Goal: Information Seeking & Learning: Learn about a topic

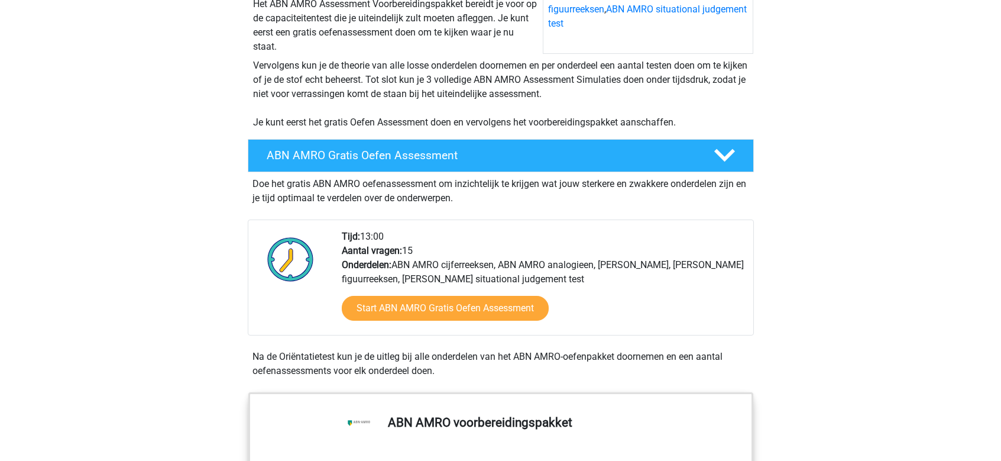
scroll to position [236, 0]
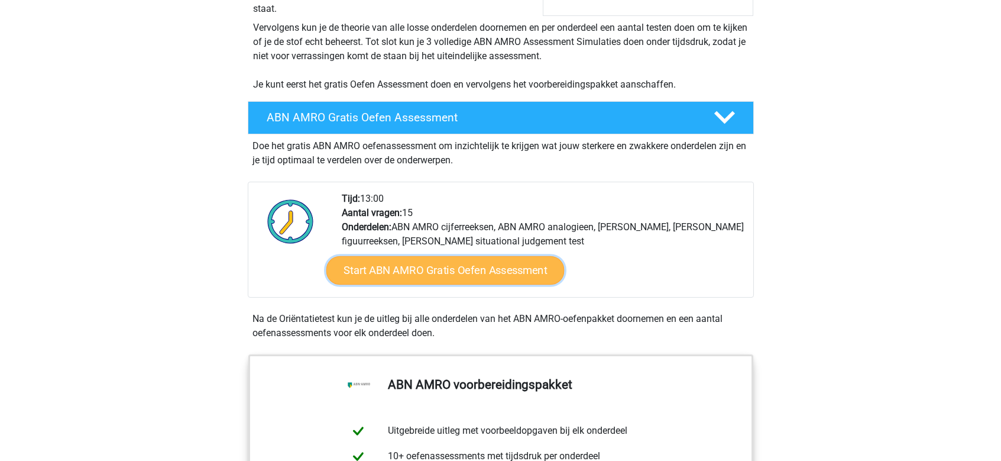
click at [414, 272] on link "Start ABN AMRO Gratis Oefen Assessment" at bounding box center [445, 270] width 238 height 28
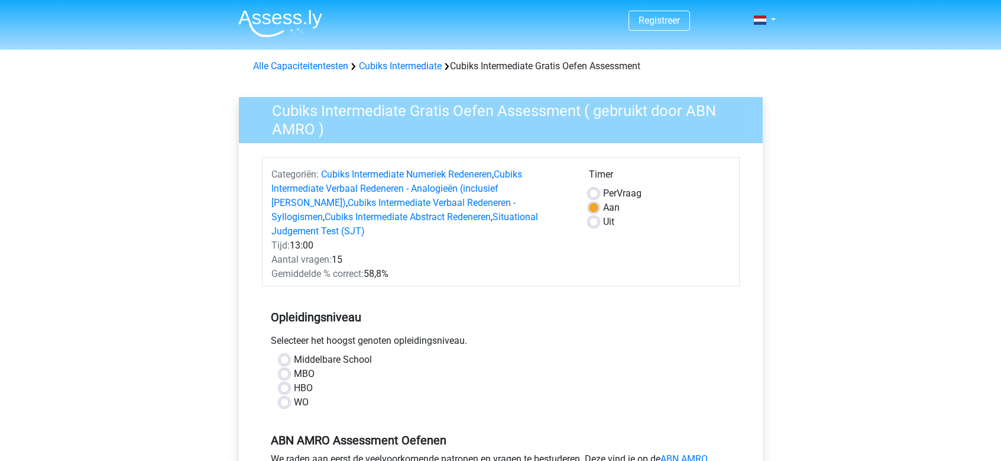
click at [603, 223] on label "Uit" at bounding box center [608, 222] width 11 height 14
click at [594, 223] on input "Uit" at bounding box center [593, 221] width 9 height 12
radio input "true"
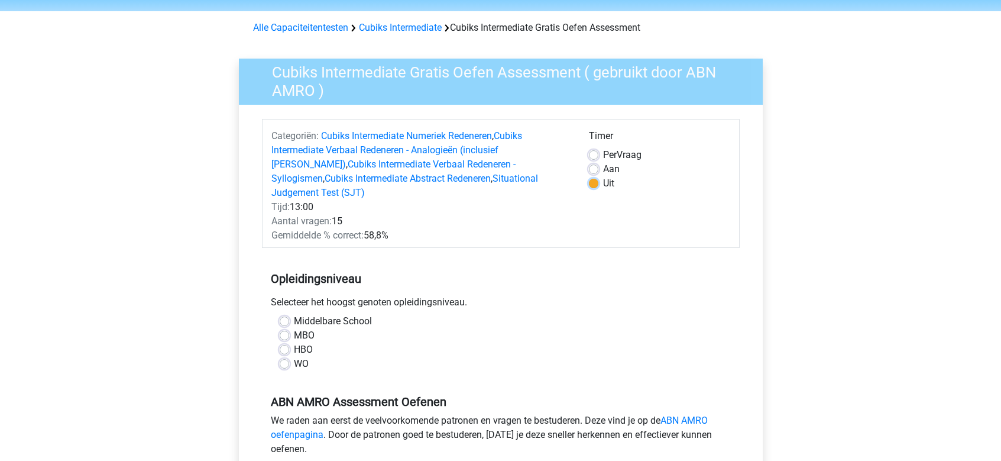
scroll to position [59, 0]
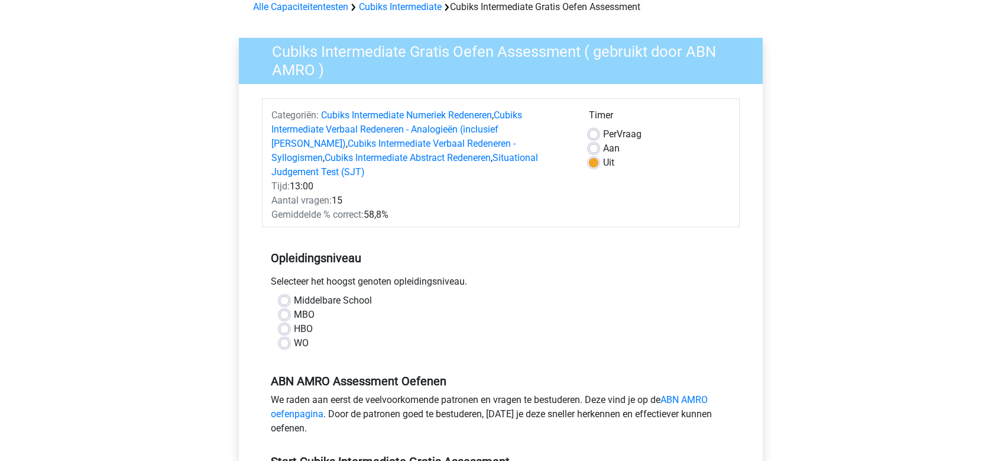
click at [294, 336] on label "WO" at bounding box center [301, 343] width 15 height 14
click at [280, 336] on input "WO" at bounding box center [284, 342] width 9 height 12
radio input "true"
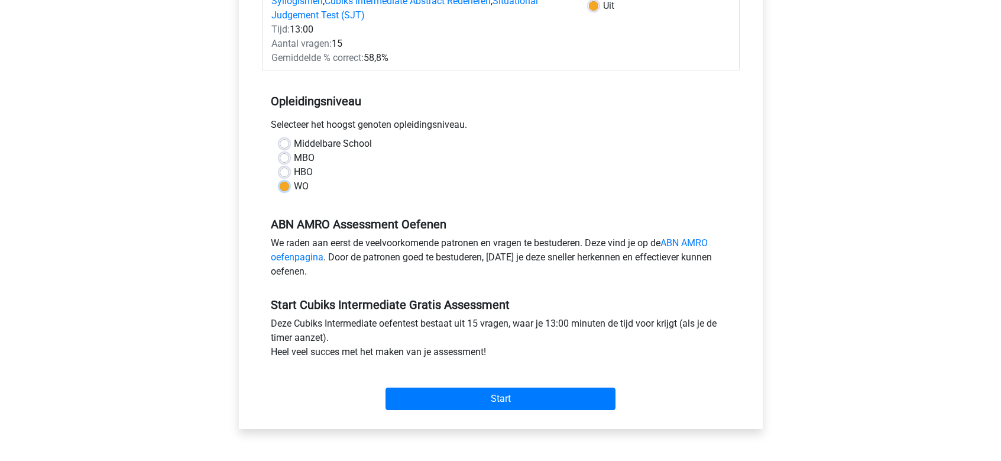
scroll to position [236, 0]
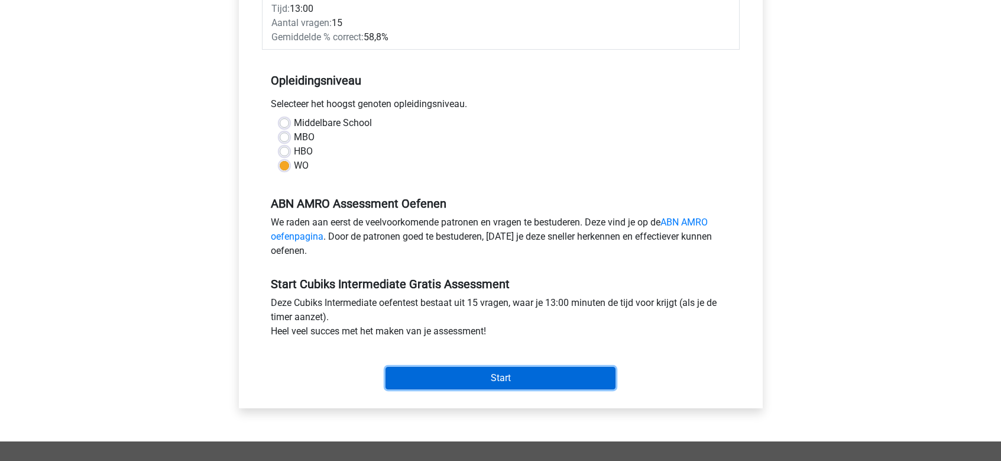
click at [491, 367] on input "Start" at bounding box center [500, 378] width 230 height 22
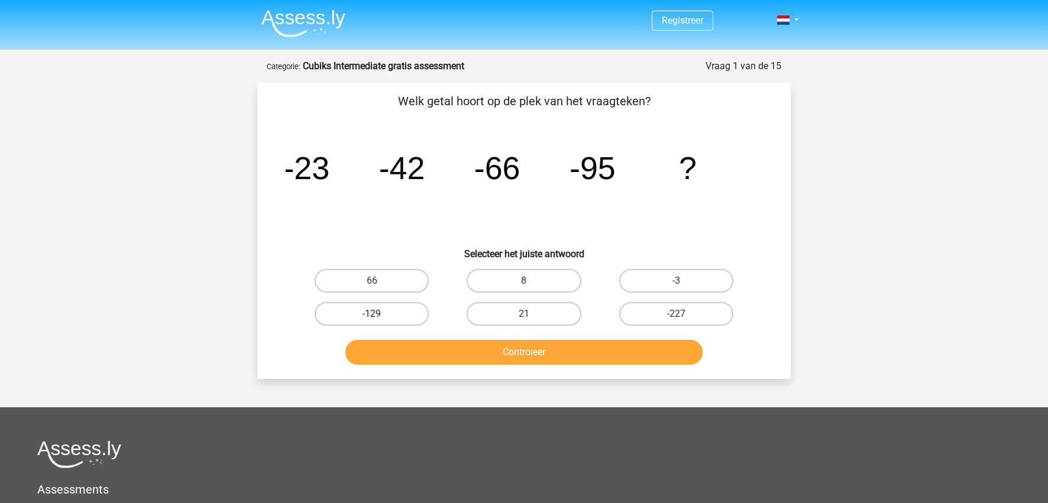
click at [366, 317] on label "-129" at bounding box center [372, 314] width 114 height 24
click at [372, 317] on input "-129" at bounding box center [376, 318] width 8 height 8
radio input "true"
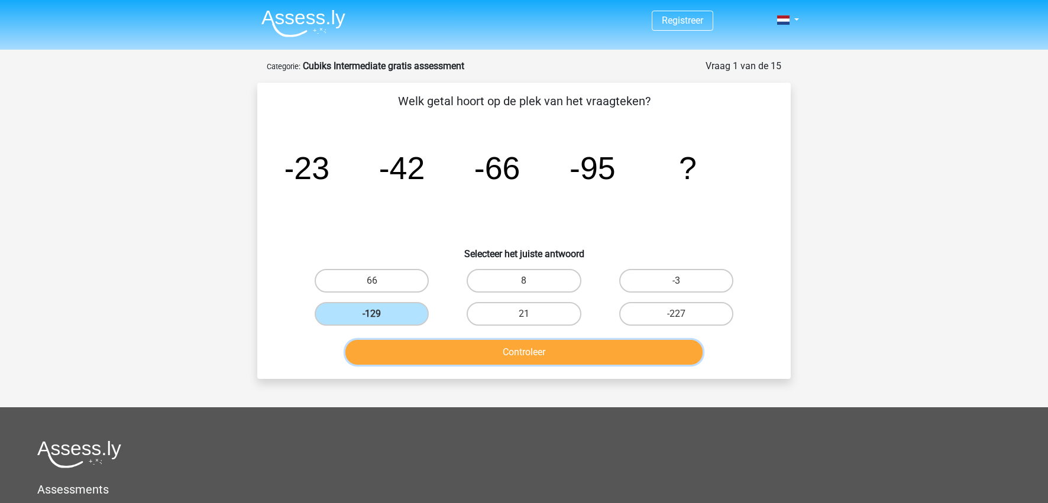
click at [524, 348] on button "Controleer" at bounding box center [524, 352] width 358 height 25
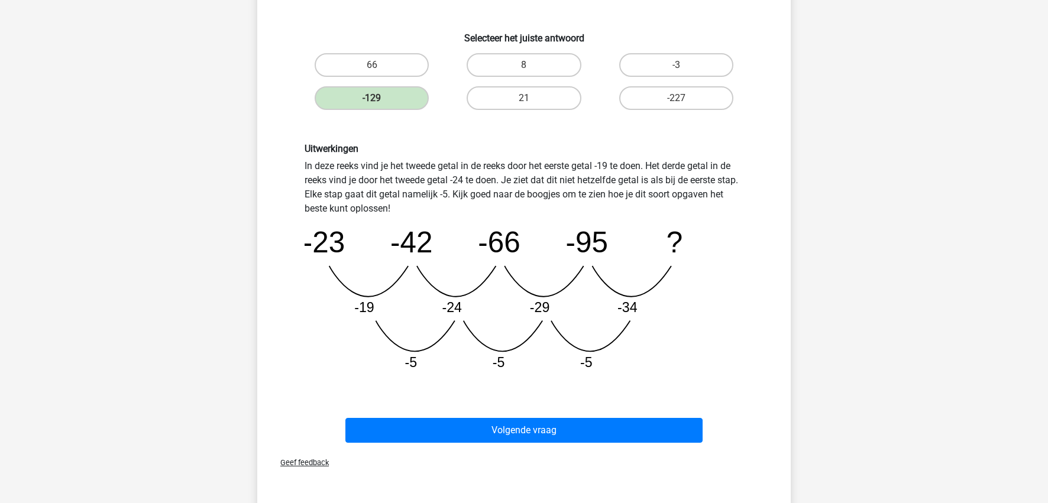
scroll to position [236, 0]
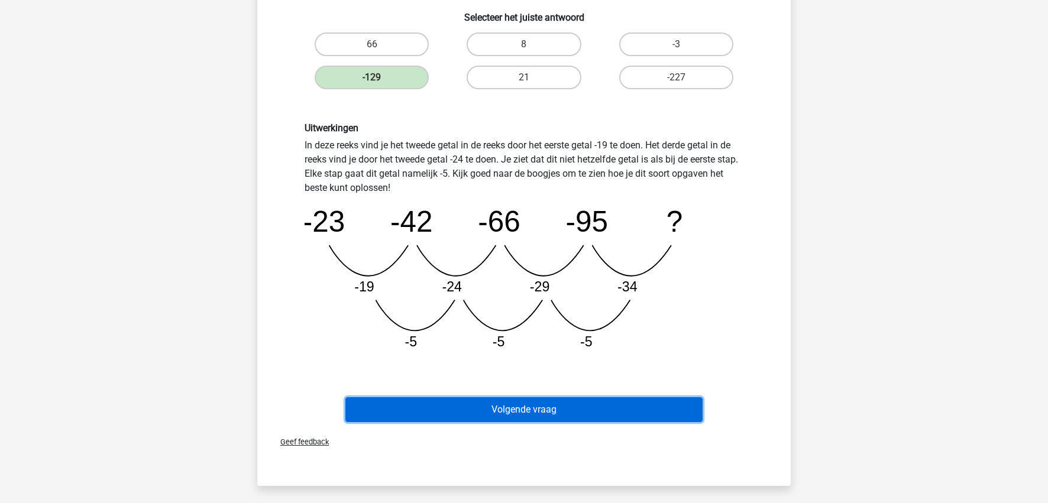
click at [527, 401] on button "Volgende vraag" at bounding box center [524, 409] width 358 height 25
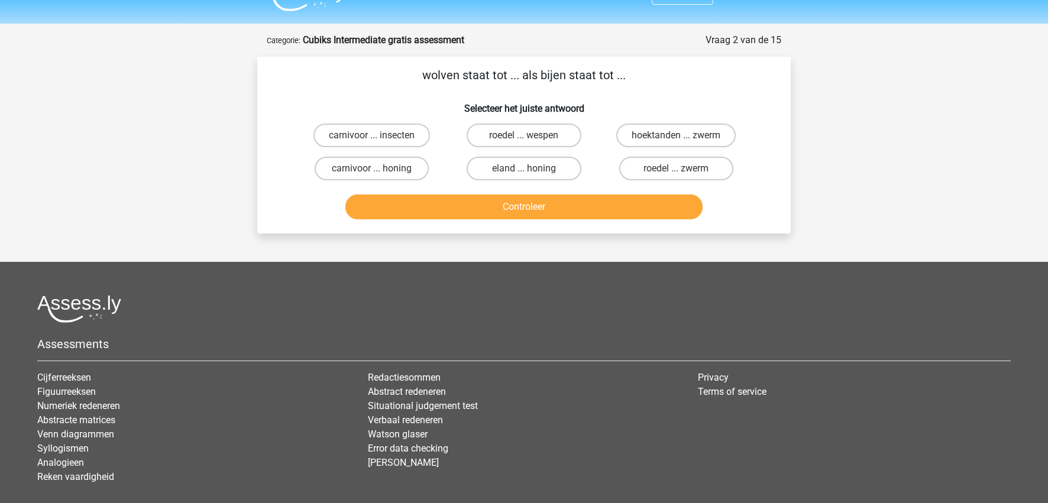
scroll to position [0, 0]
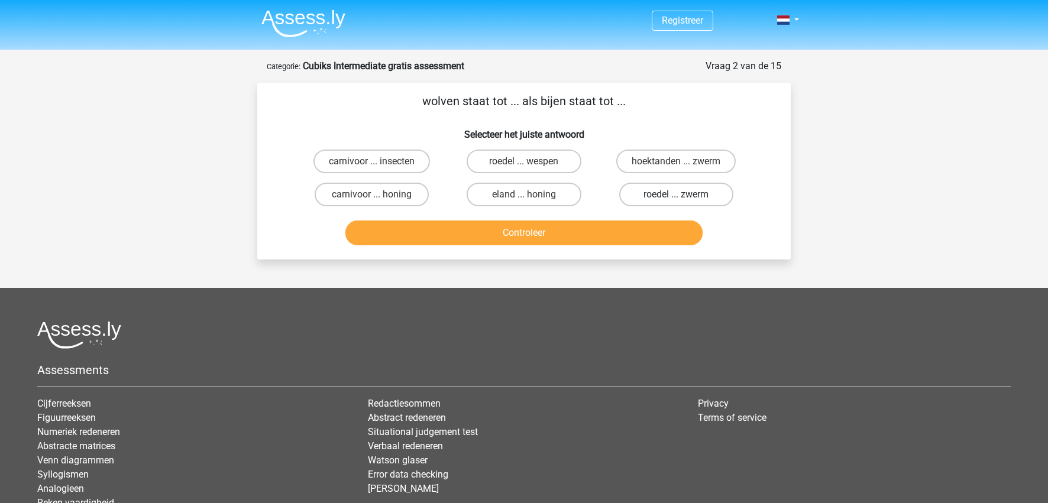
click at [673, 196] on label "roedel ... zwerm" at bounding box center [676, 195] width 114 height 24
click at [676, 196] on input "roedel ... zwerm" at bounding box center [680, 198] width 8 height 8
radio input "true"
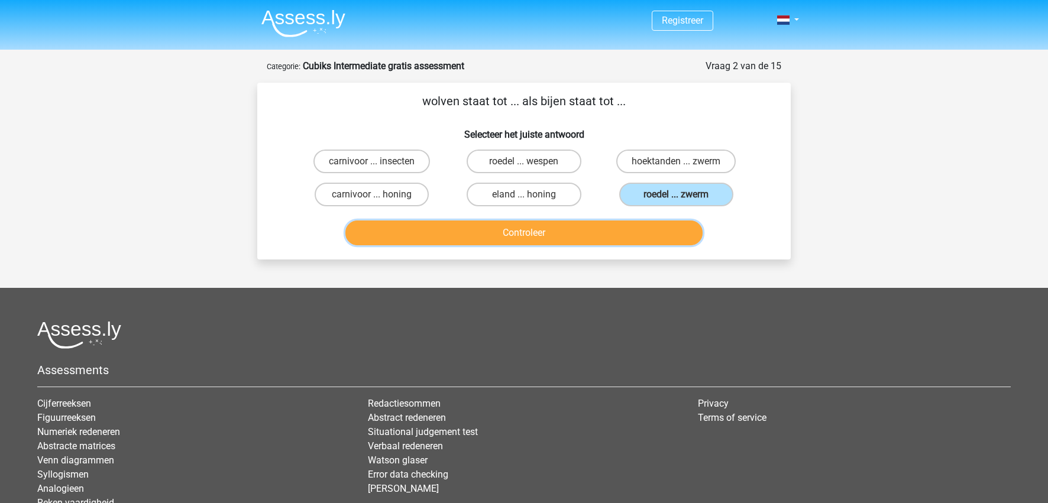
click at [535, 236] on button "Controleer" at bounding box center [524, 233] width 358 height 25
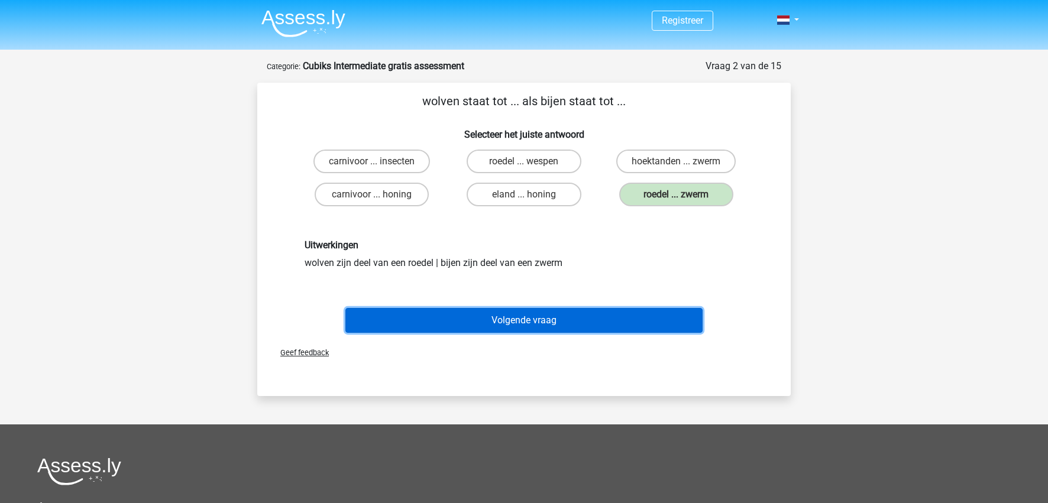
click at [483, 322] on button "Volgende vraag" at bounding box center [524, 320] width 358 height 25
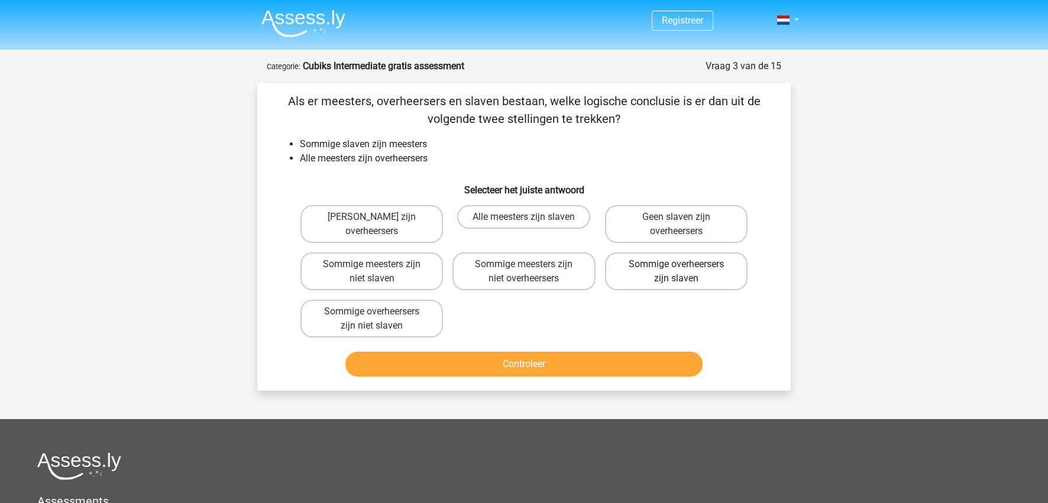
click at [689, 274] on label "Sommige overheersers zijn slaven" at bounding box center [676, 271] width 142 height 38
click at [683, 272] on input "Sommige overheersers zijn slaven" at bounding box center [680, 268] width 8 height 8
radio input "true"
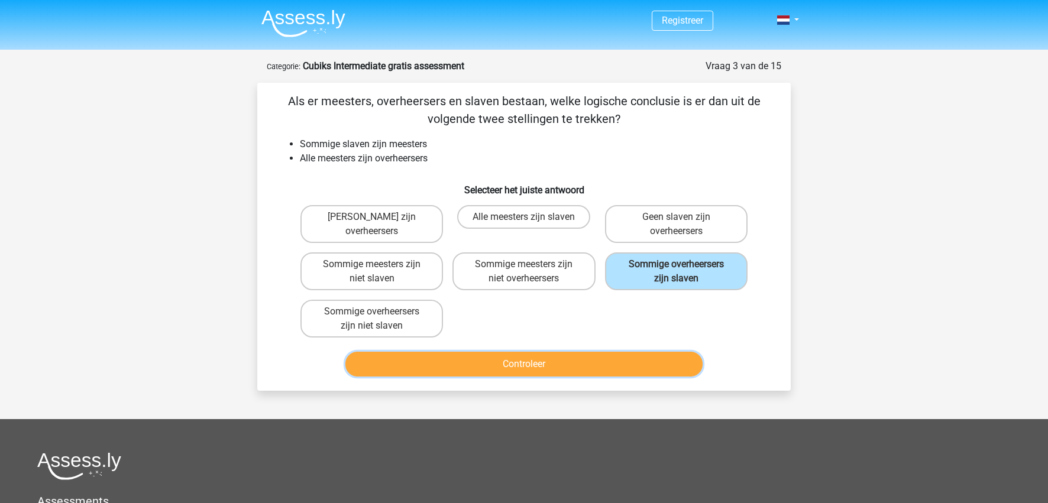
click at [591, 366] on button "Controleer" at bounding box center [524, 364] width 358 height 25
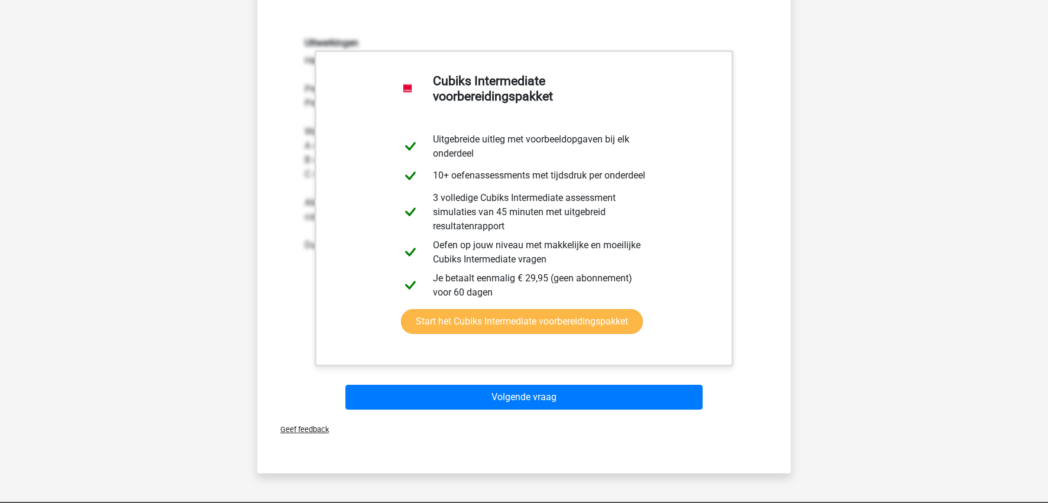
scroll to position [355, 0]
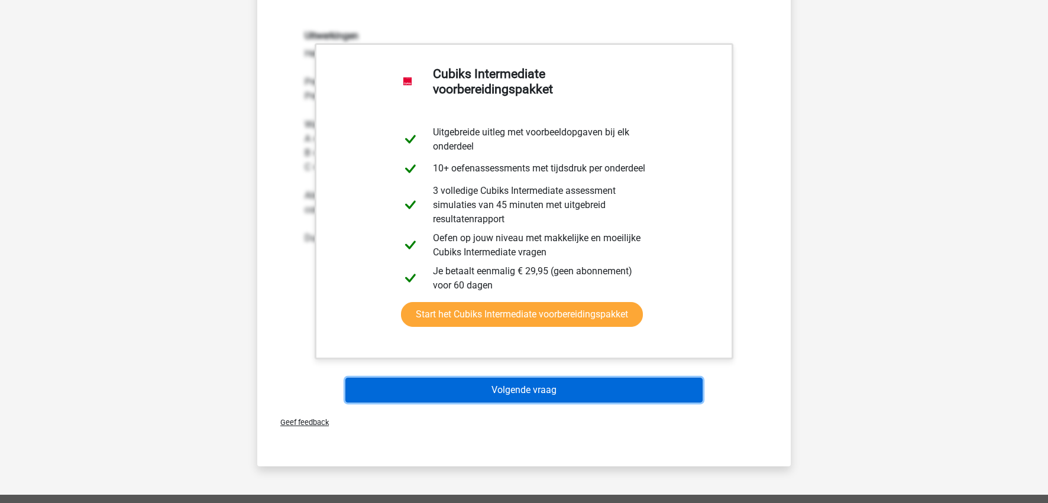
click at [463, 397] on button "Volgende vraag" at bounding box center [524, 390] width 358 height 25
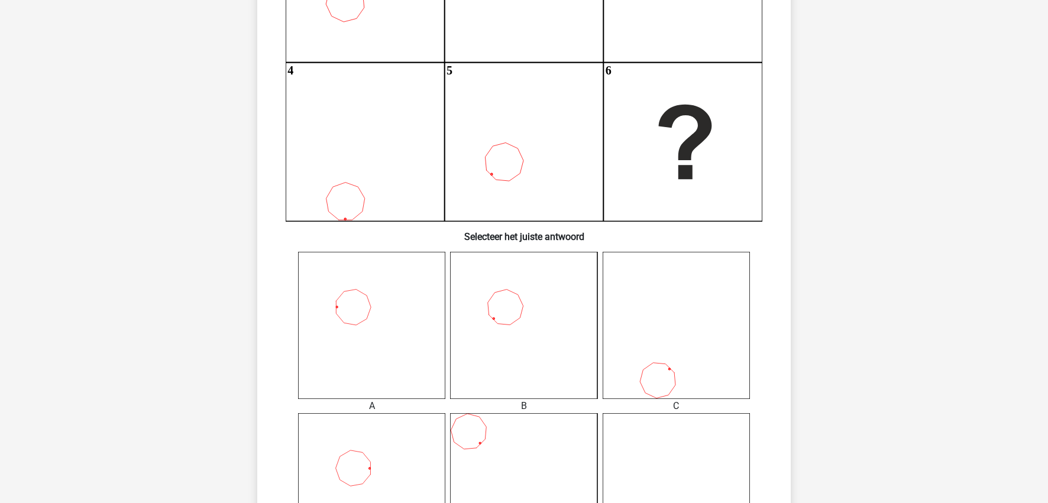
scroll to position [236, 0]
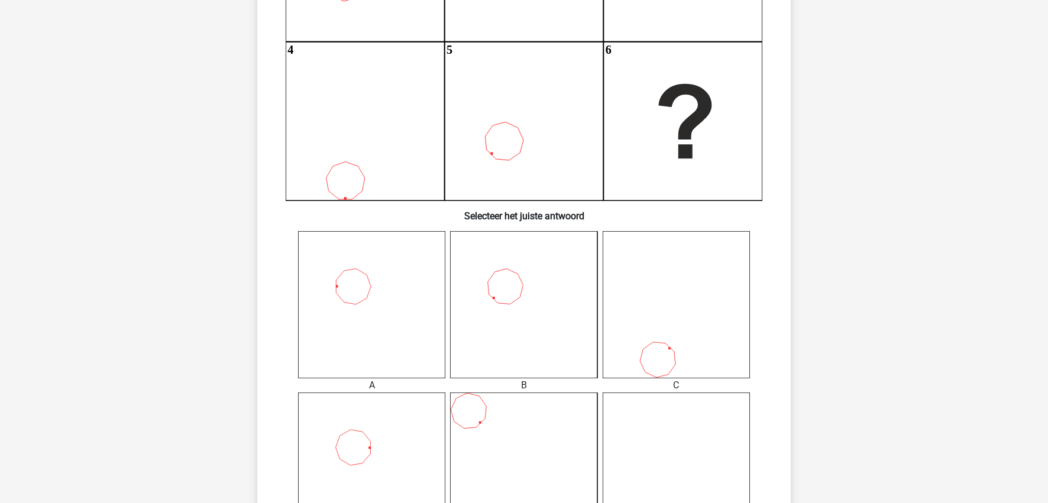
click at [367, 329] on icon at bounding box center [371, 304] width 147 height 147
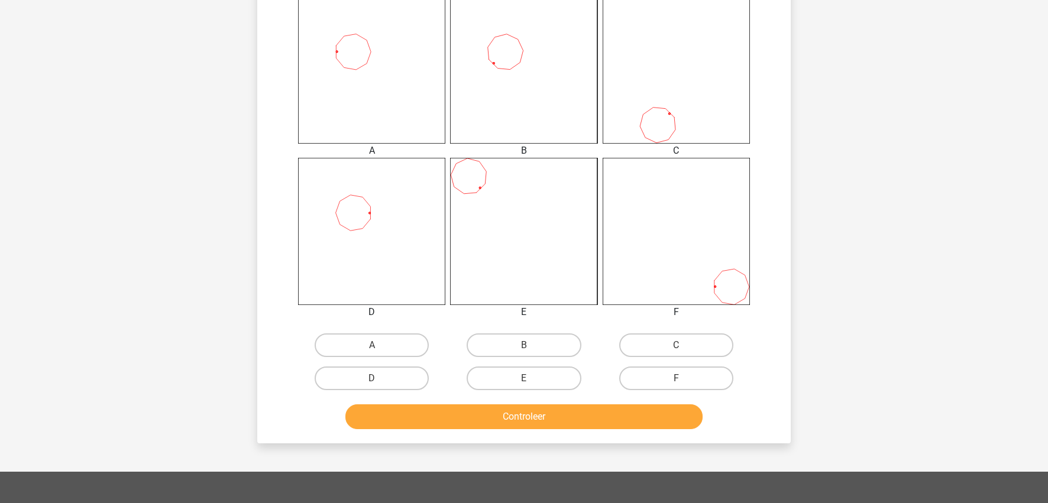
scroll to position [473, 0]
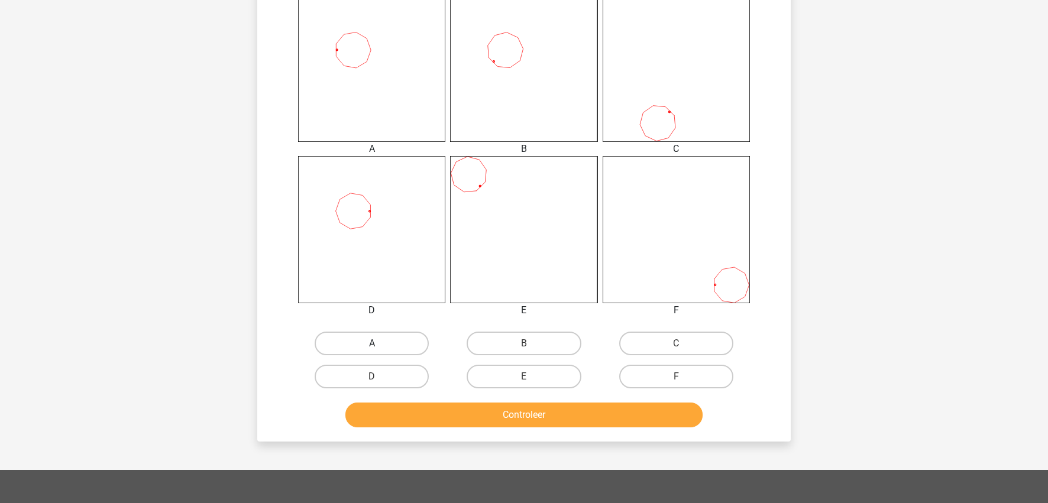
click at [381, 347] on label "A" at bounding box center [372, 344] width 114 height 24
click at [380, 347] on input "A" at bounding box center [376, 347] width 8 height 8
radio input "true"
click at [446, 413] on button "Controleer" at bounding box center [524, 415] width 358 height 25
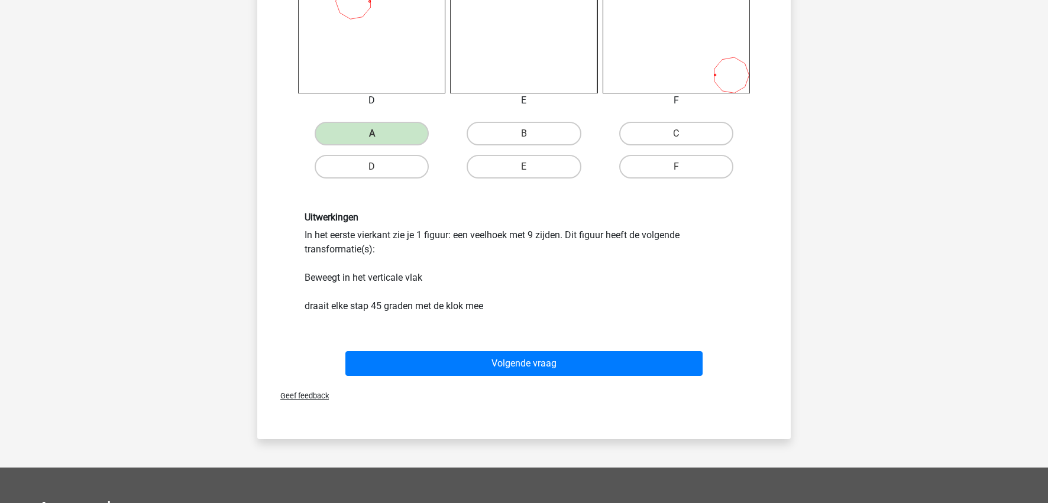
scroll to position [769, 0]
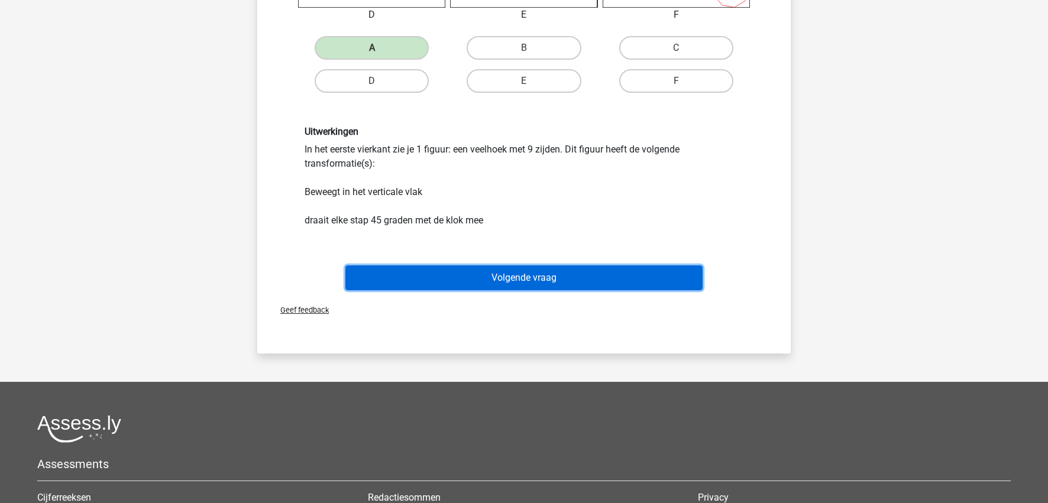
click at [460, 283] on button "Volgende vraag" at bounding box center [524, 277] width 358 height 25
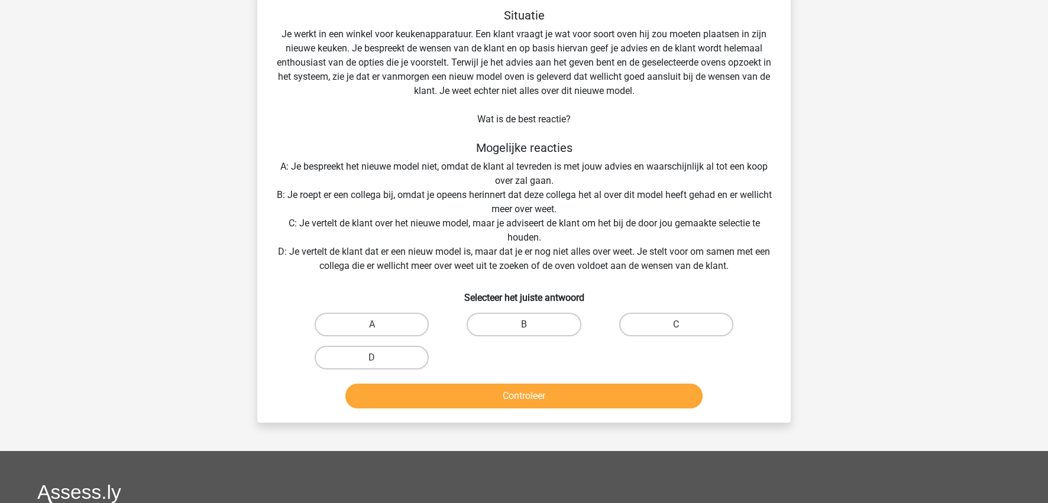
scroll to position [59, 0]
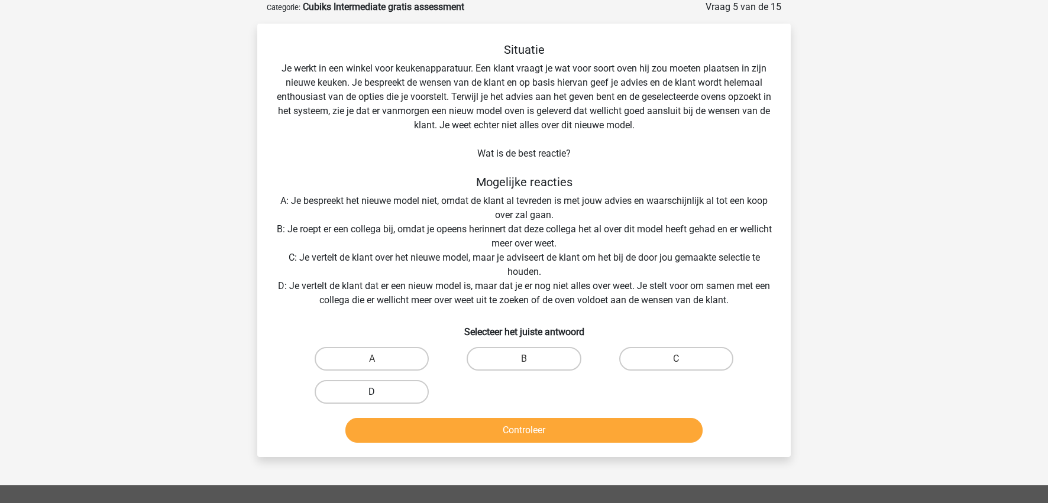
click at [415, 389] on label "D" at bounding box center [372, 392] width 114 height 24
click at [380, 392] on input "D" at bounding box center [376, 396] width 8 height 8
radio input "true"
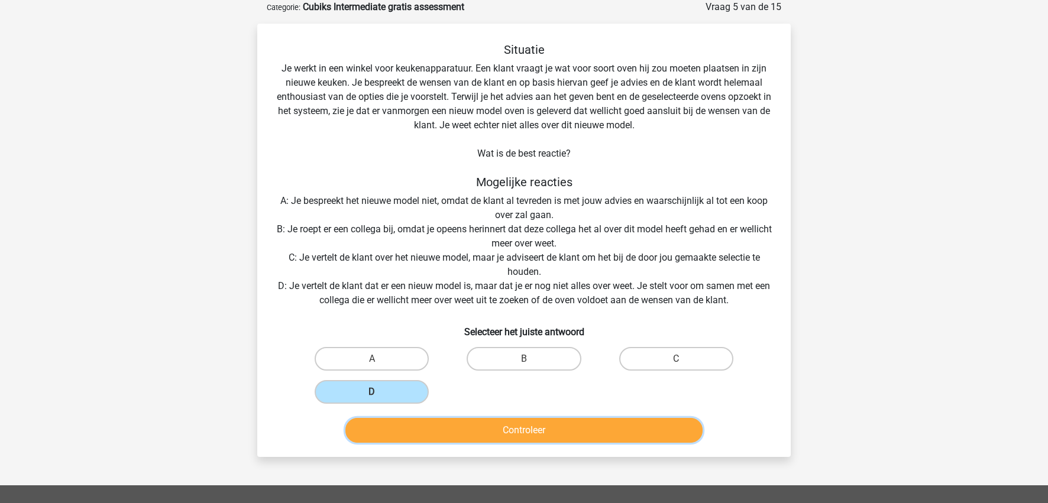
click at [453, 442] on button "Controleer" at bounding box center [524, 430] width 358 height 25
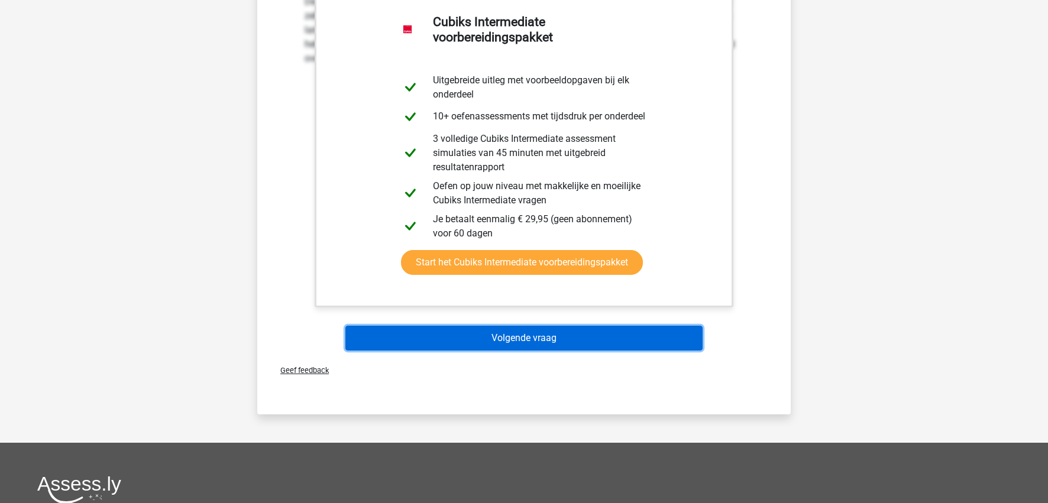
click at [518, 342] on button "Volgende vraag" at bounding box center [524, 338] width 358 height 25
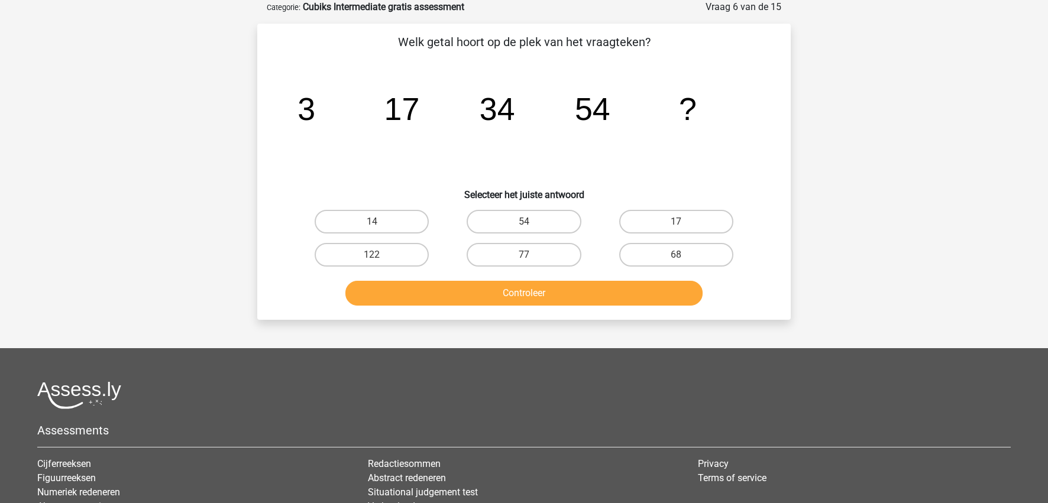
click at [526, 261] on input "77" at bounding box center [528, 259] width 8 height 8
radio input "true"
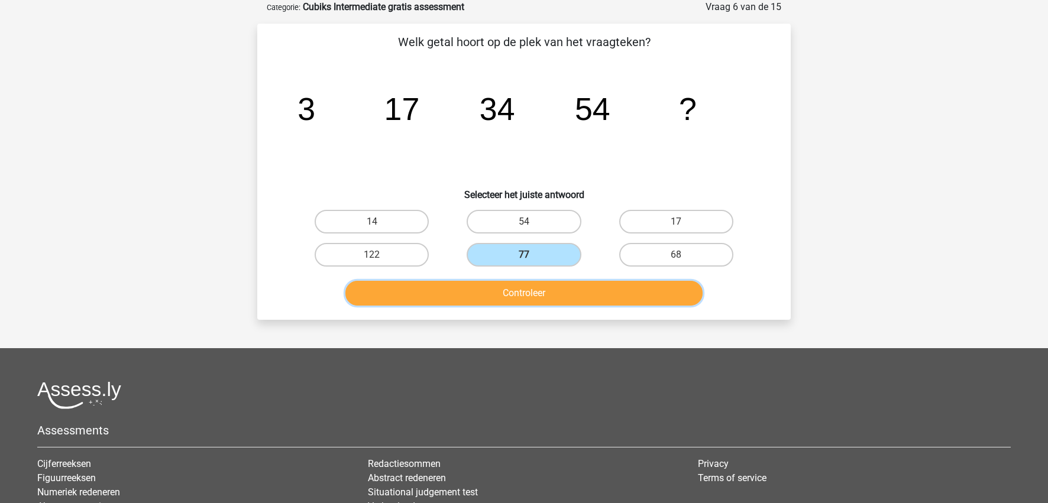
click at [524, 294] on button "Controleer" at bounding box center [524, 293] width 358 height 25
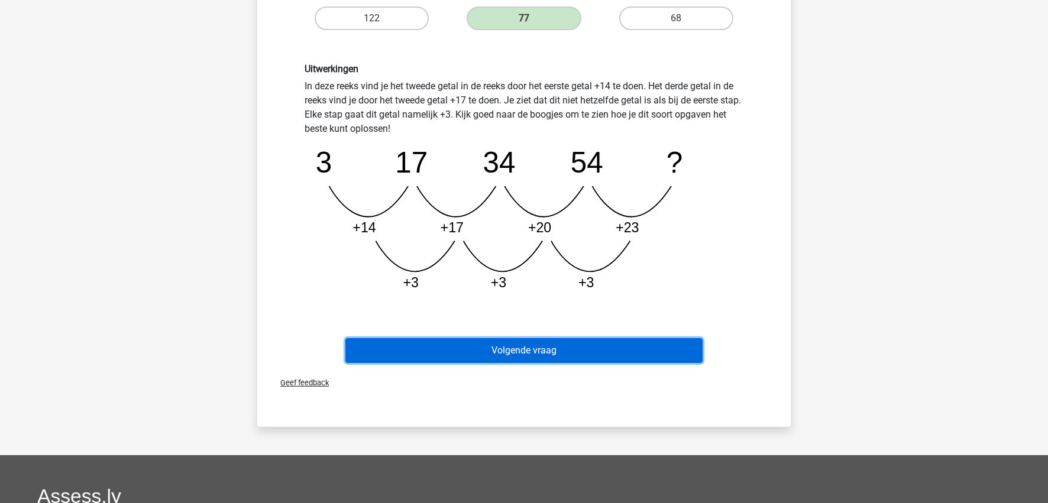
click at [505, 354] on button "Volgende vraag" at bounding box center [524, 350] width 358 height 25
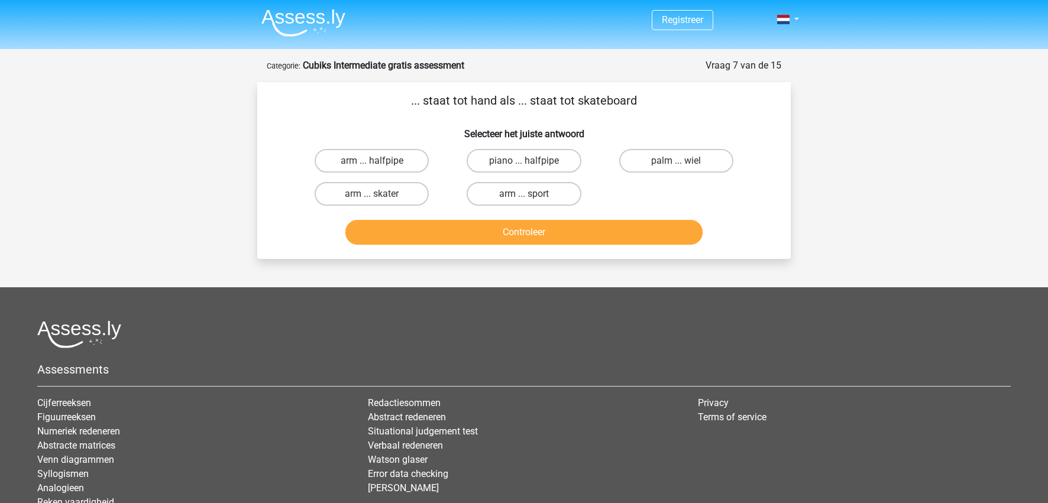
scroll to position [0, 0]
click at [654, 156] on label "palm ... wiel" at bounding box center [676, 162] width 114 height 24
click at [676, 161] on input "palm ... wiel" at bounding box center [680, 165] width 8 height 8
radio input "true"
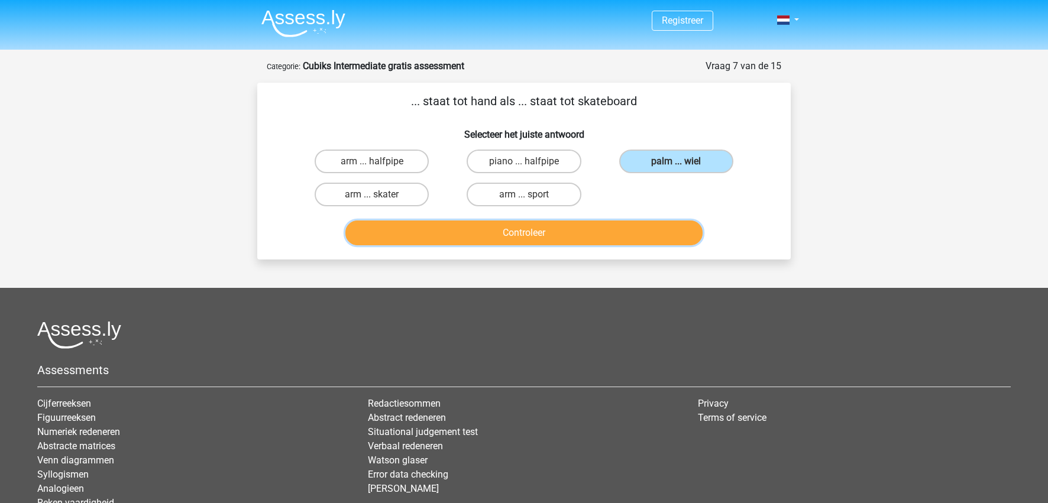
click at [624, 232] on button "Controleer" at bounding box center [524, 233] width 358 height 25
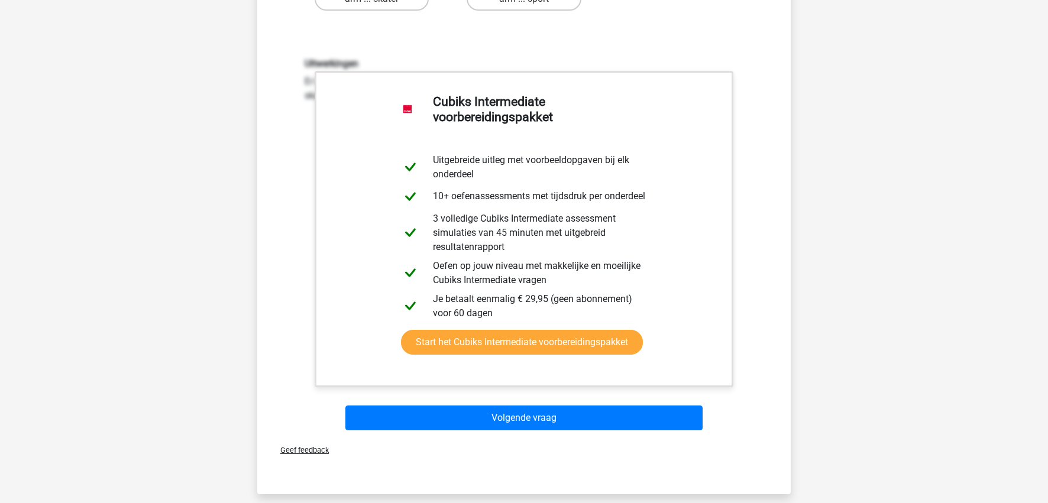
scroll to position [177, 0]
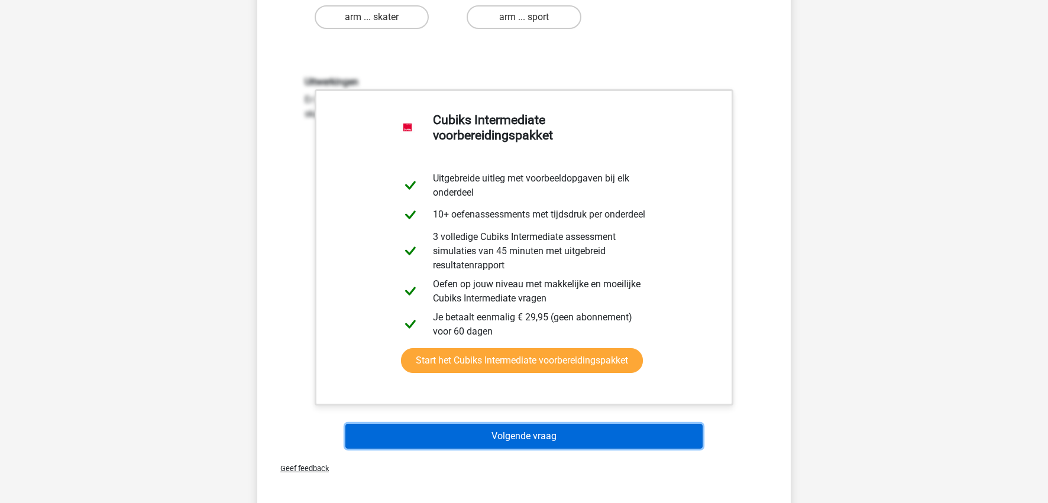
click at [491, 441] on button "Volgende vraag" at bounding box center [524, 436] width 358 height 25
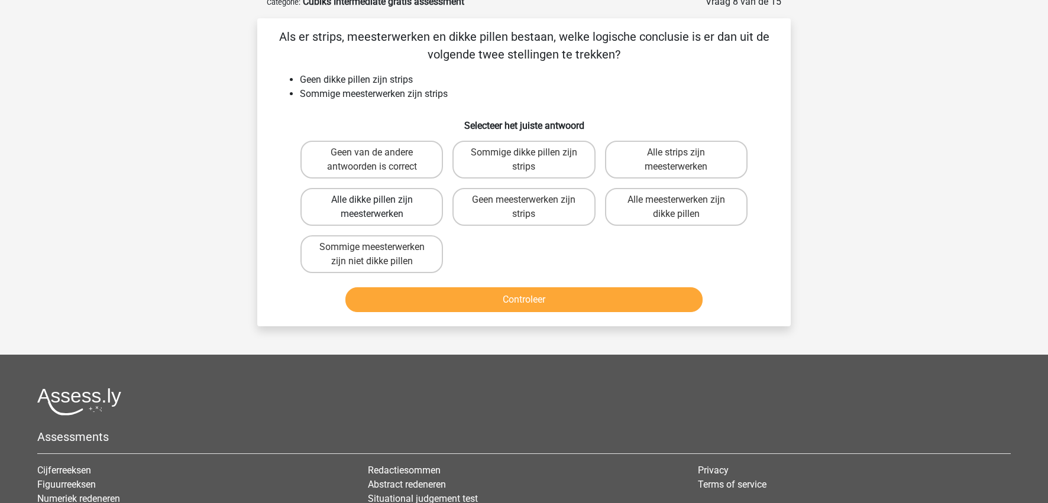
scroll to position [59, 0]
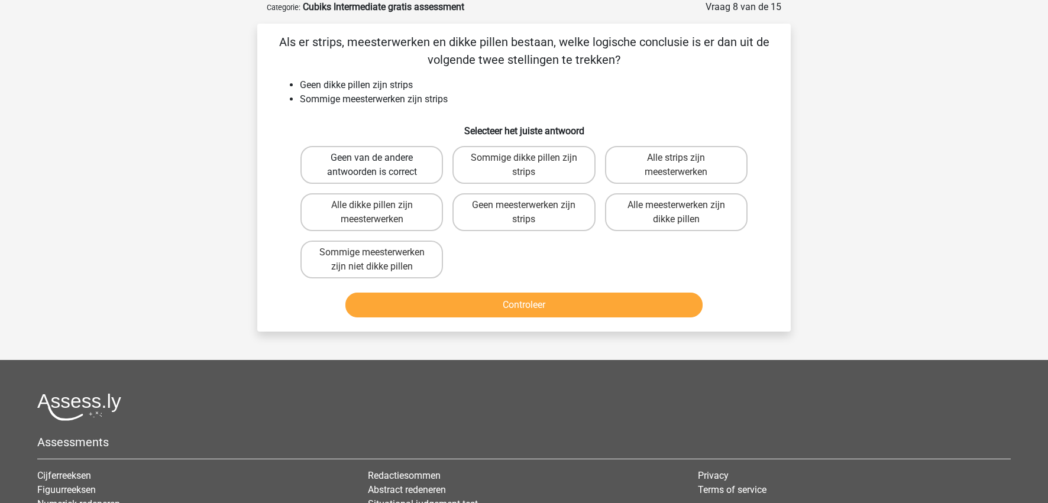
click at [404, 171] on label "Geen van de andere antwoorden is correct" at bounding box center [371, 165] width 142 height 38
click at [380, 166] on input "Geen van de andere antwoorden is correct" at bounding box center [376, 162] width 8 height 8
radio input "true"
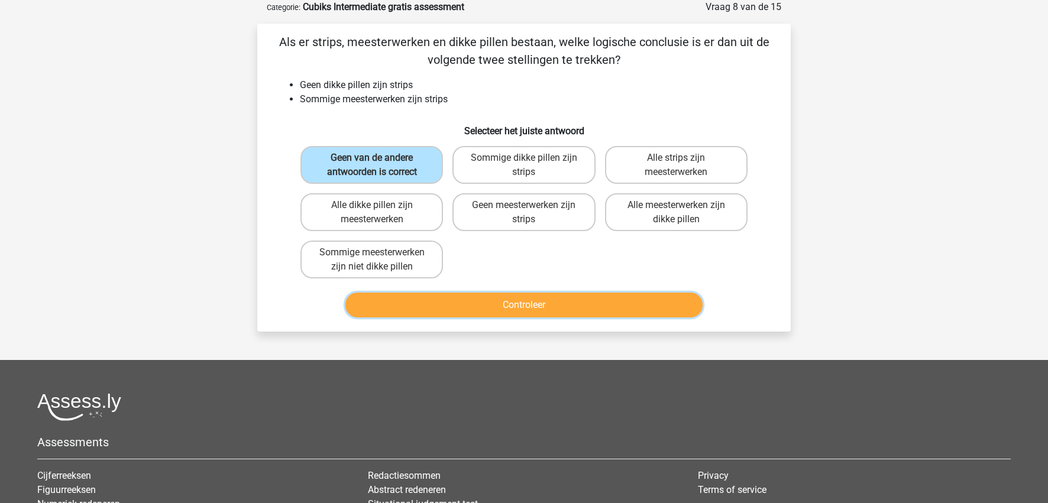
click at [458, 304] on button "Controleer" at bounding box center [524, 305] width 358 height 25
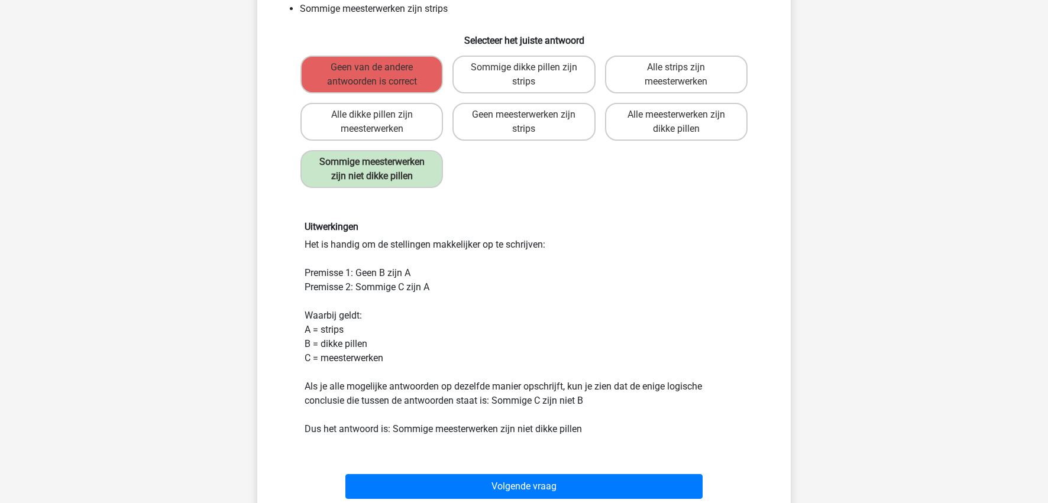
scroll to position [118, 0]
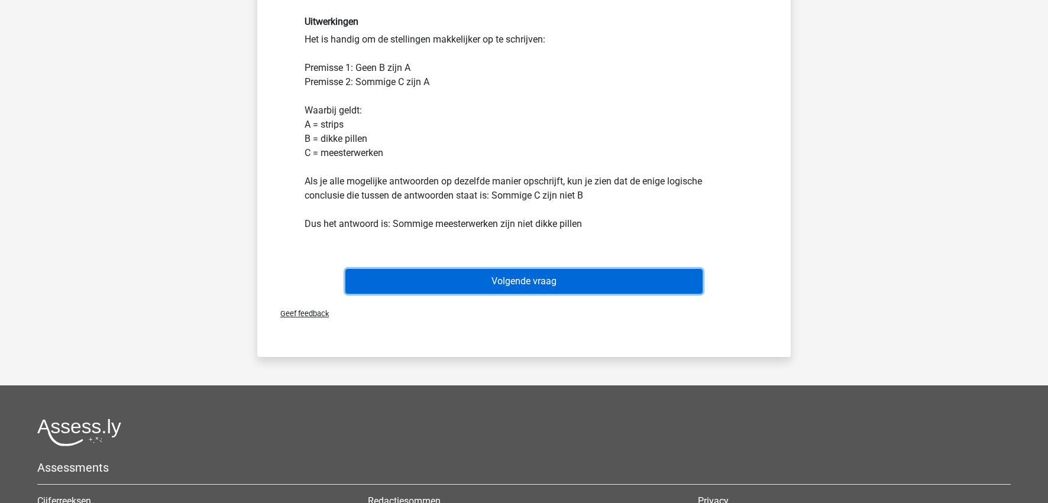
click at [562, 280] on button "Volgende vraag" at bounding box center [524, 281] width 358 height 25
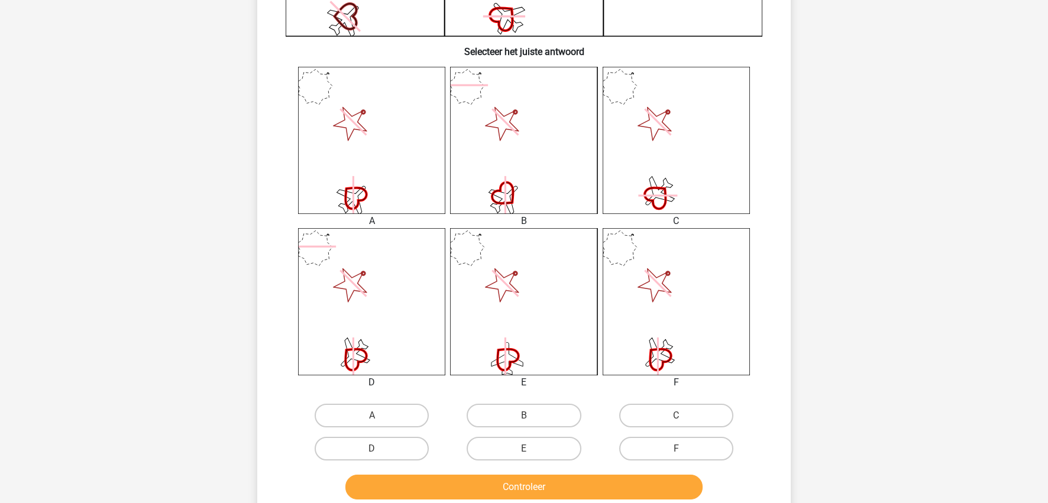
scroll to position [414, 0]
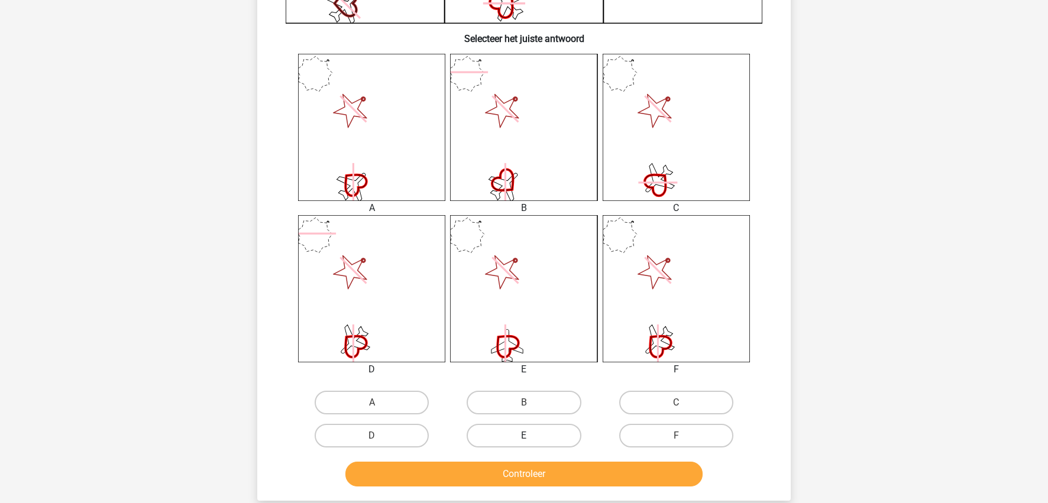
click at [524, 434] on label "E" at bounding box center [523, 436] width 114 height 24
click at [524, 436] on input "E" at bounding box center [528, 440] width 8 height 8
radio input "true"
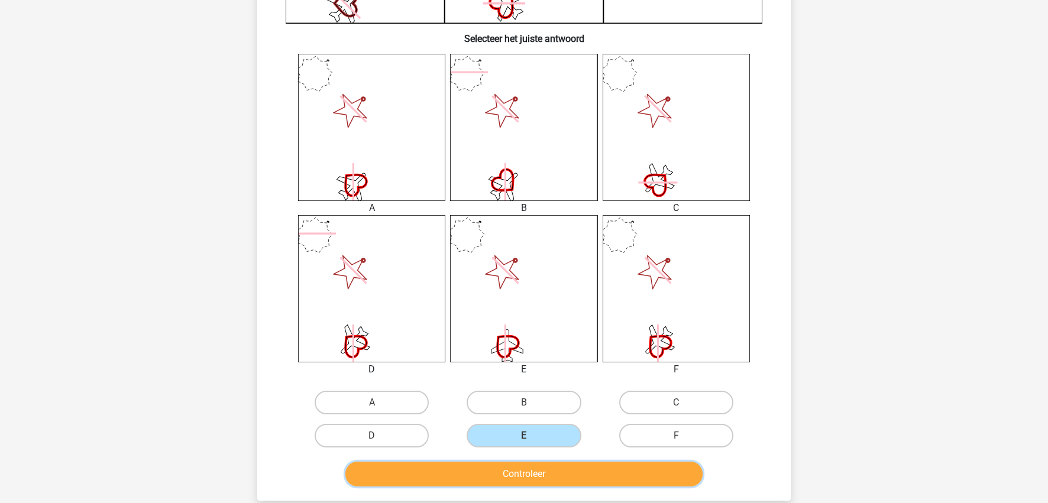
click at [523, 460] on button "Controleer" at bounding box center [524, 474] width 358 height 25
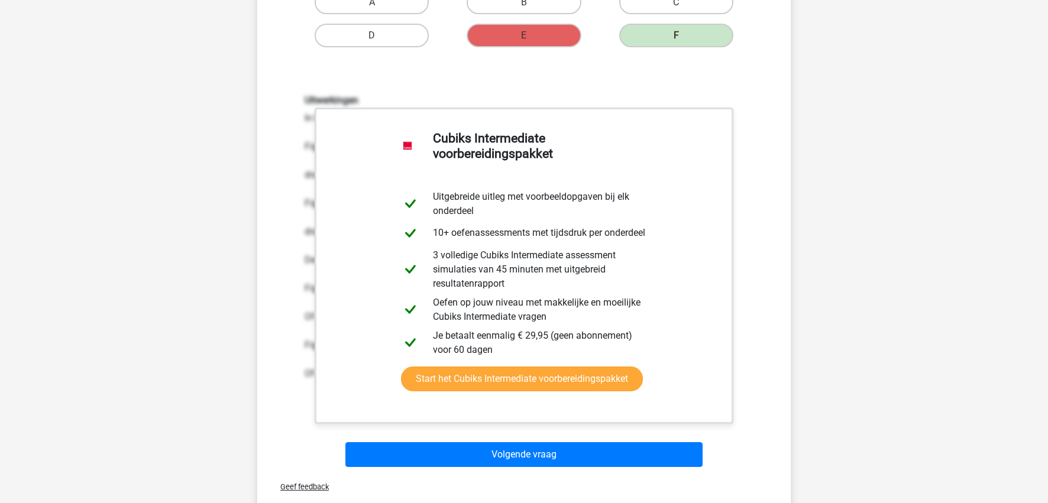
scroll to position [946, 0]
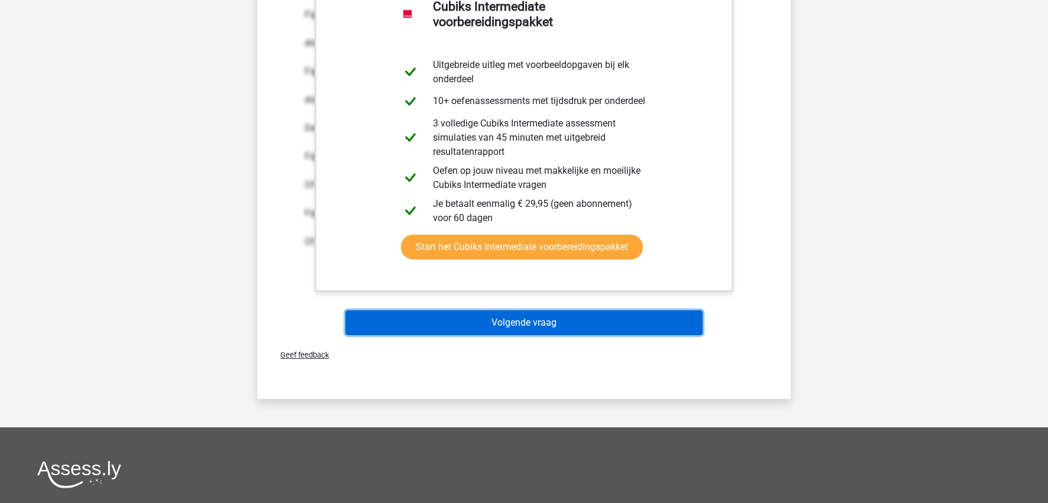
click at [575, 320] on button "Volgende vraag" at bounding box center [524, 322] width 358 height 25
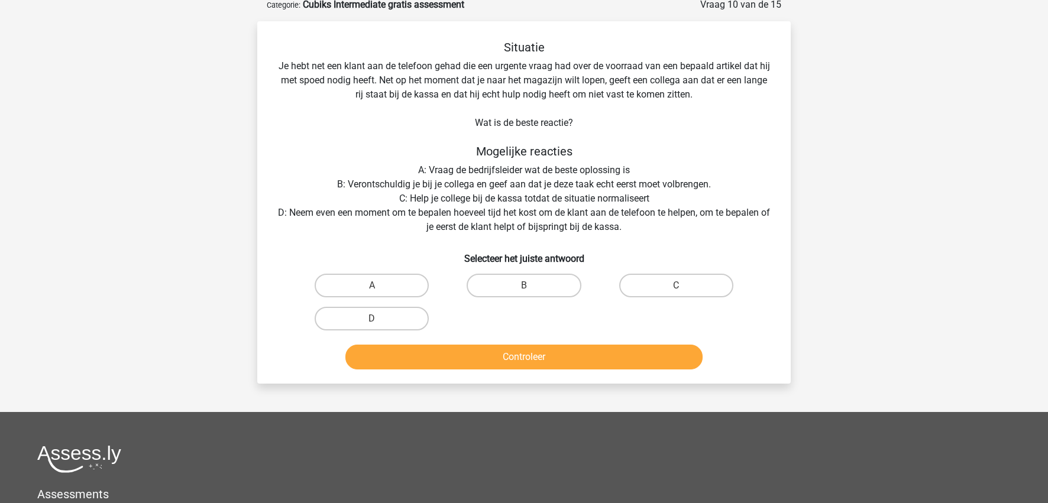
scroll to position [59, 0]
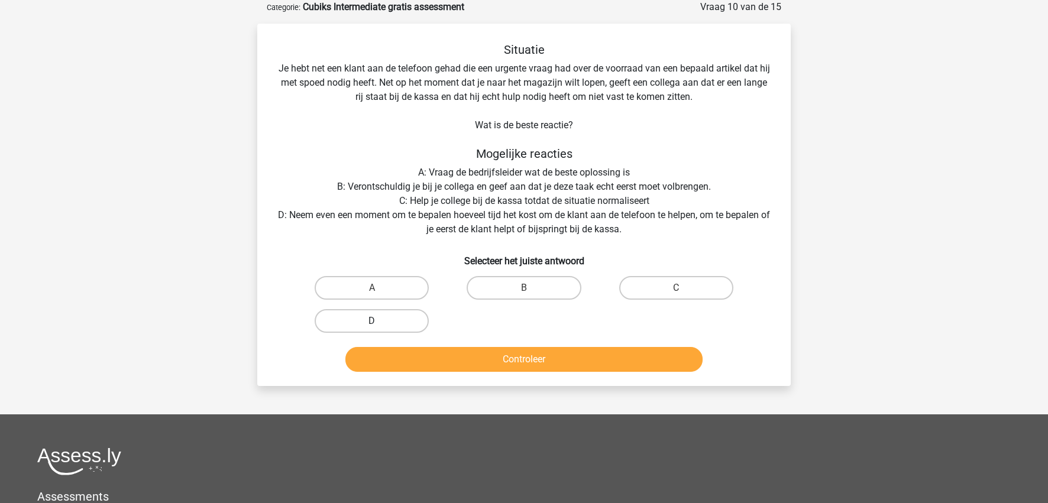
click at [364, 315] on label "D" at bounding box center [372, 321] width 114 height 24
click at [372, 321] on input "D" at bounding box center [376, 325] width 8 height 8
radio input "true"
click at [521, 377] on div "Situatie Je hebt net een klant aan de telefoon gehad die een urgente vraag had …" at bounding box center [523, 205] width 533 height 362
click at [529, 359] on button "Controleer" at bounding box center [524, 359] width 358 height 25
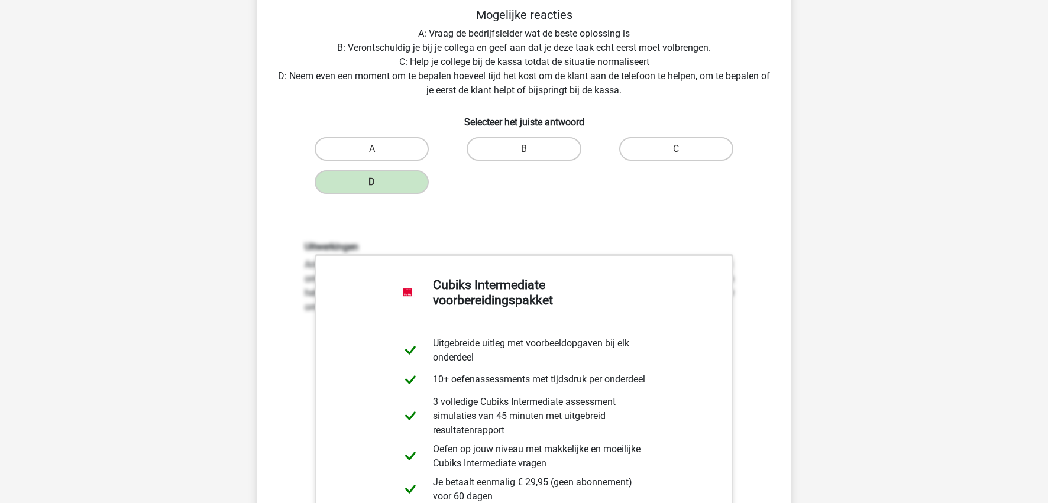
scroll to position [414, 0]
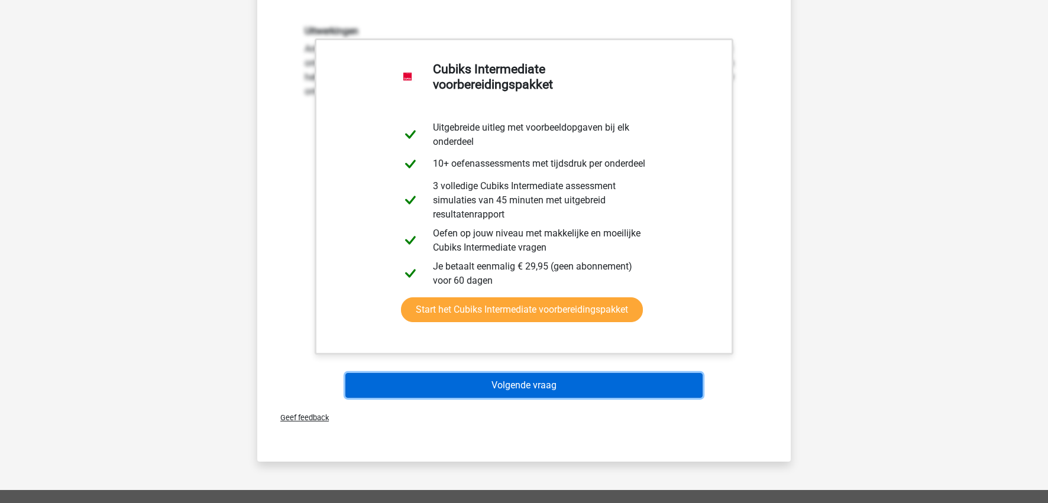
click at [511, 391] on button "Volgende vraag" at bounding box center [524, 385] width 358 height 25
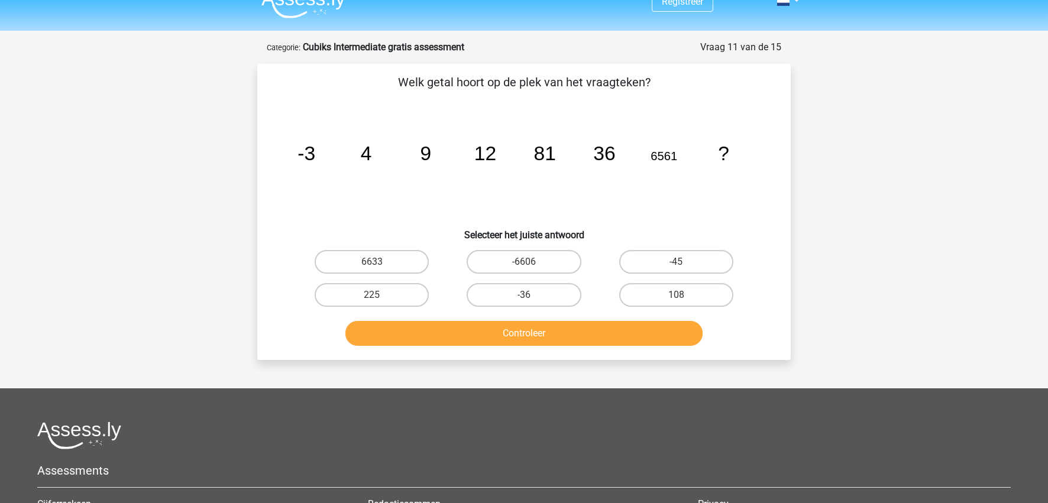
scroll to position [0, 0]
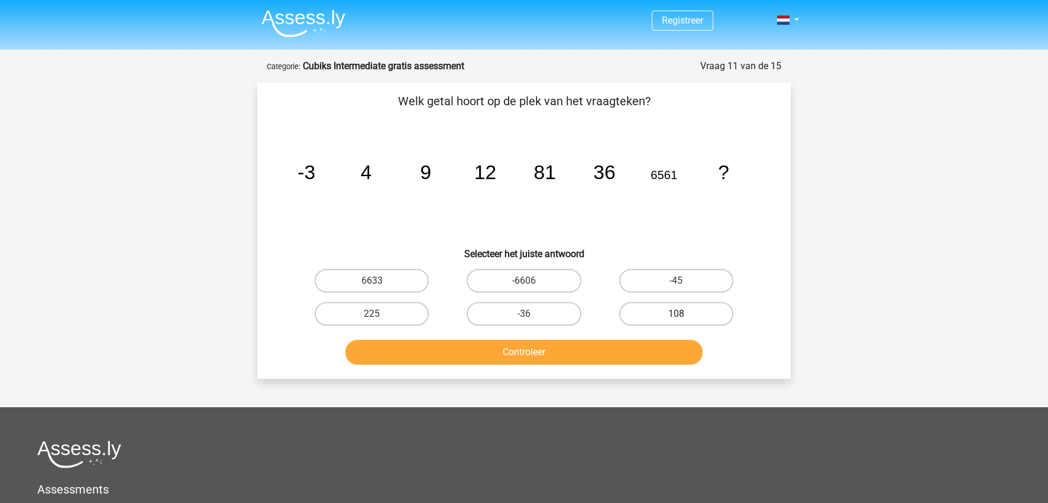
click at [719, 315] on label "108" at bounding box center [676, 314] width 114 height 24
click at [683, 315] on input "108" at bounding box center [680, 318] width 8 height 8
radio input "true"
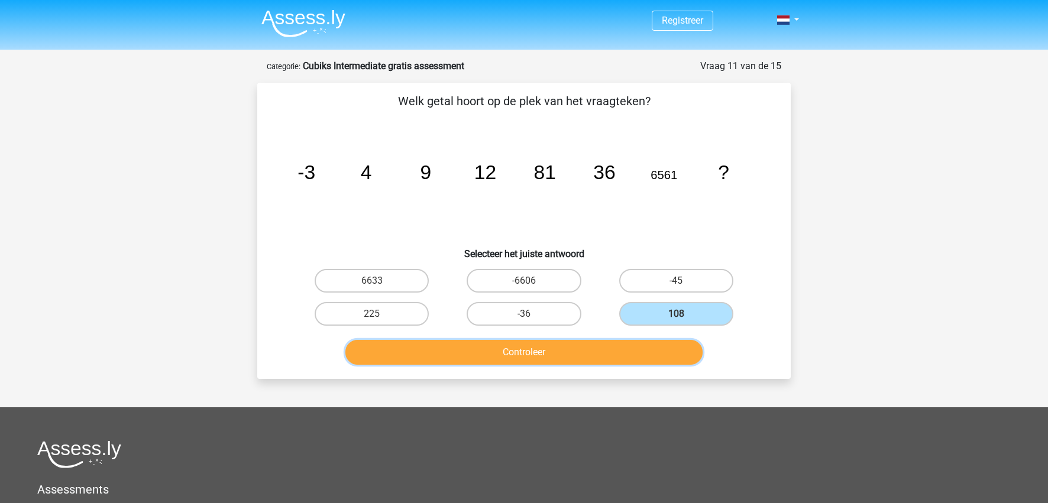
click at [628, 355] on button "Controleer" at bounding box center [524, 352] width 358 height 25
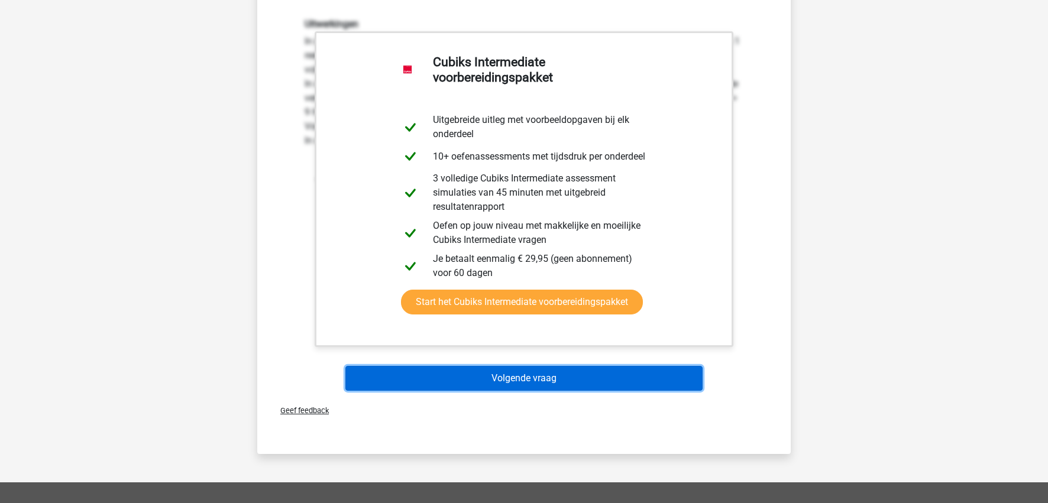
click at [546, 384] on button "Volgende vraag" at bounding box center [524, 378] width 358 height 25
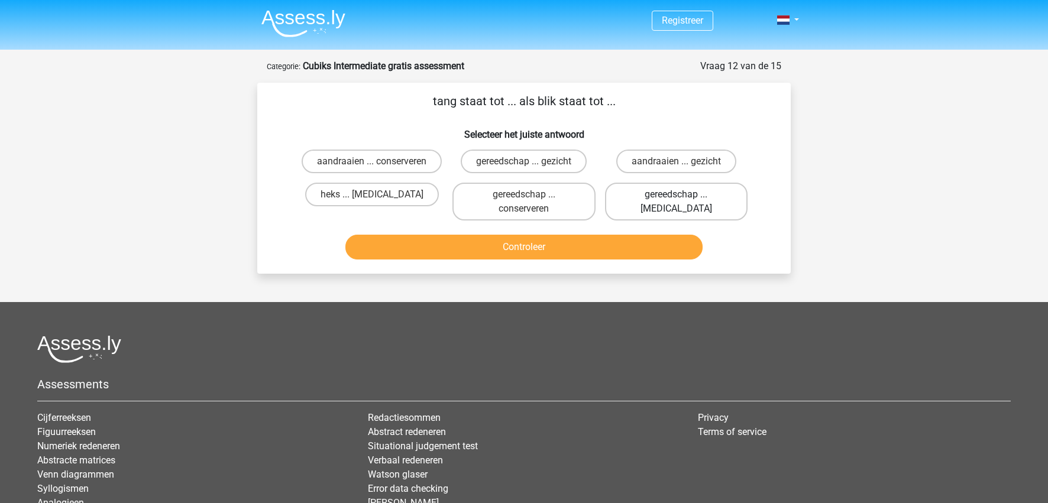
click at [660, 199] on label "gereedschap ... ogen" at bounding box center [676, 202] width 142 height 38
click at [676, 199] on input "gereedschap ... ogen" at bounding box center [680, 198] width 8 height 8
radio input "true"
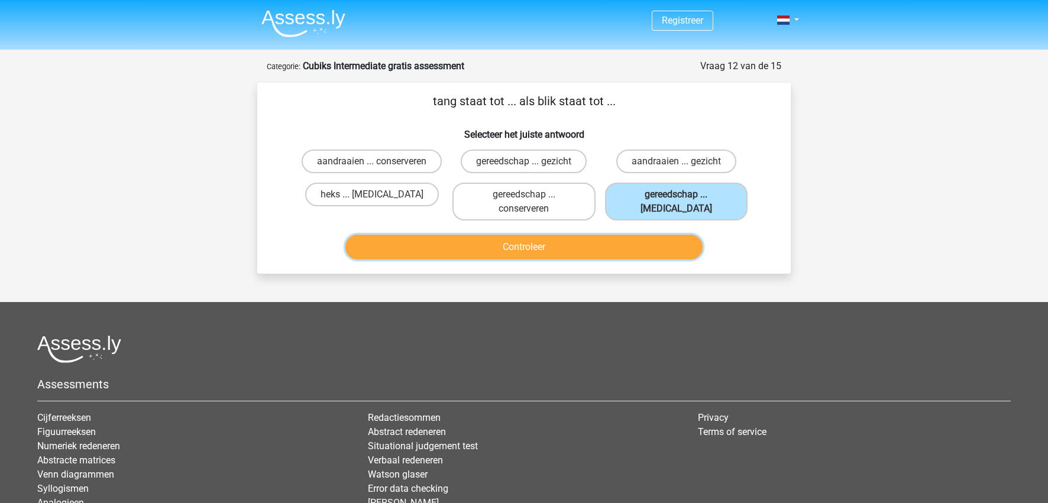
click at [601, 249] on button "Controleer" at bounding box center [524, 247] width 358 height 25
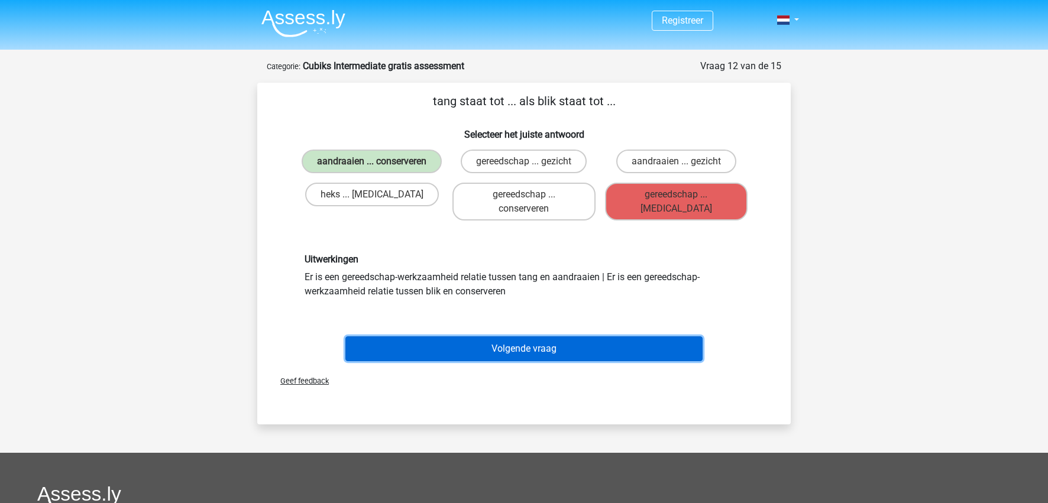
click at [483, 346] on button "Volgende vraag" at bounding box center [524, 348] width 358 height 25
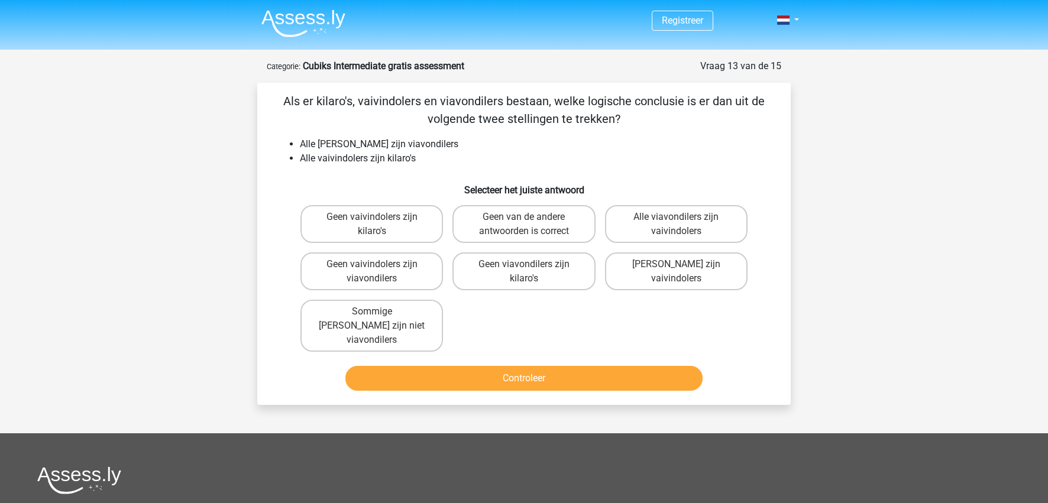
click at [676, 225] on input "Alle viavondilers zijn vaivindolers" at bounding box center [680, 221] width 8 height 8
radio input "true"
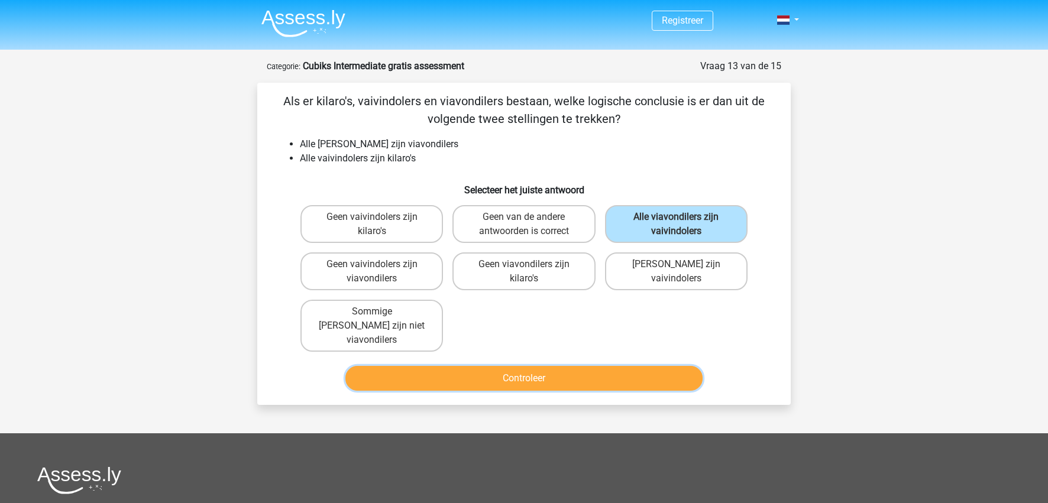
click at [432, 366] on button "Controleer" at bounding box center [524, 378] width 358 height 25
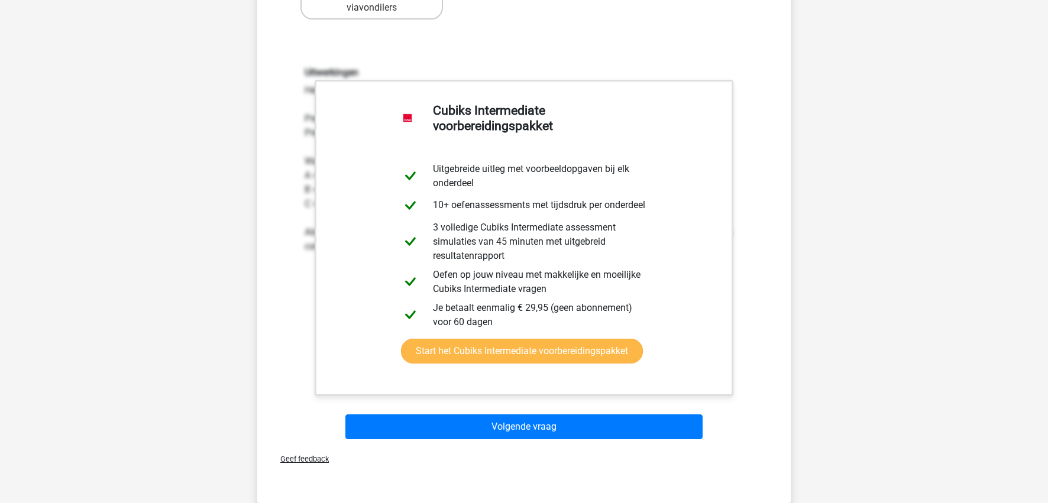
scroll to position [355, 0]
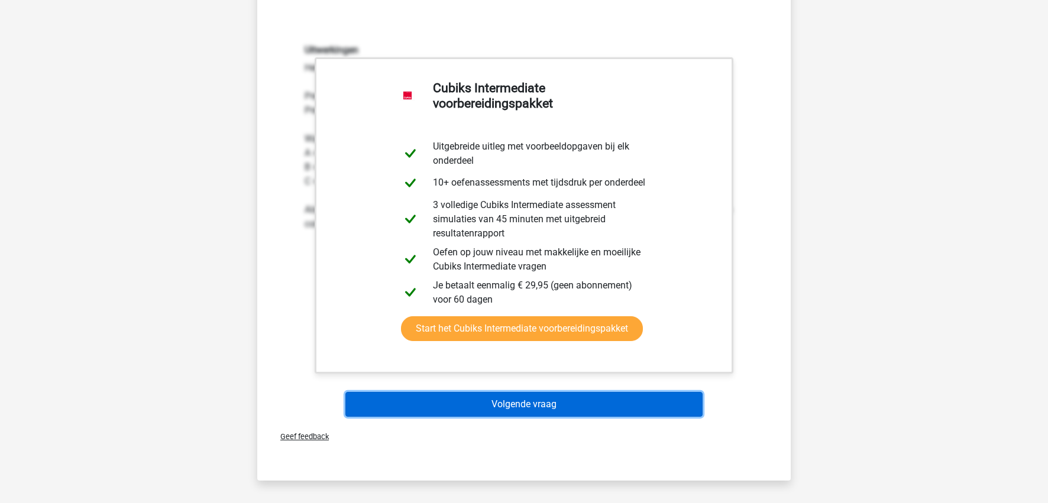
click at [610, 397] on button "Volgende vraag" at bounding box center [524, 404] width 358 height 25
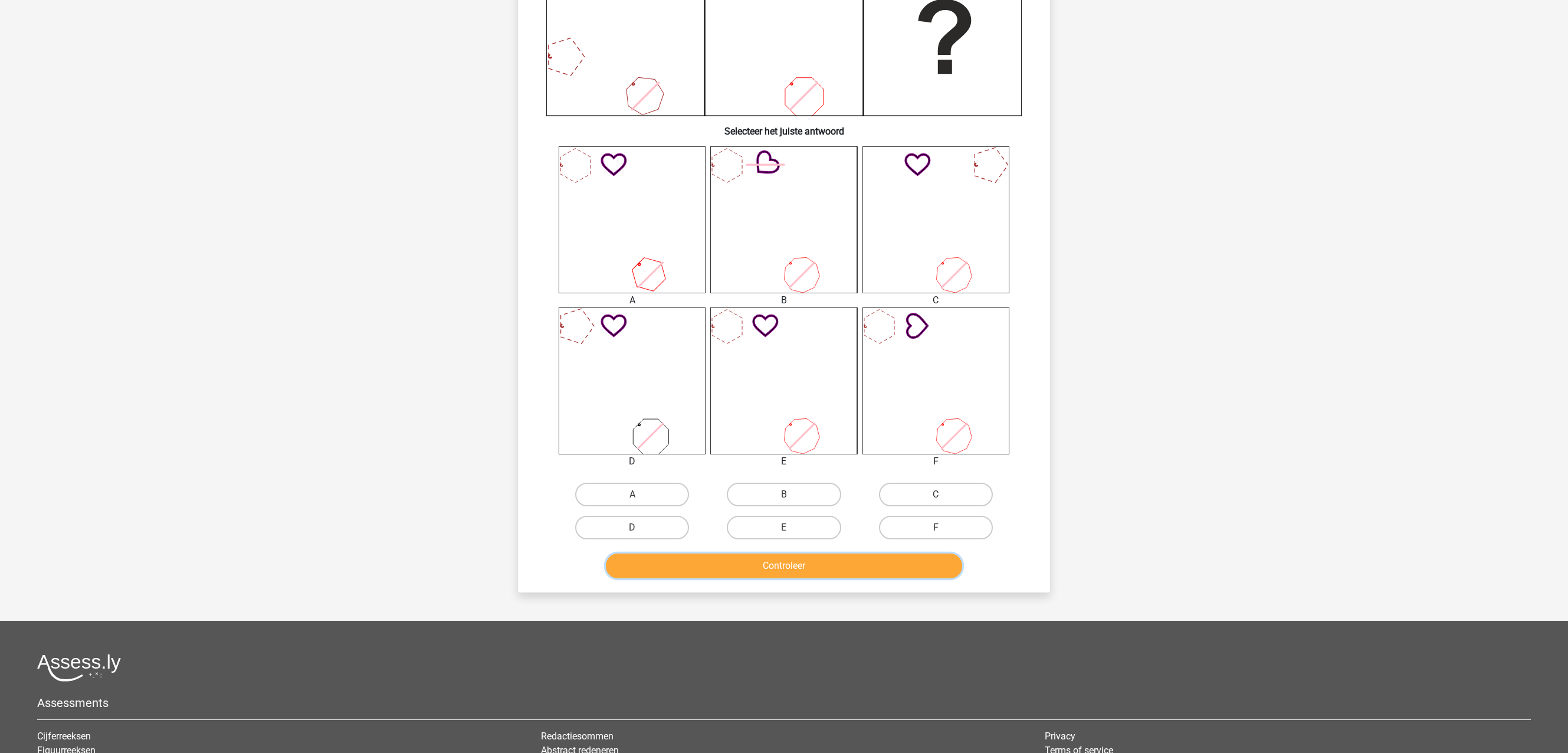
scroll to position [325, 0]
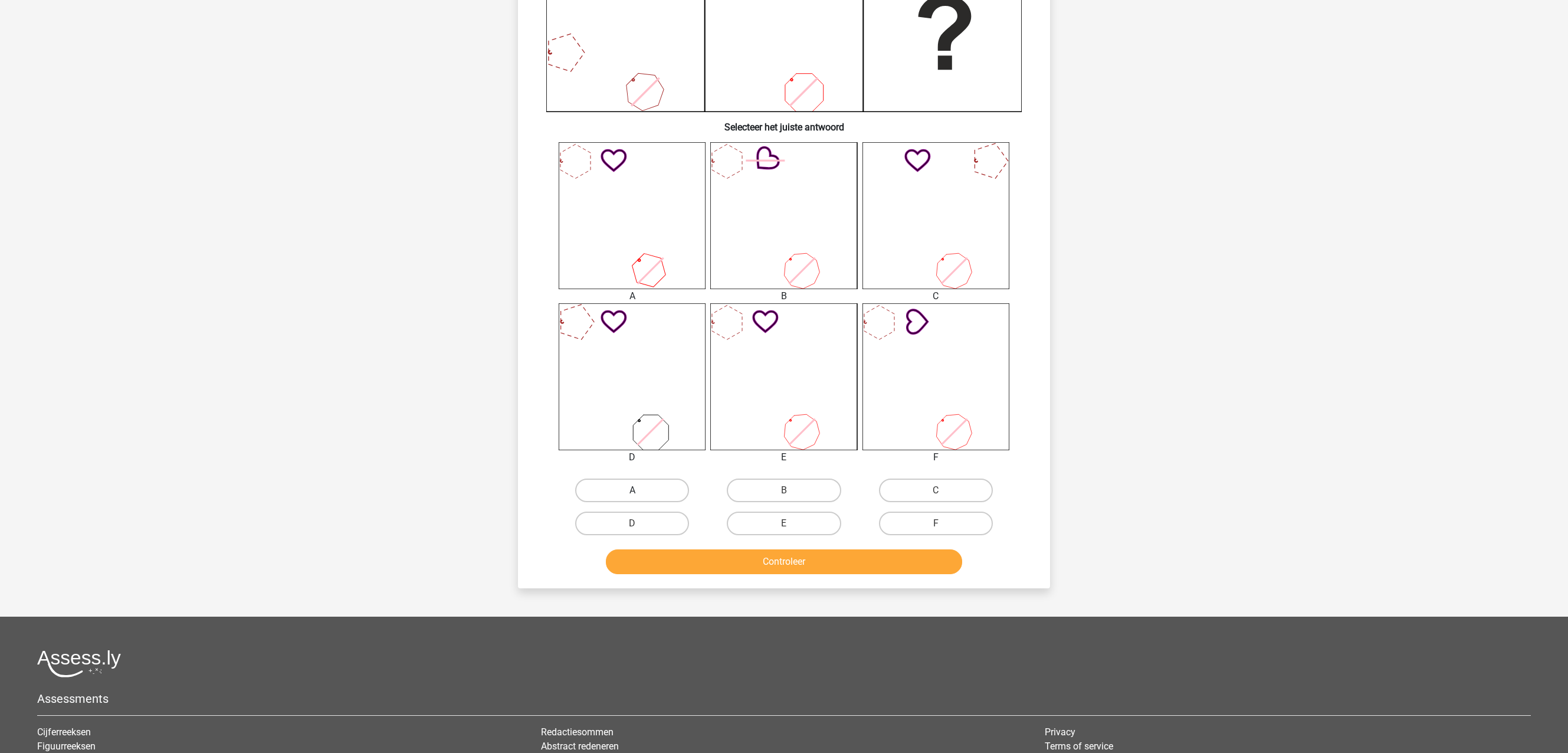
click at [623, 459] on label "A" at bounding box center [632, 490] width 114 height 24
click at [633, 459] on input "A" at bounding box center [637, 494] width 8 height 8
radio input "true"
click at [737, 459] on button "Controleer" at bounding box center [784, 561] width 357 height 25
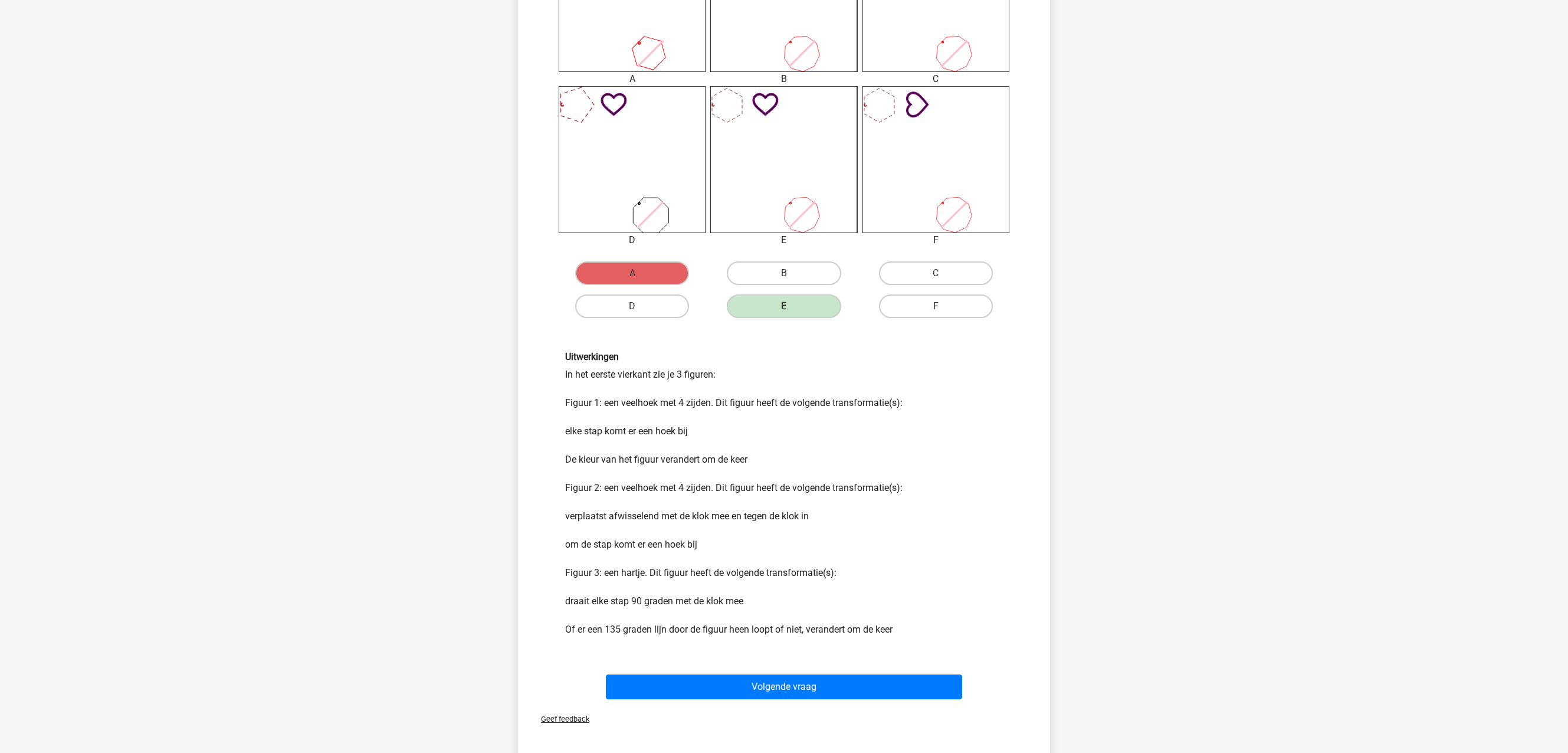
scroll to position [620, 0]
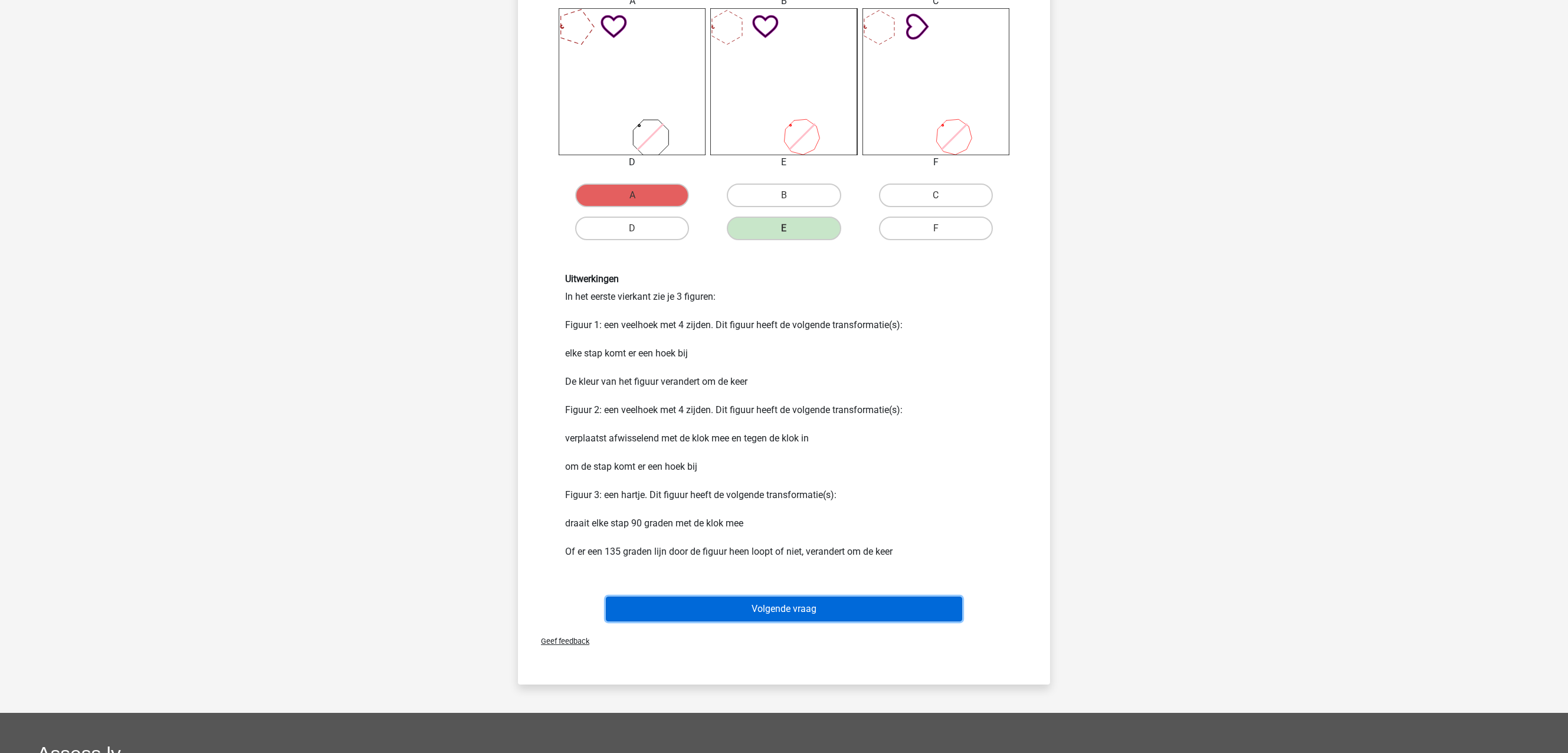
click at [810, 459] on button "Volgende vraag" at bounding box center [784, 609] width 357 height 25
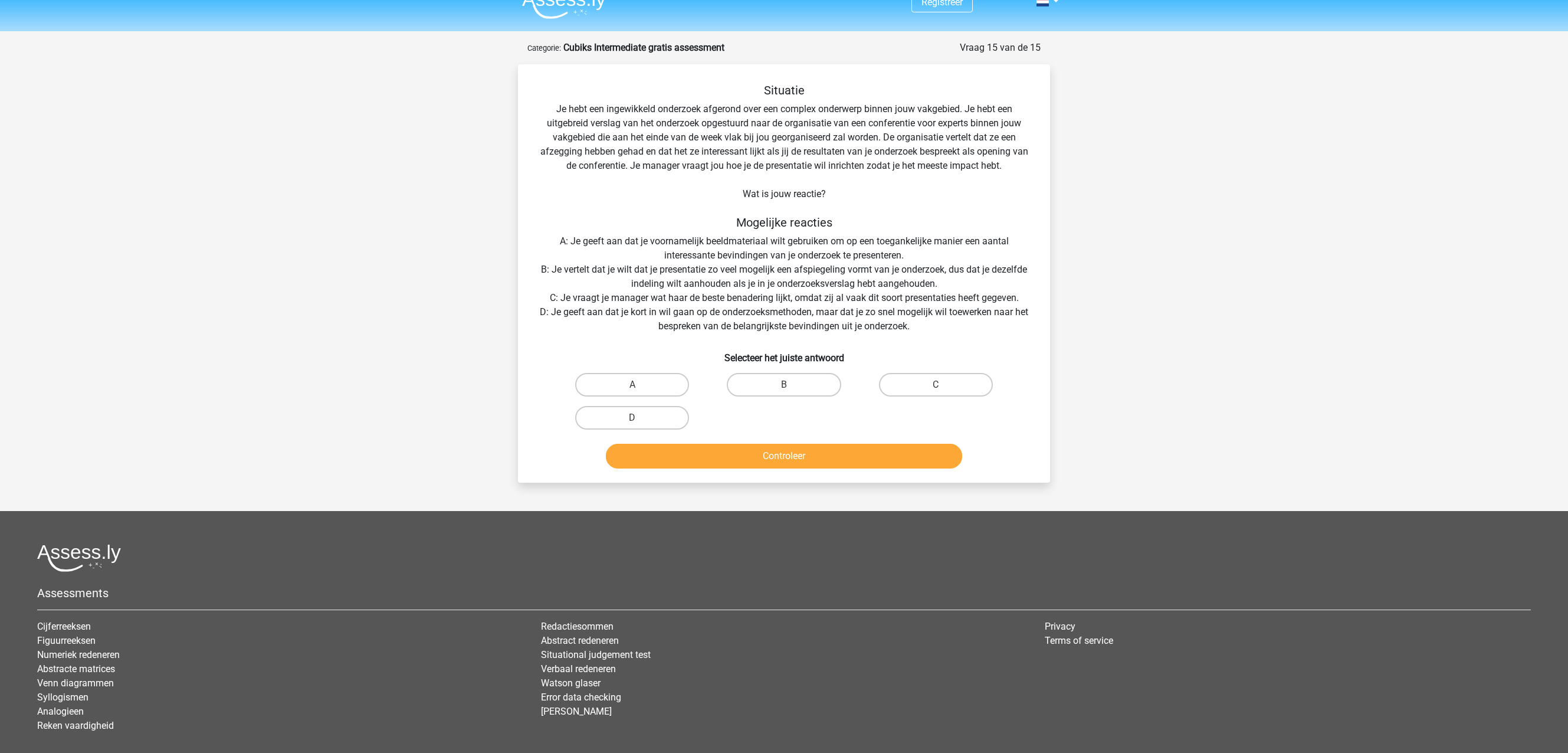
scroll to position [0, 0]
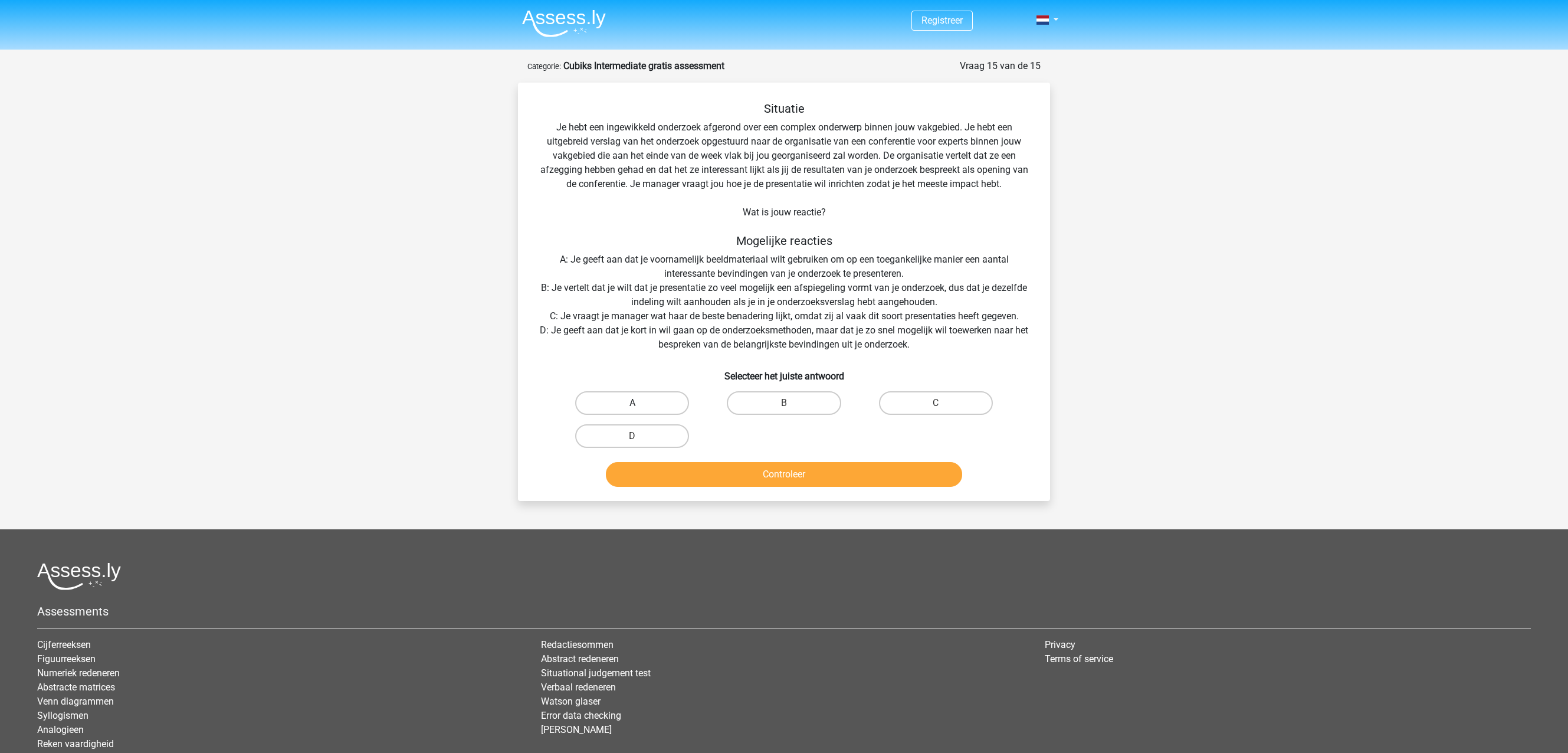
drag, startPoint x: 600, startPoint y: 398, endPoint x: 620, endPoint y: 420, distance: 29.7
click at [601, 398] on label "A" at bounding box center [632, 403] width 114 height 24
click at [633, 403] on input "A" at bounding box center [637, 407] width 8 height 8
radio input "true"
click at [696, 459] on button "Controleer" at bounding box center [784, 474] width 357 height 25
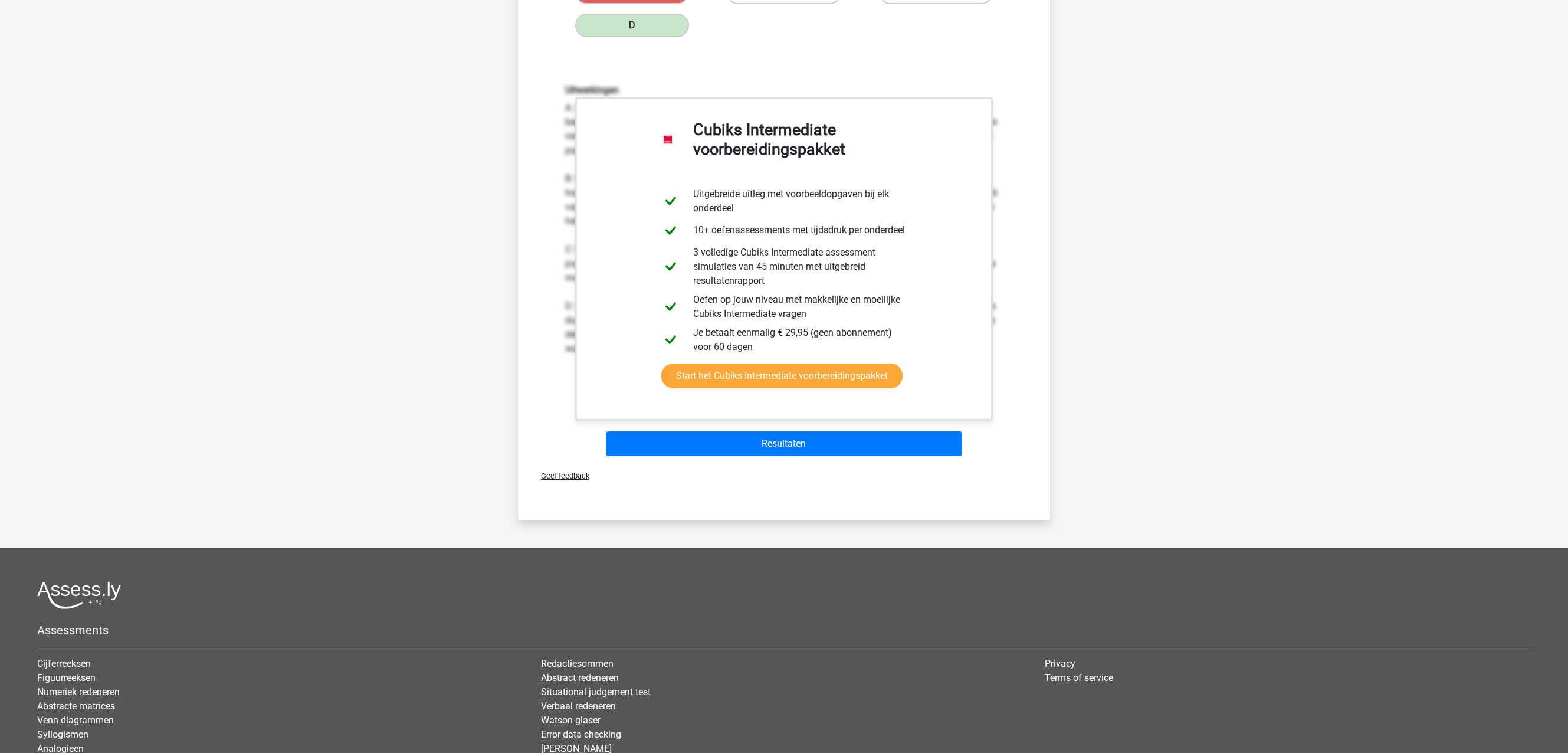
scroll to position [442, 0]
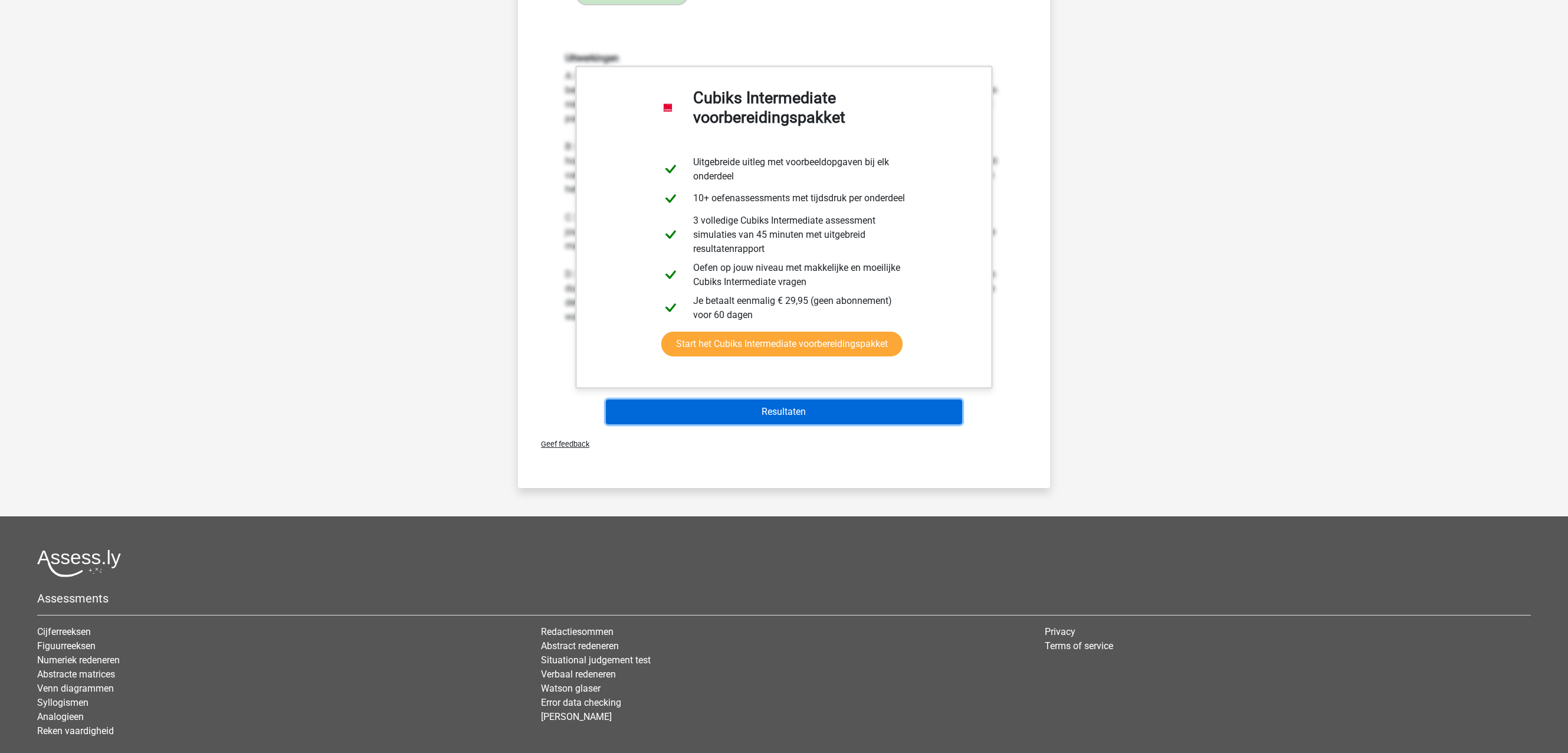
click at [830, 418] on button "Resultaten" at bounding box center [784, 411] width 357 height 25
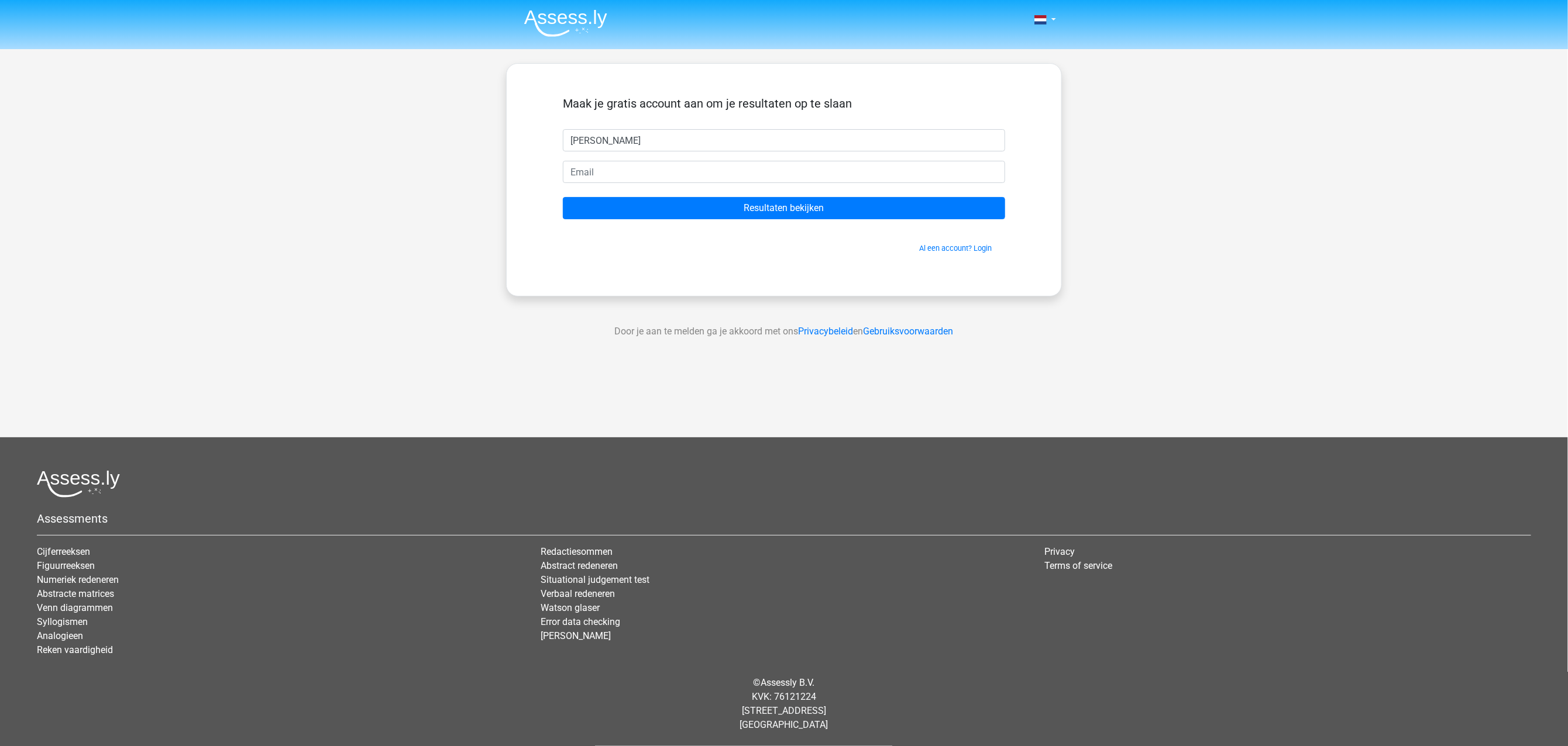
type input "Stefan"
type input "stefan_groen@live.nl"
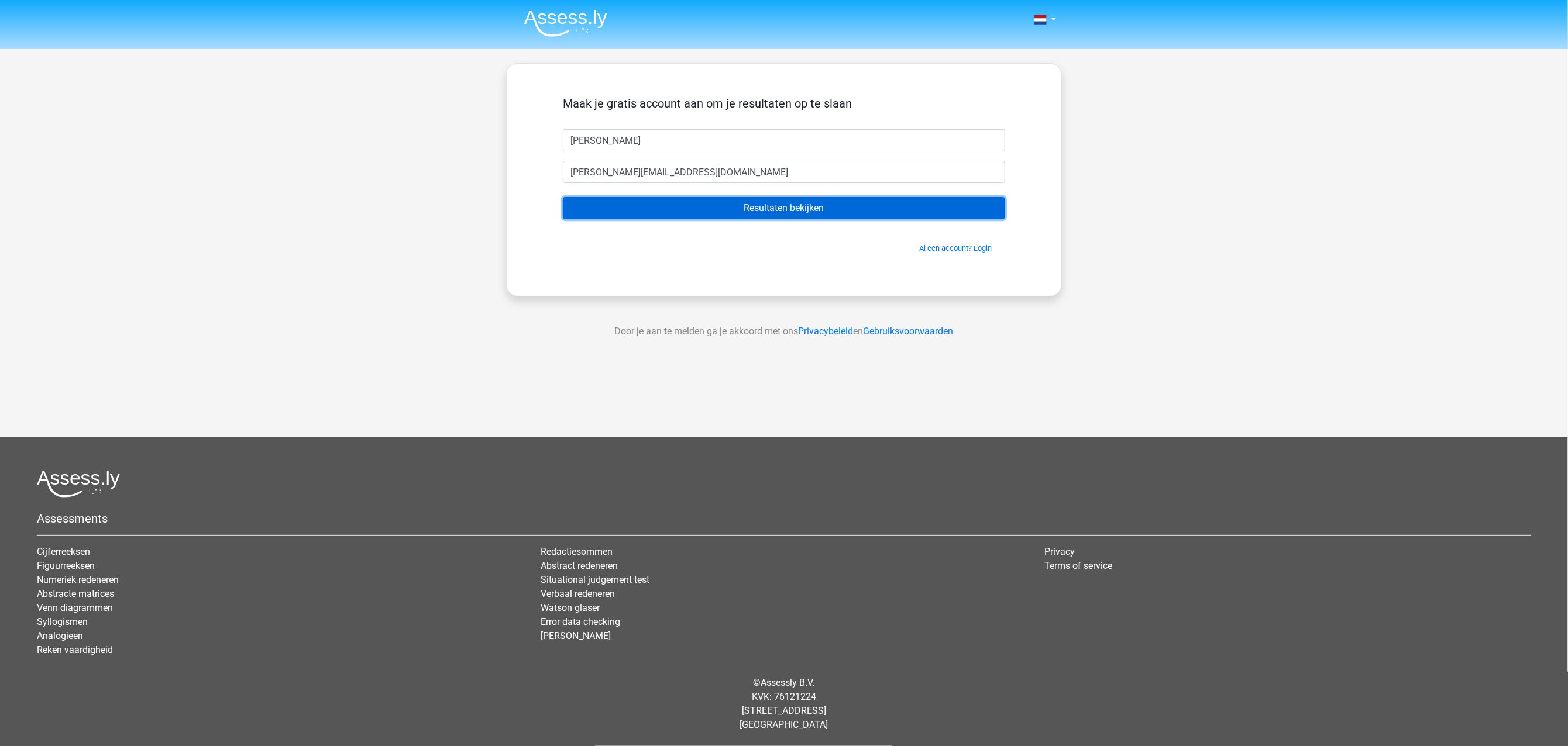
click at [752, 213] on input "Resultaten bekijken" at bounding box center [784, 208] width 442 height 22
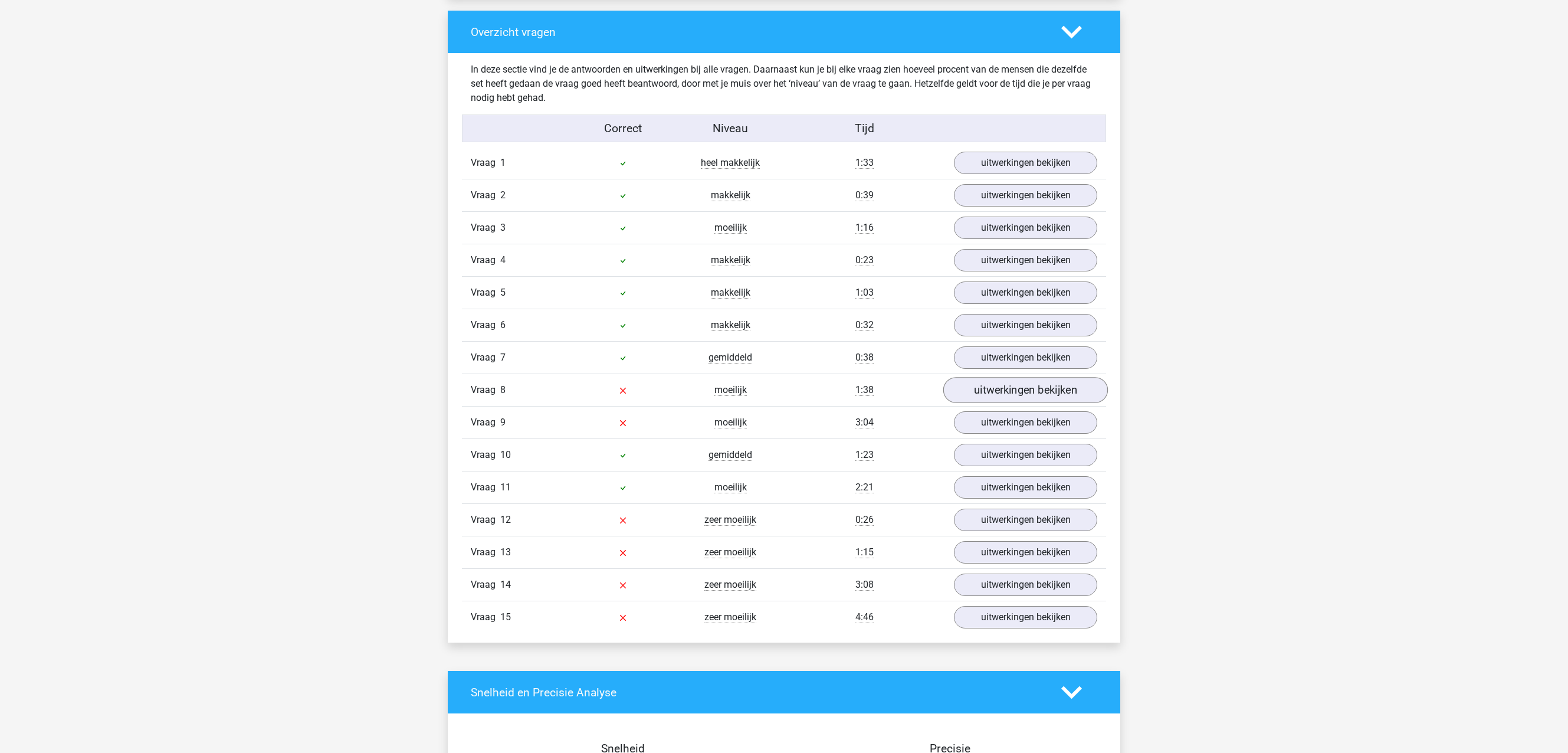
scroll to position [1328, 0]
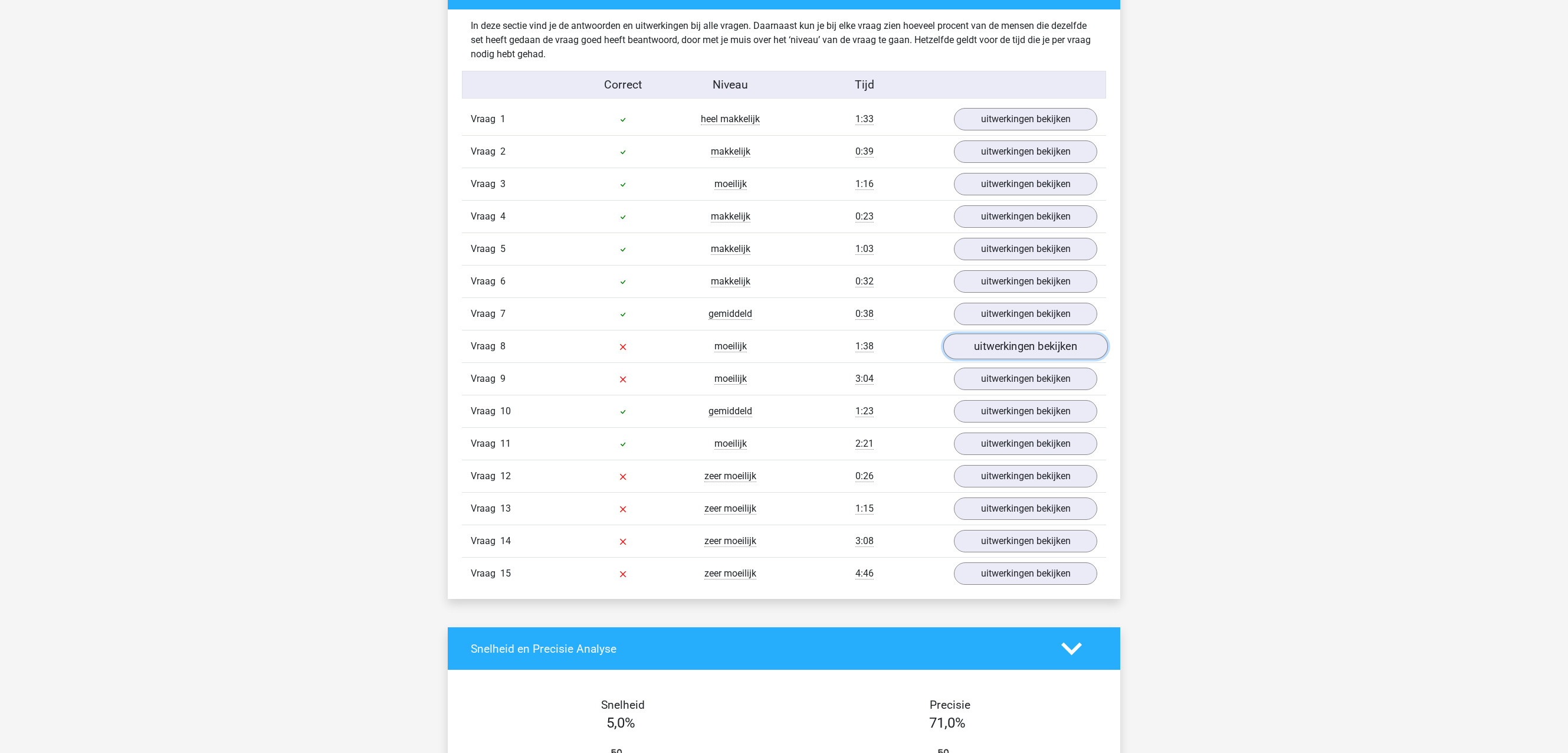
click at [1024, 353] on link "uitwerkingen bekijken" at bounding box center [1025, 348] width 165 height 26
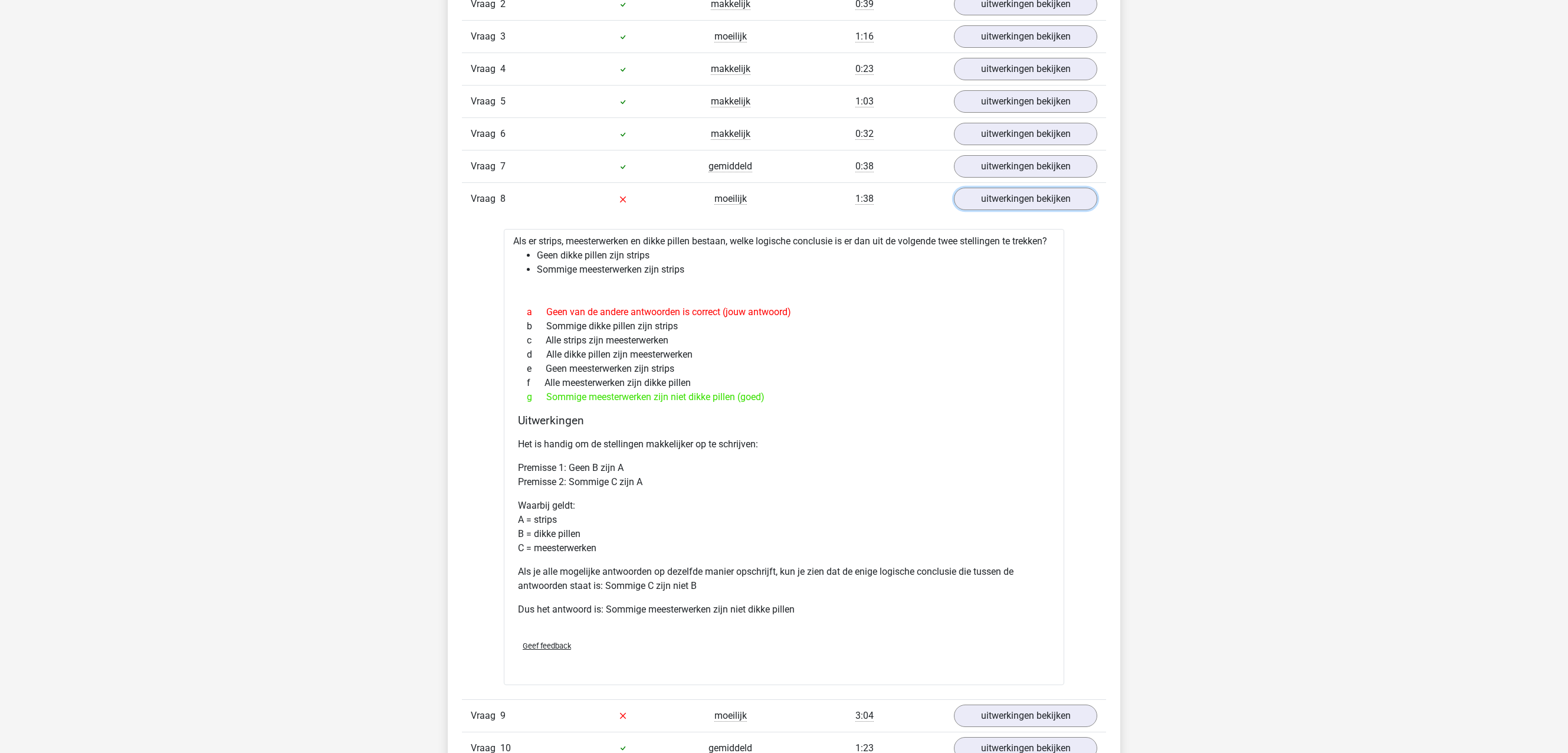
scroll to position [1506, 0]
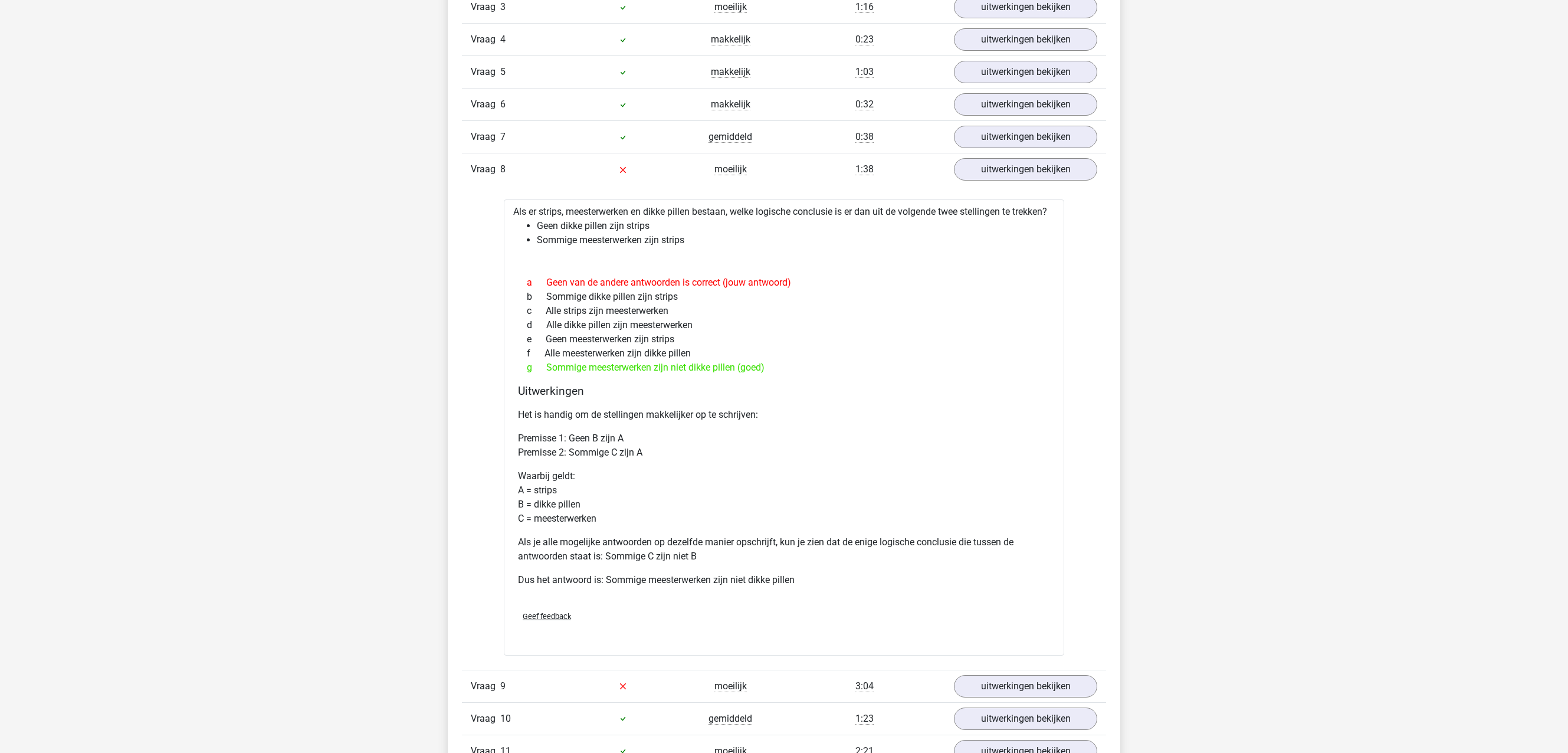
click at [364, 210] on div "Kies premium Stefan stefan_groen@live.nl" at bounding box center [784, 329] width 1568 height 3669
click at [995, 700] on link "uitwerkingen bekijken" at bounding box center [1025, 687] width 165 height 26
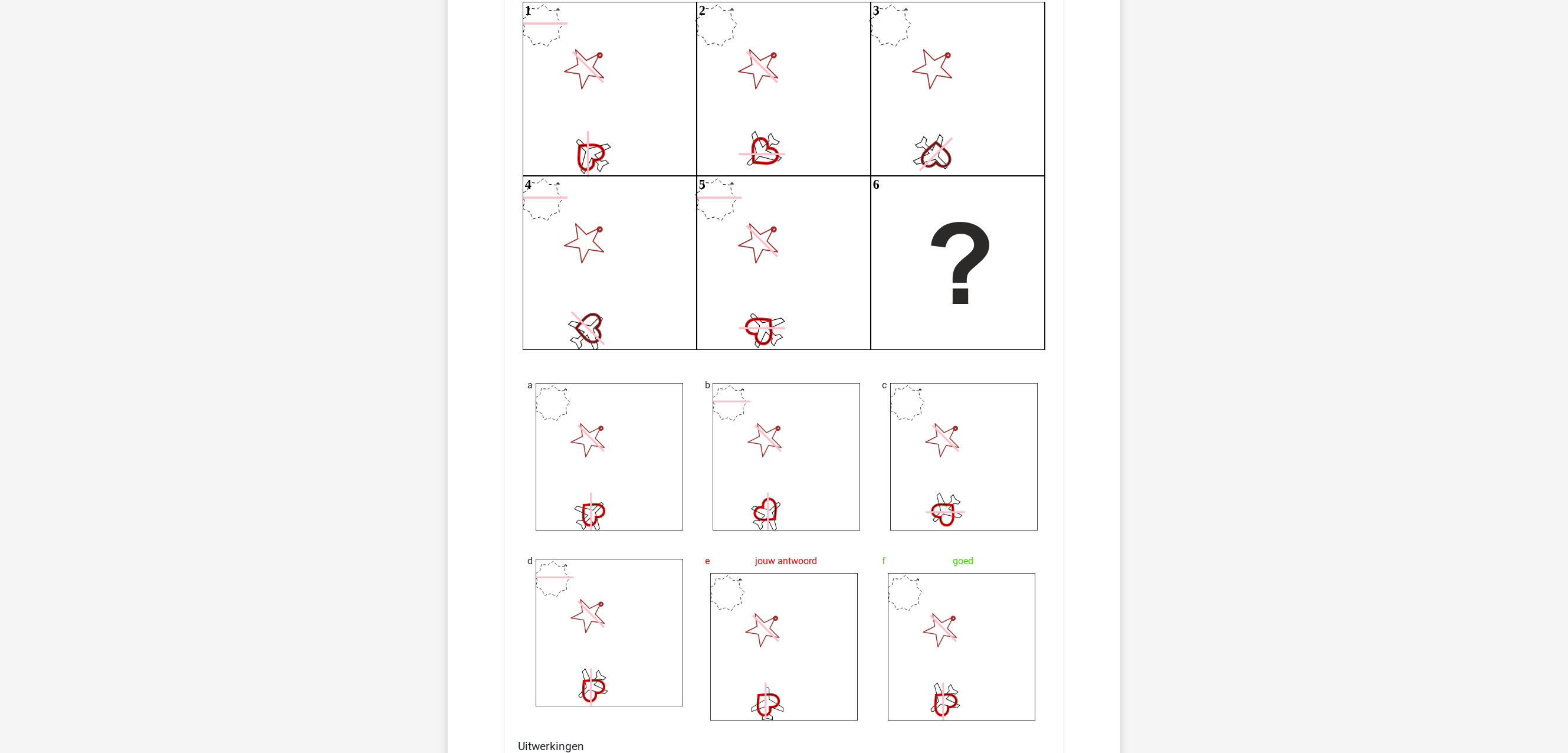
scroll to position [2214, 0]
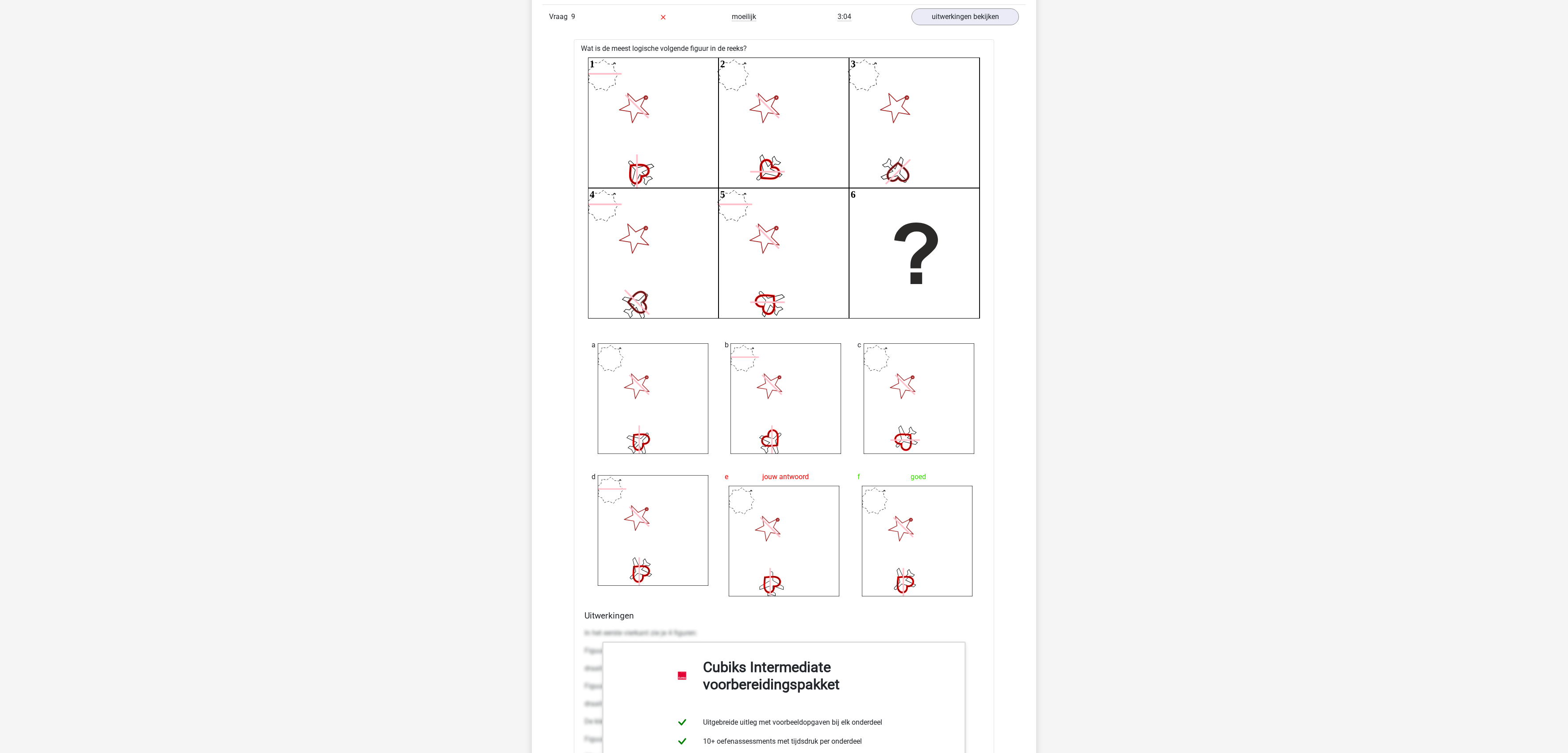
click at [518, 348] on div "Kies premium Stefan stefan_groen@live.nl" at bounding box center [784, 198] width 1568 height 3716
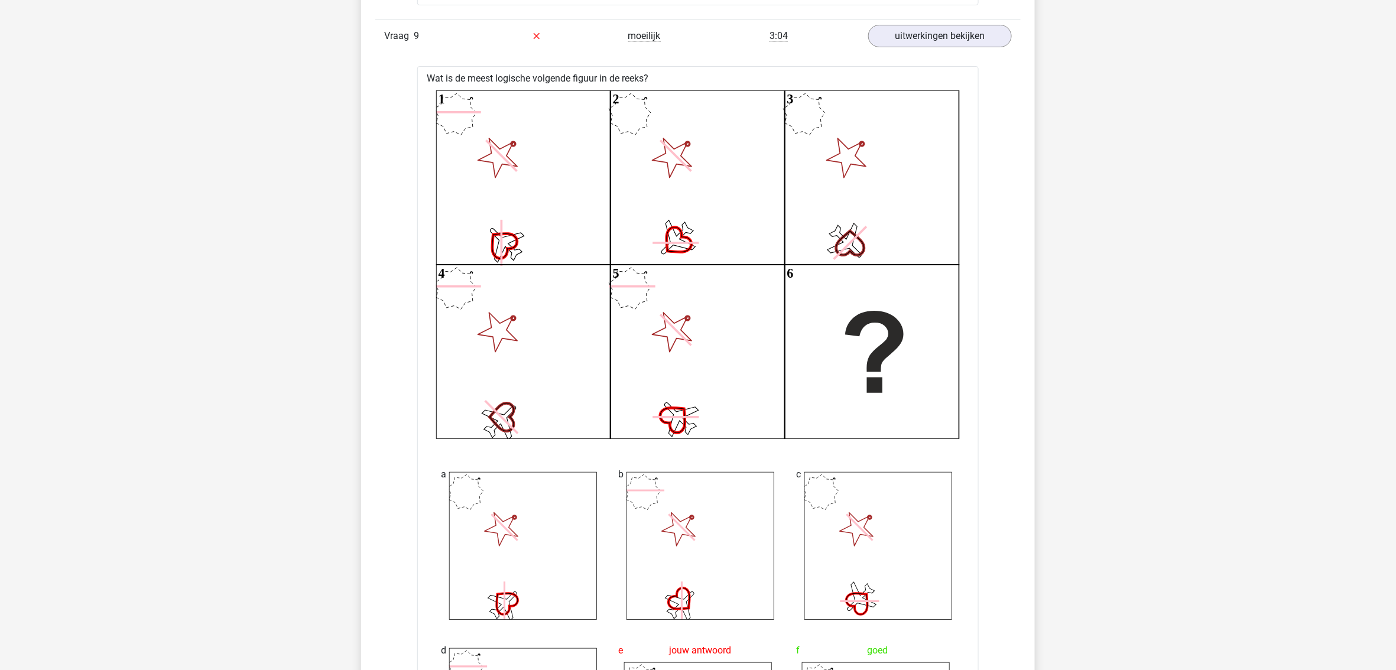
scroll to position [1823, 0]
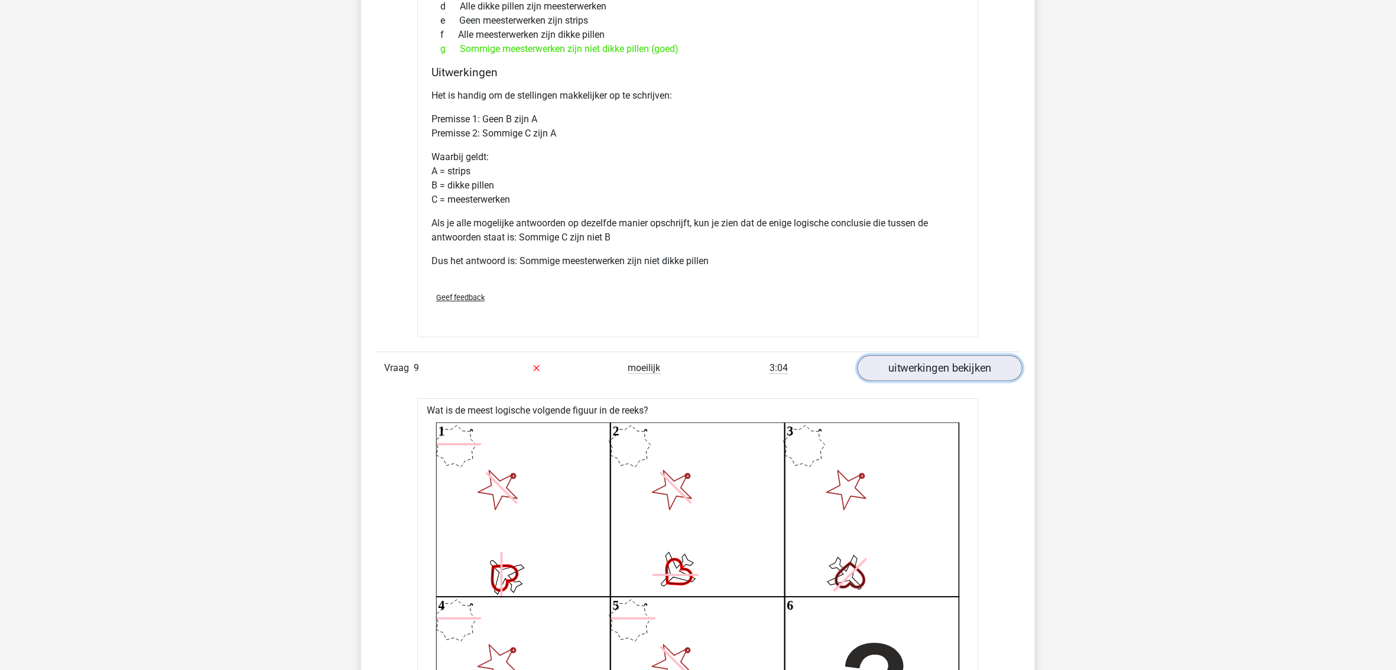
click at [904, 381] on link "uitwerkingen bekijken" at bounding box center [940, 368] width 165 height 26
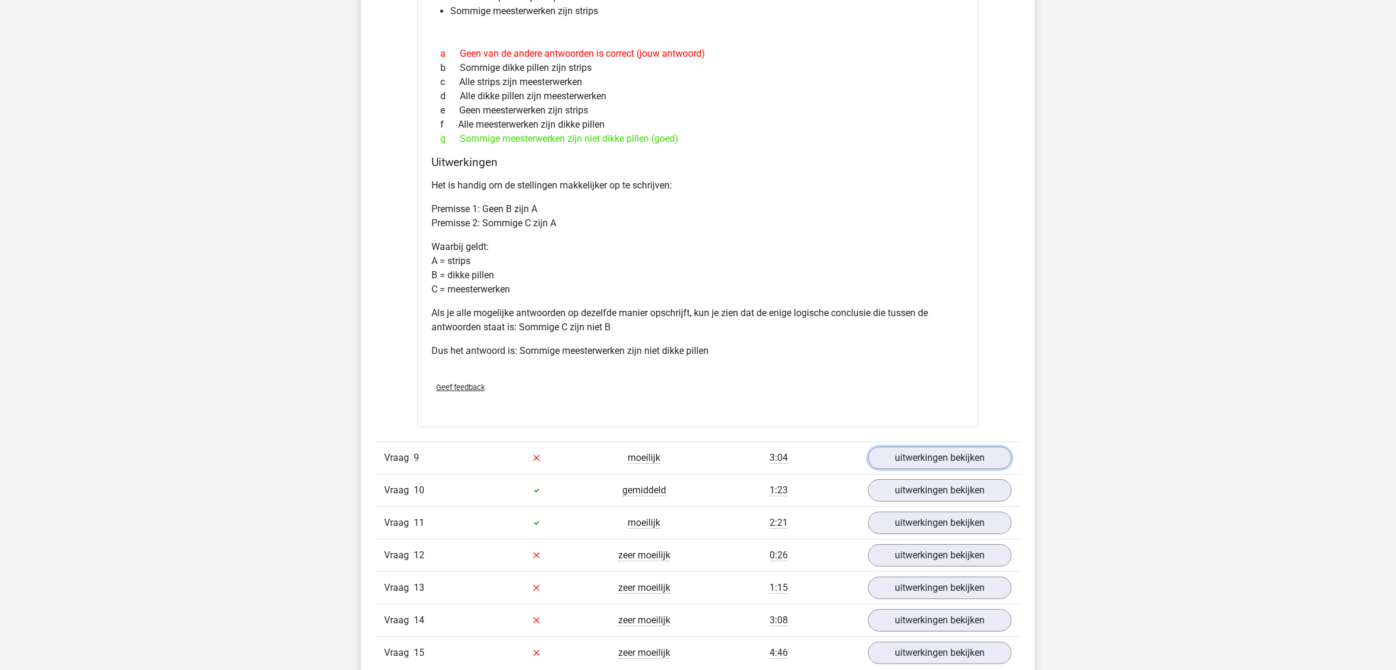
scroll to position [1508, 0]
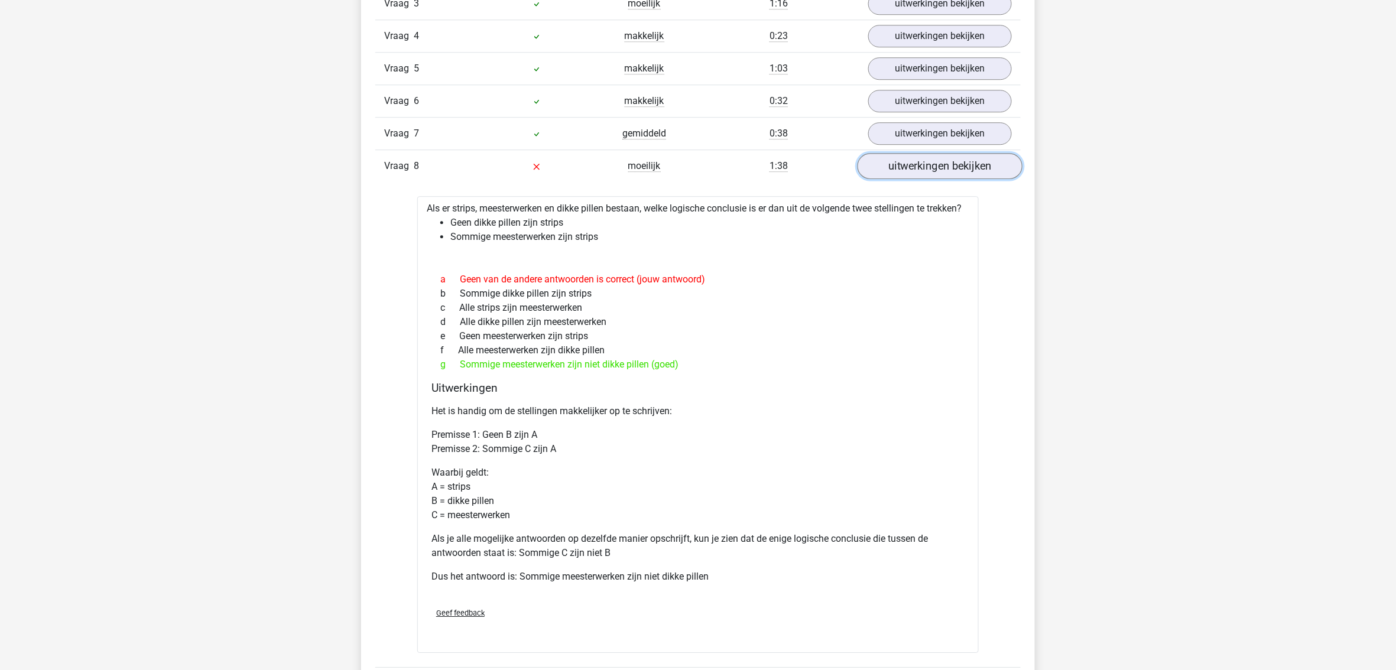
click at [931, 178] on link "uitwerkingen bekijken" at bounding box center [940, 167] width 165 height 26
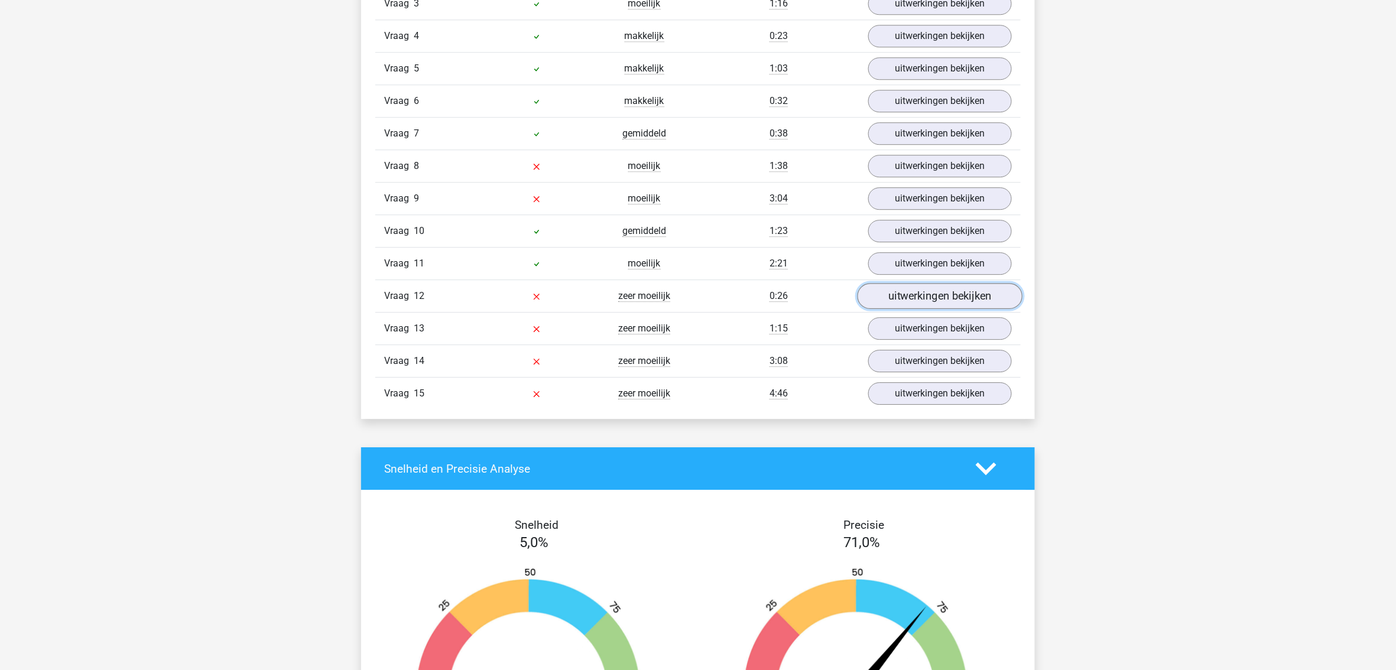
click at [904, 301] on link "uitwerkingen bekijken" at bounding box center [940, 297] width 165 height 26
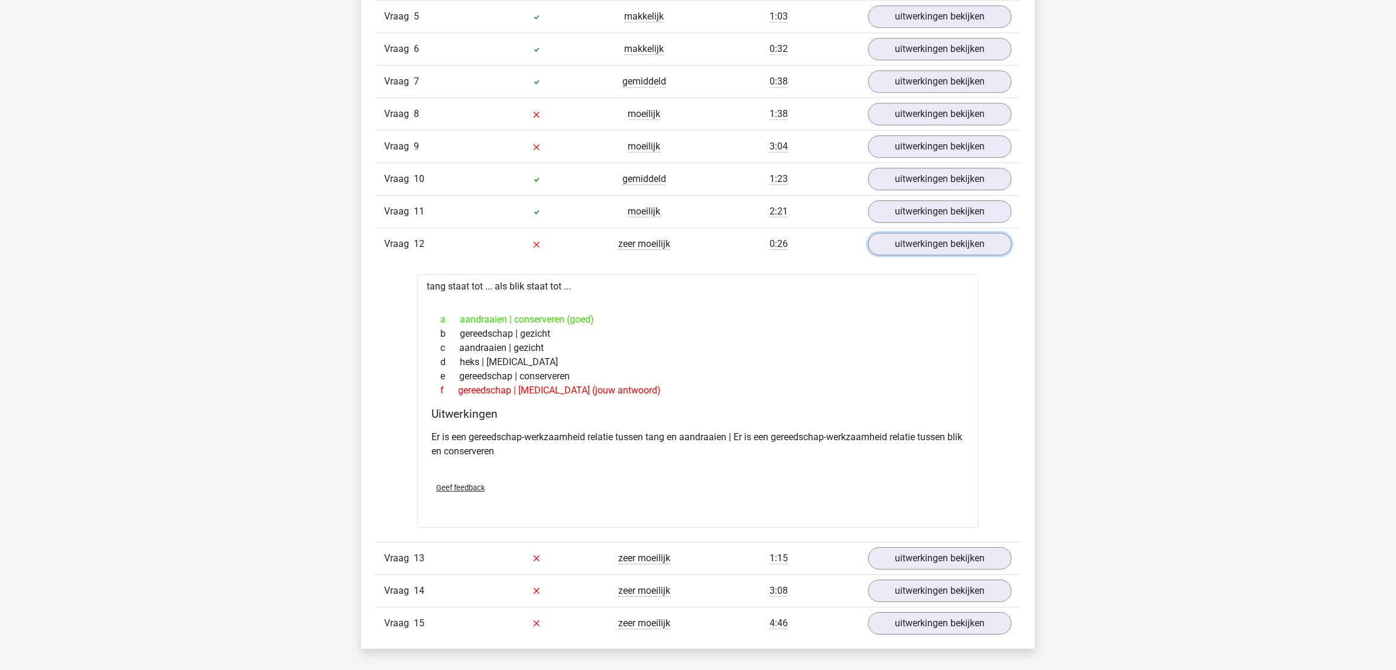
scroll to position [1587, 0]
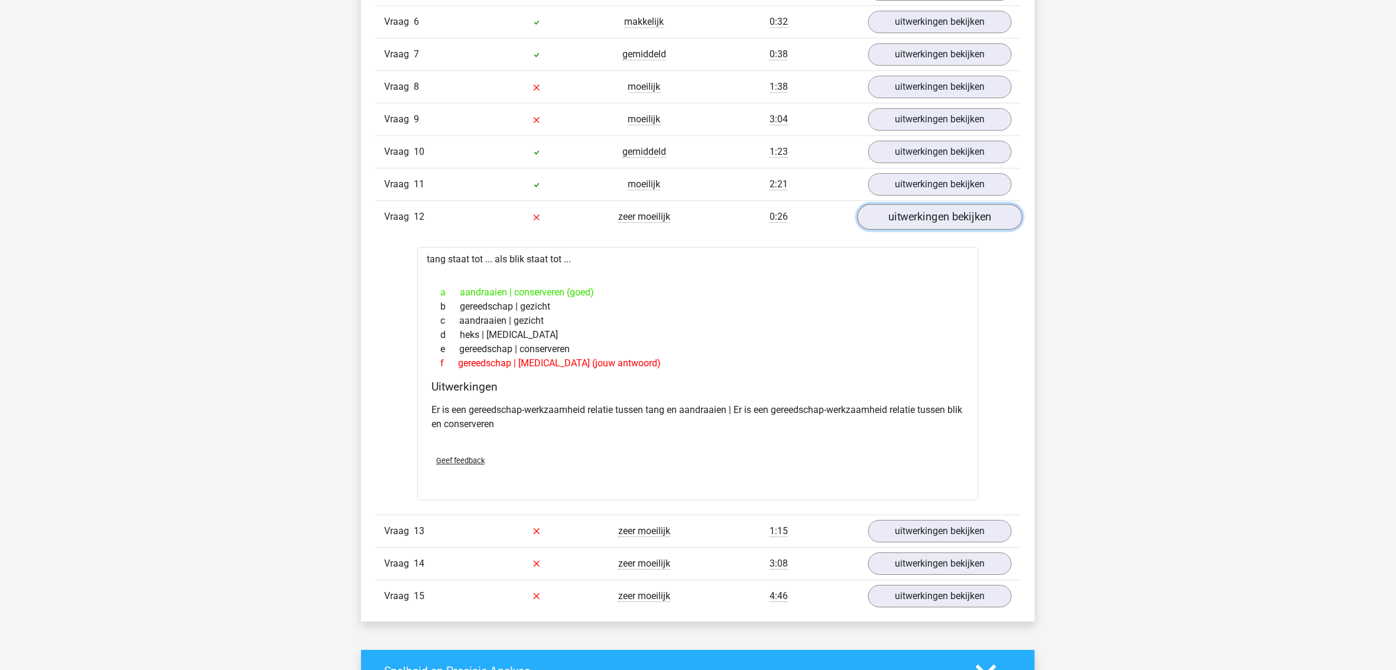
click at [949, 227] on link "uitwerkingen bekijken" at bounding box center [940, 218] width 165 height 26
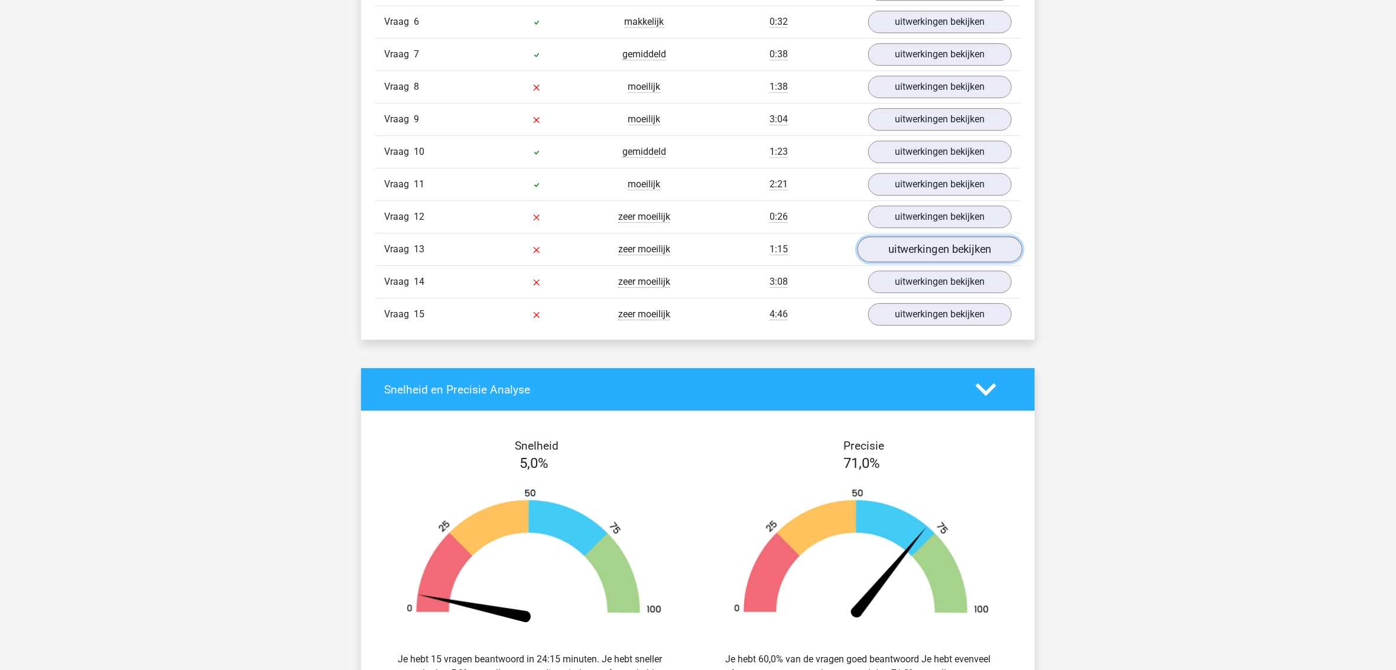
click at [932, 258] on link "uitwerkingen bekijken" at bounding box center [940, 250] width 165 height 26
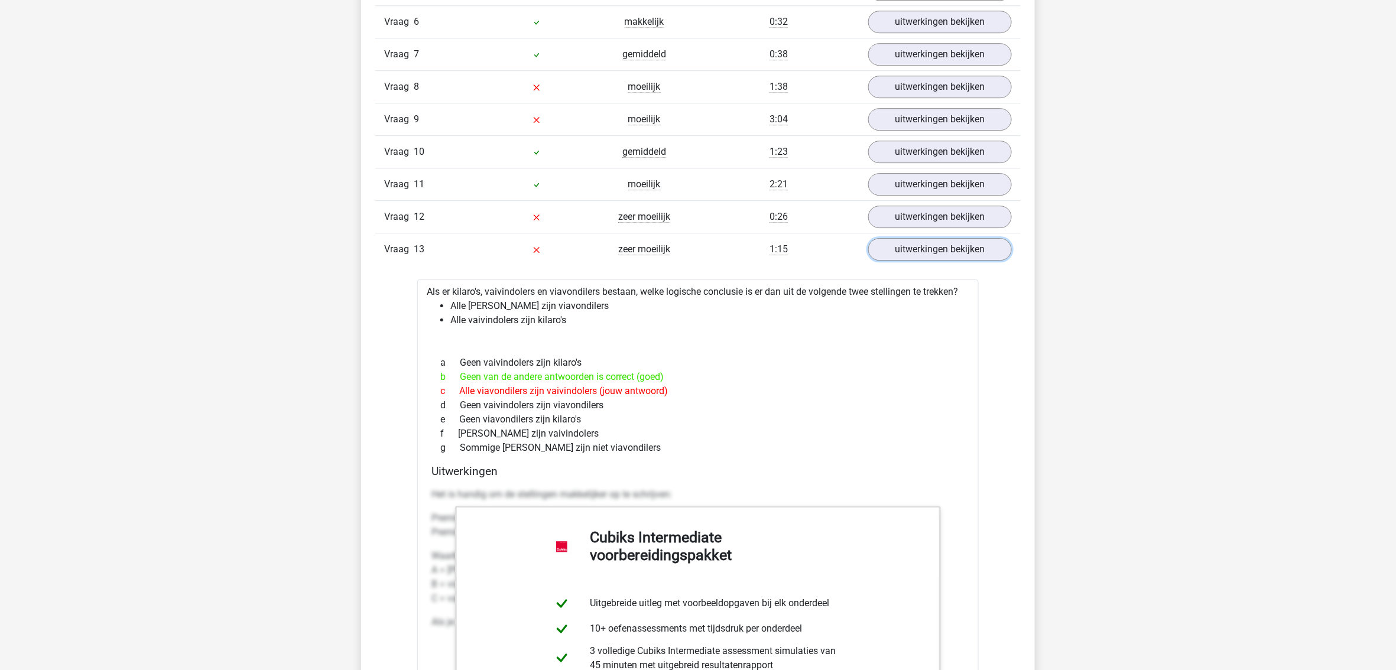
scroll to position [1665, 0]
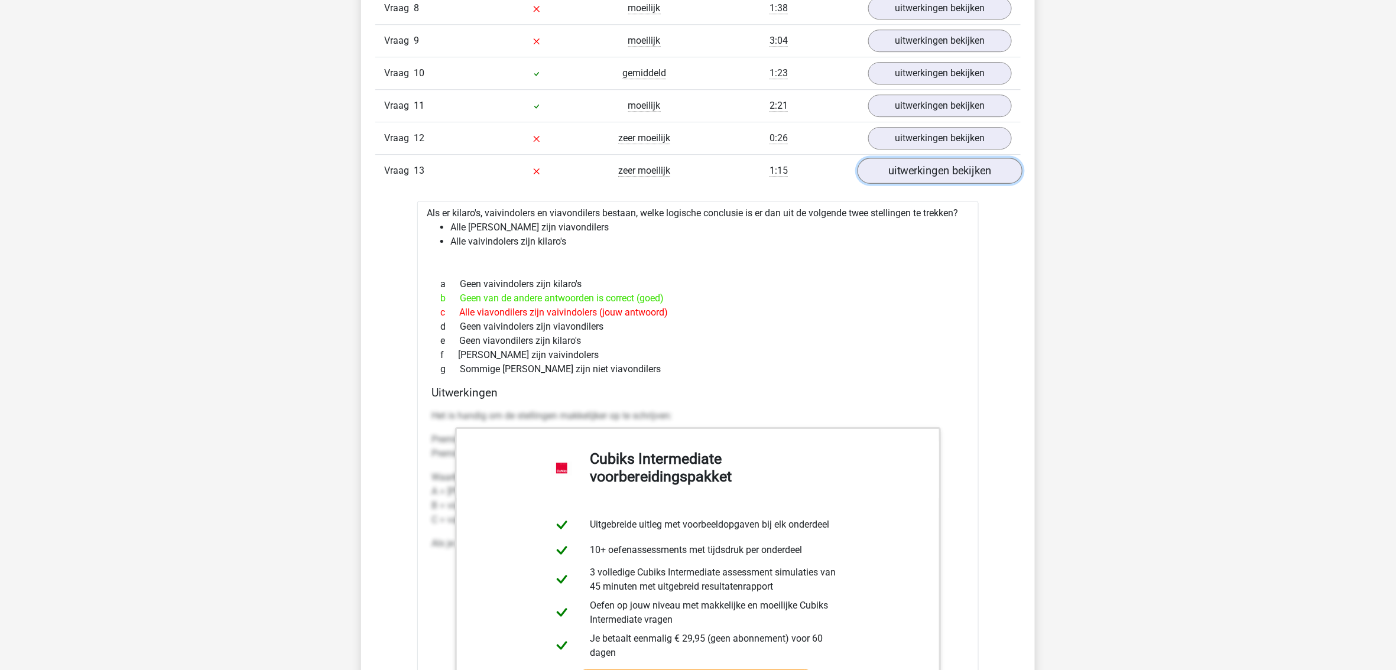
click at [912, 181] on link "uitwerkingen bekijken" at bounding box center [940, 171] width 165 height 26
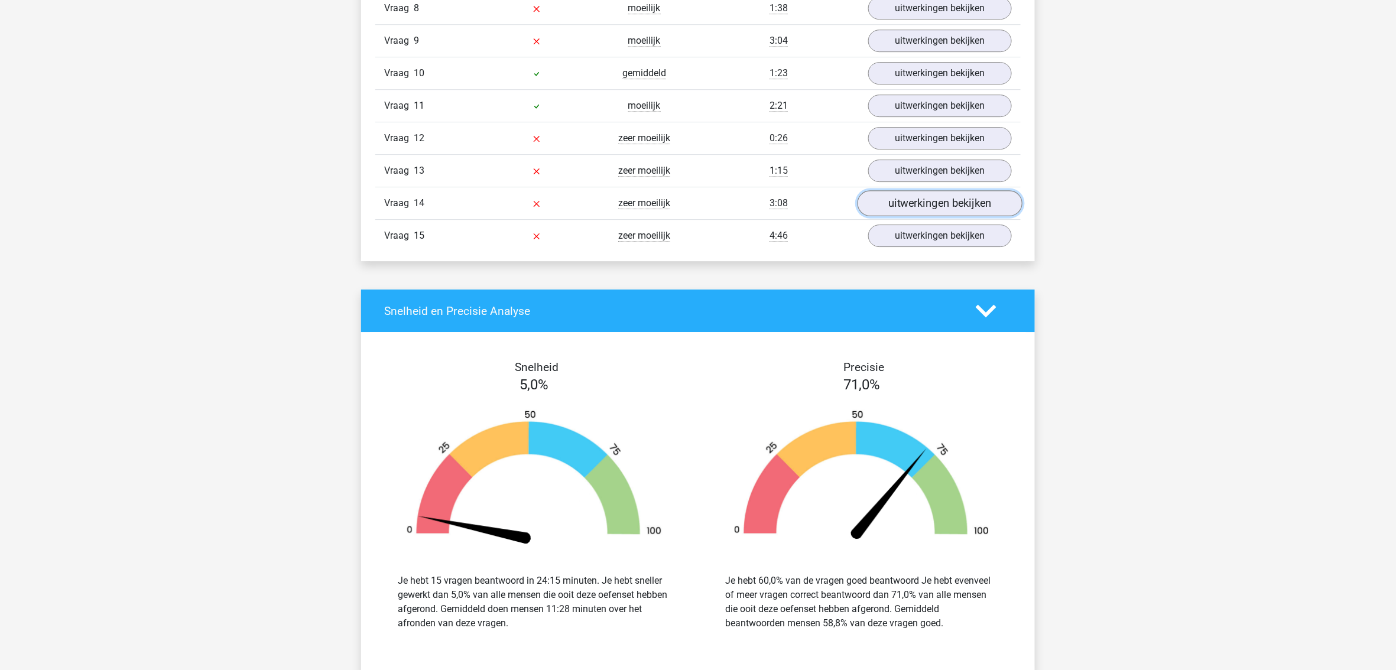
click at [913, 205] on link "uitwerkingen bekijken" at bounding box center [940, 204] width 165 height 26
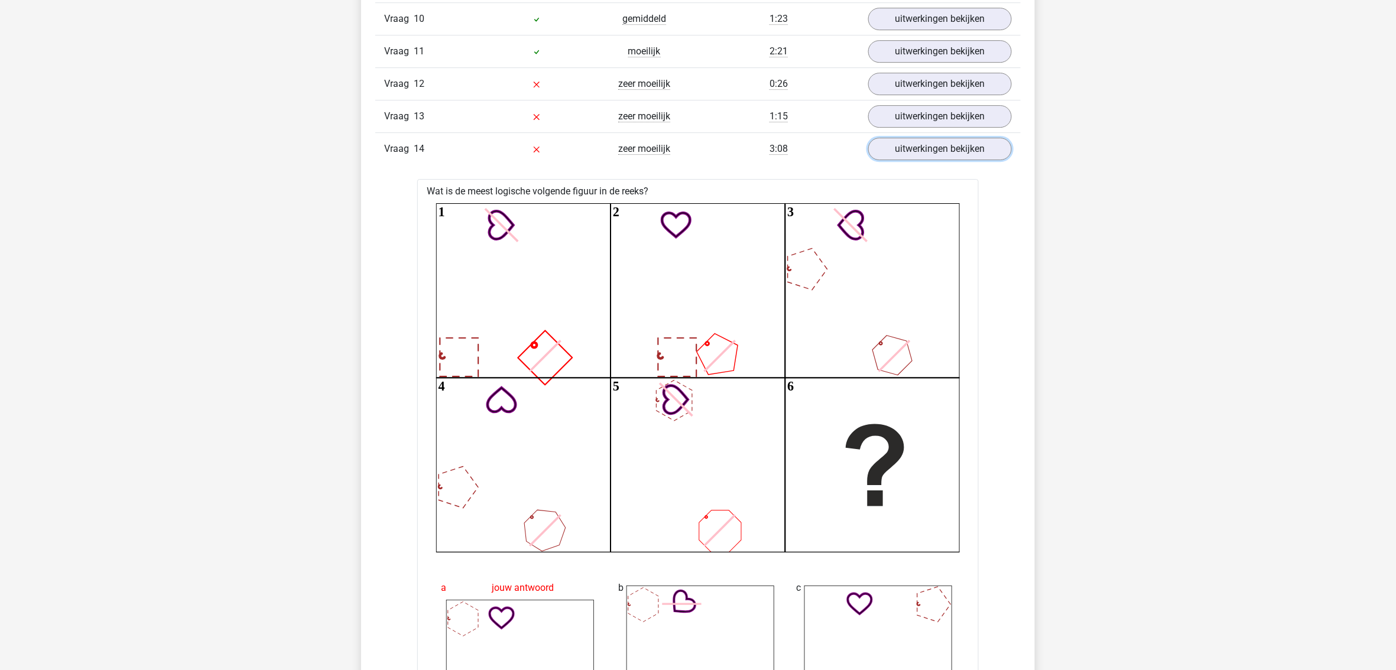
scroll to position [1744, 0]
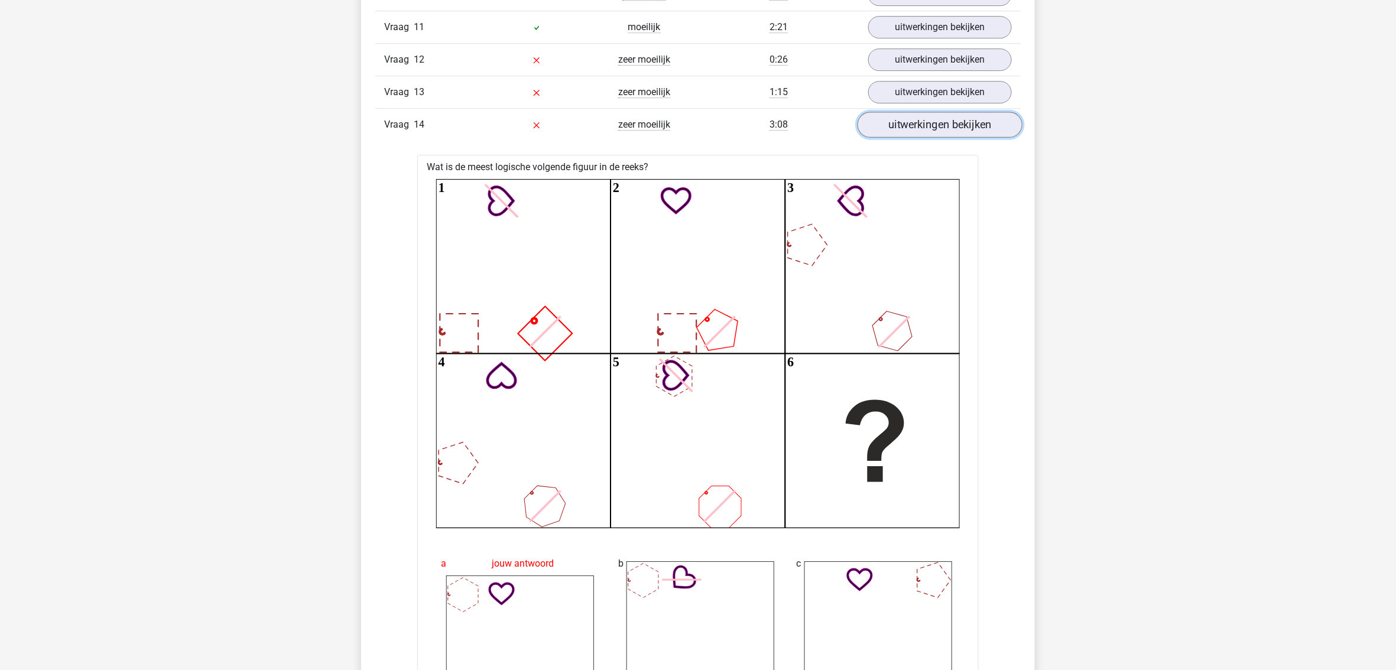
click at [958, 136] on link "uitwerkingen bekijken" at bounding box center [940, 125] width 165 height 26
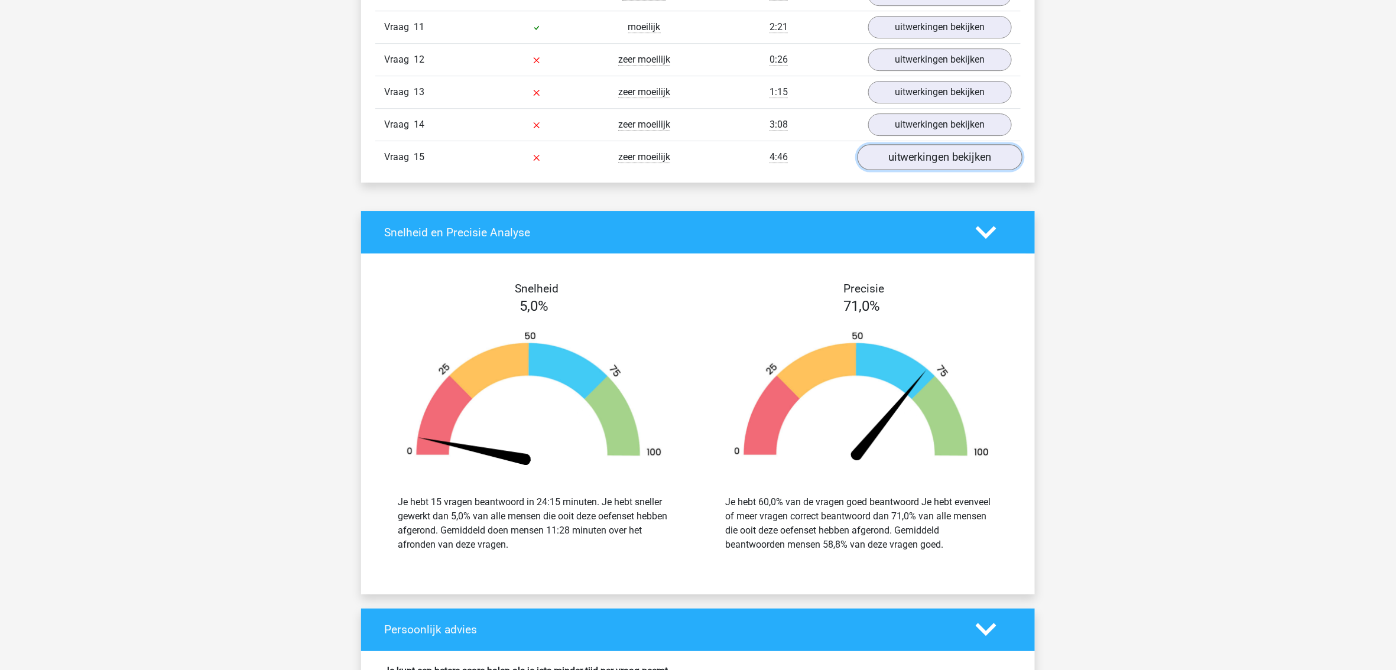
click at [939, 171] on link "uitwerkingen bekijken" at bounding box center [940, 158] width 165 height 26
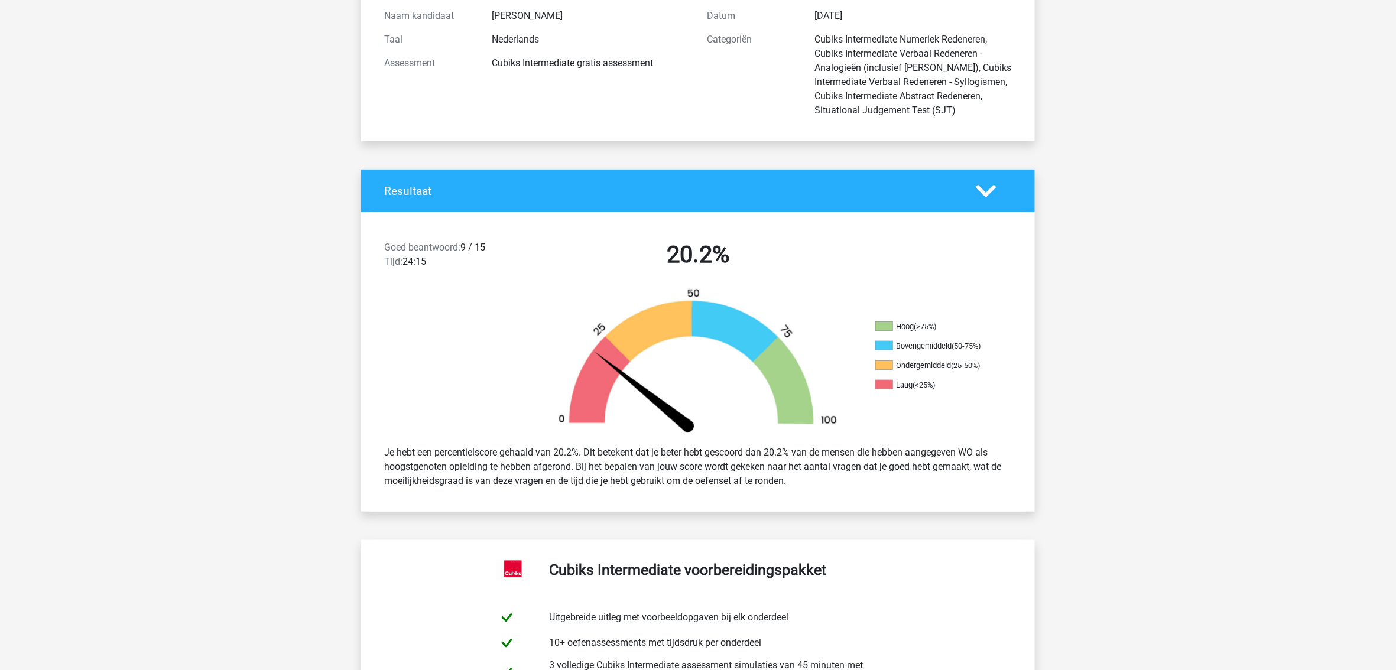
scroll to position [0, 0]
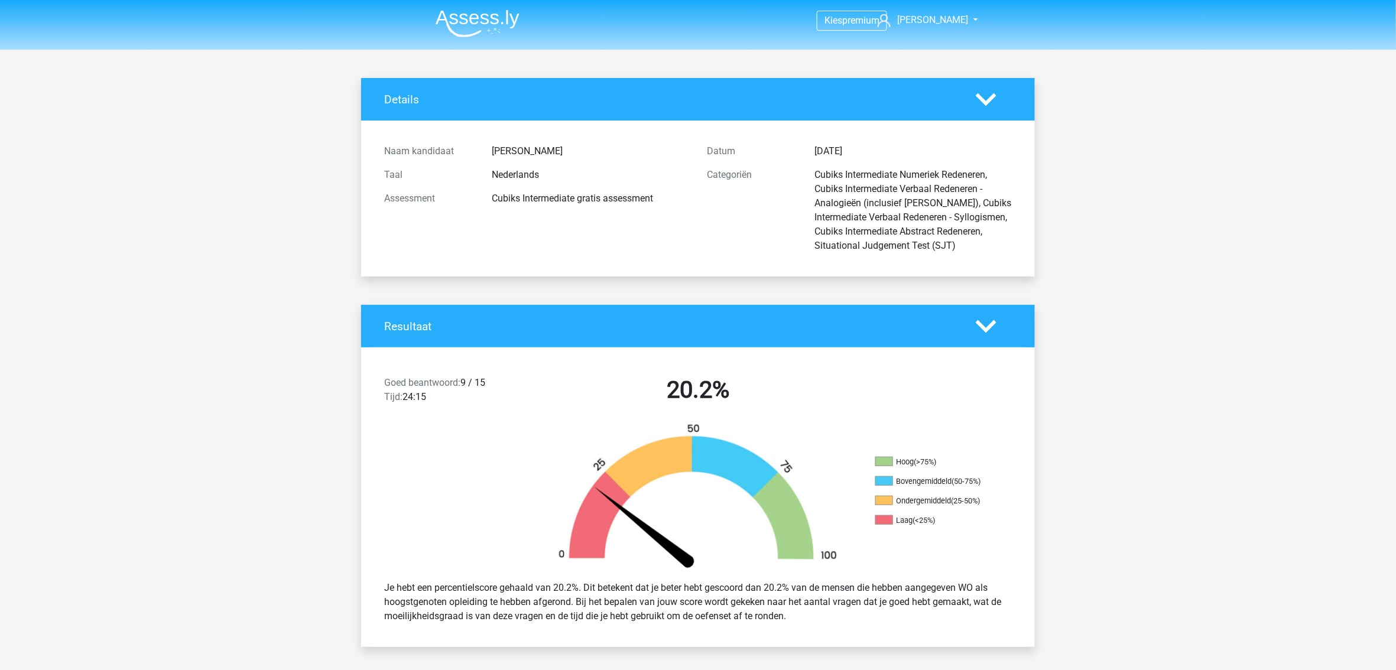
click at [990, 96] on icon at bounding box center [986, 99] width 21 height 21
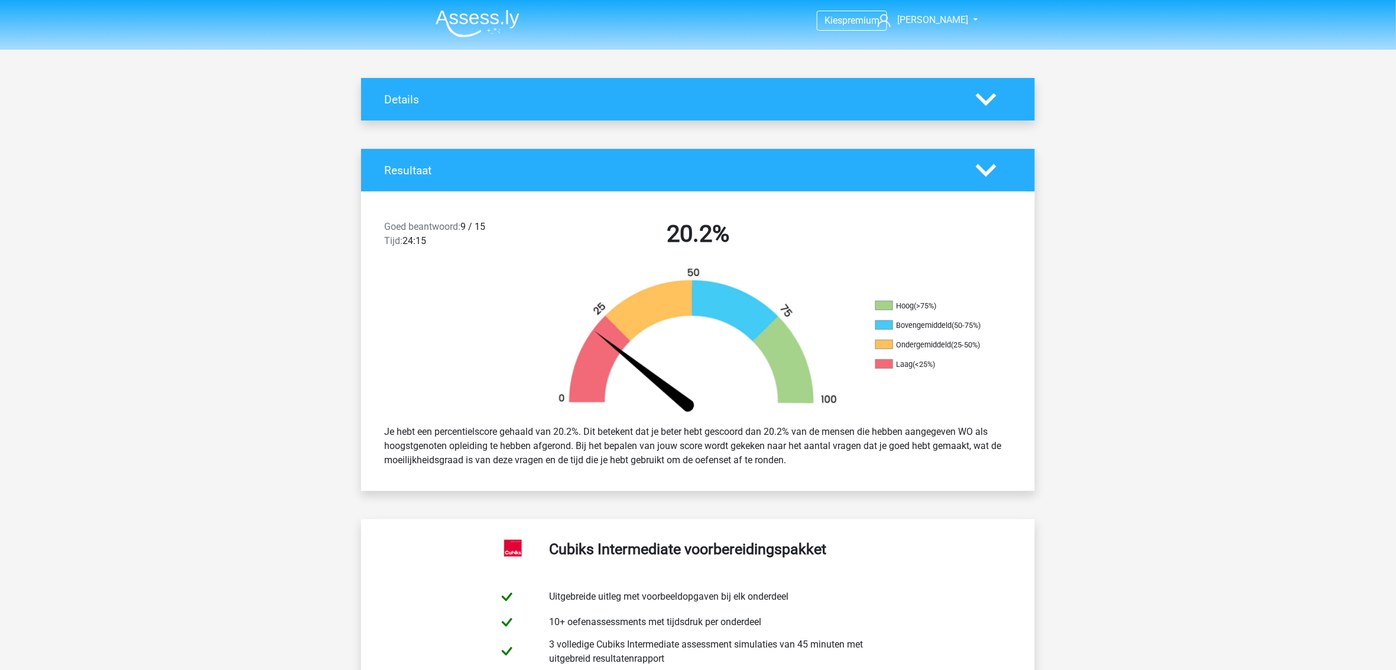
click at [990, 96] on icon at bounding box center [986, 99] width 21 height 21
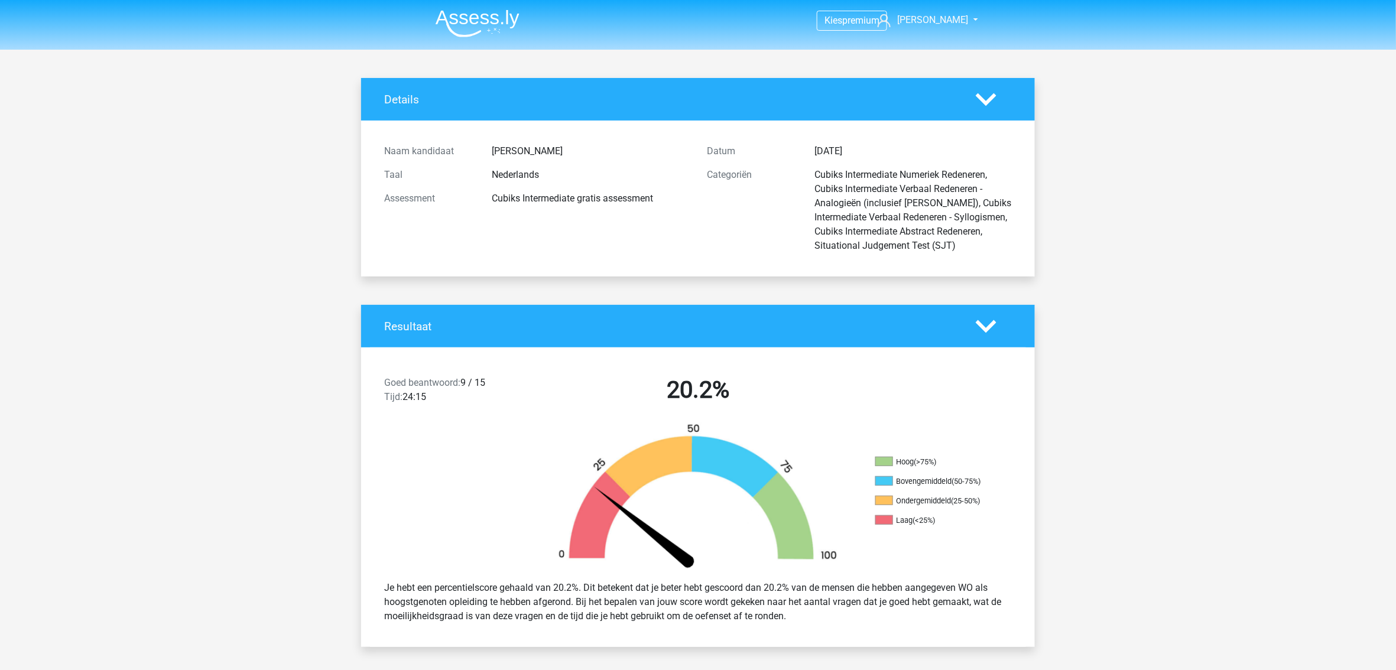
click at [982, 323] on icon at bounding box center [986, 326] width 21 height 21
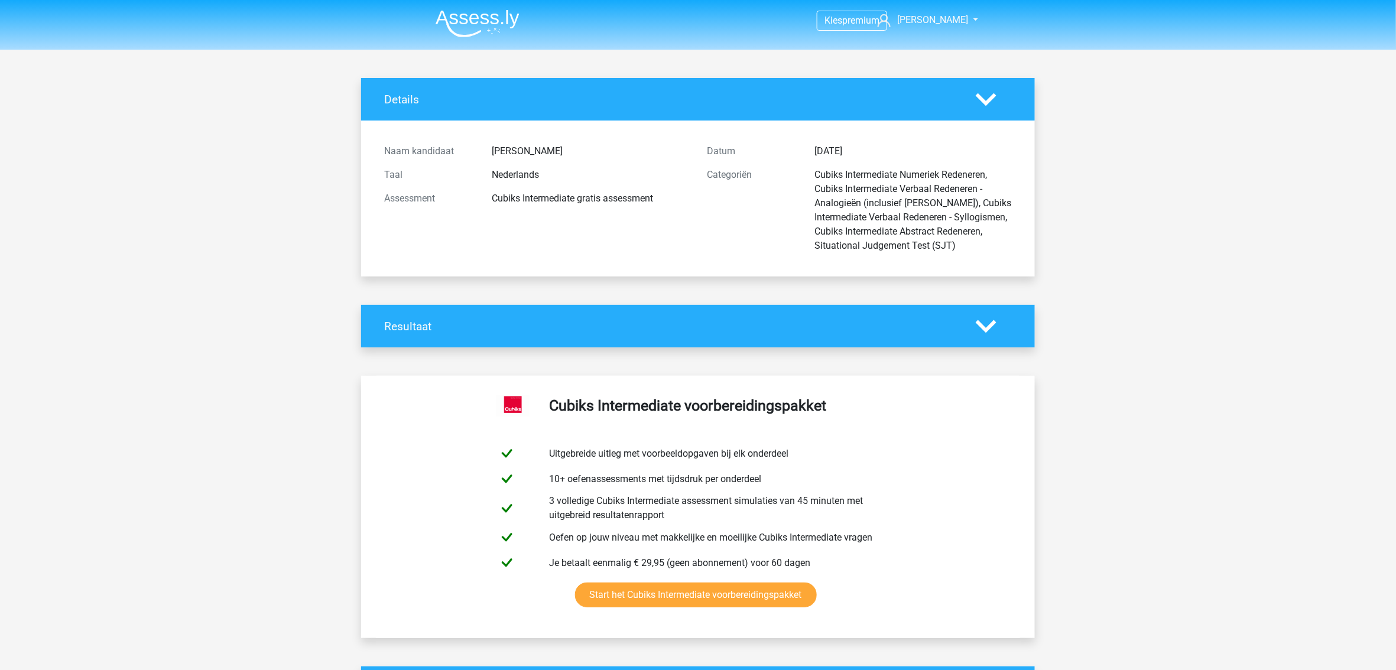
click at [982, 323] on icon at bounding box center [986, 326] width 21 height 21
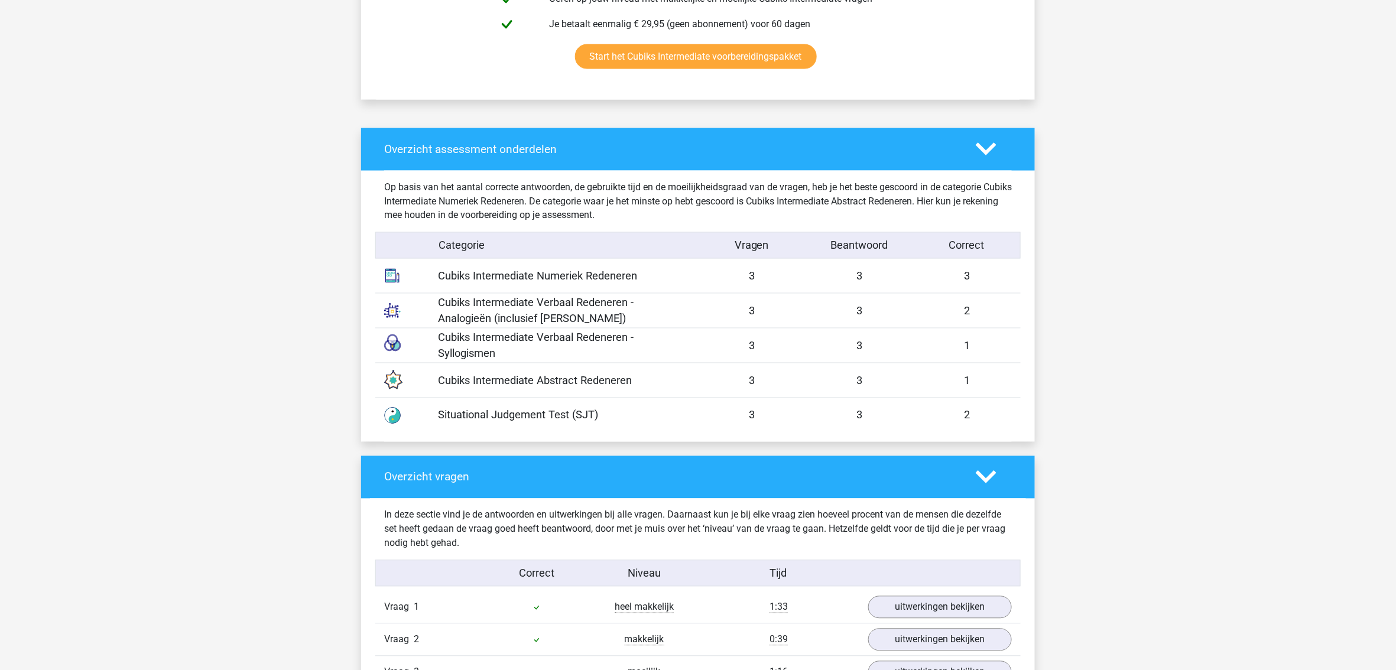
scroll to position [867, 0]
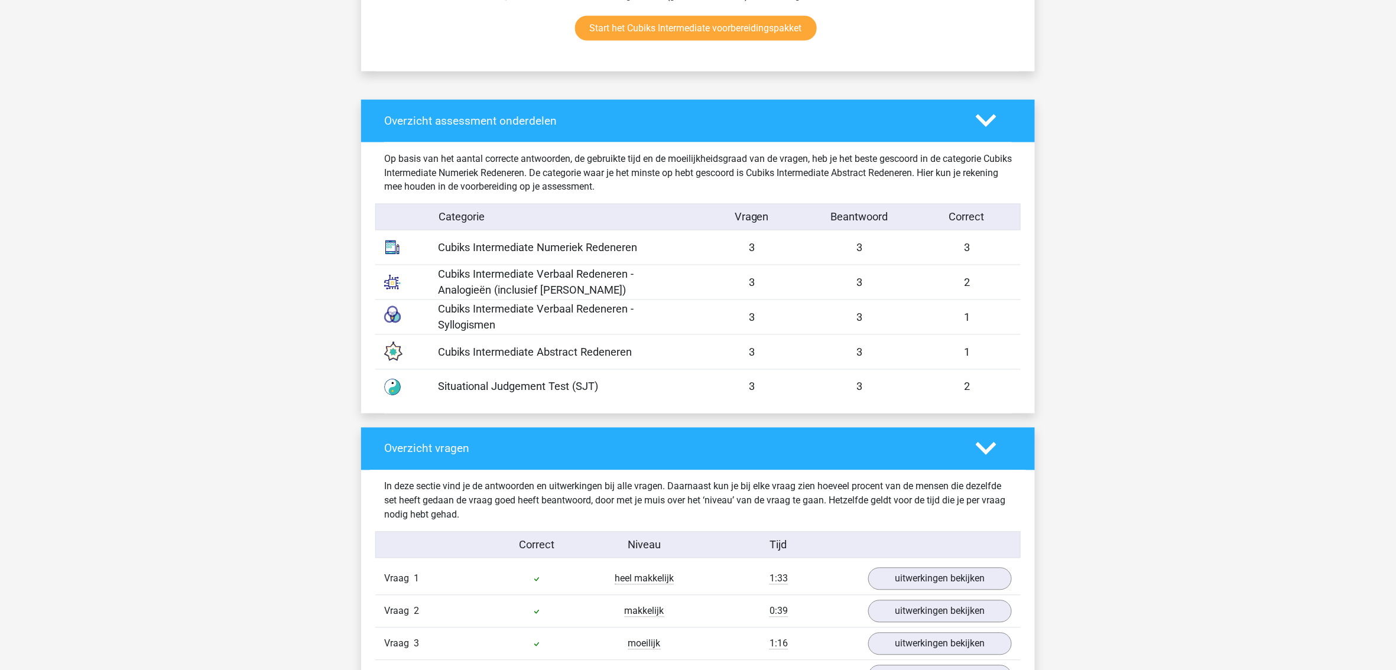
click at [984, 124] on polygon at bounding box center [986, 121] width 21 height 13
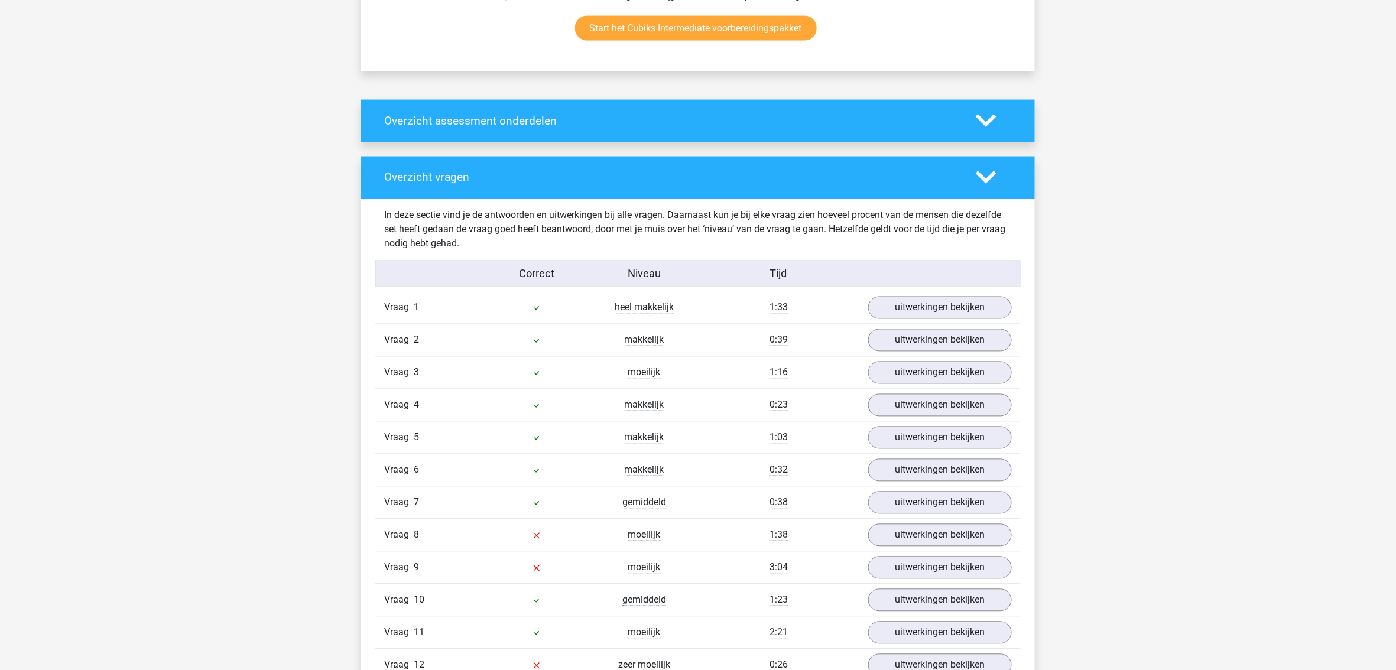
click at [984, 124] on polygon at bounding box center [986, 121] width 21 height 13
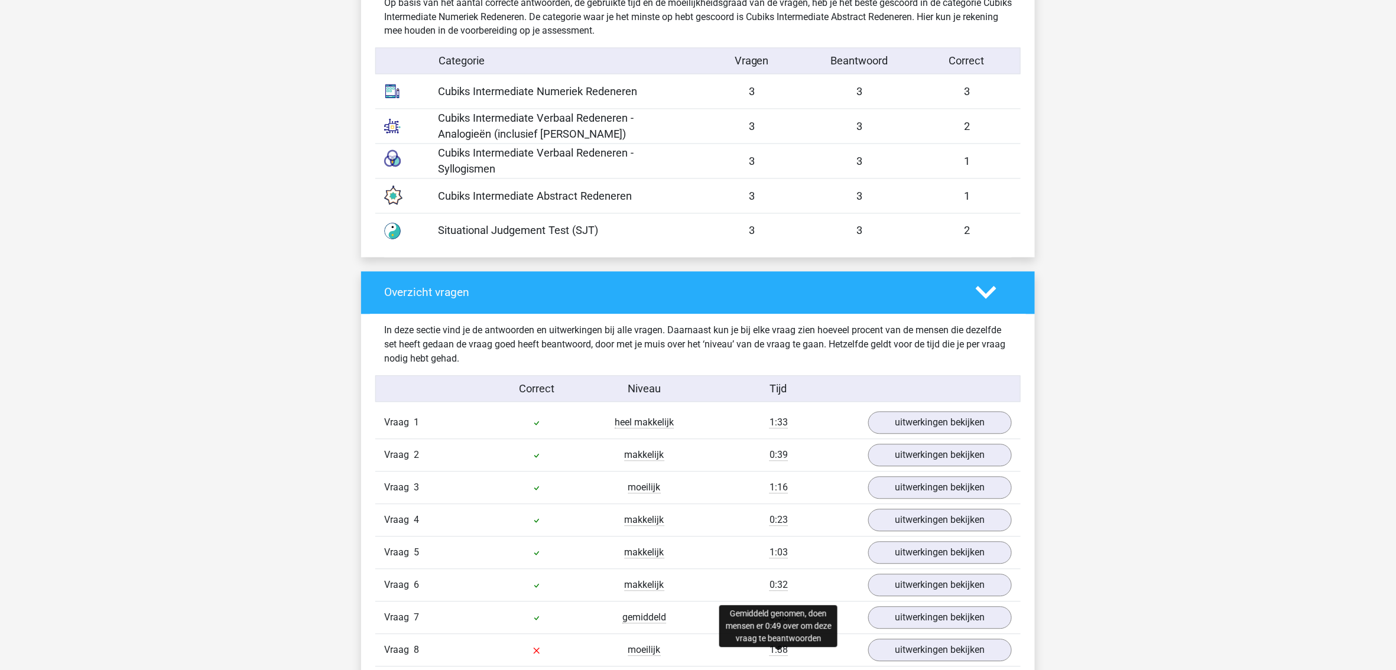
scroll to position [1182, 0]
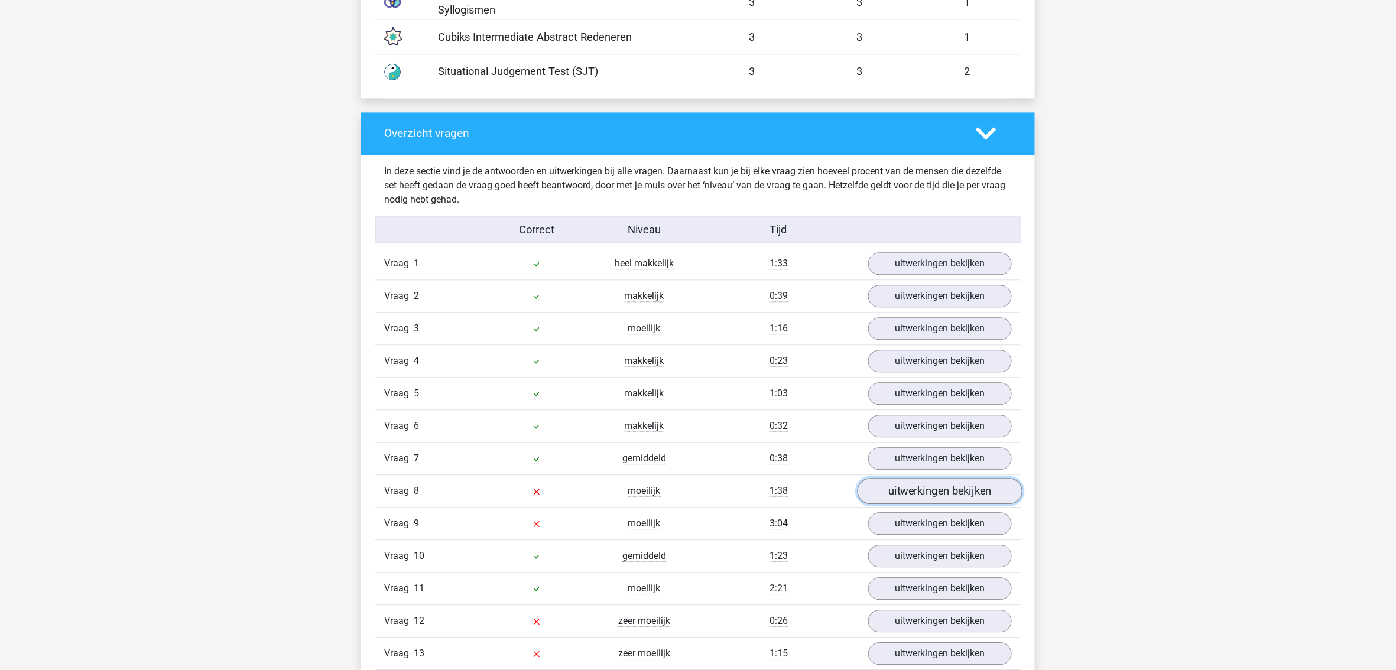
click at [877, 500] on link "uitwerkingen bekijken" at bounding box center [940, 492] width 165 height 26
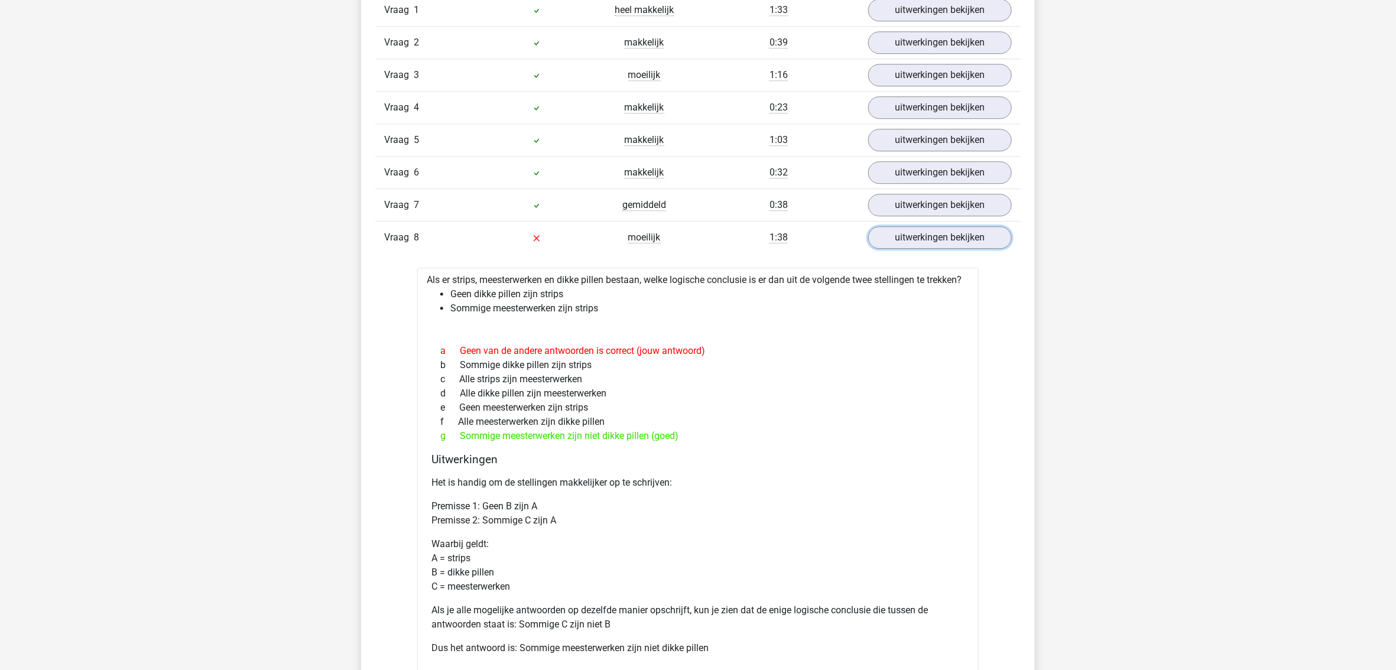
scroll to position [1497, 0]
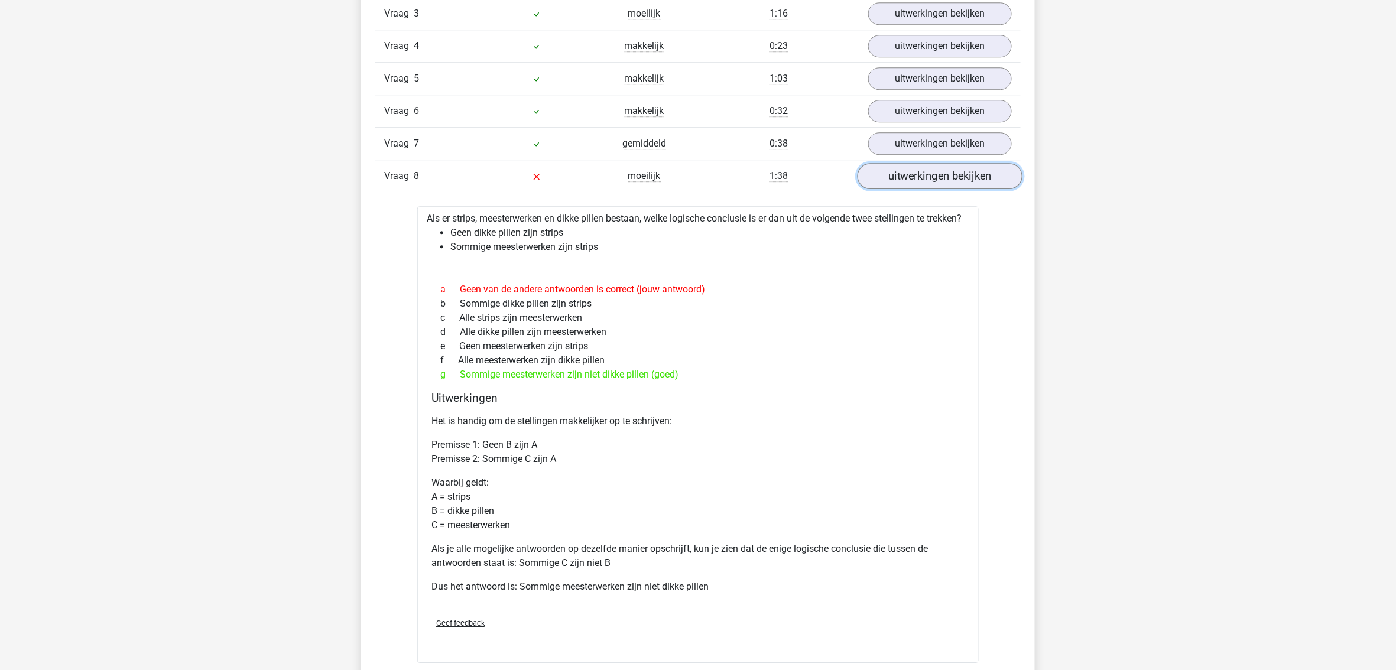
click at [944, 179] on link "uitwerkingen bekijken" at bounding box center [940, 177] width 165 height 26
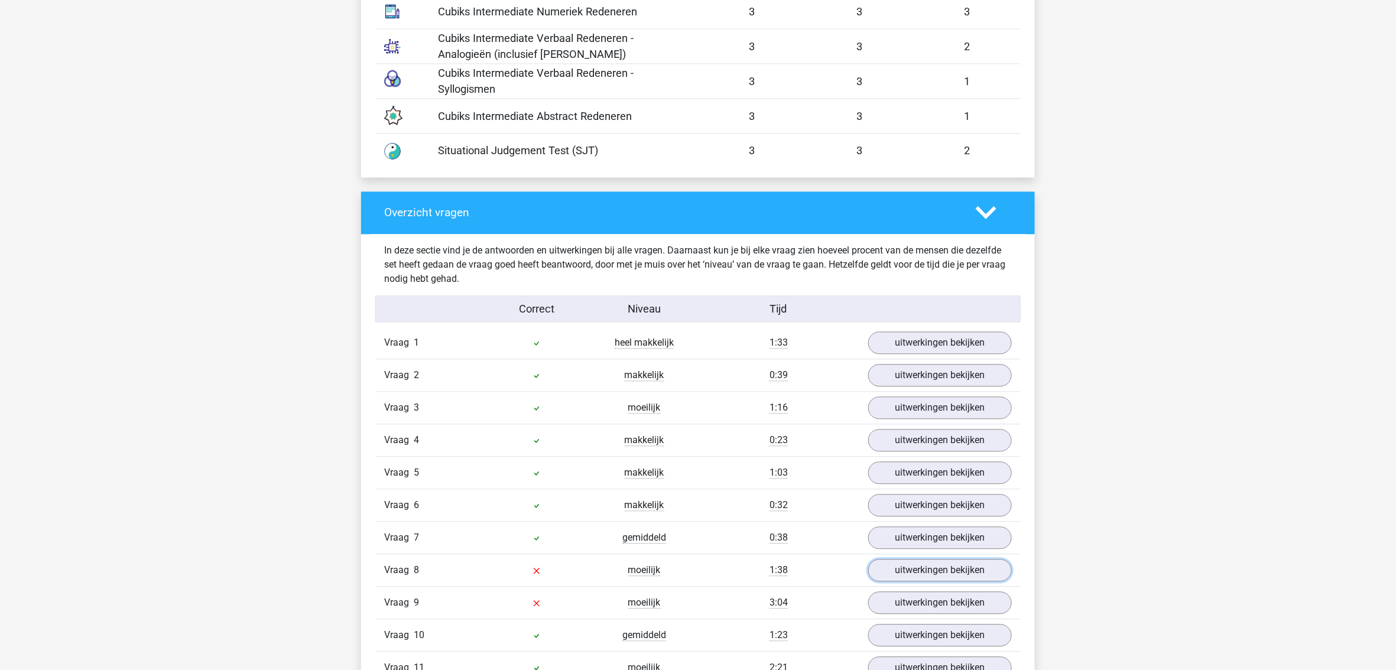
scroll to position [1025, 0]
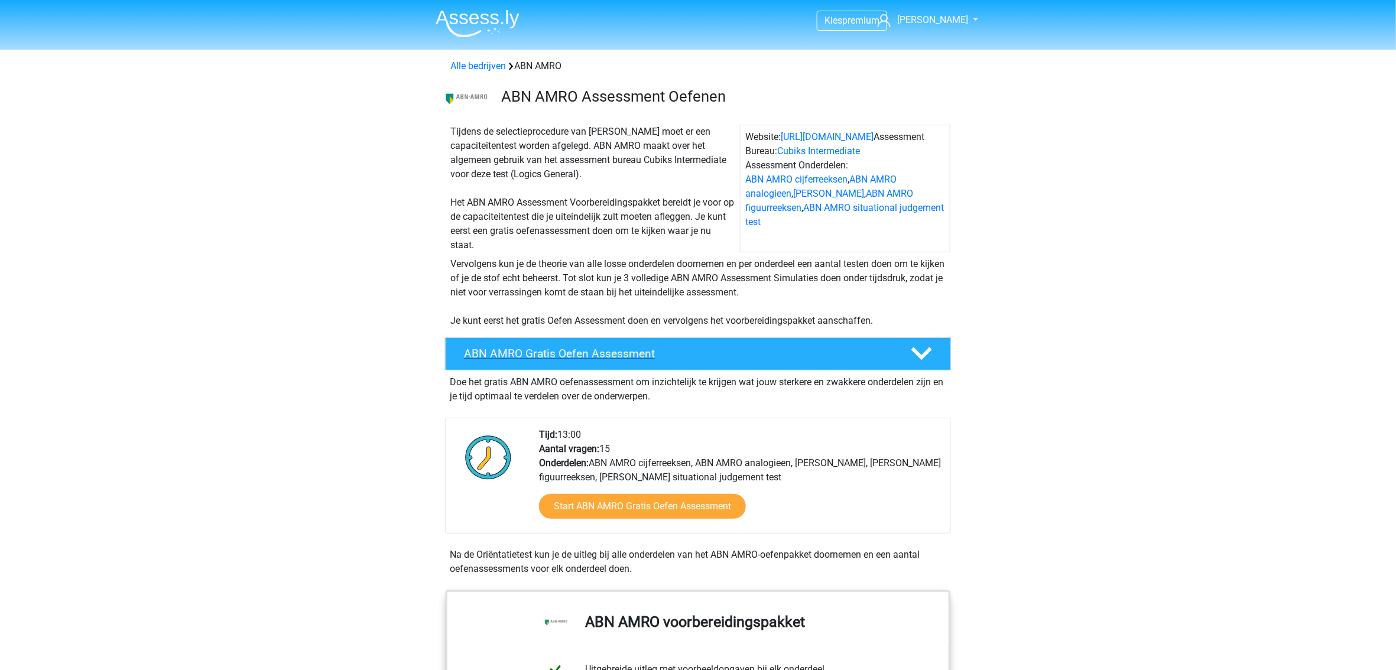
click at [920, 350] on icon at bounding box center [922, 353] width 21 height 21
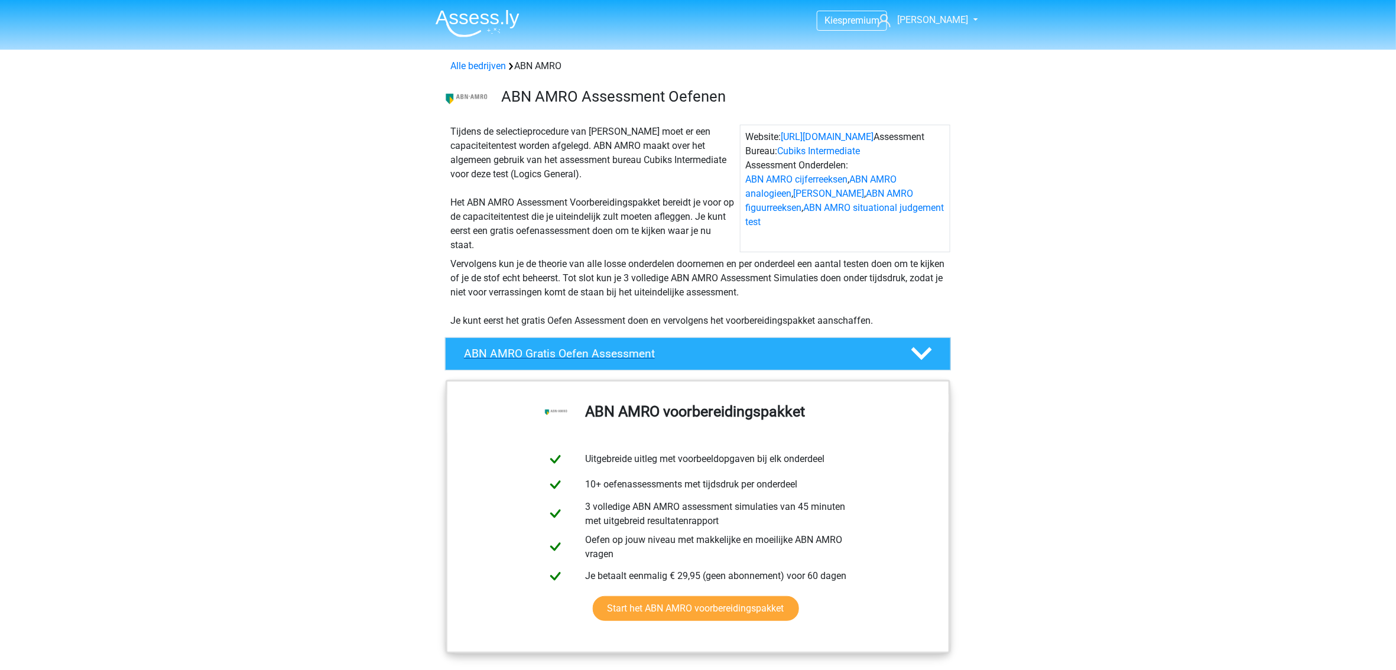
click at [920, 350] on icon at bounding box center [922, 353] width 21 height 21
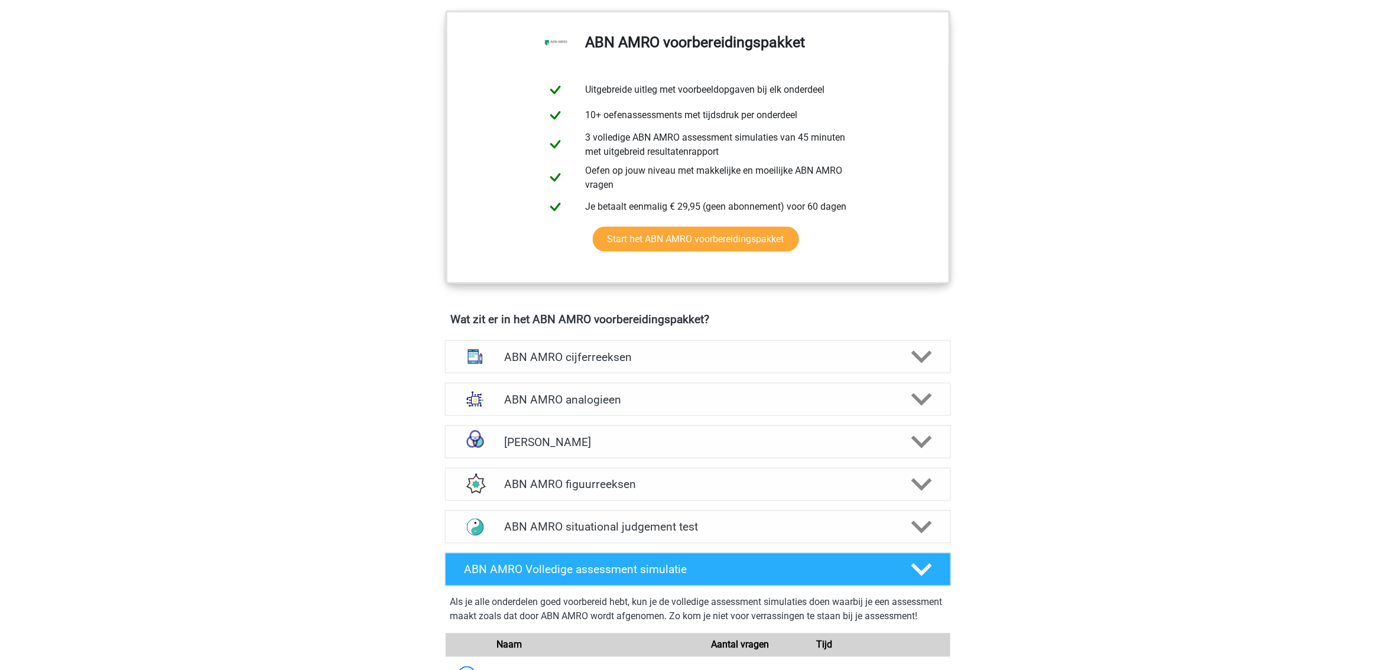
scroll to position [630, 0]
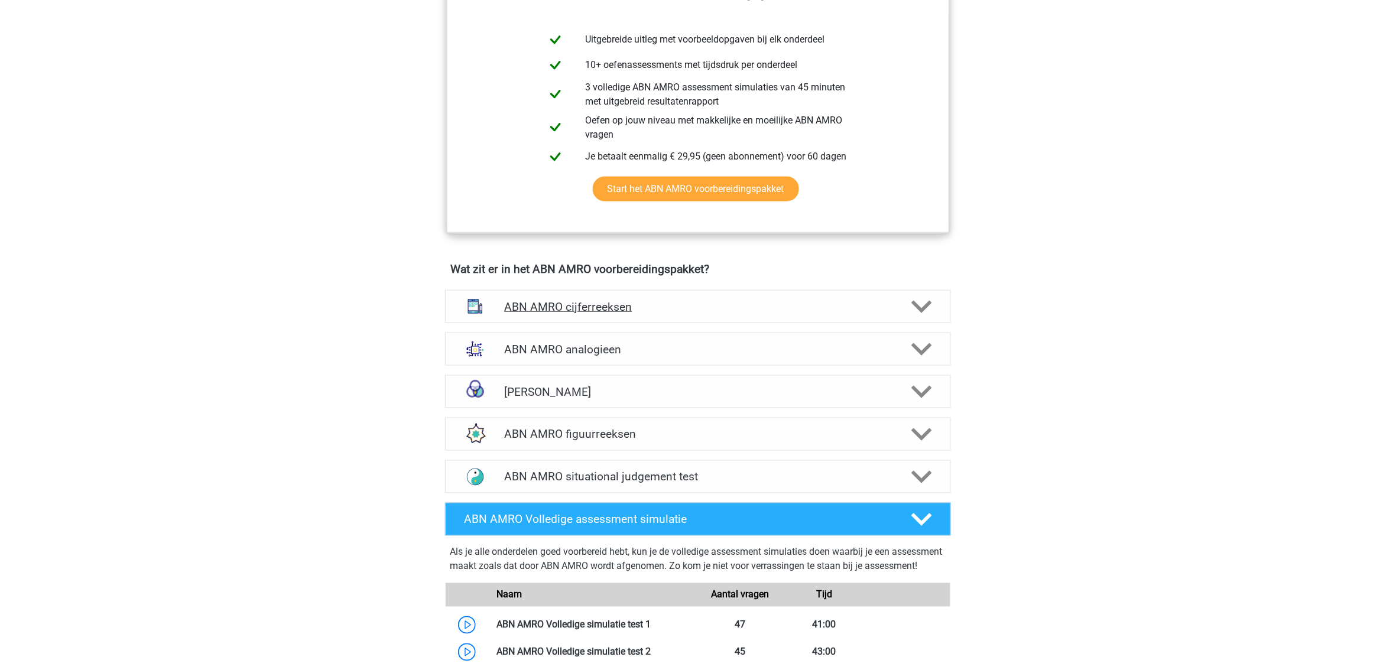
click at [930, 310] on icon at bounding box center [922, 307] width 21 height 21
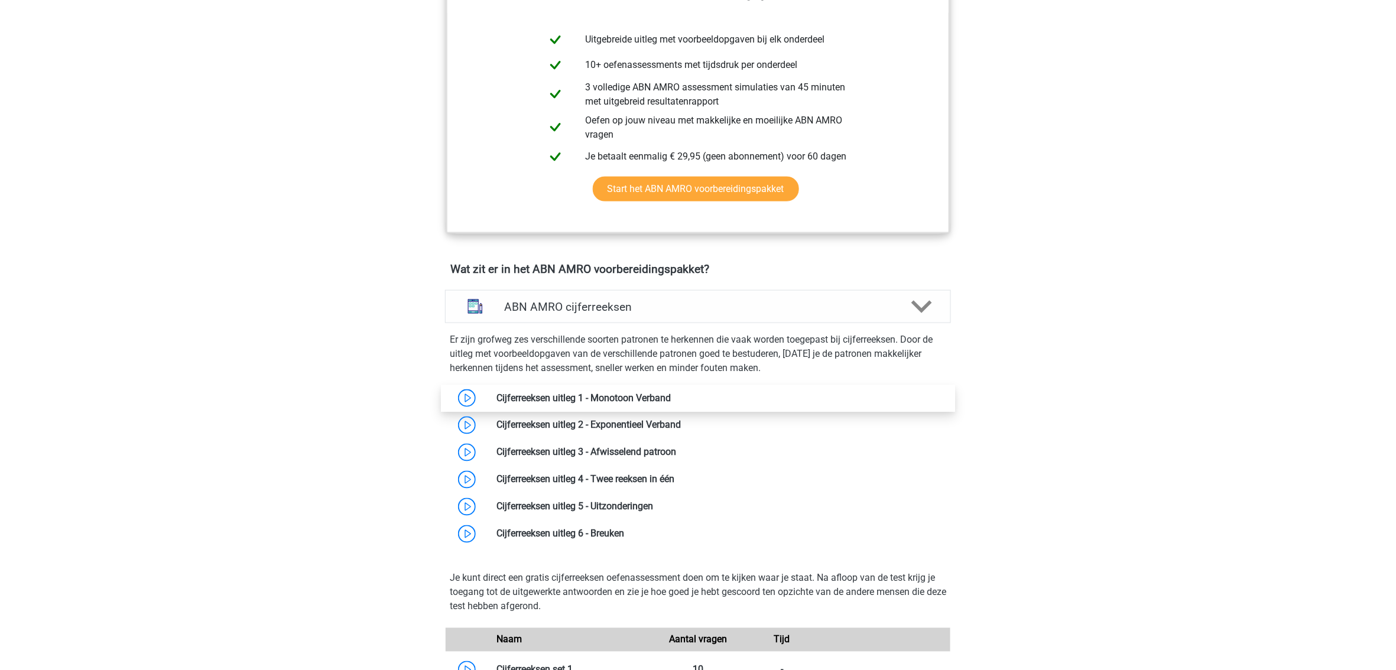
click at [671, 393] on link at bounding box center [671, 398] width 0 height 11
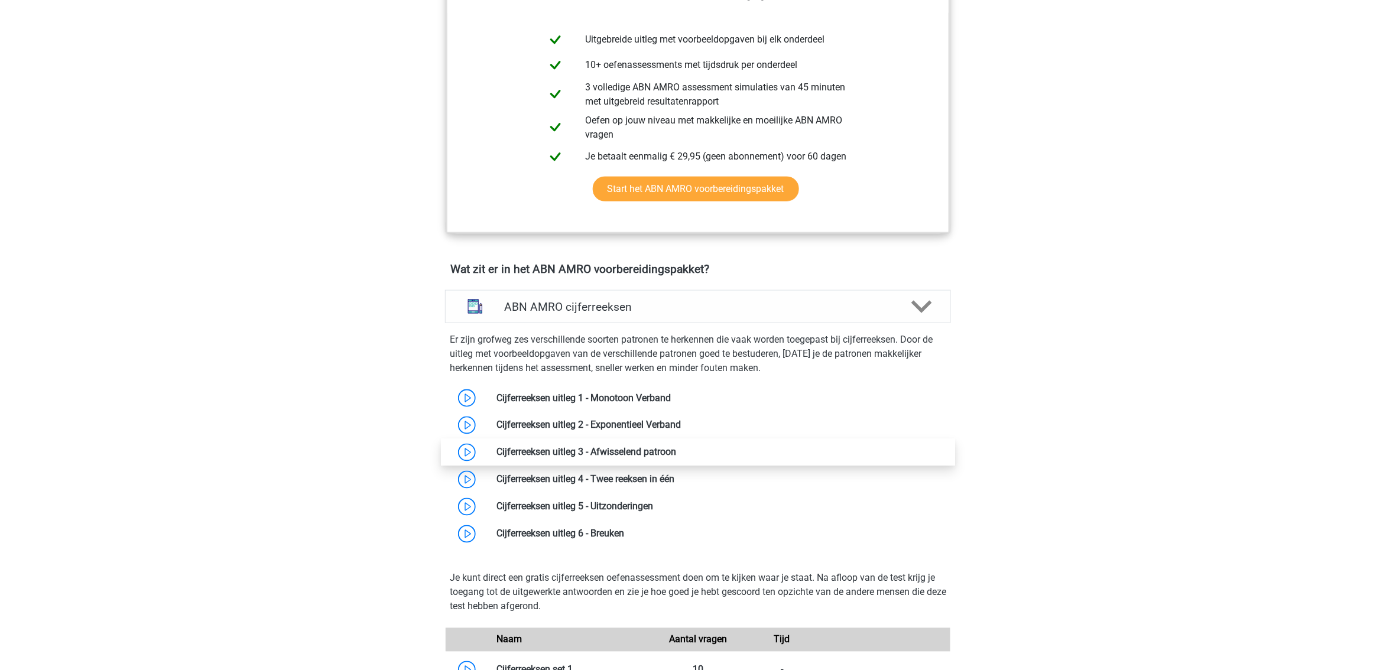
click at [676, 448] on link at bounding box center [676, 452] width 0 height 11
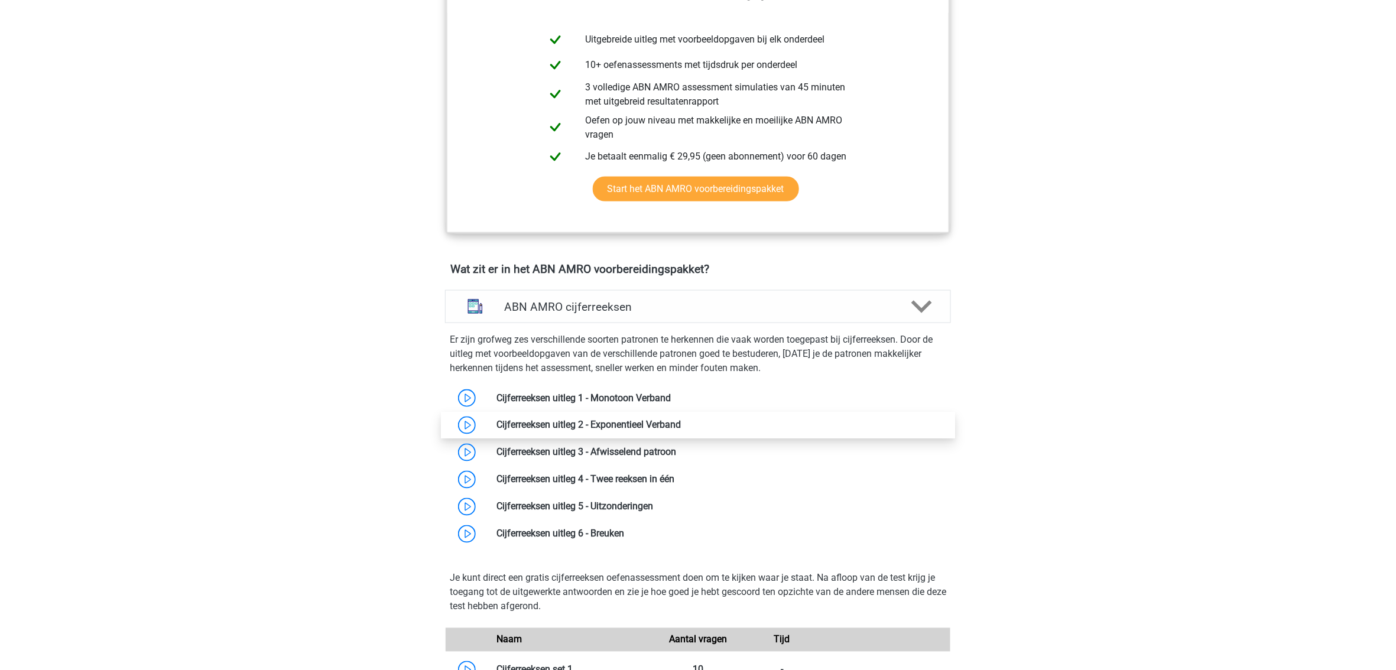
click at [681, 424] on link at bounding box center [681, 425] width 0 height 11
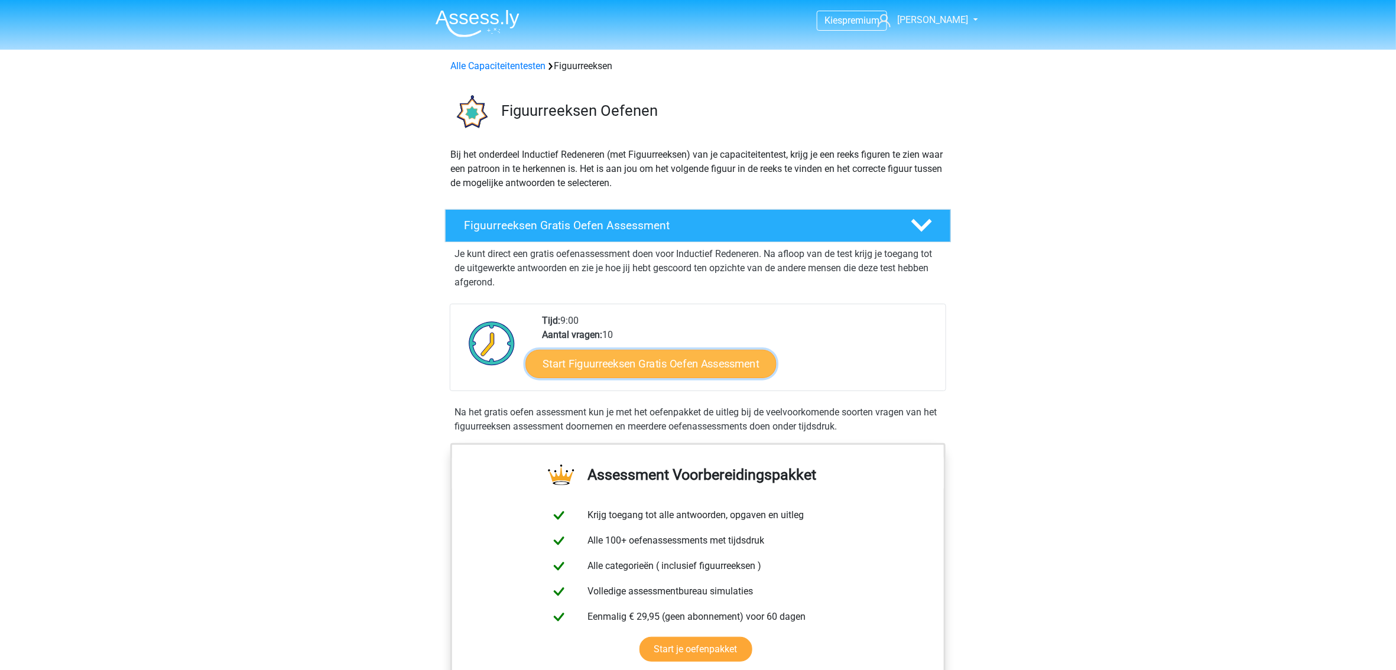
click at [663, 367] on link "Start Figuurreeksen Gratis Oefen Assessment" at bounding box center [651, 363] width 251 height 28
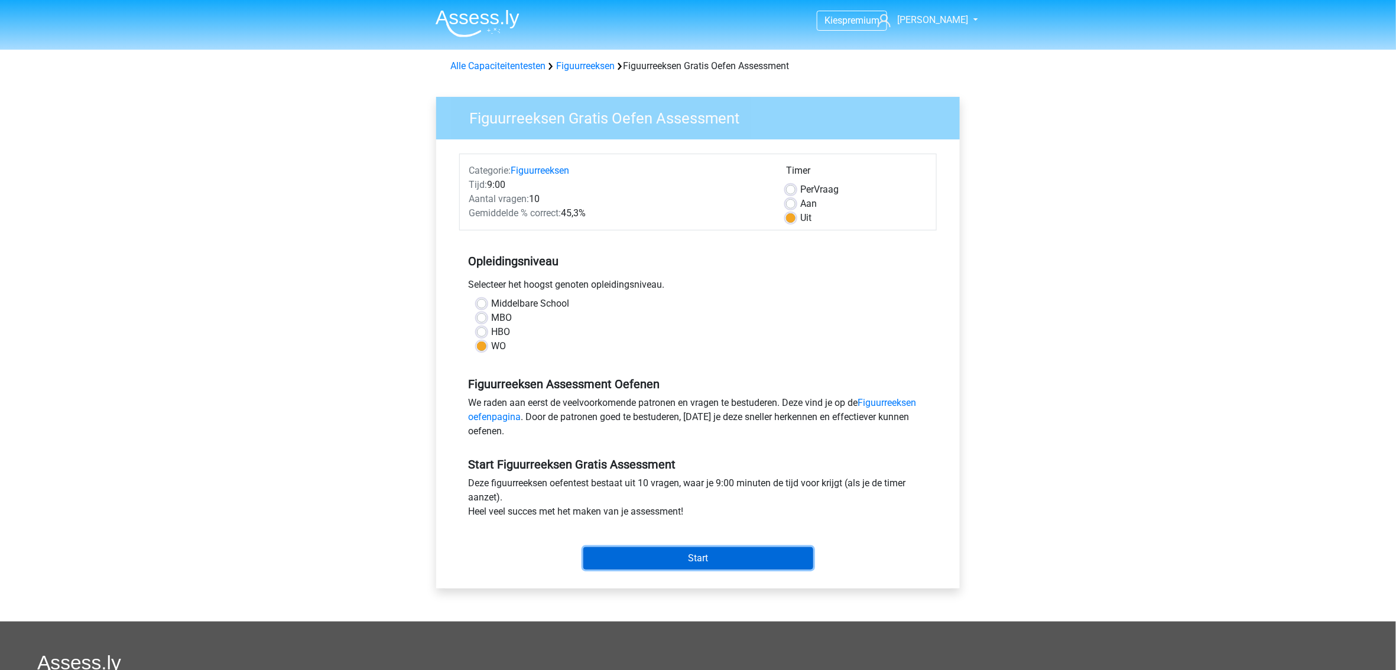
click at [668, 561] on input "Start" at bounding box center [698, 558] width 230 height 22
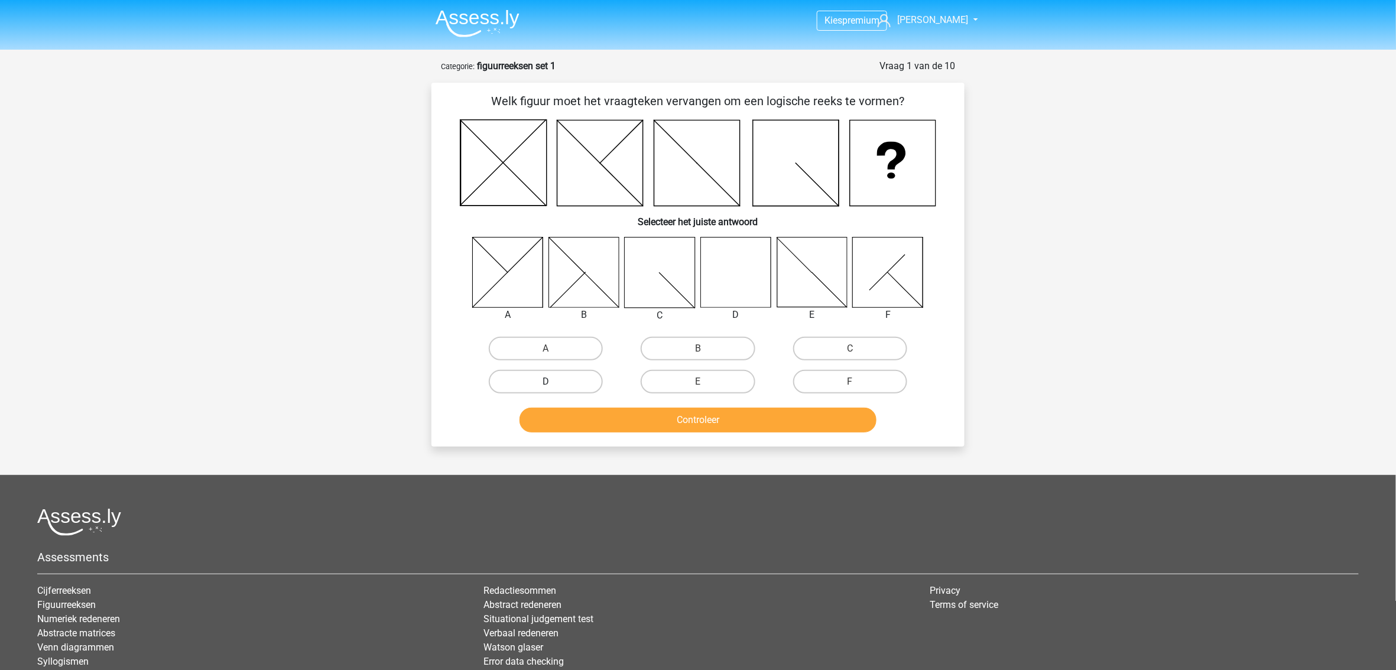
click at [577, 379] on label "D" at bounding box center [546, 382] width 114 height 24
click at [554, 382] on input "D" at bounding box center [550, 386] width 8 height 8
radio input "true"
click at [668, 415] on button "Controleer" at bounding box center [699, 420] width 358 height 25
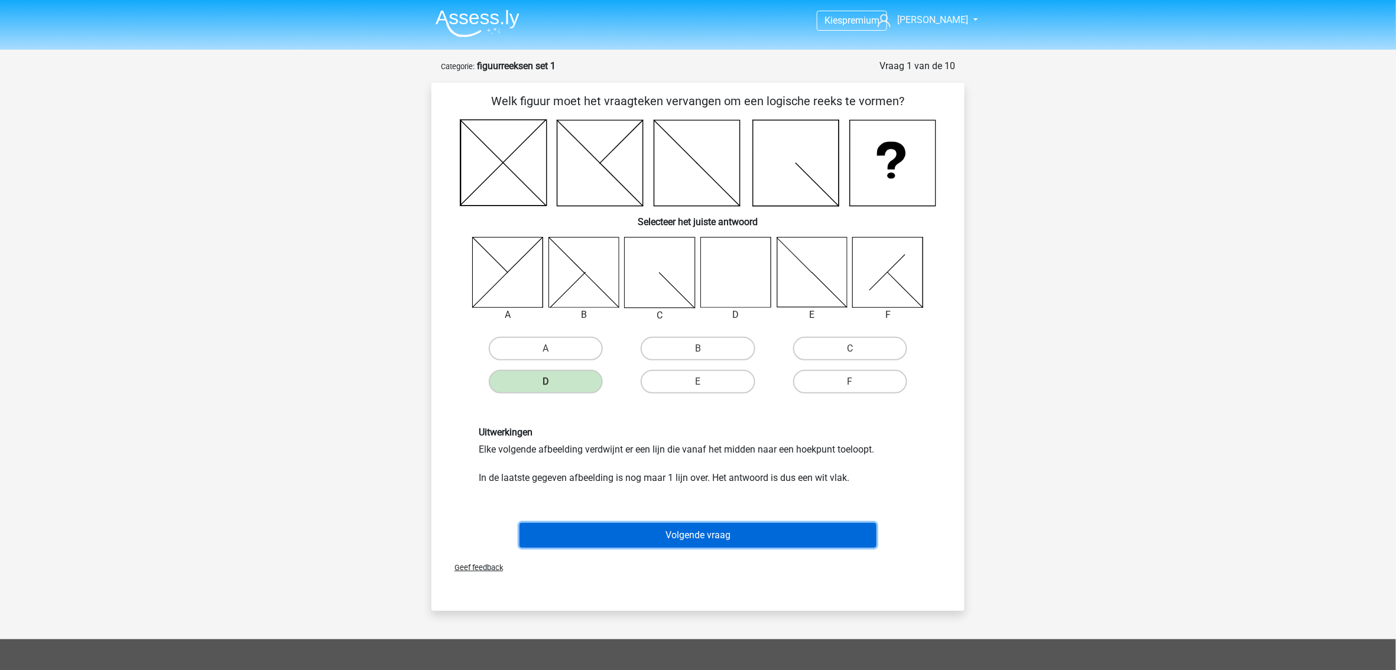
click at [682, 530] on button "Volgende vraag" at bounding box center [699, 535] width 358 height 25
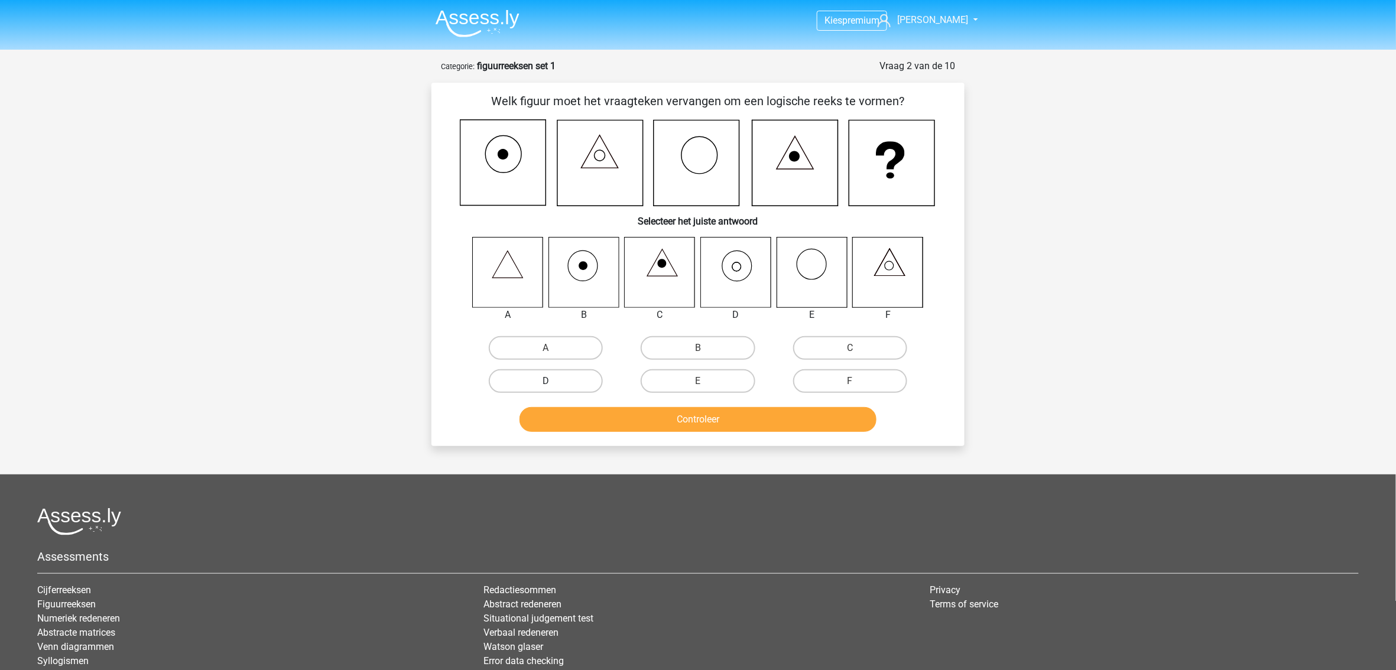
click at [571, 376] on label "D" at bounding box center [546, 381] width 114 height 24
click at [554, 381] on input "D" at bounding box center [550, 385] width 8 height 8
radio input "true"
click at [644, 422] on button "Controleer" at bounding box center [699, 419] width 358 height 25
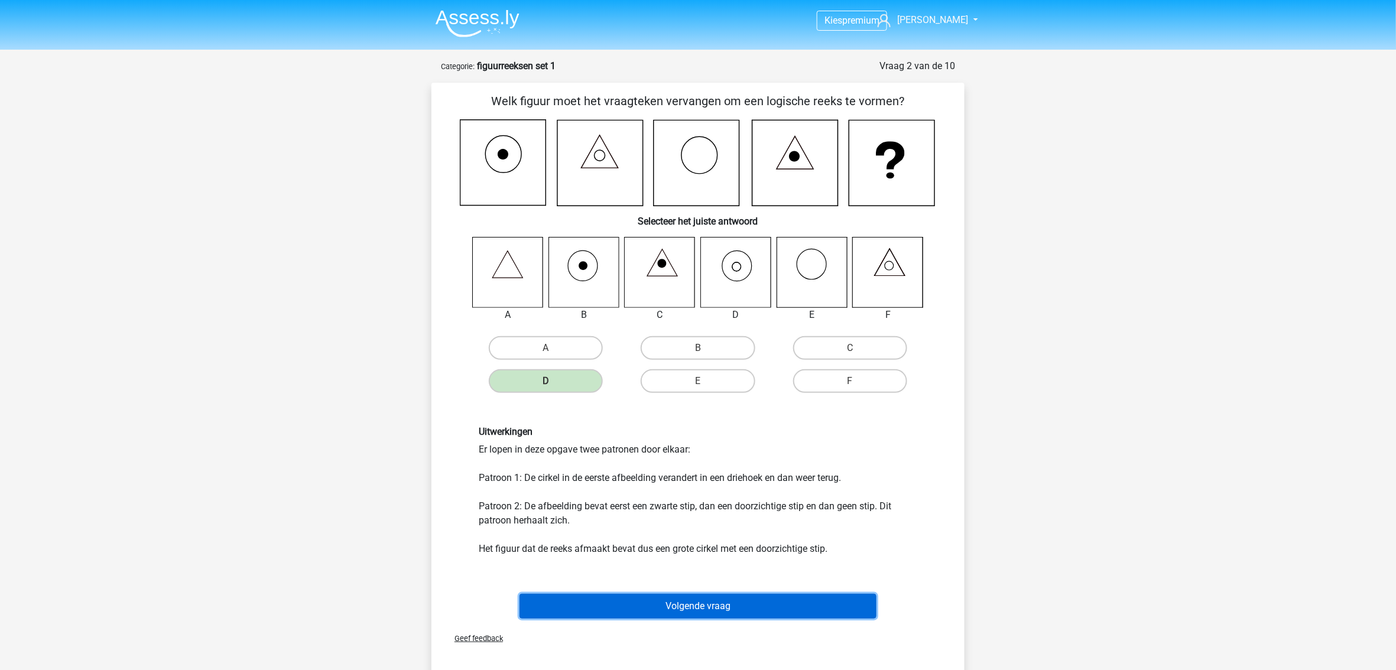
click at [653, 601] on button "Volgende vraag" at bounding box center [699, 606] width 358 height 25
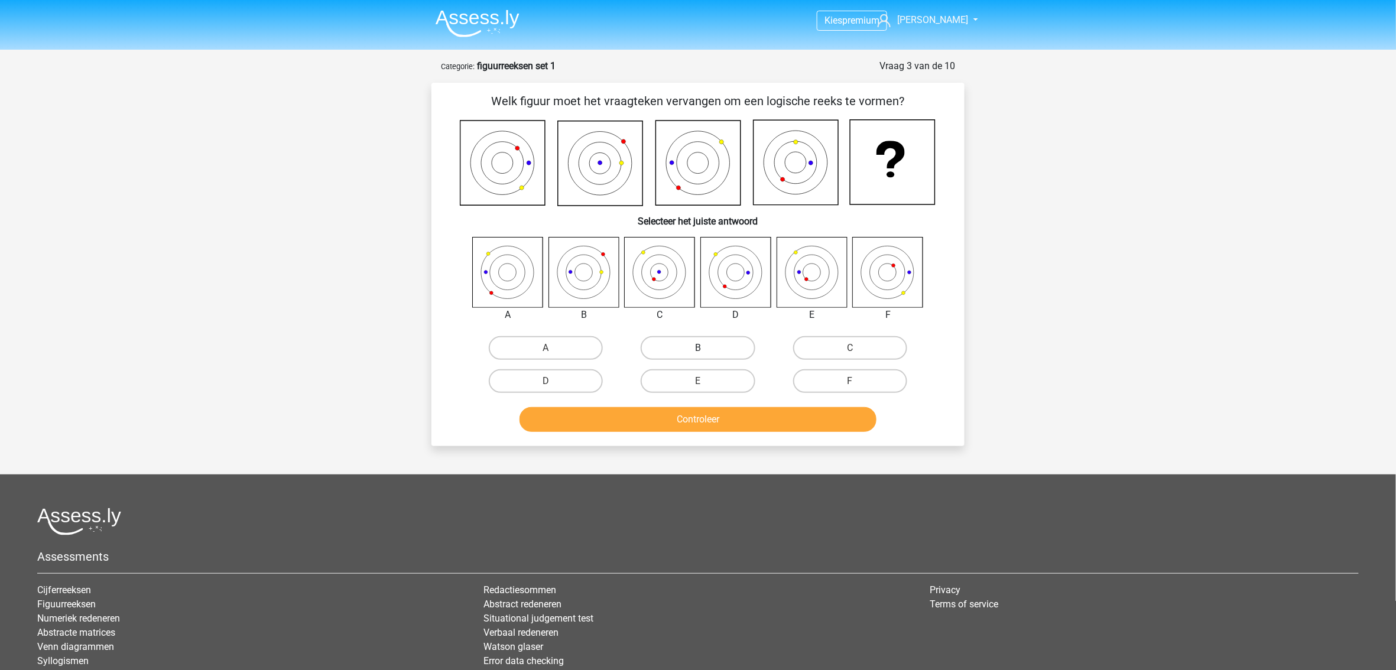
click at [675, 353] on label "B" at bounding box center [698, 348] width 114 height 24
click at [698, 353] on input "B" at bounding box center [702, 352] width 8 height 8
radio input "true"
click at [682, 353] on label "B" at bounding box center [698, 348] width 114 height 24
click at [698, 353] on input "B" at bounding box center [702, 352] width 8 height 8
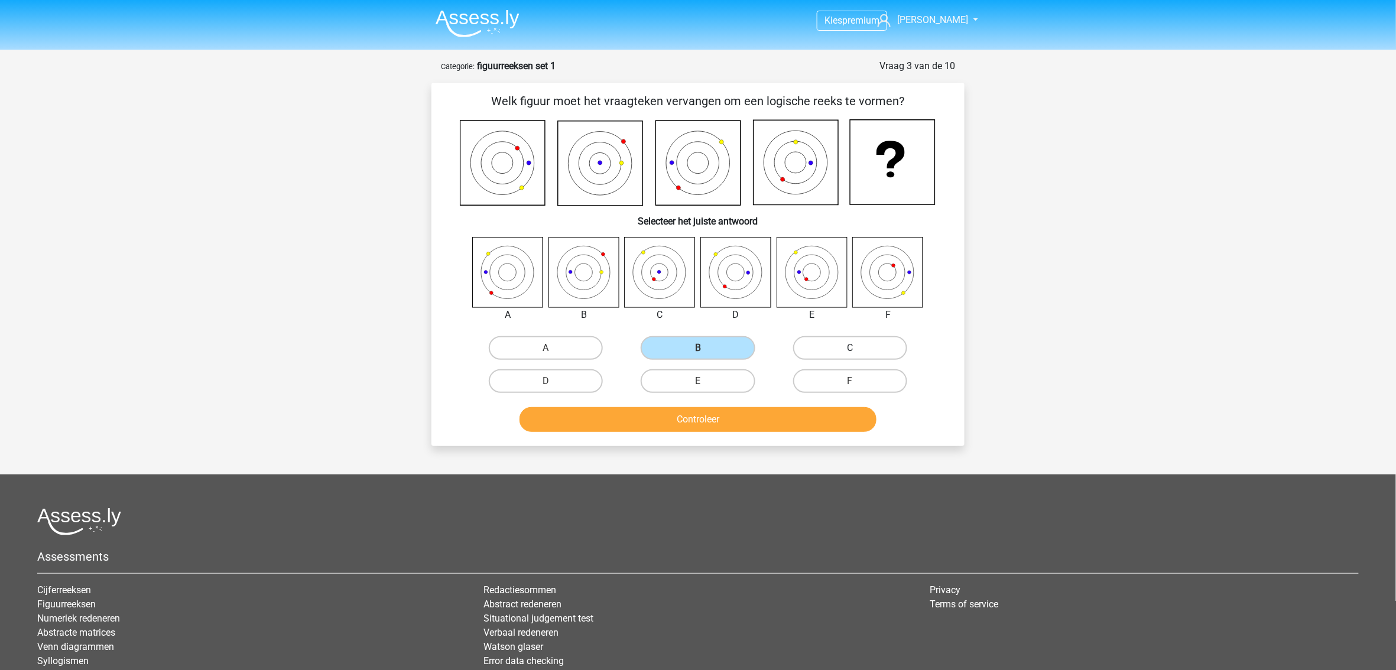
click at [821, 346] on label "C" at bounding box center [850, 348] width 114 height 24
click at [850, 348] on input "C" at bounding box center [854, 352] width 8 height 8
radio input "true"
click at [730, 423] on button "Controleer" at bounding box center [699, 419] width 358 height 25
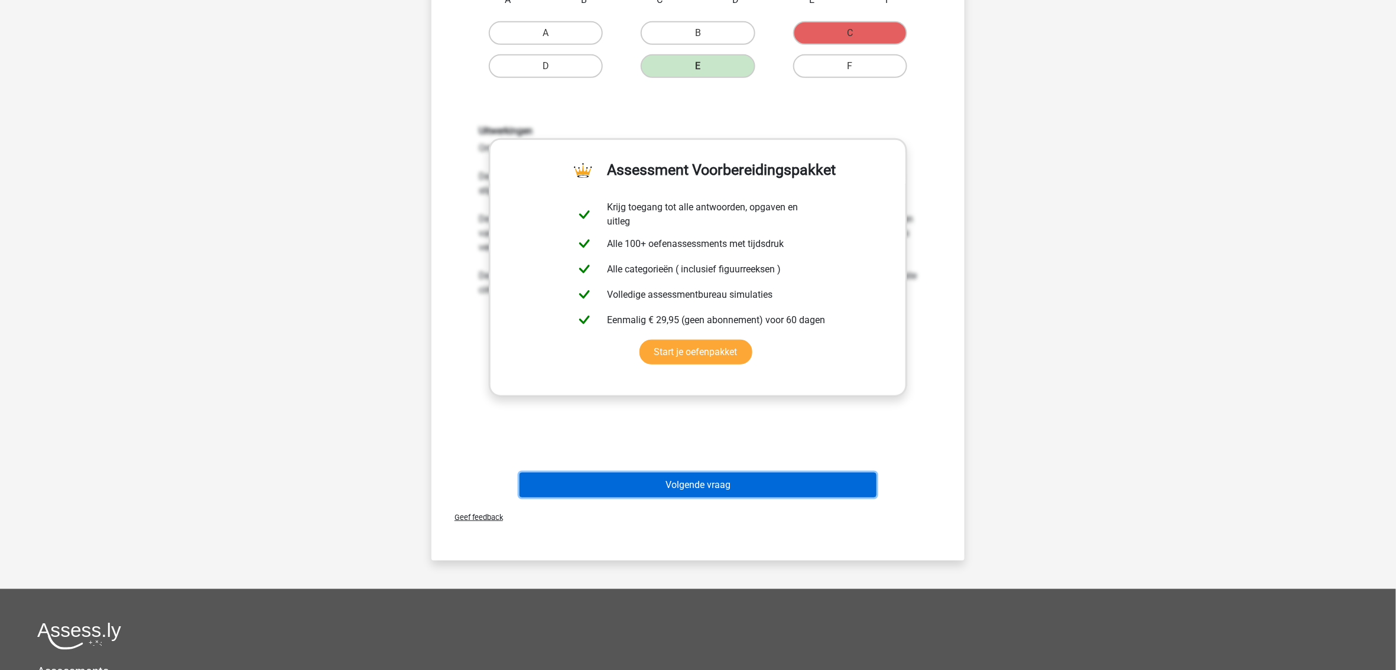
click at [667, 482] on button "Volgende vraag" at bounding box center [699, 485] width 358 height 25
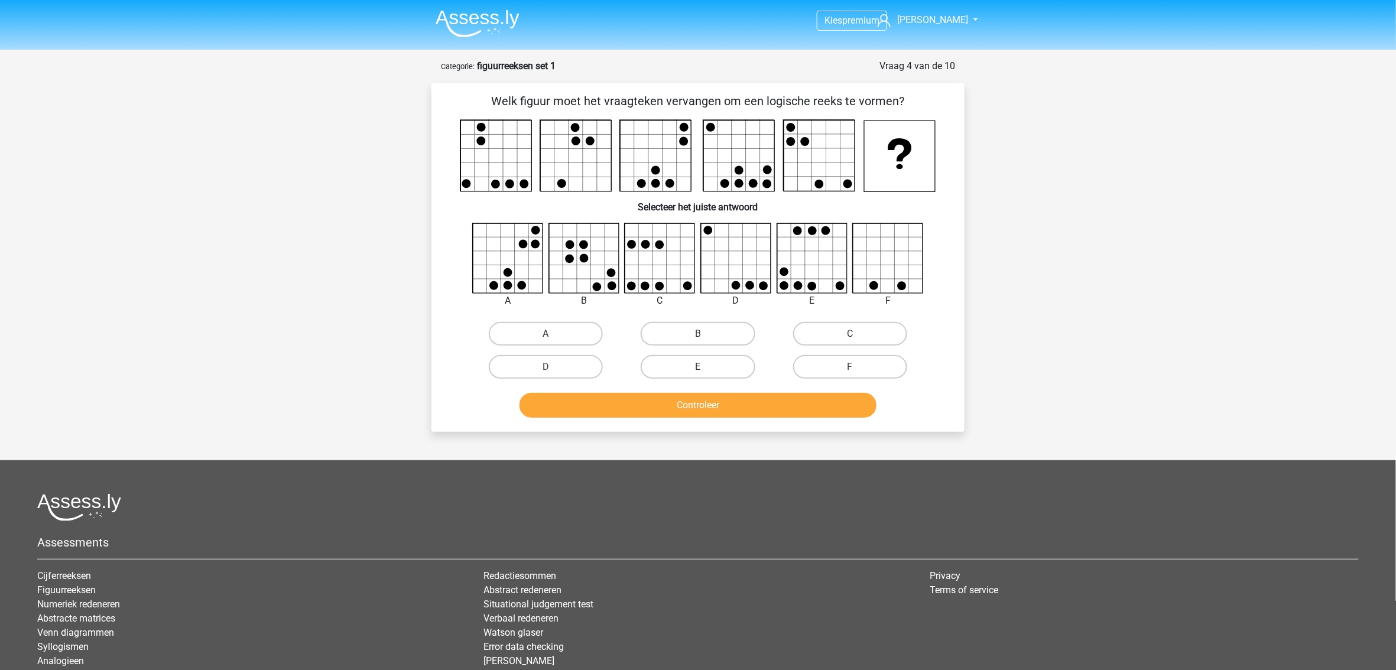
click at [680, 365] on label "E" at bounding box center [698, 367] width 114 height 24
click at [698, 367] on input "E" at bounding box center [702, 371] width 8 height 8
radio input "true"
click at [680, 401] on button "Controleer" at bounding box center [699, 405] width 358 height 25
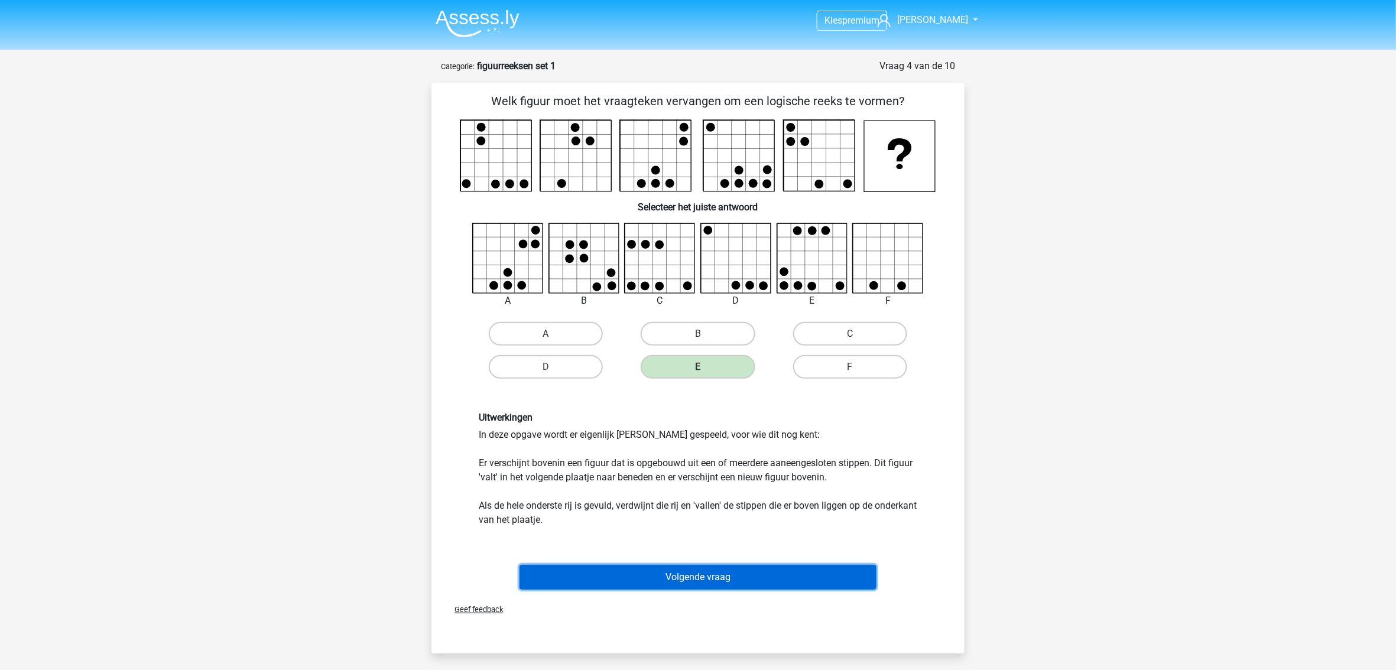
click at [693, 579] on button "Volgende vraag" at bounding box center [699, 577] width 358 height 25
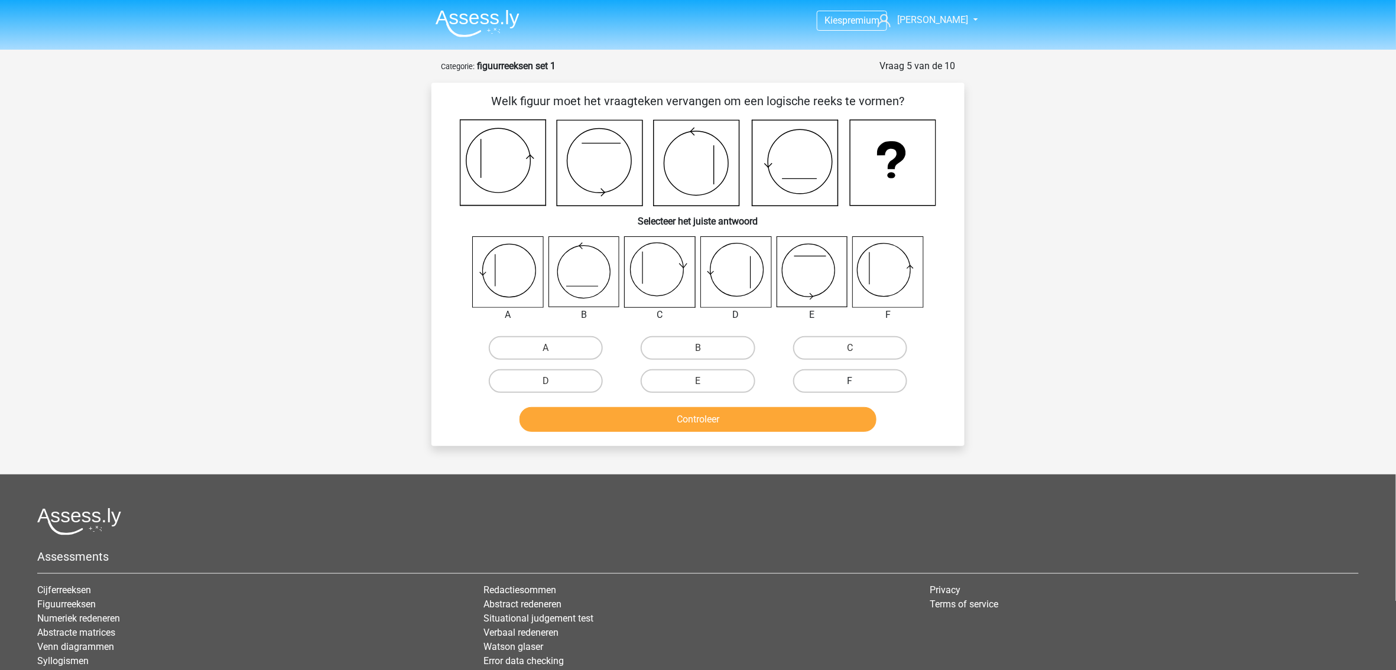
click at [824, 376] on label "F" at bounding box center [850, 381] width 114 height 24
click at [850, 381] on input "F" at bounding box center [854, 385] width 8 height 8
radio input "true"
click at [792, 417] on button "Controleer" at bounding box center [699, 419] width 358 height 25
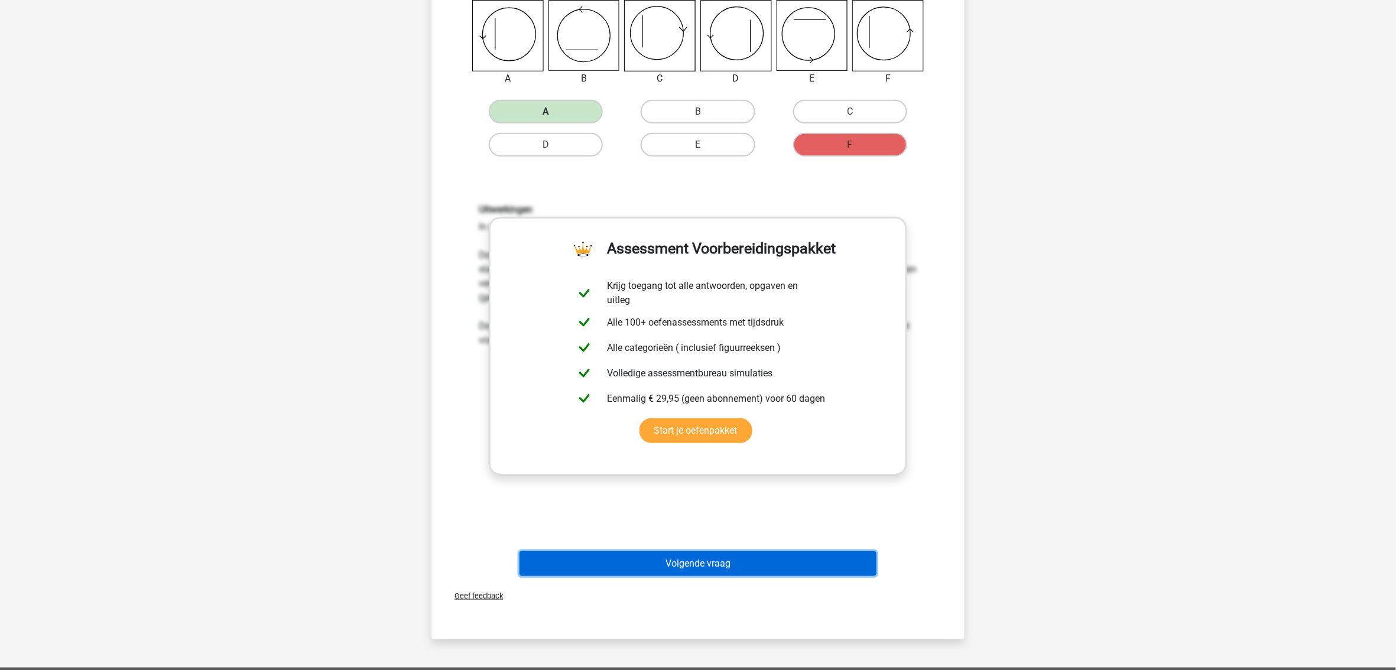
click at [693, 561] on button "Volgende vraag" at bounding box center [699, 564] width 358 height 25
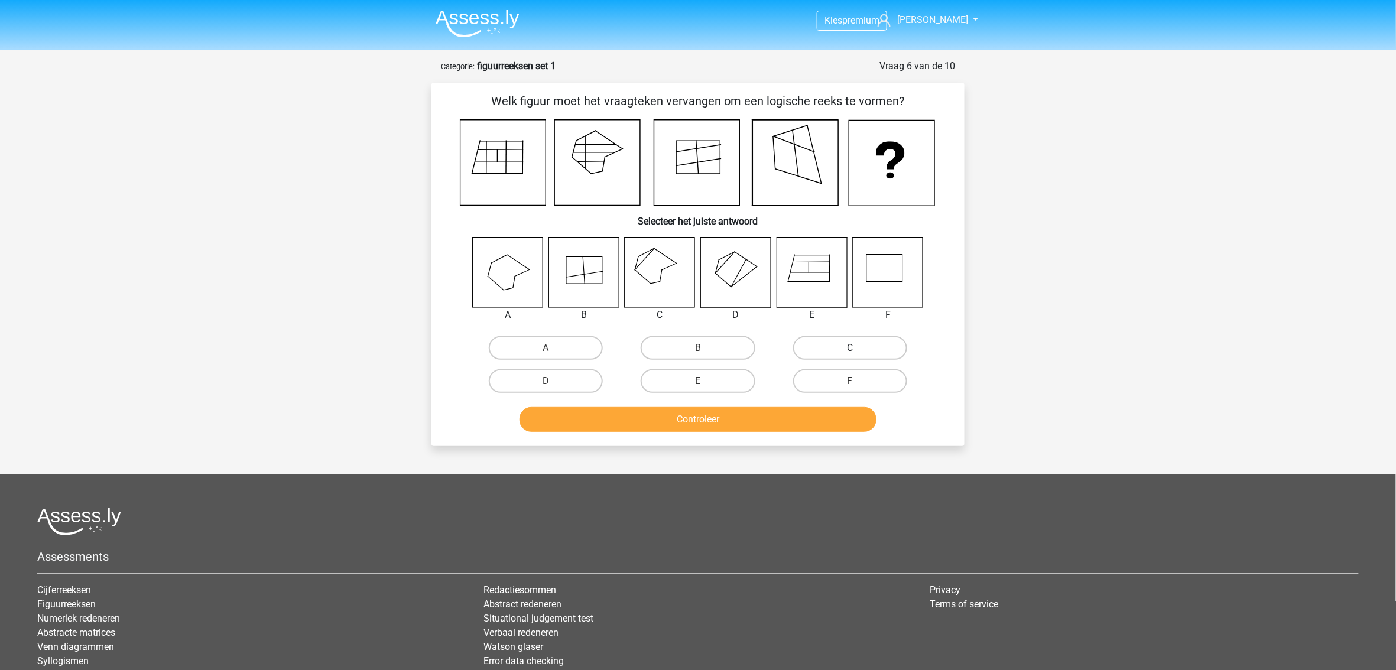
click at [828, 346] on label "C" at bounding box center [850, 348] width 114 height 24
click at [850, 348] on input "C" at bounding box center [854, 352] width 8 height 8
radio input "true"
click at [757, 424] on button "Controleer" at bounding box center [699, 419] width 358 height 25
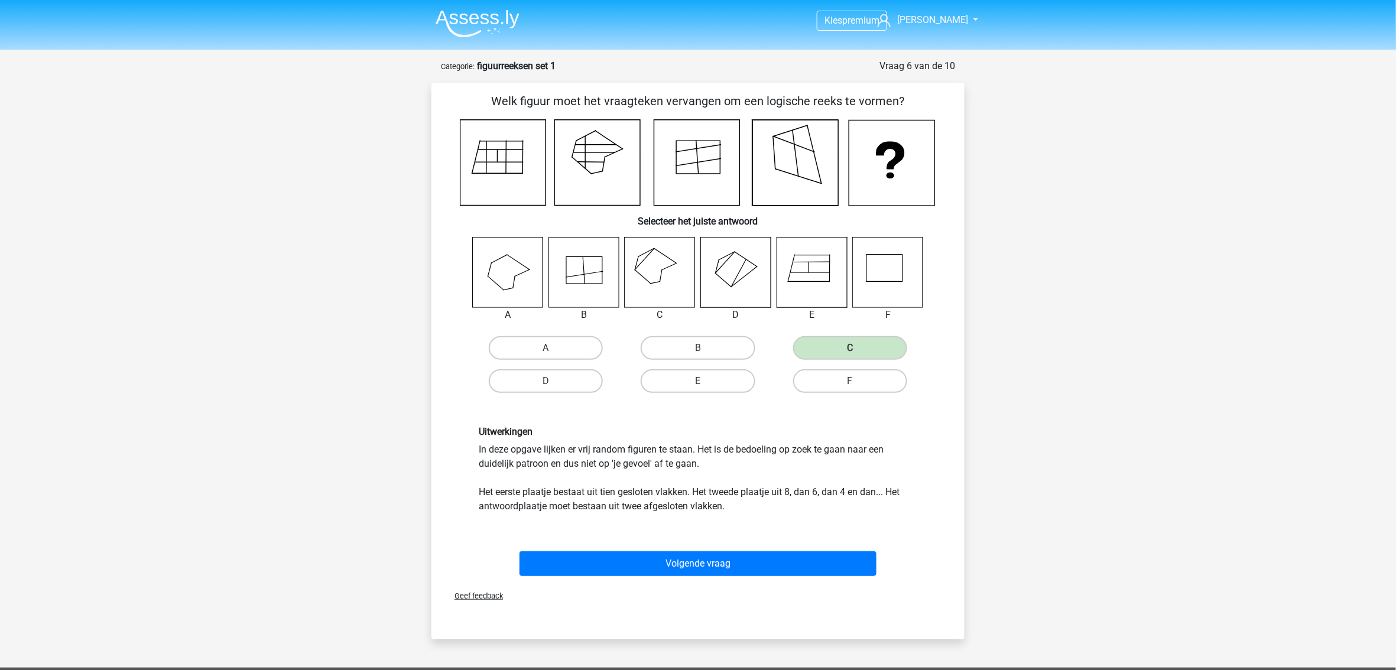
click at [707, 546] on div "Volgende vraag" at bounding box center [697, 561] width 495 height 39
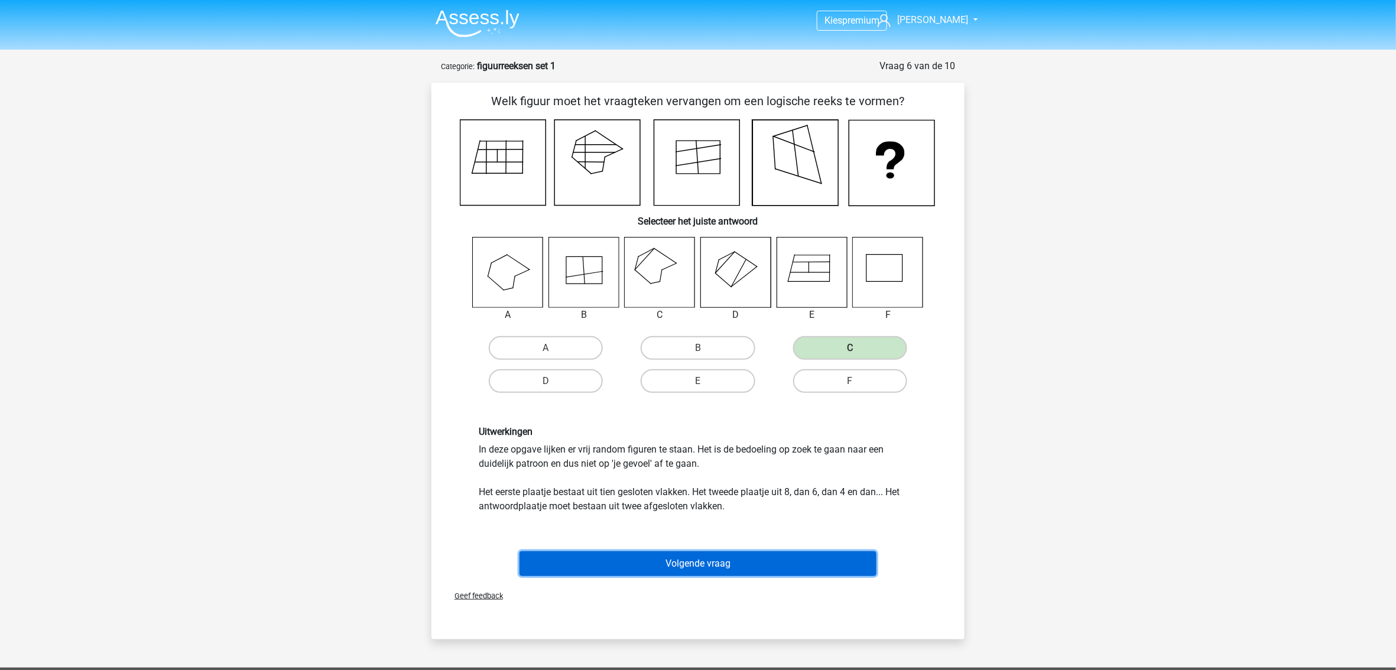
click at [706, 556] on button "Volgende vraag" at bounding box center [699, 564] width 358 height 25
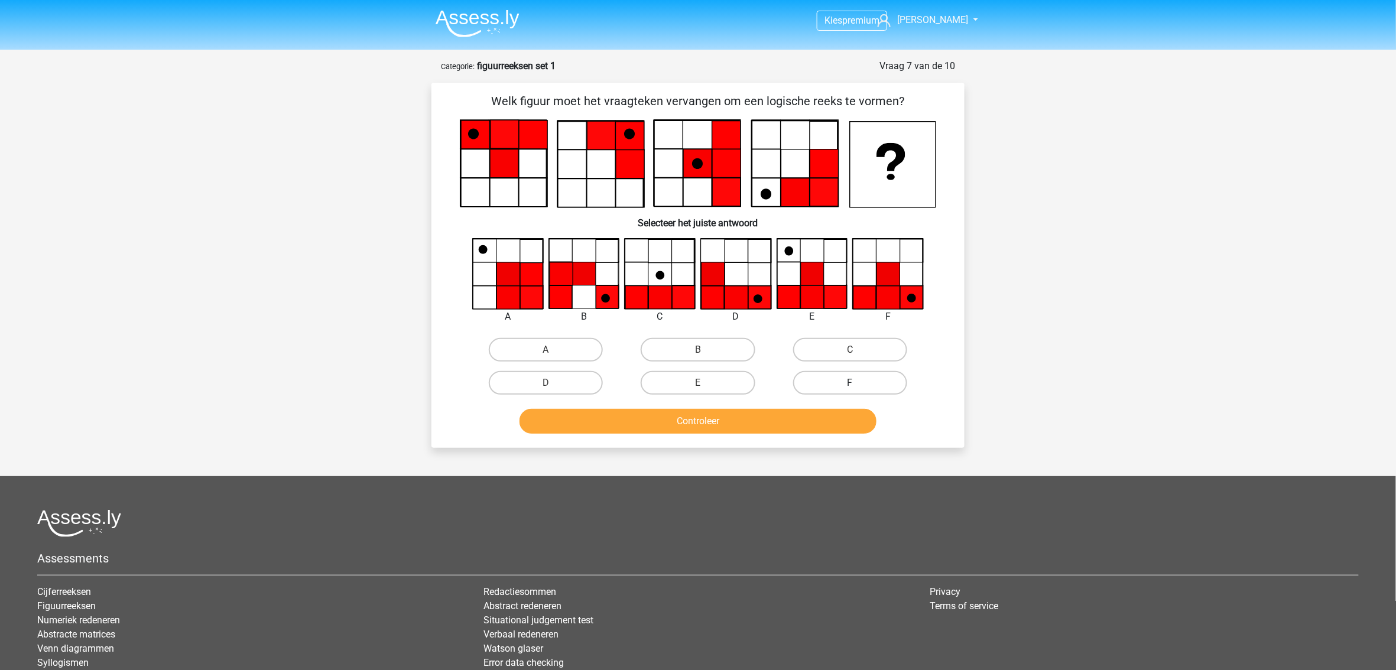
click at [826, 380] on label "F" at bounding box center [850, 383] width 114 height 24
click at [850, 383] on input "F" at bounding box center [854, 387] width 8 height 8
radio input "true"
click at [780, 422] on button "Controleer" at bounding box center [699, 421] width 358 height 25
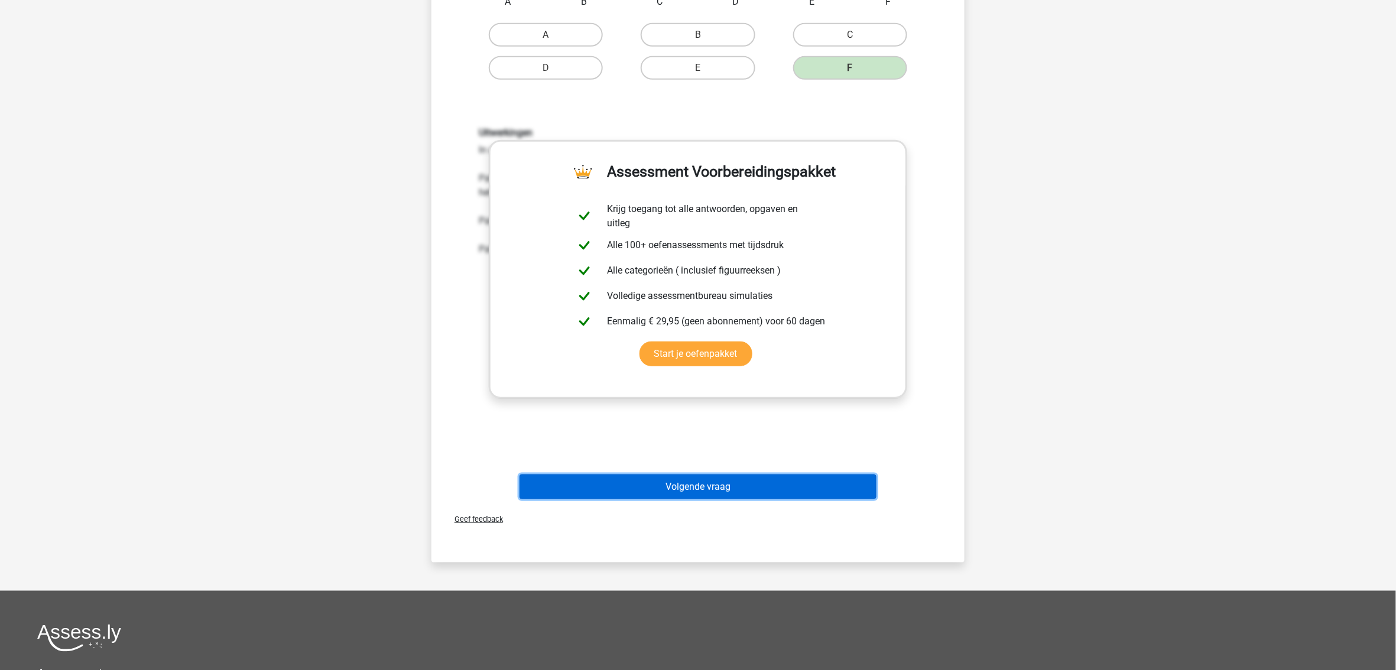
click at [708, 480] on button "Volgende vraag" at bounding box center [699, 487] width 358 height 25
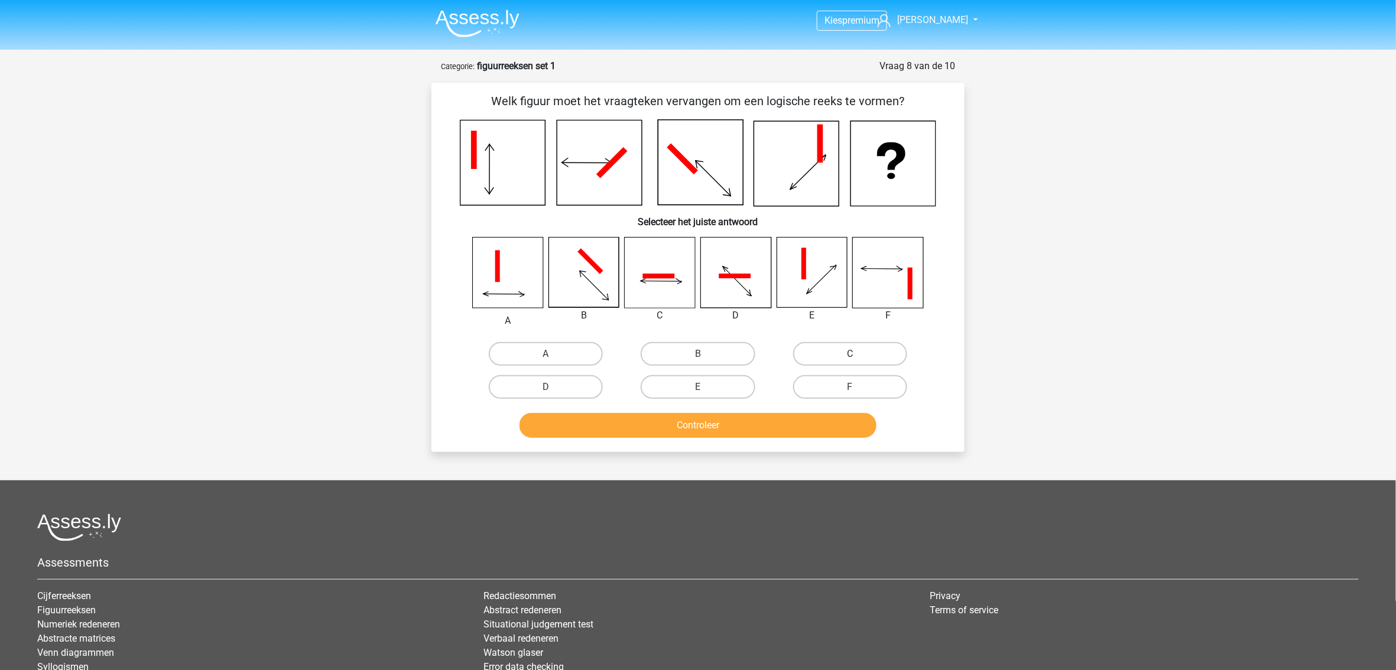
click at [800, 354] on label "C" at bounding box center [850, 354] width 114 height 24
click at [850, 354] on input "C" at bounding box center [854, 358] width 8 height 8
radio input "true"
click at [724, 423] on button "Controleer" at bounding box center [699, 425] width 358 height 25
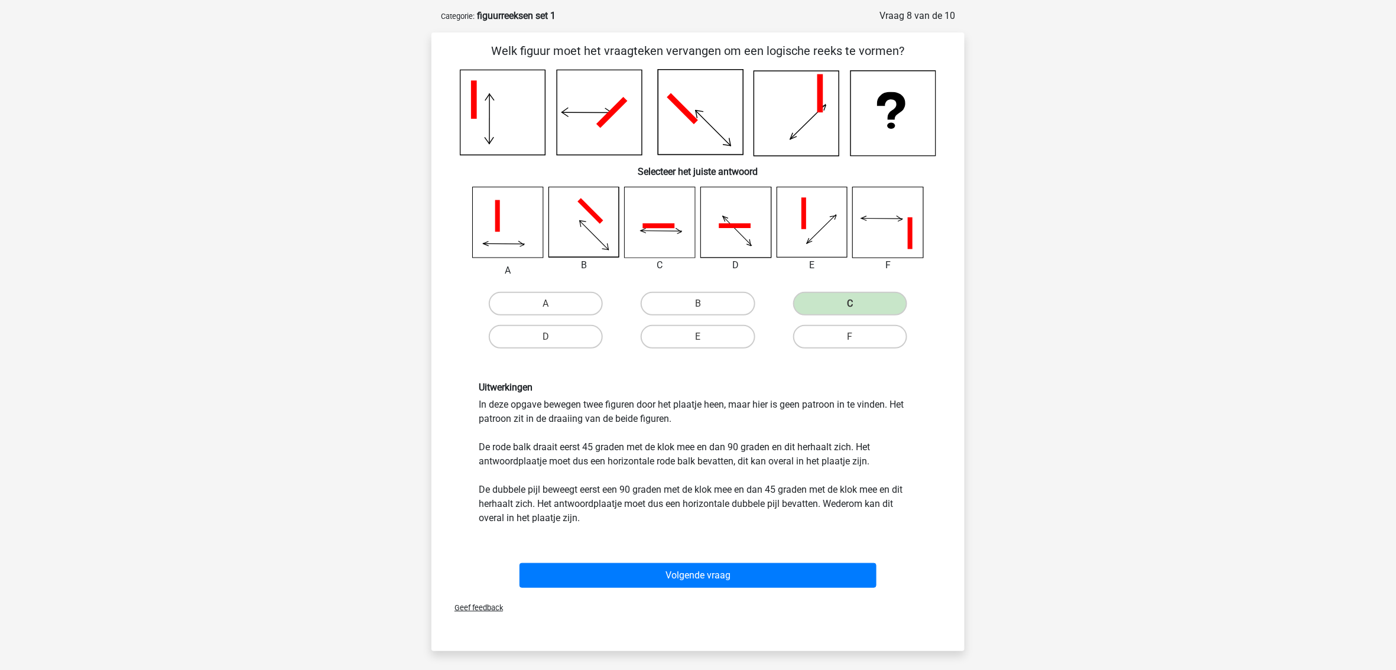
scroll to position [79, 0]
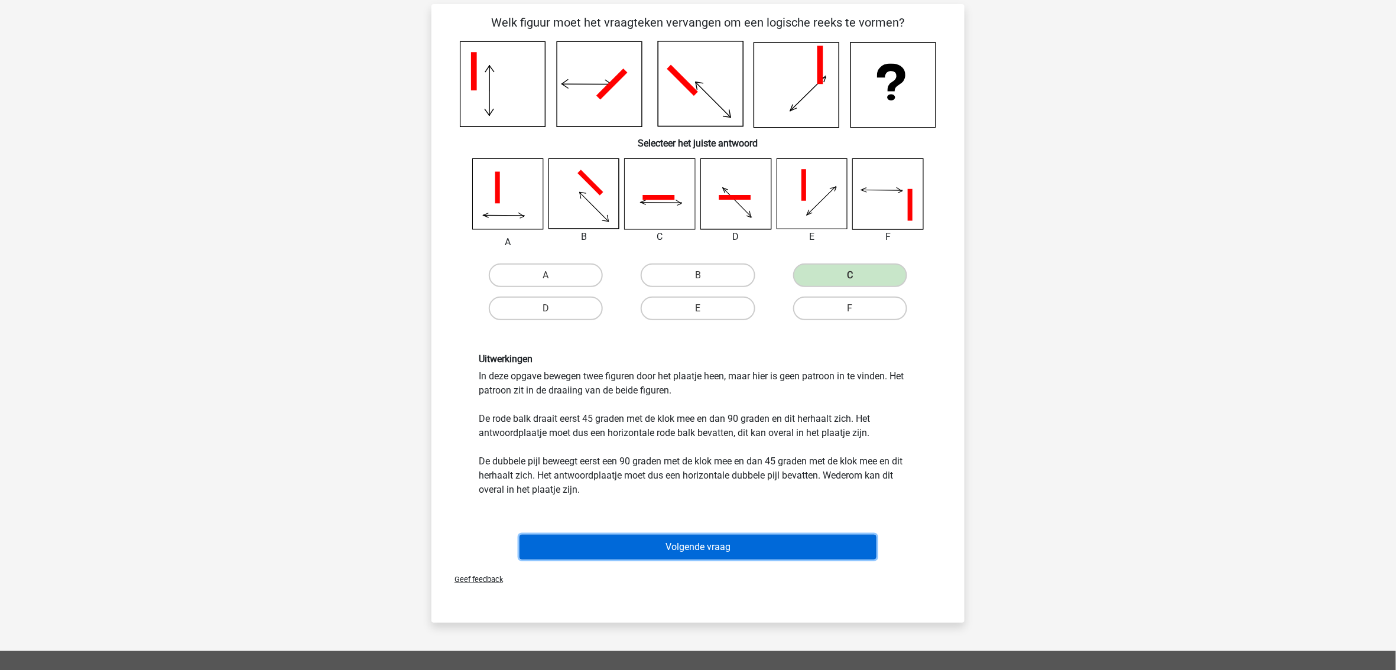
click at [636, 544] on button "Volgende vraag" at bounding box center [699, 547] width 358 height 25
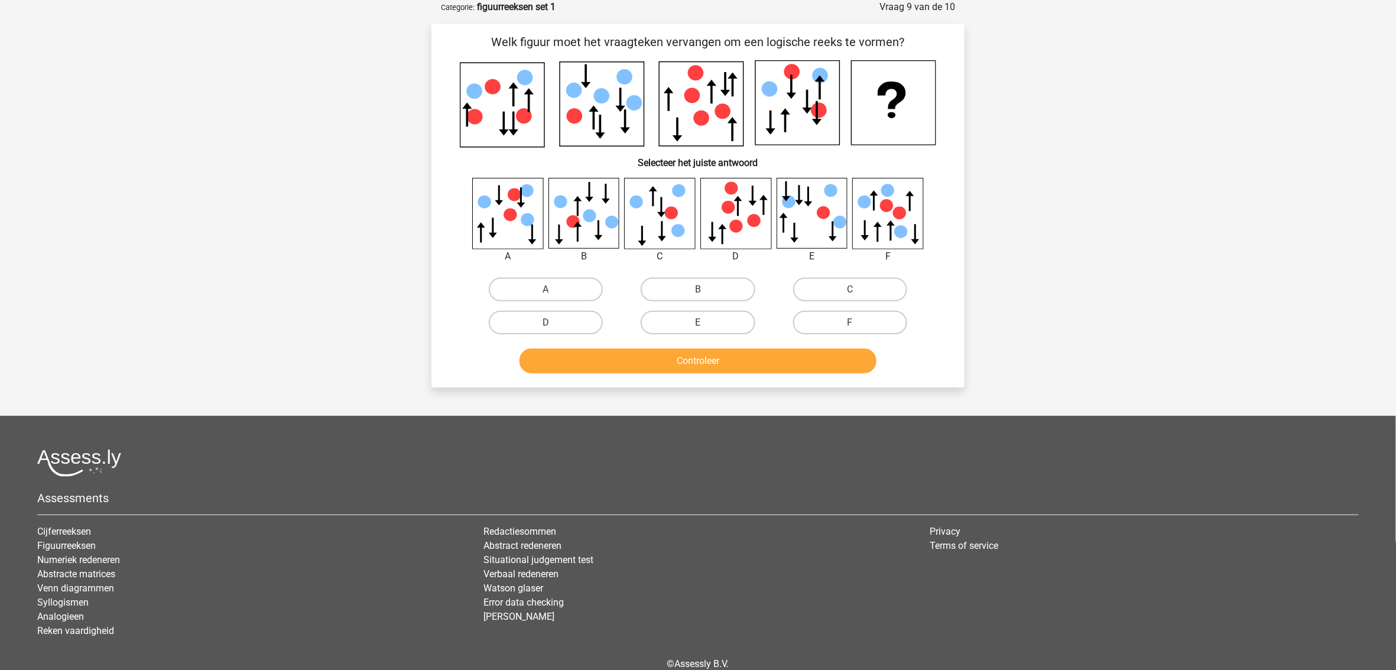
scroll to position [0, 0]
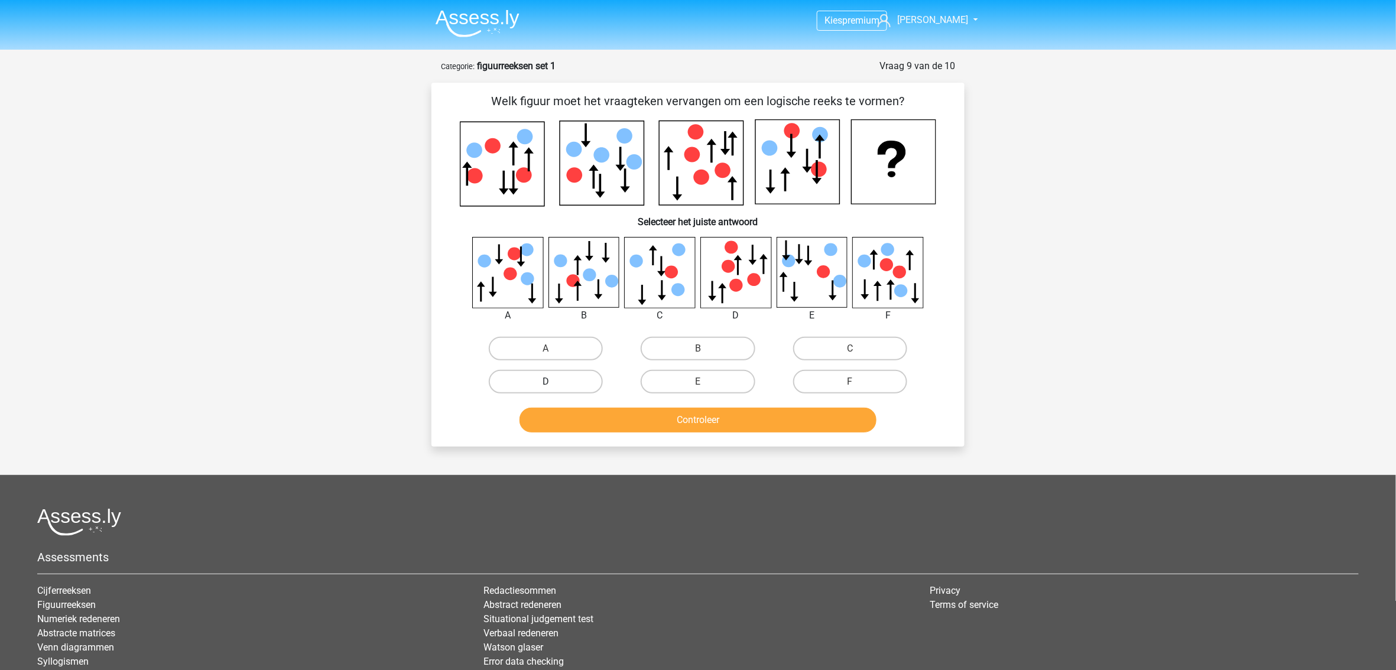
click at [569, 381] on label "D" at bounding box center [546, 382] width 114 height 24
click at [554, 382] on input "D" at bounding box center [550, 386] width 8 height 8
radio input "true"
click at [634, 419] on button "Controleer" at bounding box center [699, 420] width 358 height 25
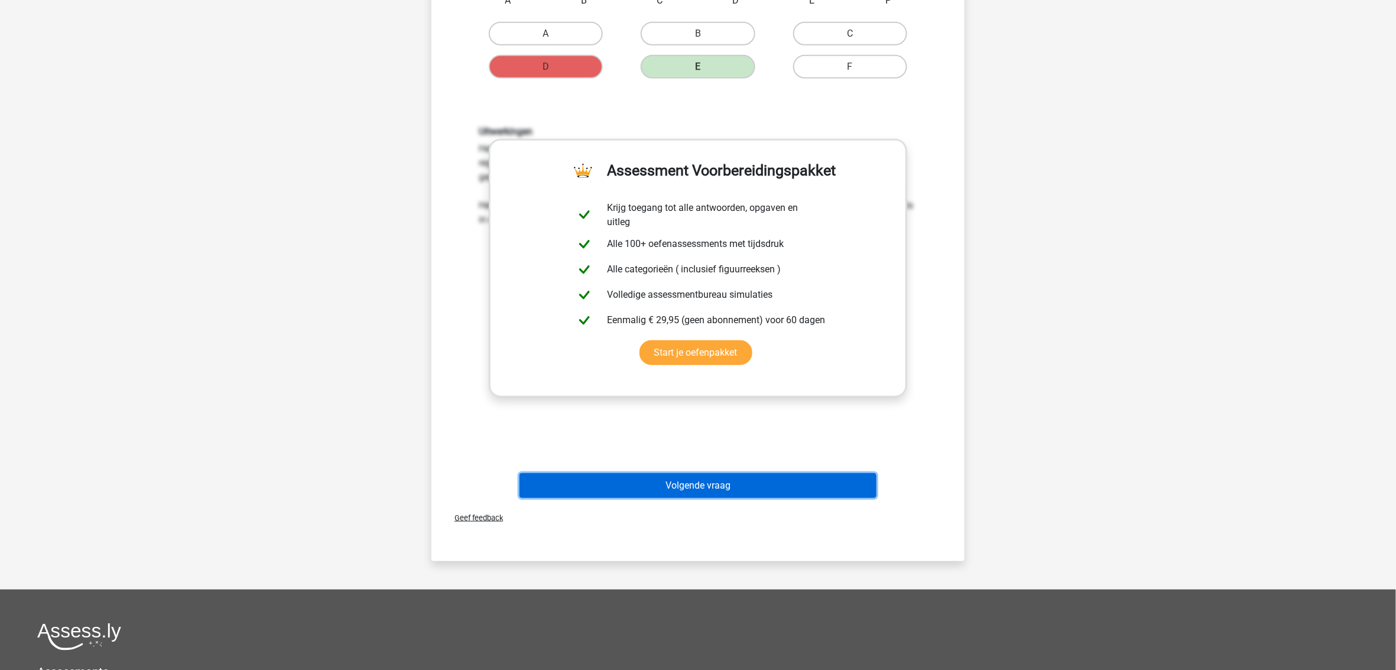
click at [675, 478] on button "Volgende vraag" at bounding box center [699, 486] width 358 height 25
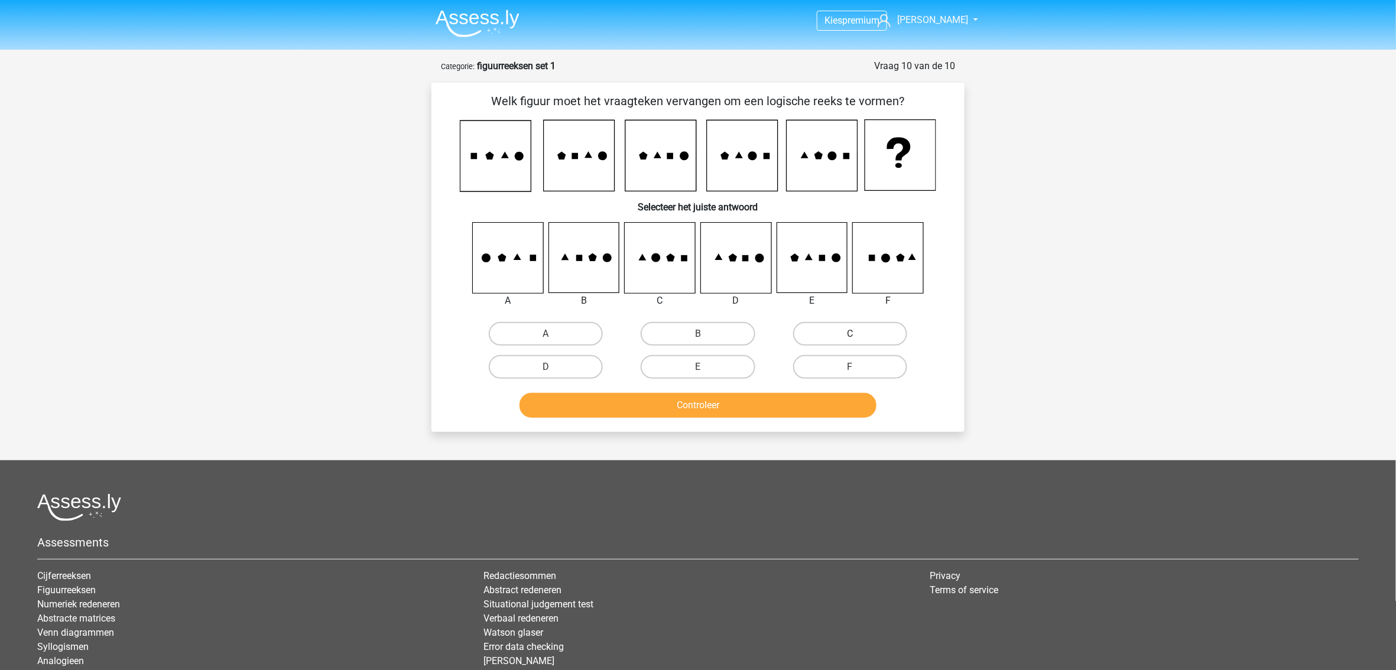
click at [825, 329] on label "C" at bounding box center [850, 334] width 114 height 24
click at [850, 334] on input "C" at bounding box center [854, 338] width 8 height 8
radio input "true"
click at [753, 400] on button "Controleer" at bounding box center [699, 405] width 358 height 25
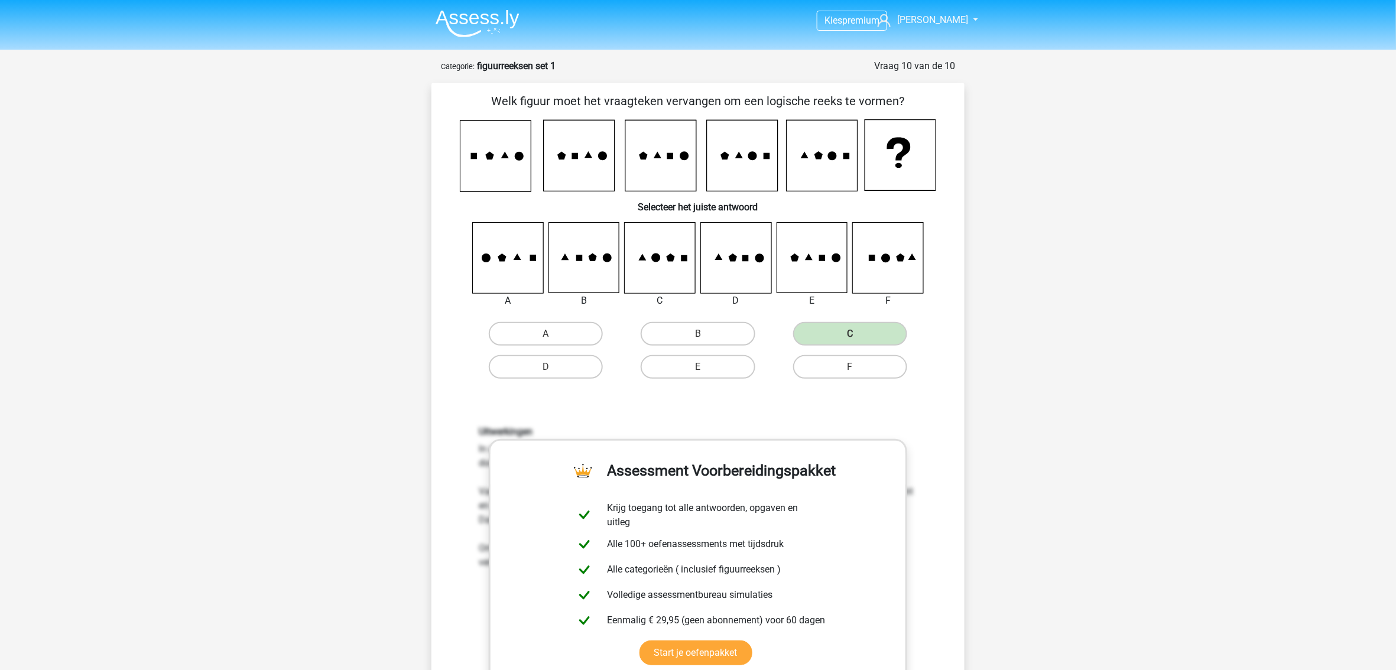
scroll to position [315, 0]
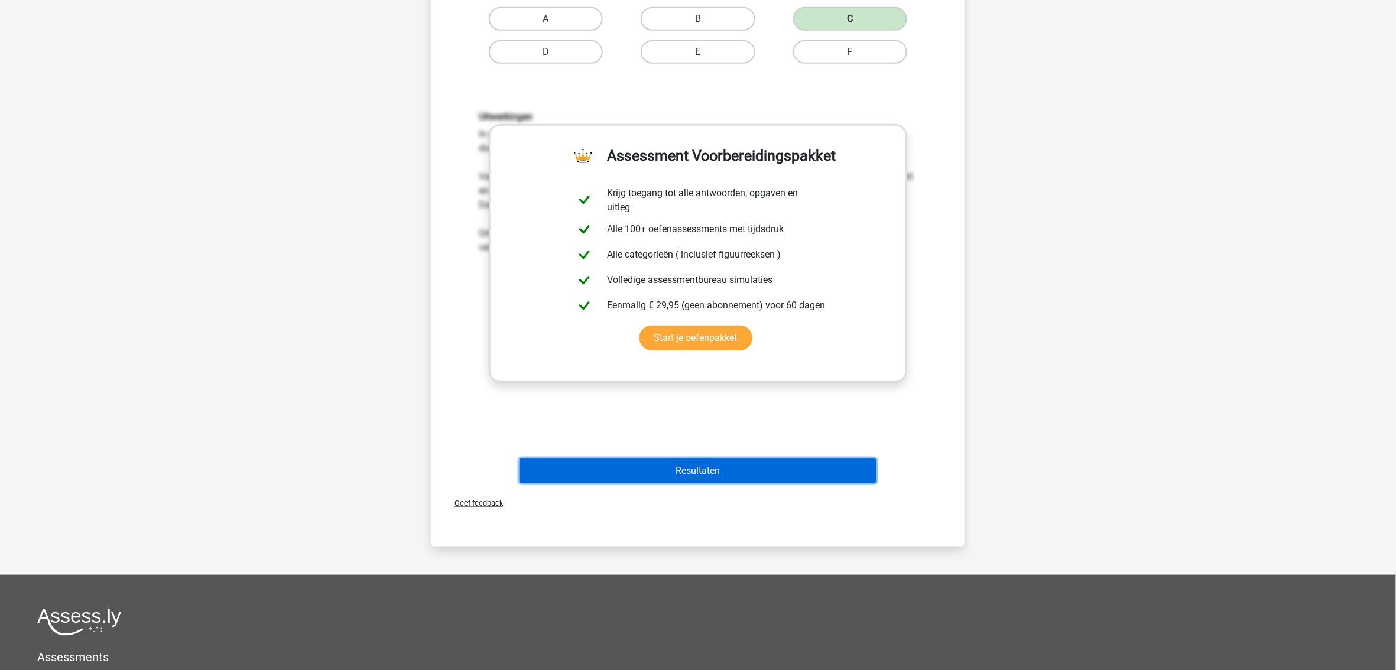
click at [683, 474] on button "Resultaten" at bounding box center [699, 471] width 358 height 25
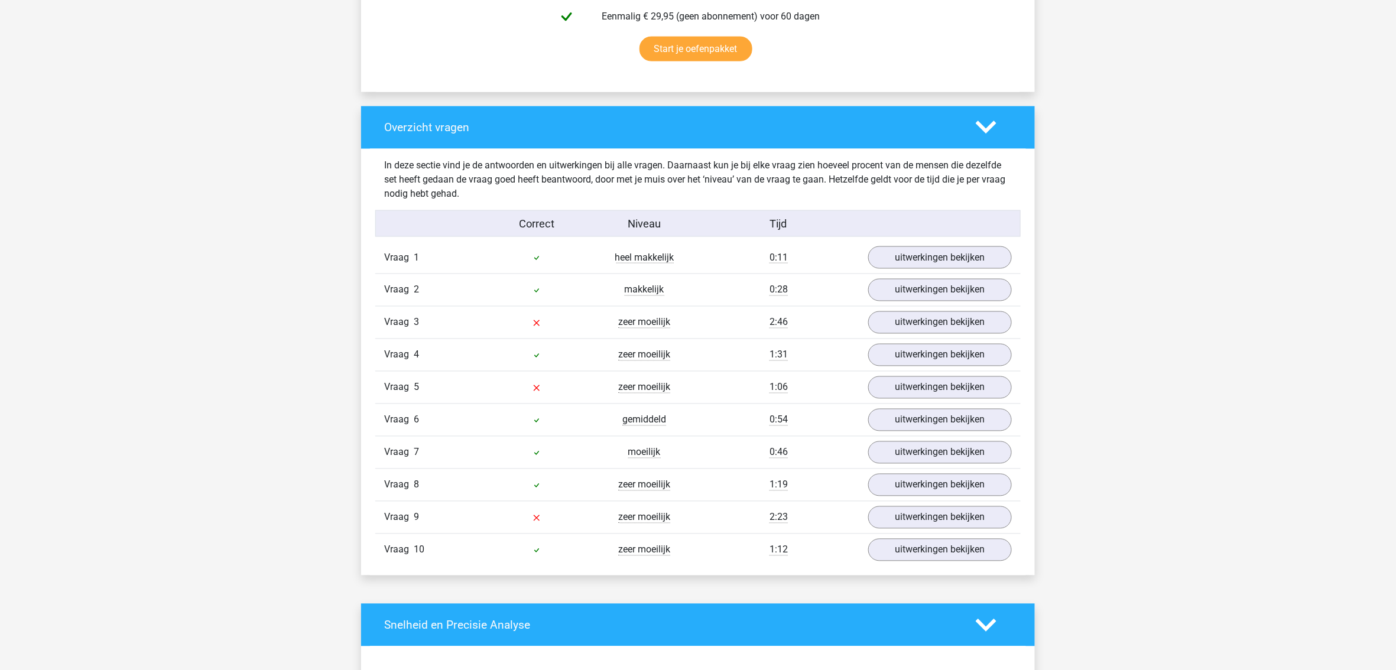
scroll to position [788, 0]
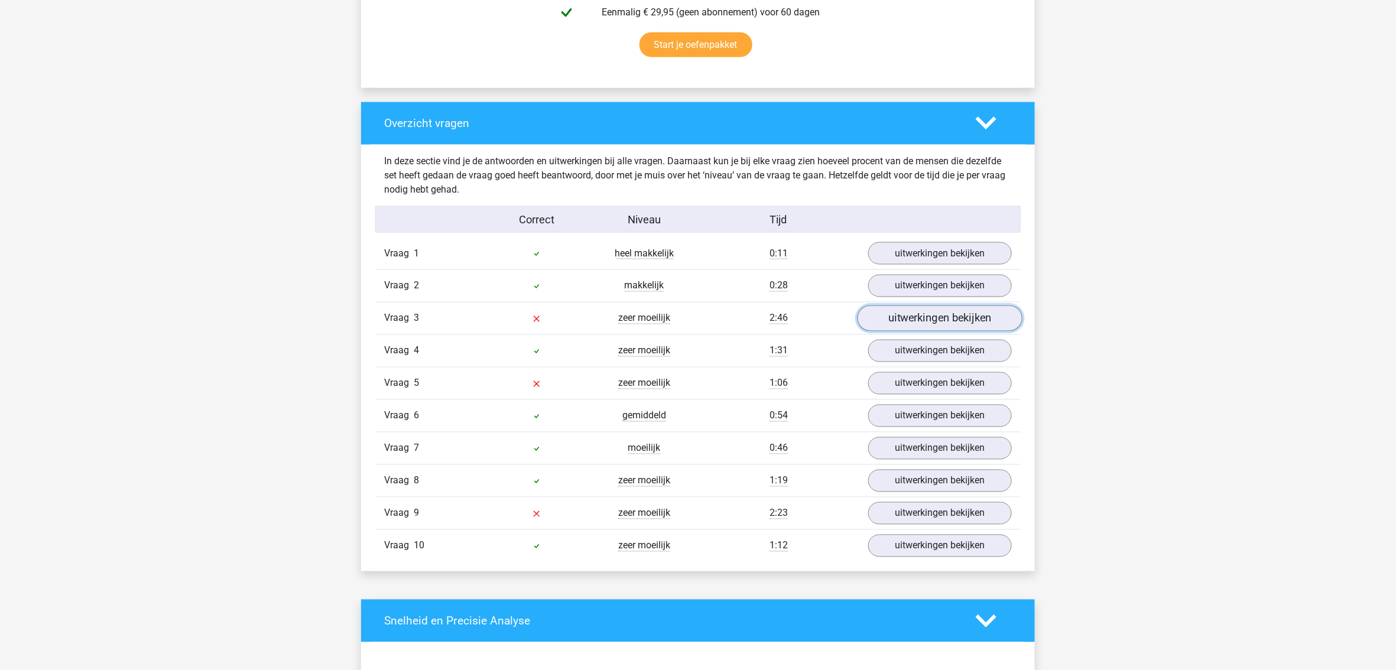
click at [918, 325] on link "uitwerkingen bekijken" at bounding box center [940, 319] width 165 height 26
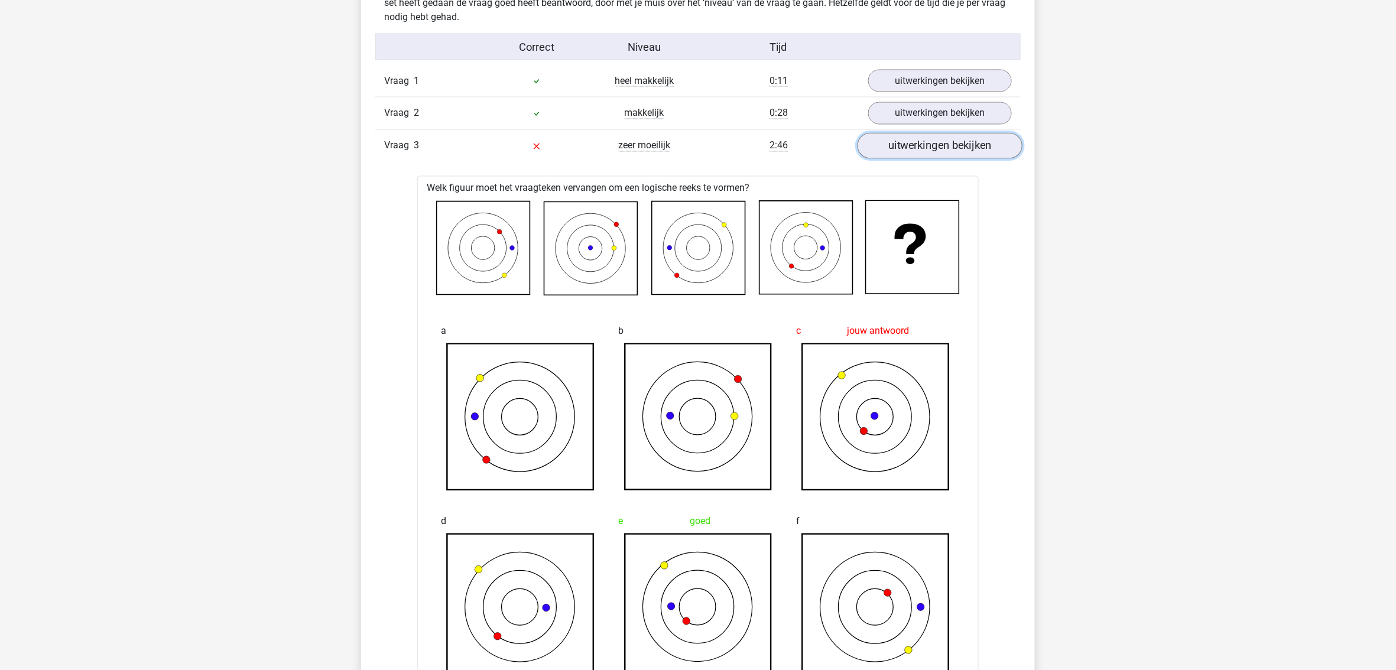
scroll to position [867, 0]
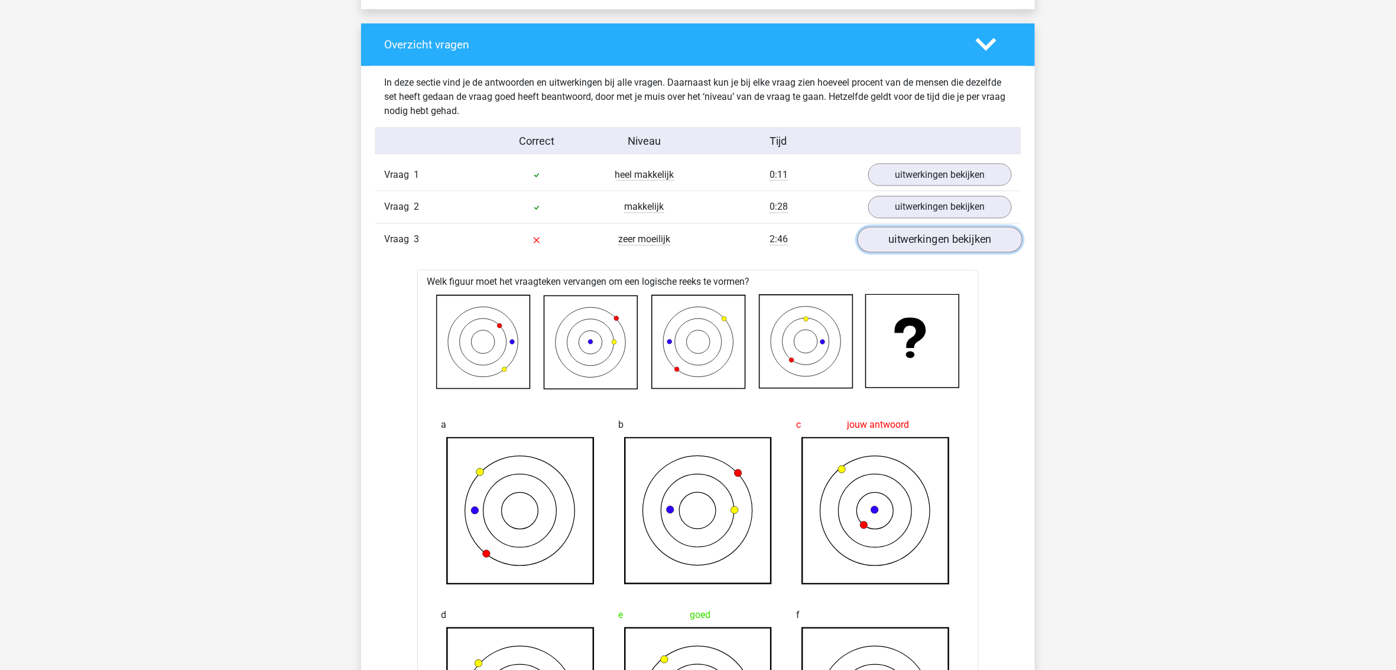
click at [911, 239] on link "uitwerkingen bekijken" at bounding box center [940, 240] width 165 height 26
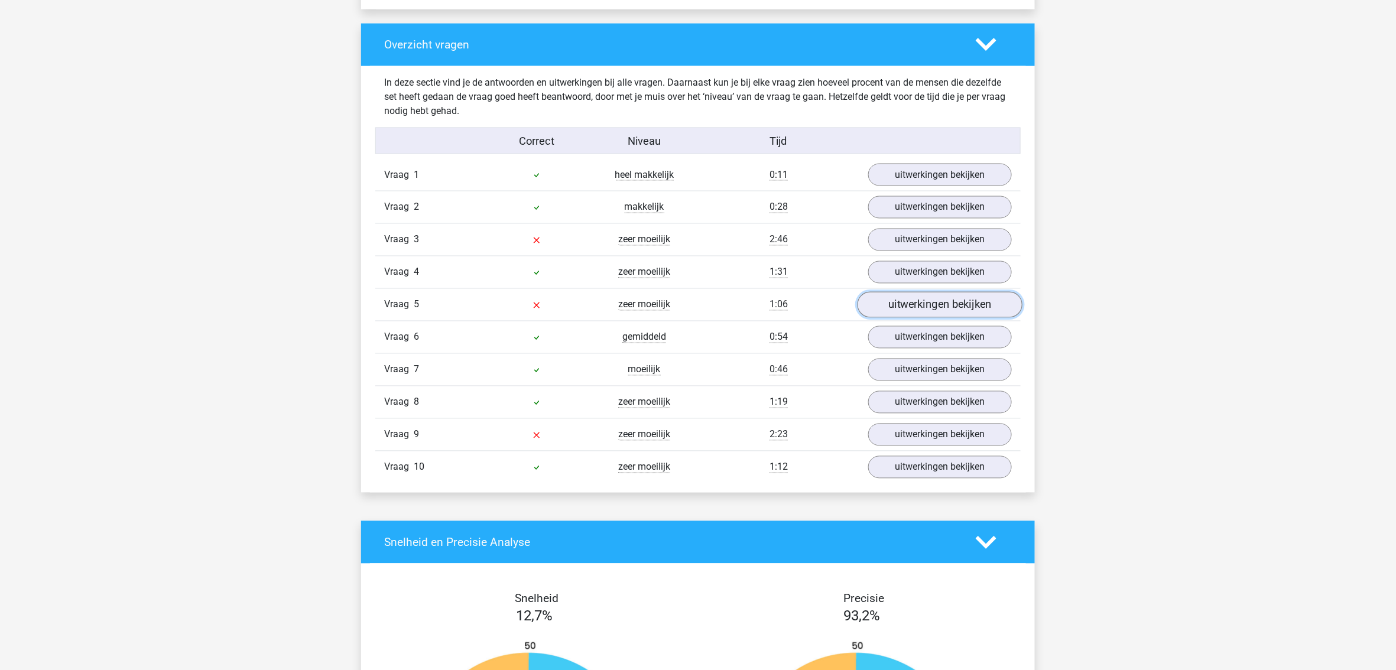
click at [934, 315] on link "uitwerkingen bekijken" at bounding box center [940, 305] width 165 height 26
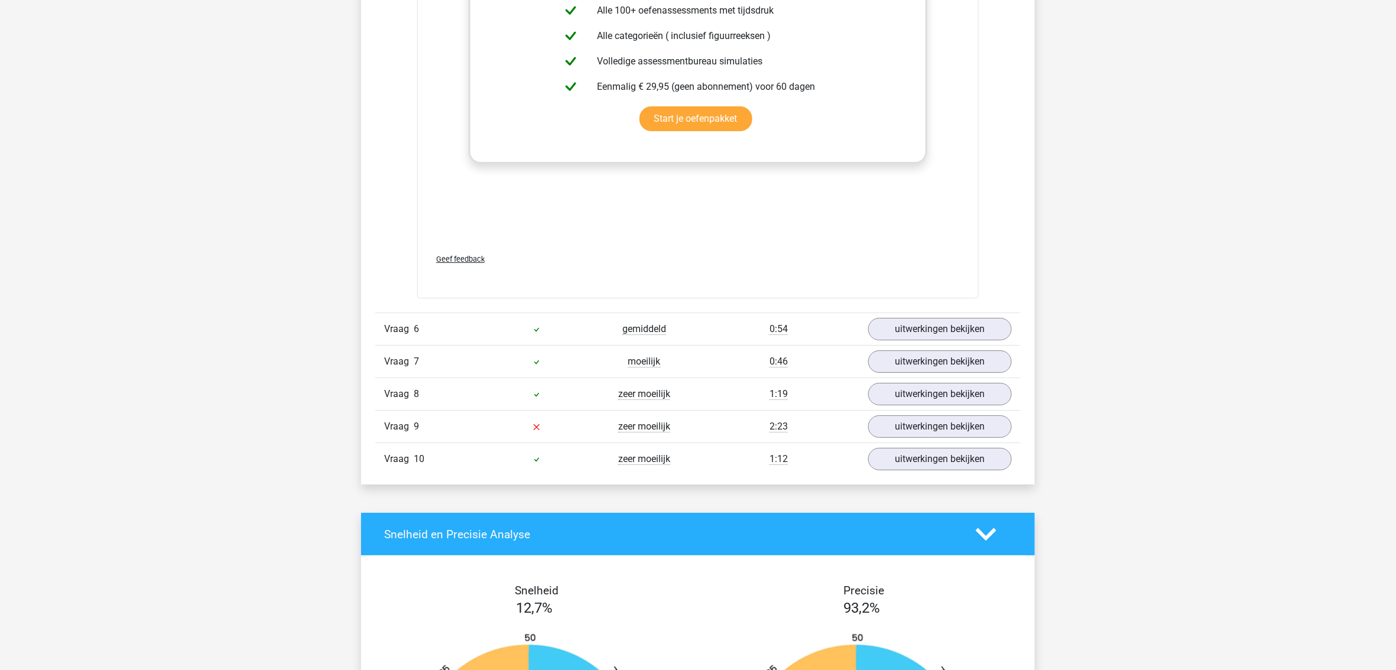
scroll to position [1892, 0]
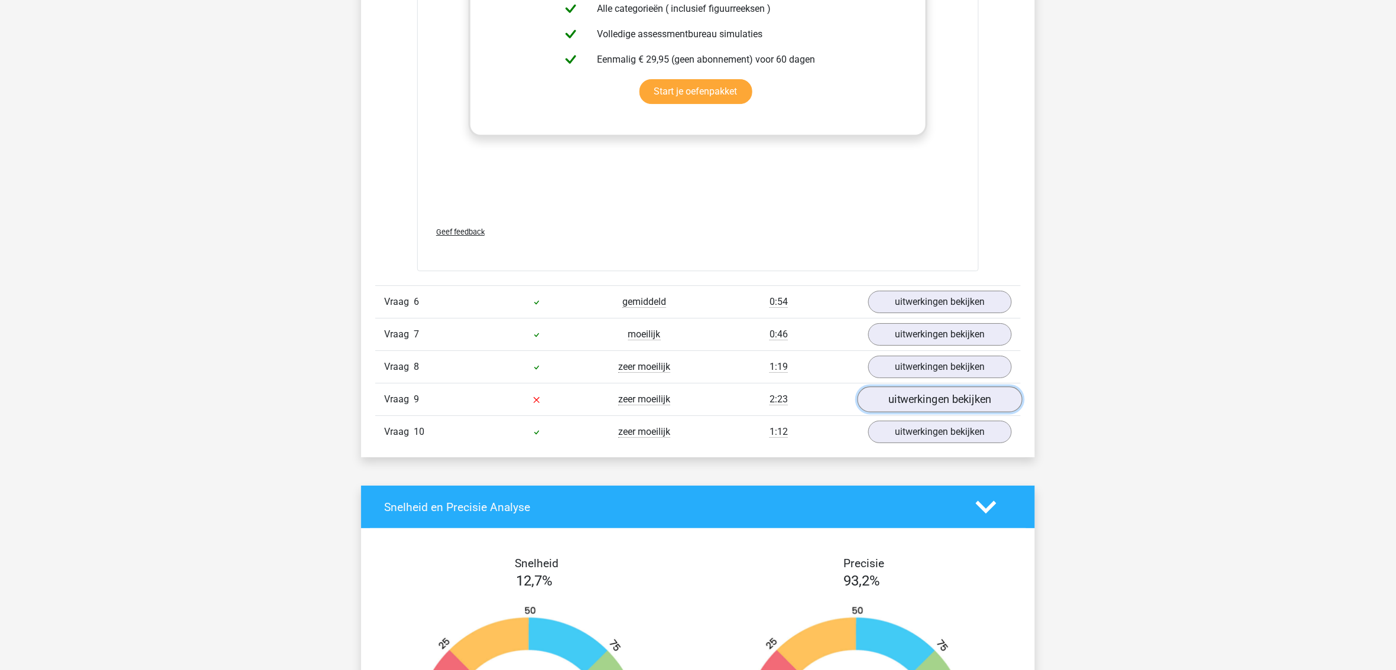
click at [905, 411] on link "uitwerkingen bekijken" at bounding box center [940, 400] width 165 height 26
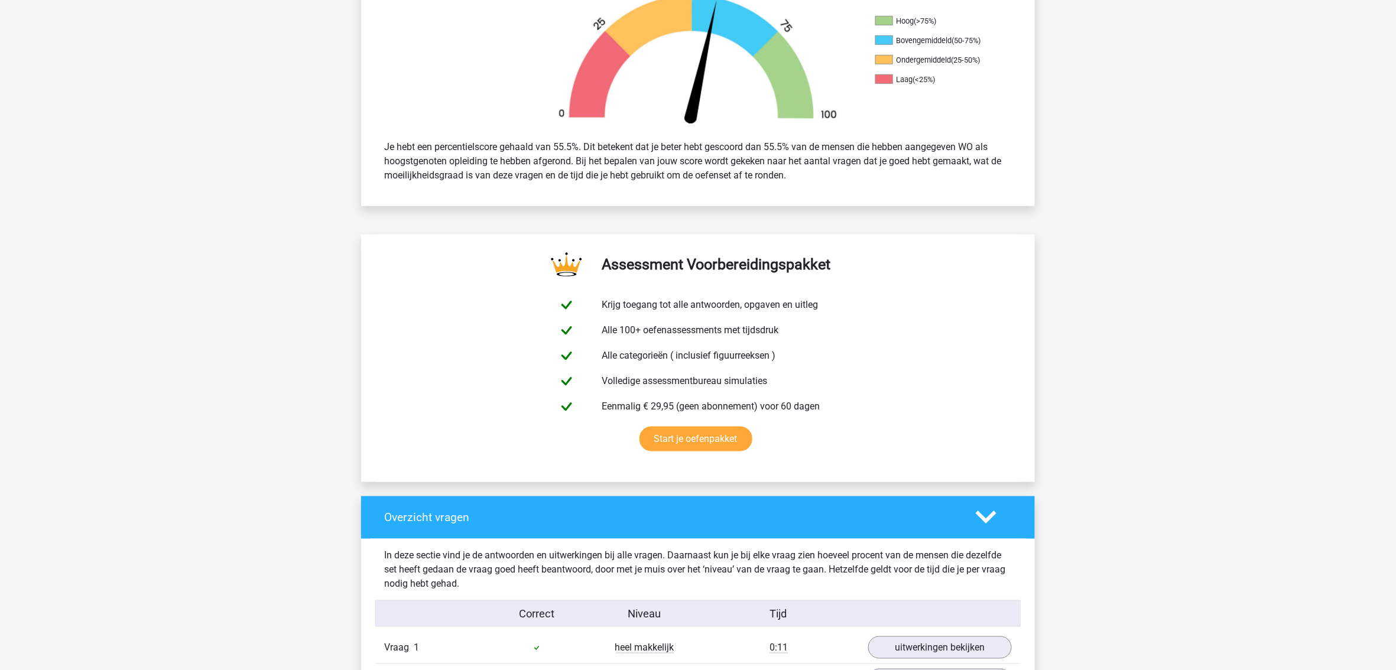
scroll to position [0, 0]
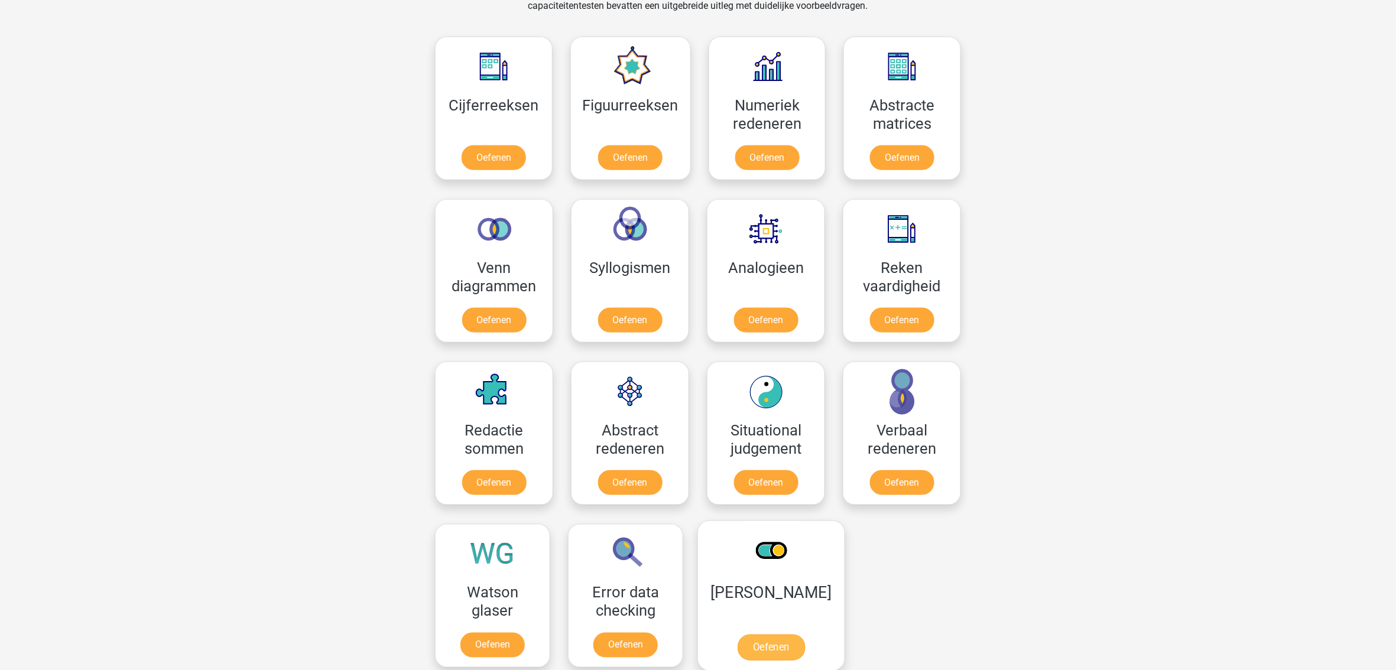
scroll to position [499, 0]
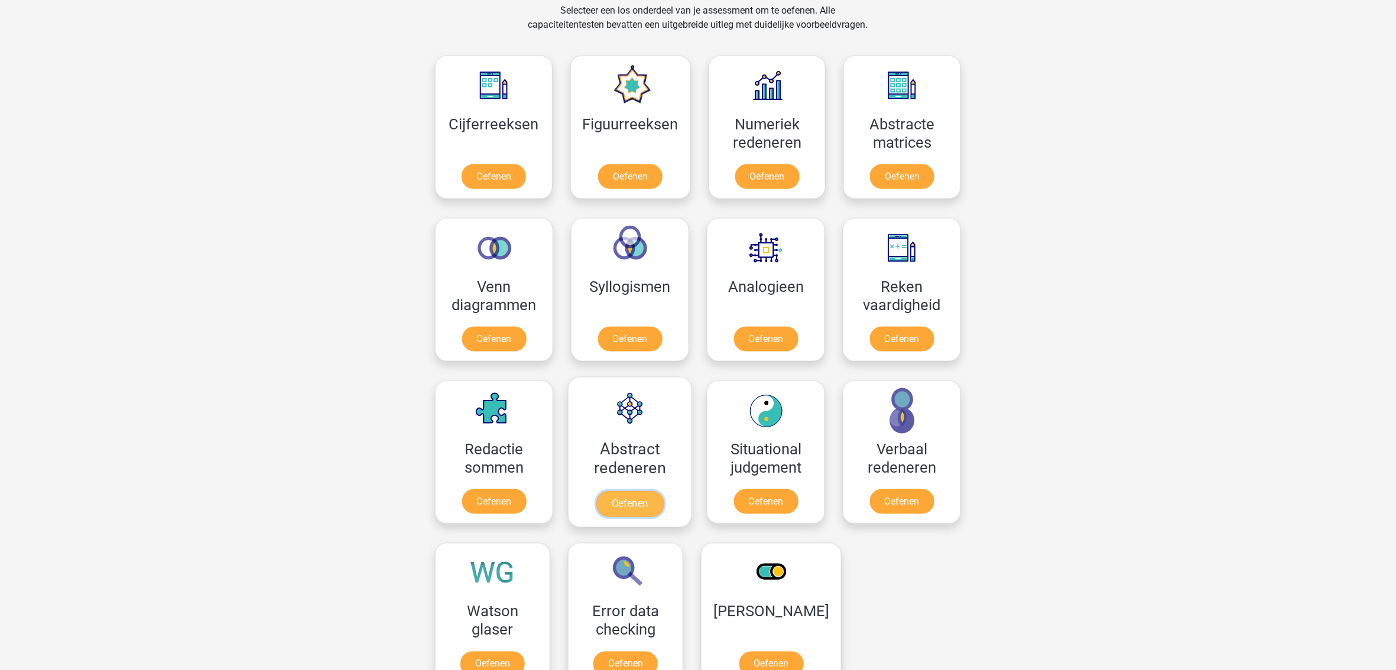
click at [629, 500] on link "Oefenen" at bounding box center [630, 504] width 67 height 26
click at [608, 178] on link "Oefenen" at bounding box center [630, 179] width 67 height 26
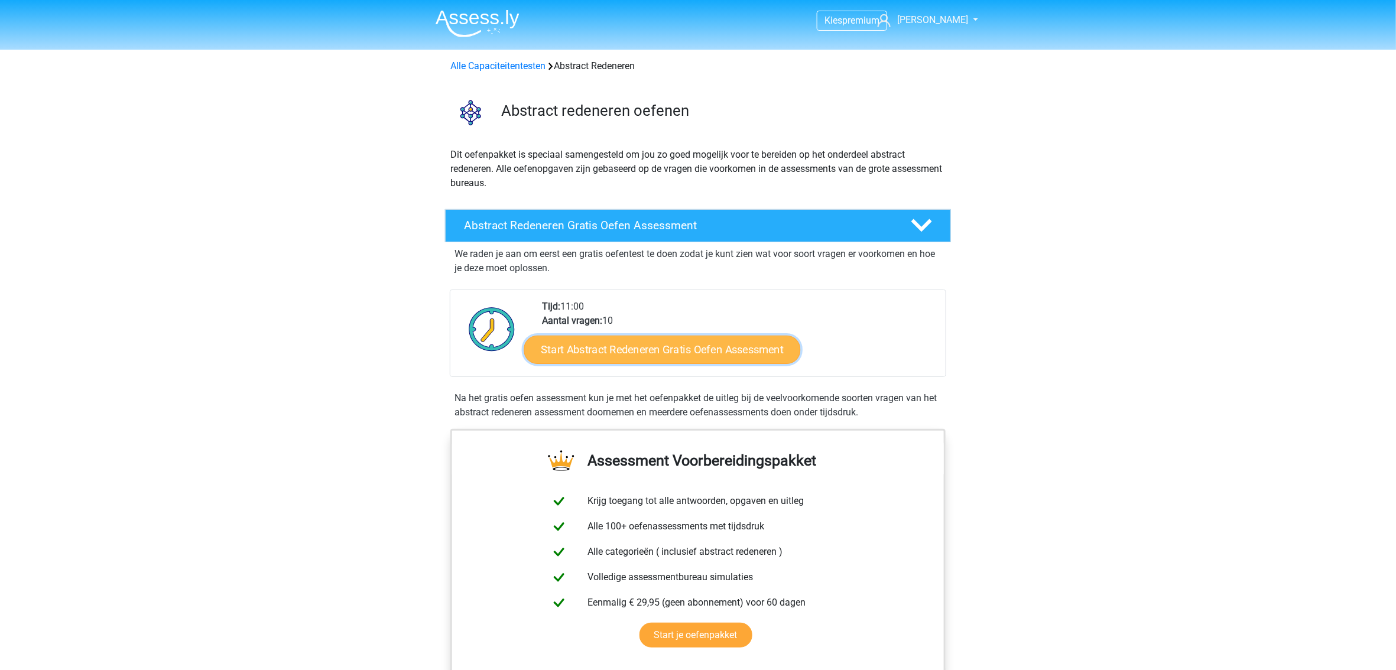
click at [693, 350] on link "Start Abstract Redeneren Gratis Oefen Assessment" at bounding box center [662, 349] width 277 height 28
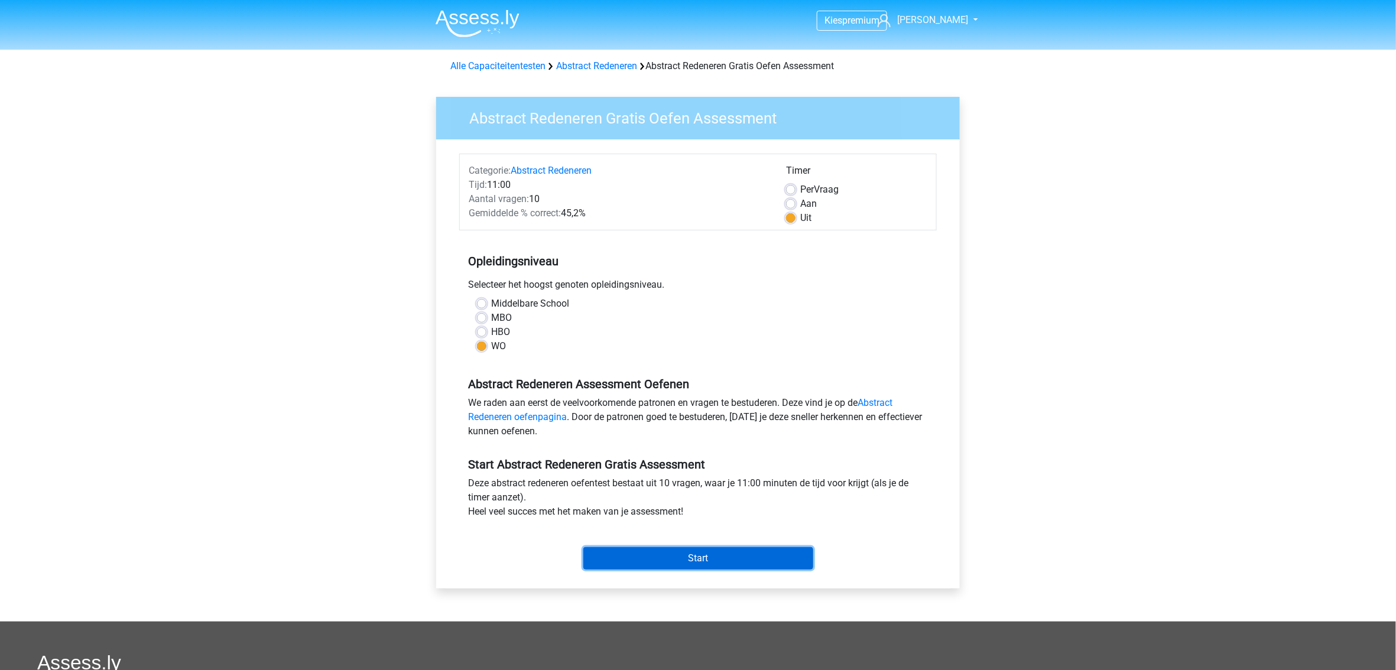
click at [680, 558] on input "Start" at bounding box center [698, 558] width 230 height 22
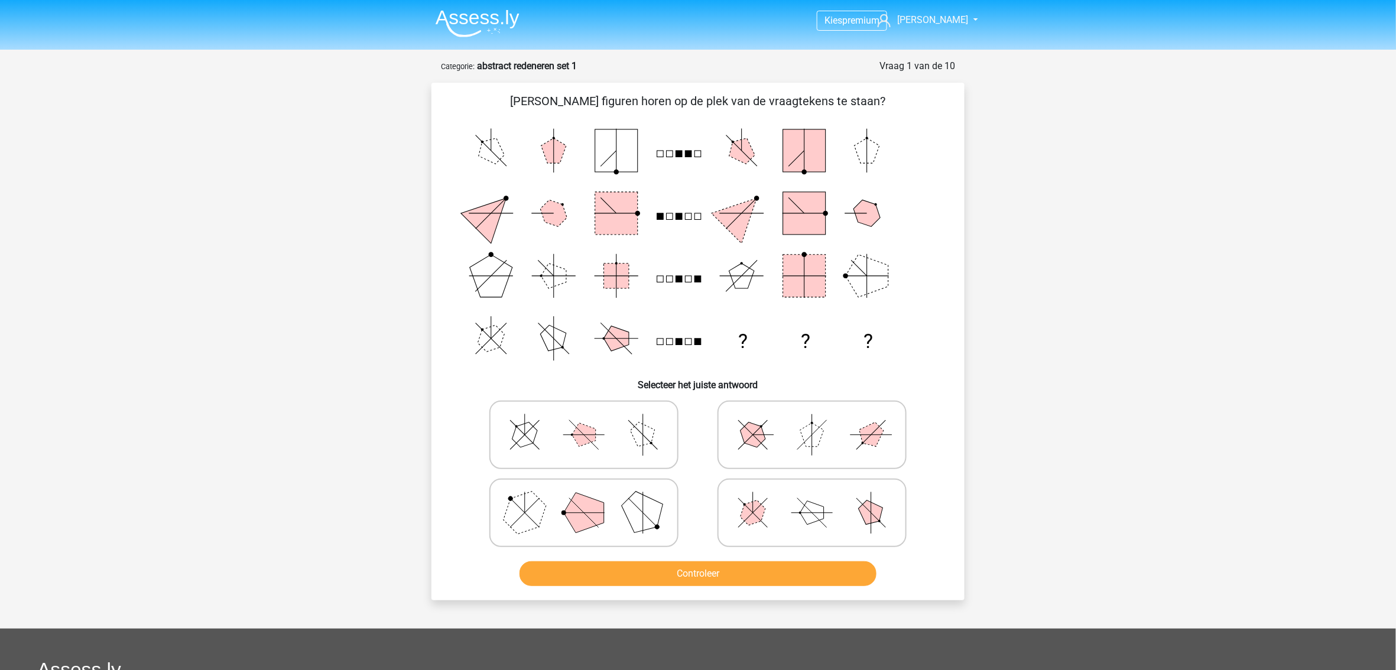
click at [787, 533] on icon at bounding box center [812, 513] width 177 height 59
click at [812, 498] on input "radio" at bounding box center [816, 495] width 8 height 8
radio input "true"
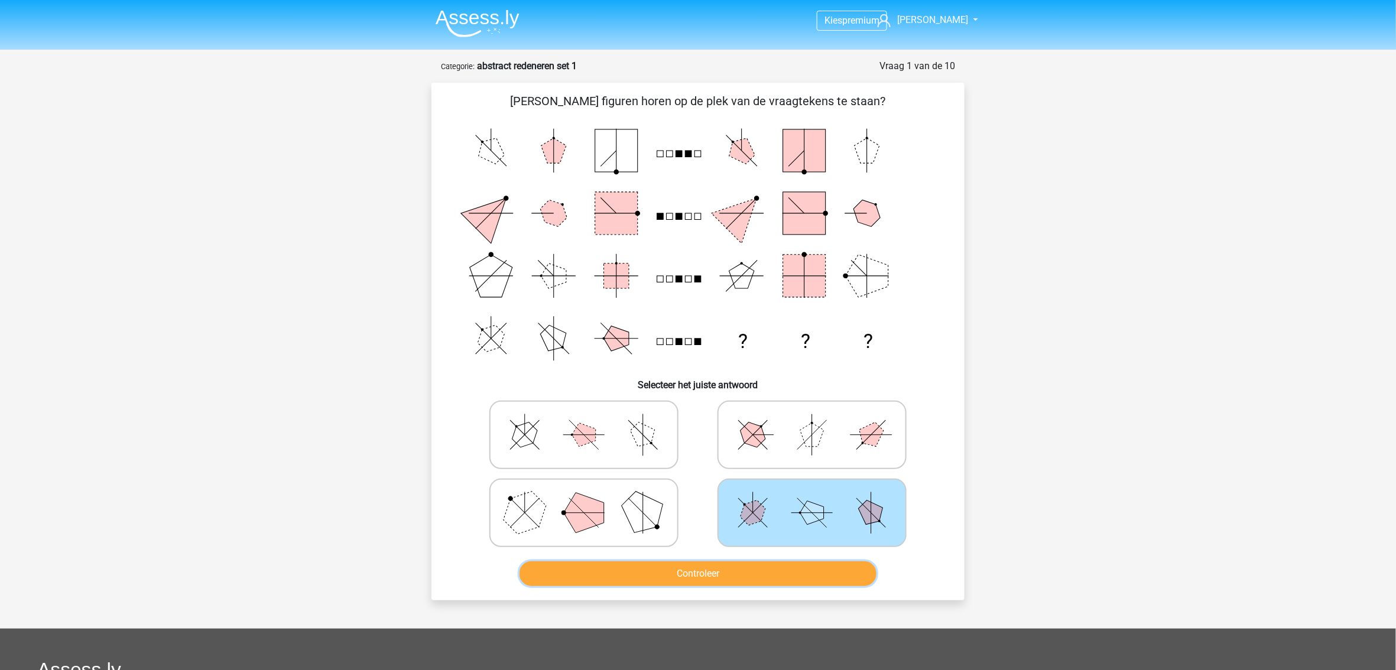
click at [729, 566] on button "Controleer" at bounding box center [699, 574] width 358 height 25
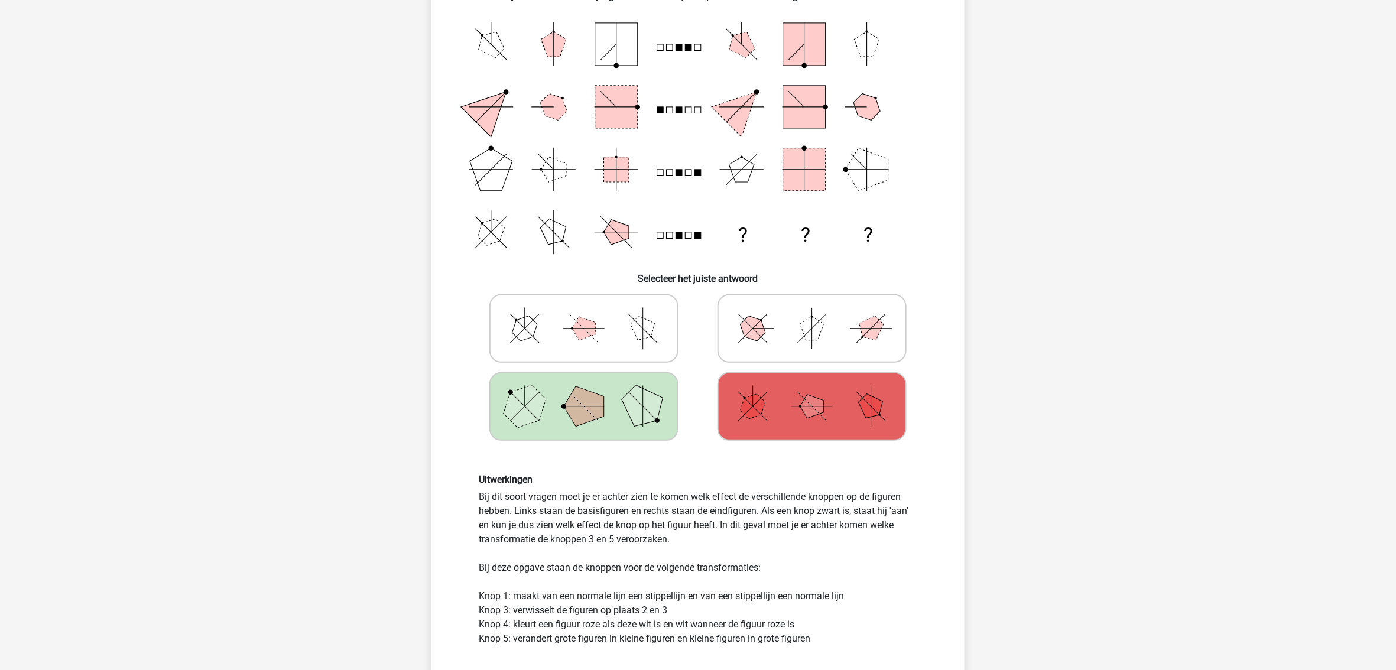
scroll to position [79, 0]
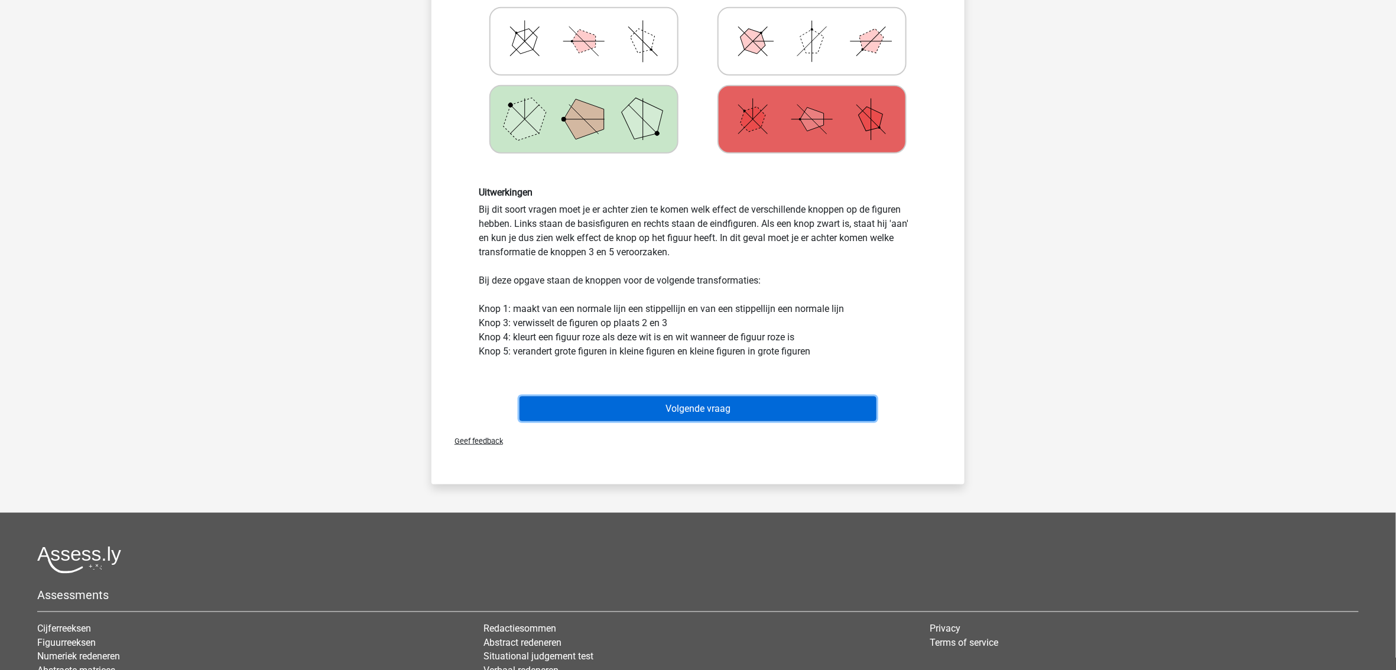
click at [711, 417] on button "Volgende vraag" at bounding box center [699, 409] width 358 height 25
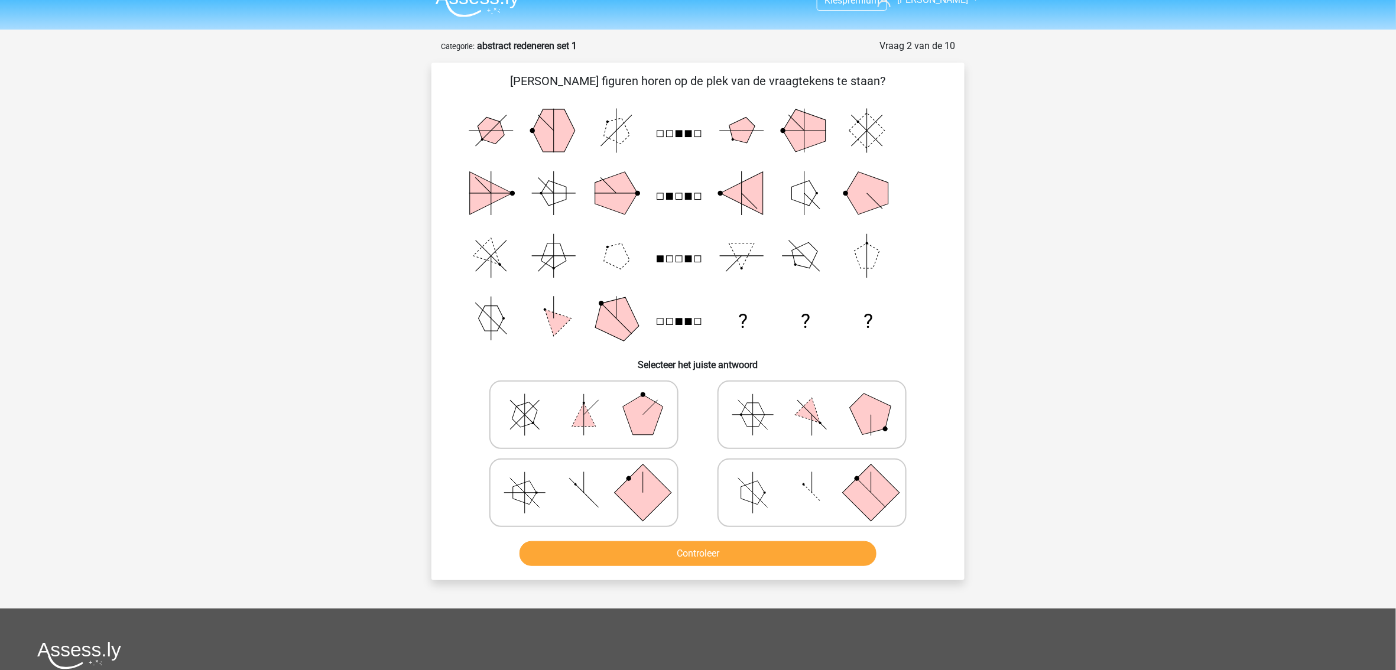
scroll to position [0, 0]
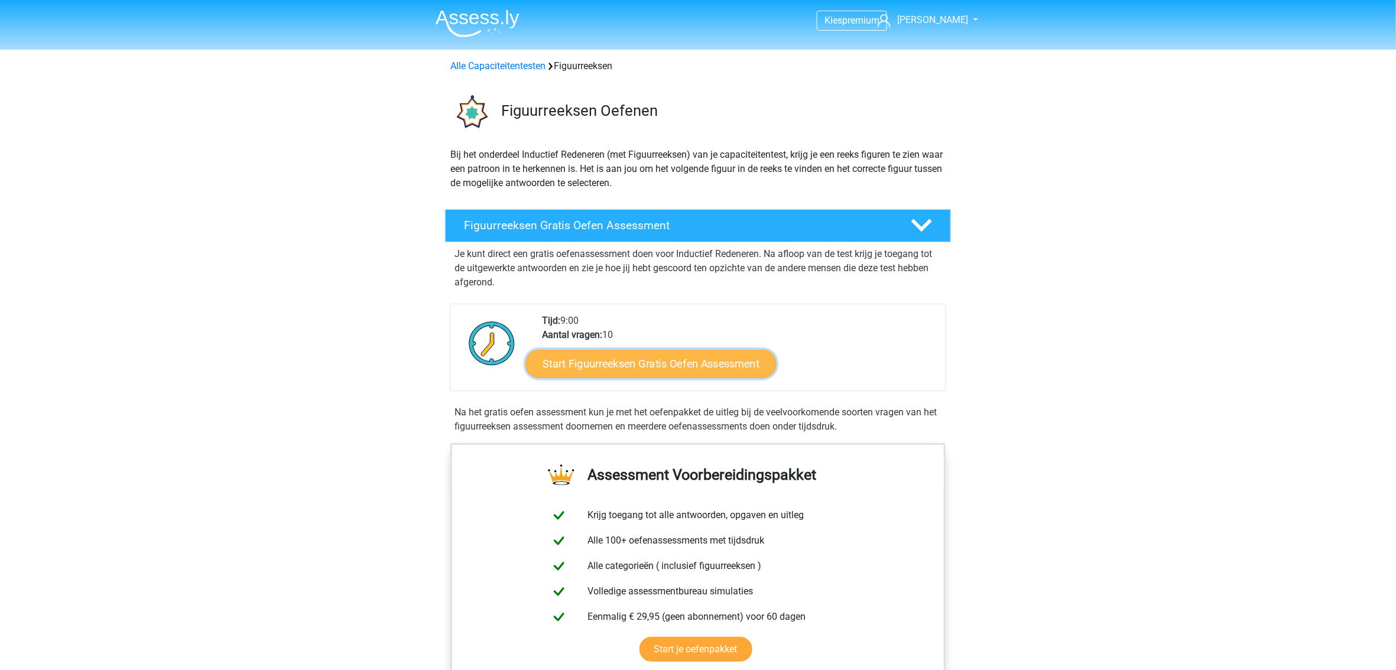
click at [682, 367] on link "Start Figuurreeksen Gratis Oefen Assessment" at bounding box center [651, 363] width 251 height 28
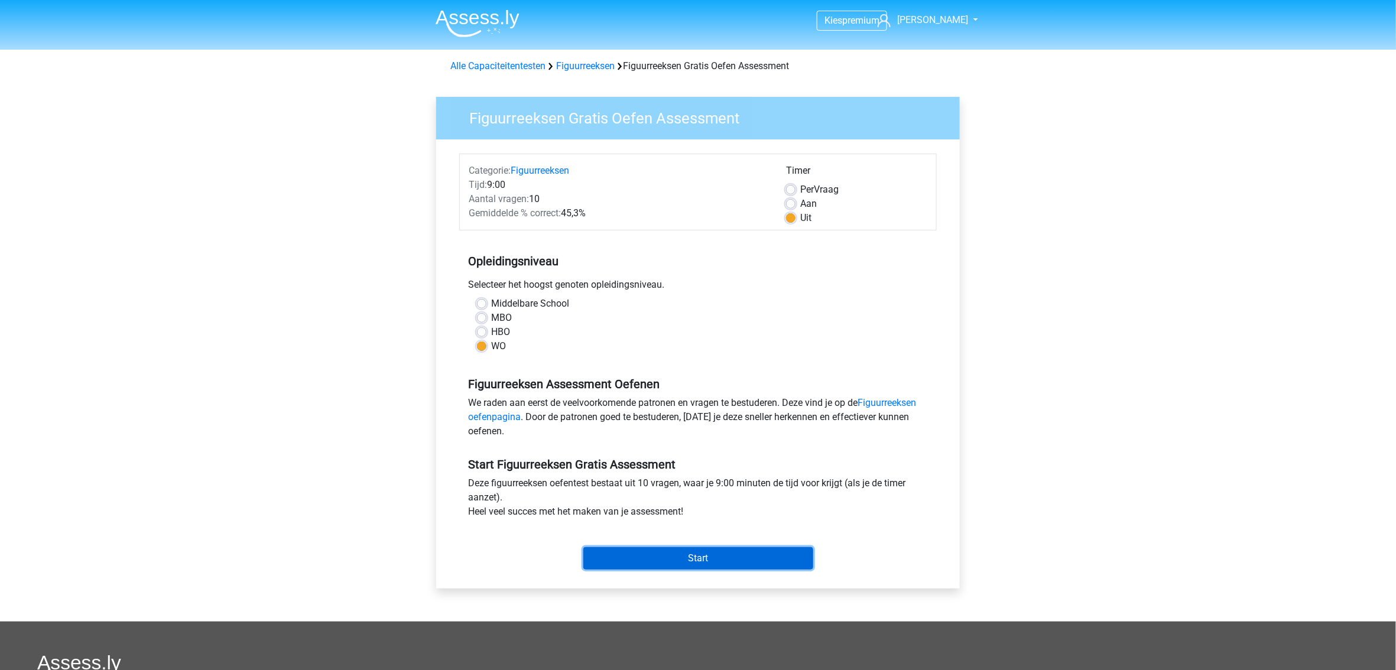
click at [664, 552] on input "Start" at bounding box center [698, 558] width 230 height 22
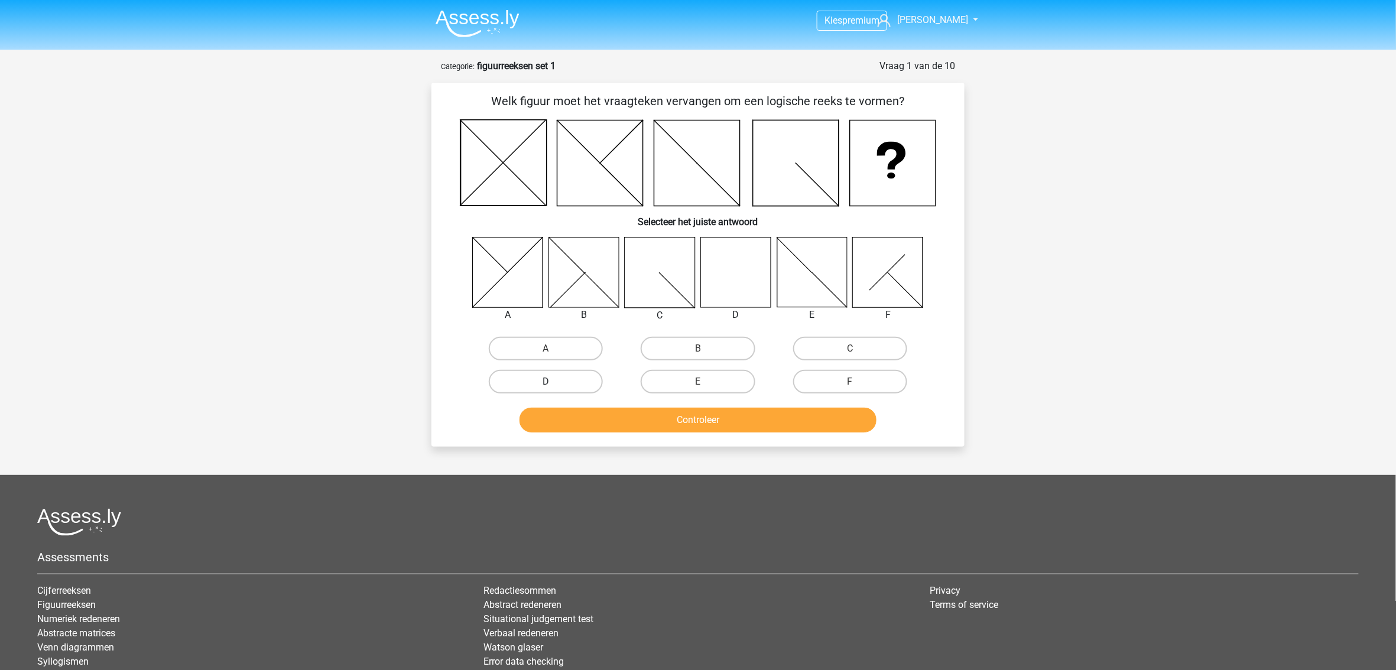
click at [564, 376] on label "D" at bounding box center [546, 382] width 114 height 24
click at [554, 382] on input "D" at bounding box center [550, 386] width 8 height 8
radio input "true"
click at [686, 423] on button "Controleer" at bounding box center [699, 420] width 358 height 25
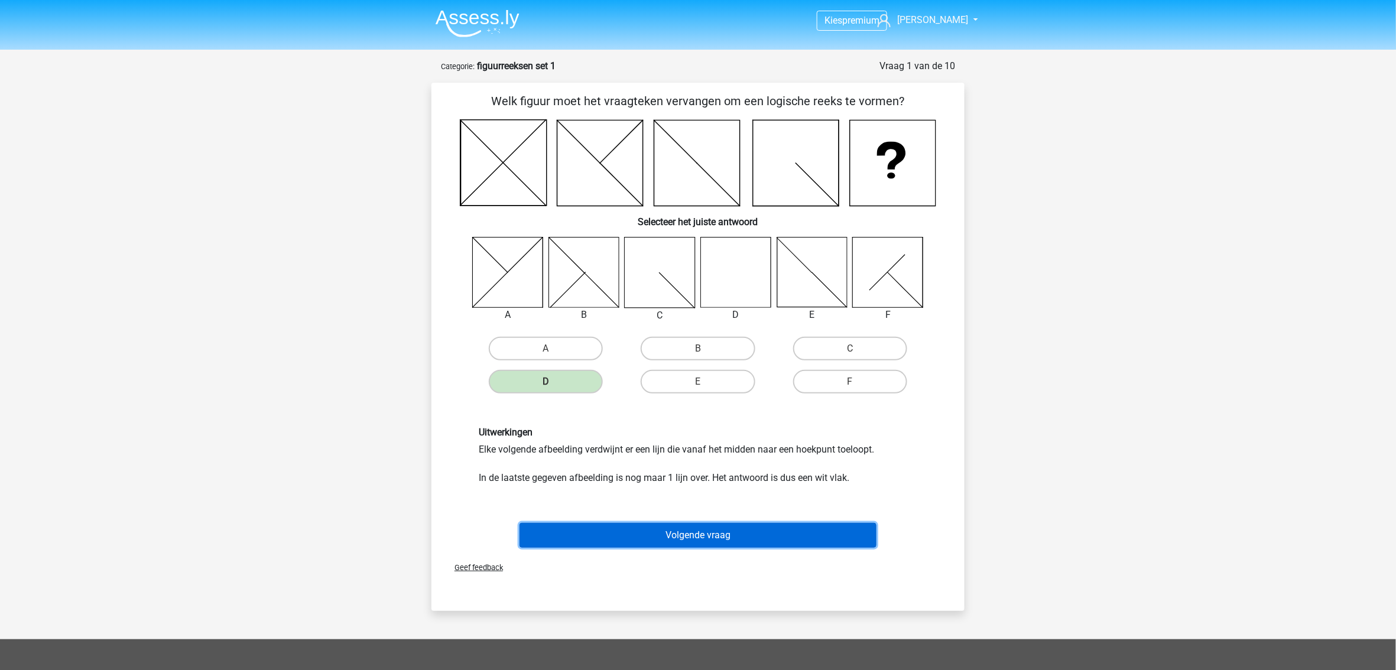
click at [688, 542] on button "Volgende vraag" at bounding box center [699, 535] width 358 height 25
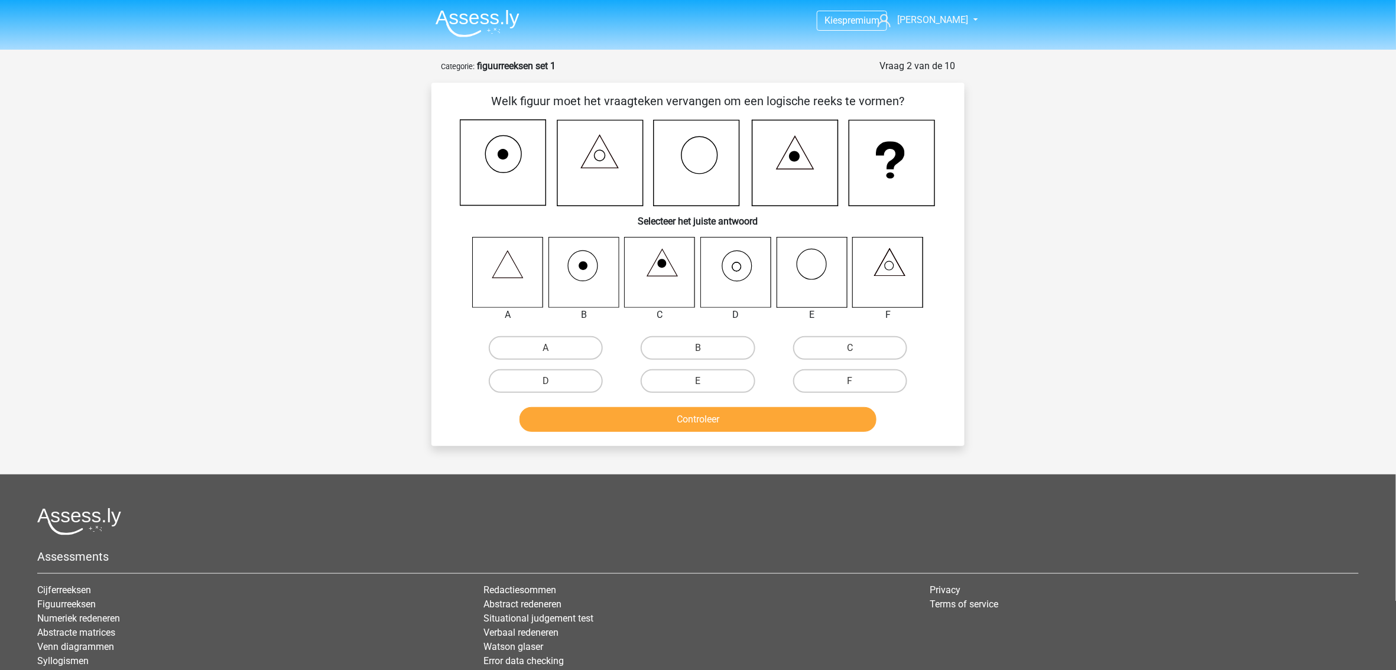
scroll to position [59, 0]
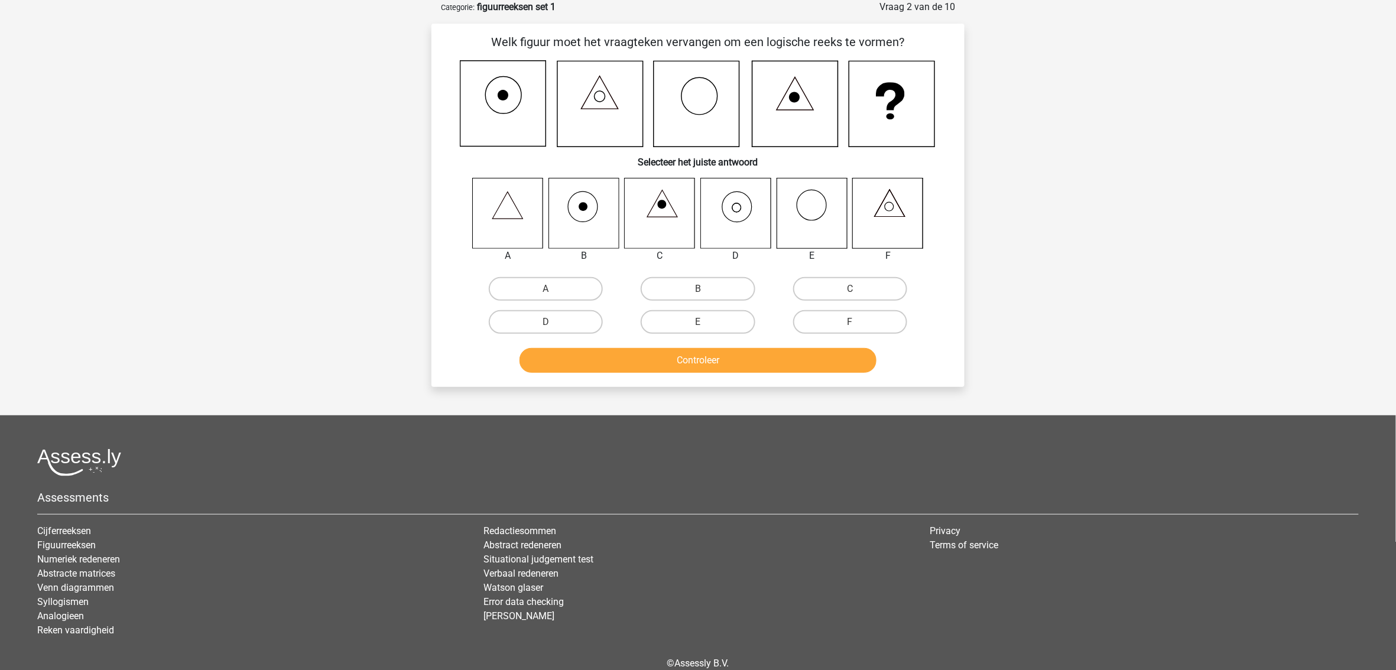
click at [549, 322] on input "D" at bounding box center [550, 326] width 8 height 8
radio input "true"
click at [636, 364] on button "Controleer" at bounding box center [699, 360] width 358 height 25
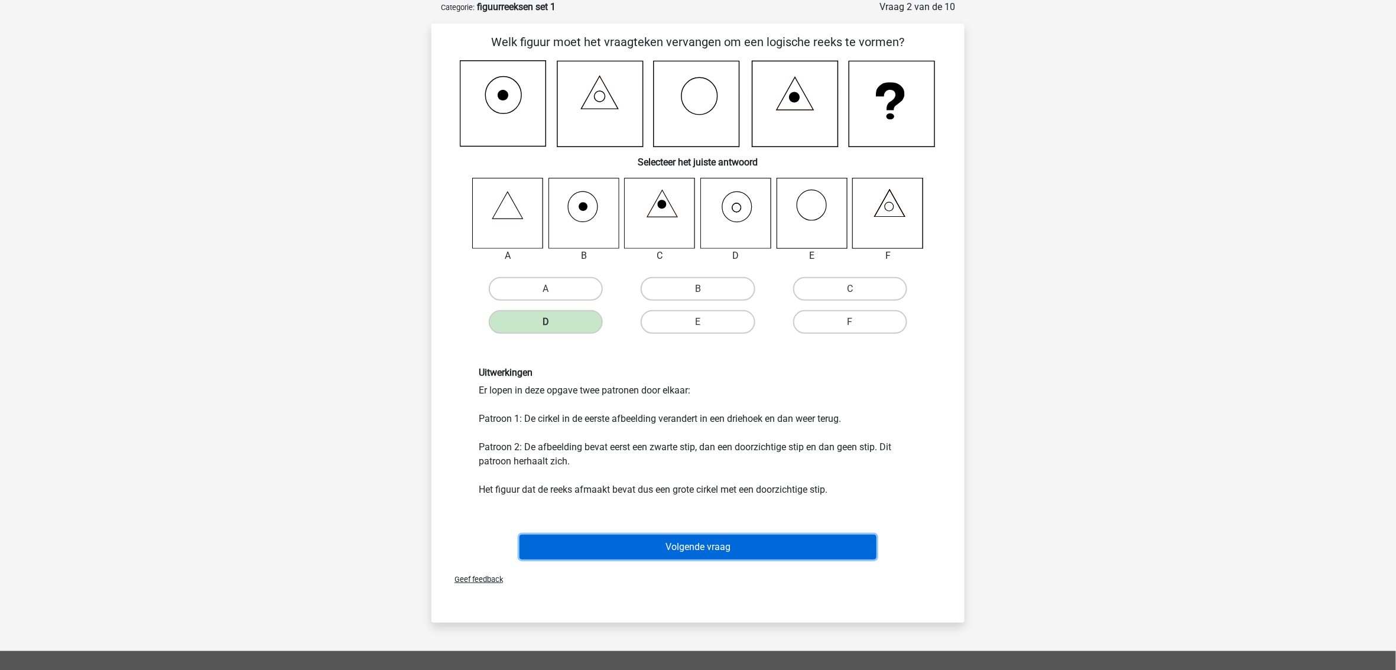
click at [673, 549] on button "Volgende vraag" at bounding box center [699, 547] width 358 height 25
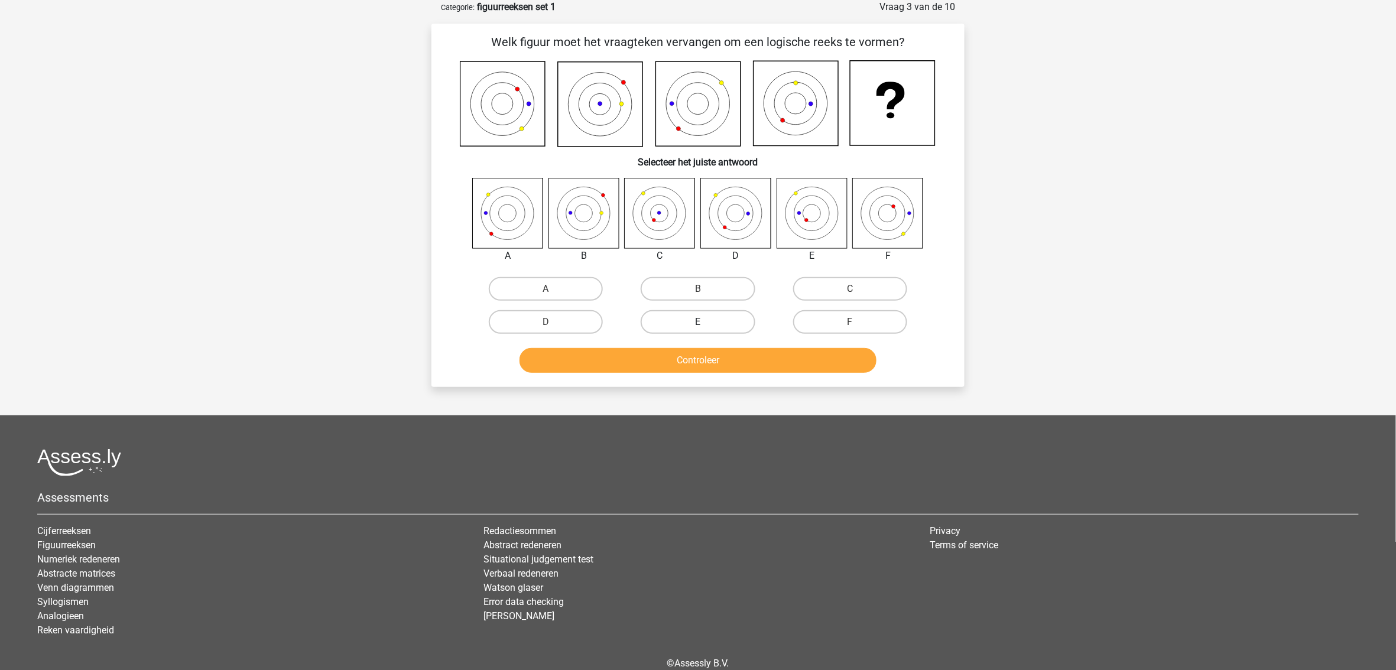
click at [702, 312] on label "E" at bounding box center [698, 322] width 114 height 24
click at [702, 322] on input "E" at bounding box center [702, 326] width 8 height 8
radio input "true"
click at [704, 364] on button "Controleer" at bounding box center [699, 360] width 358 height 25
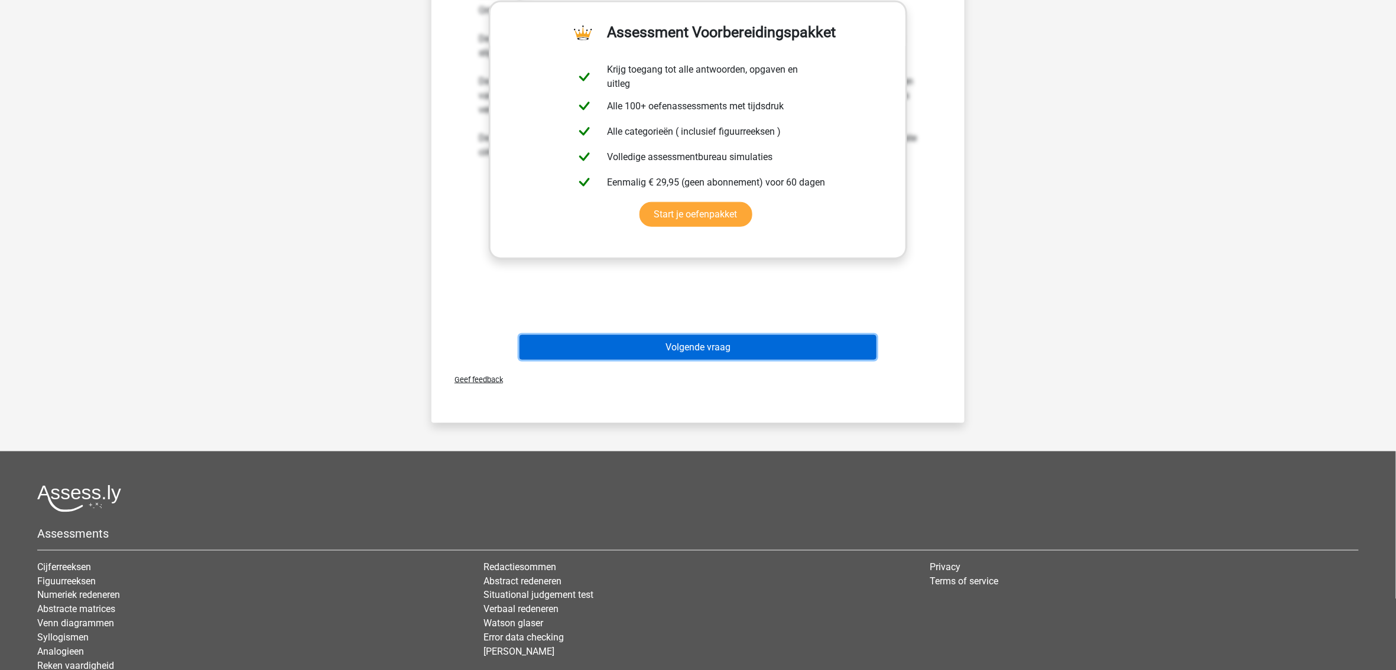
click at [709, 348] on button "Volgende vraag" at bounding box center [699, 347] width 358 height 25
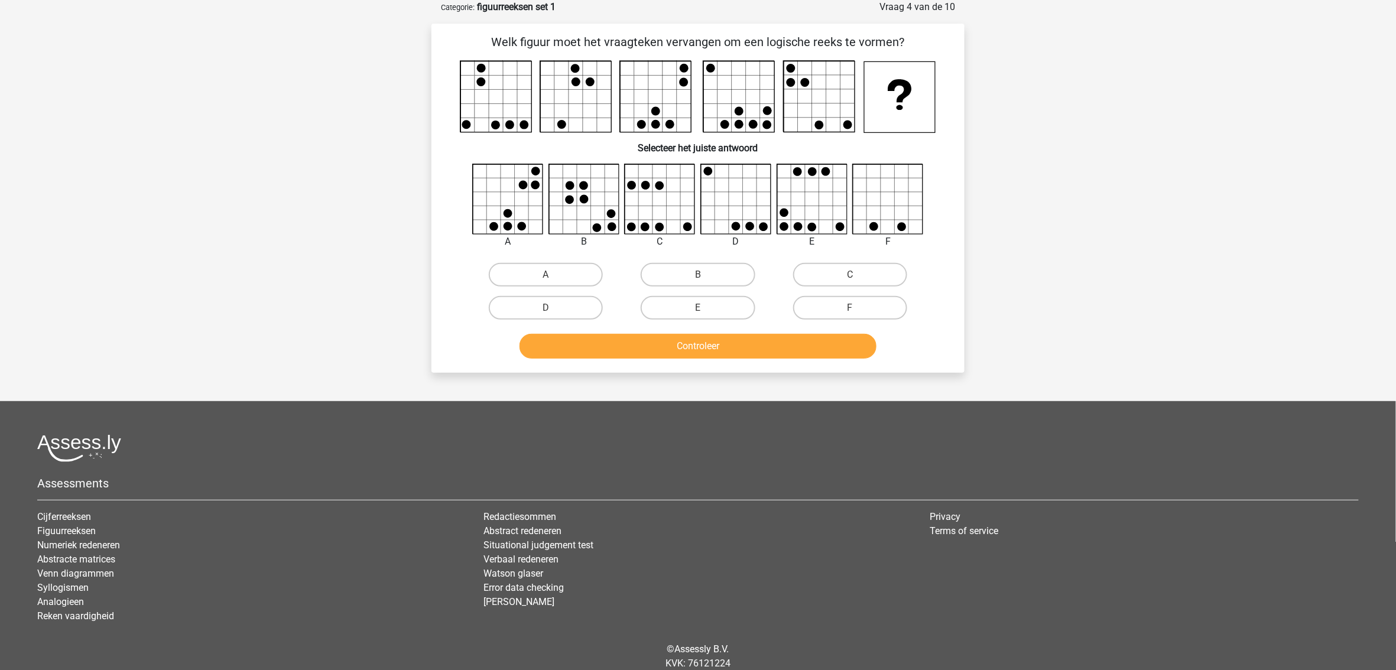
scroll to position [0, 0]
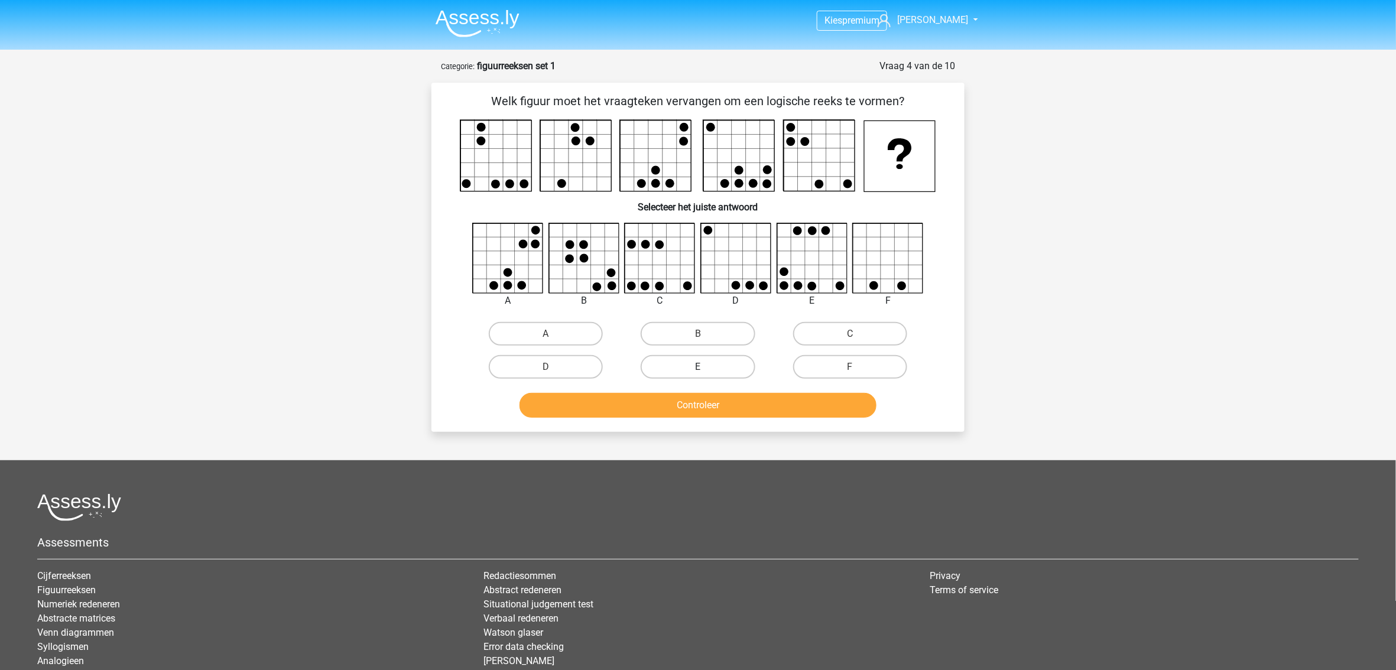
click at [712, 362] on label "E" at bounding box center [698, 367] width 114 height 24
click at [706, 367] on input "E" at bounding box center [702, 371] width 8 height 8
radio input "true"
click at [713, 407] on button "Controleer" at bounding box center [699, 405] width 358 height 25
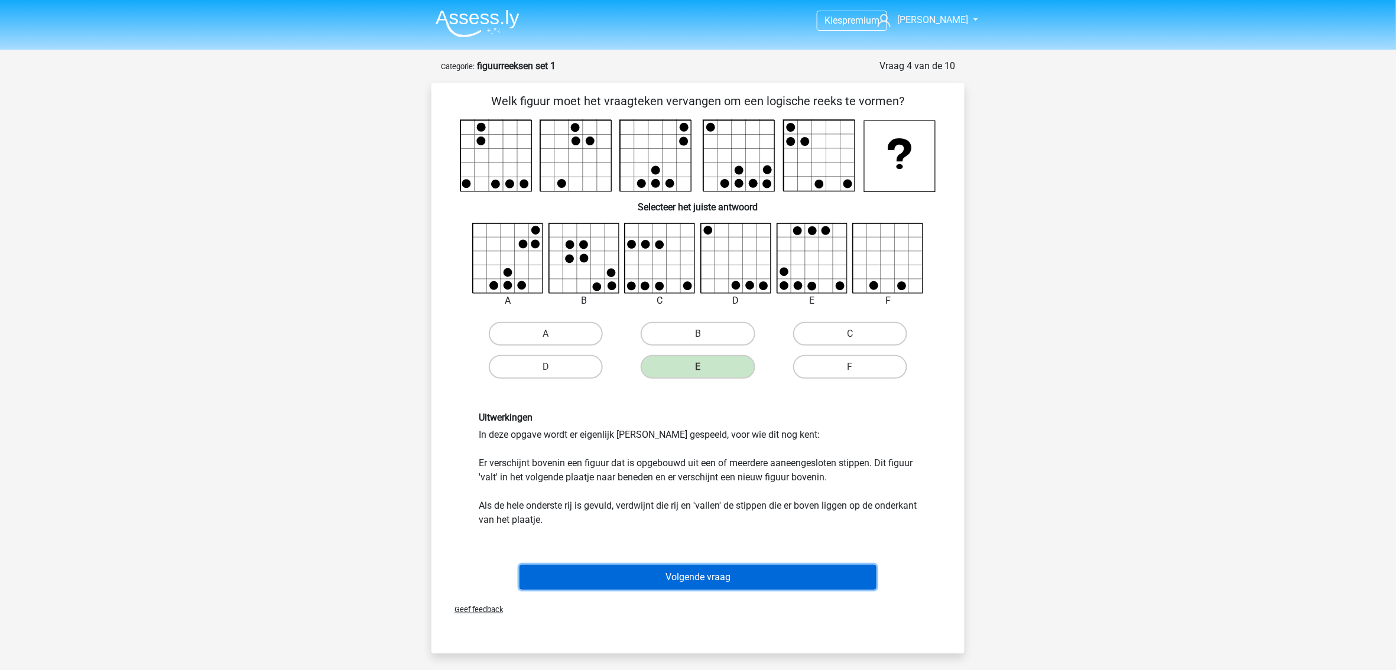
click at [717, 575] on button "Volgende vraag" at bounding box center [699, 577] width 358 height 25
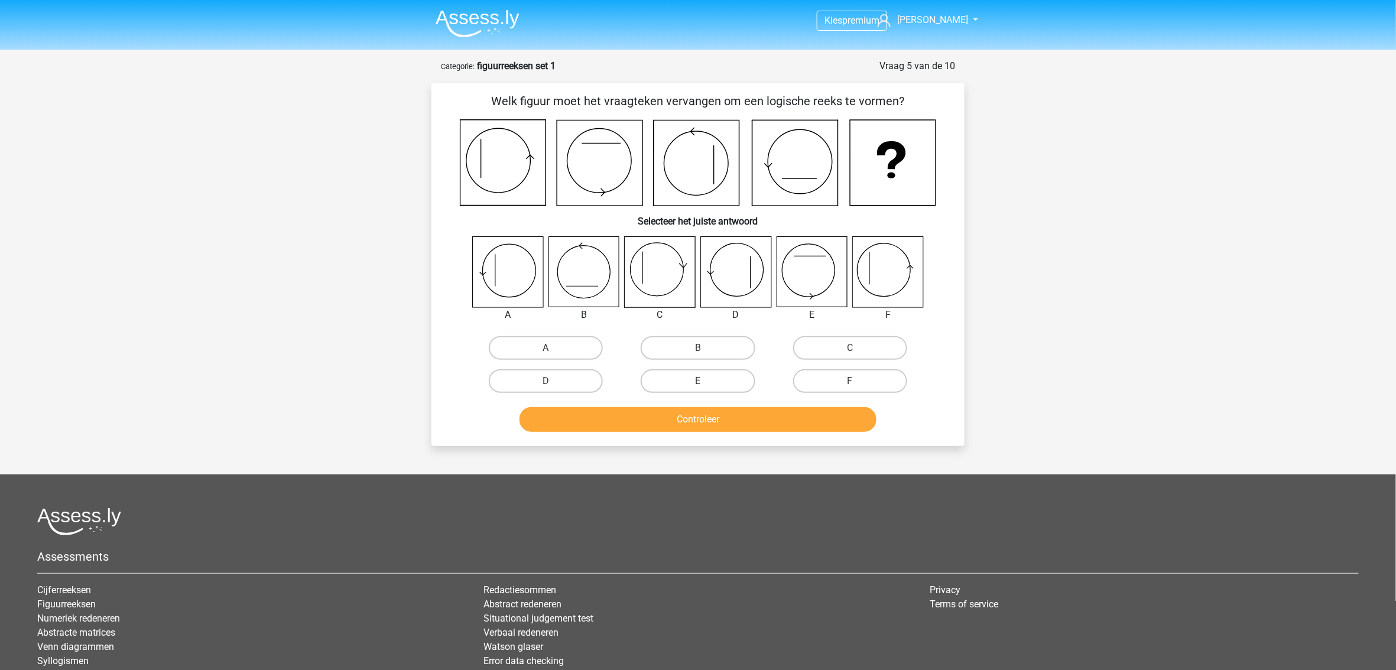
scroll to position [59, 0]
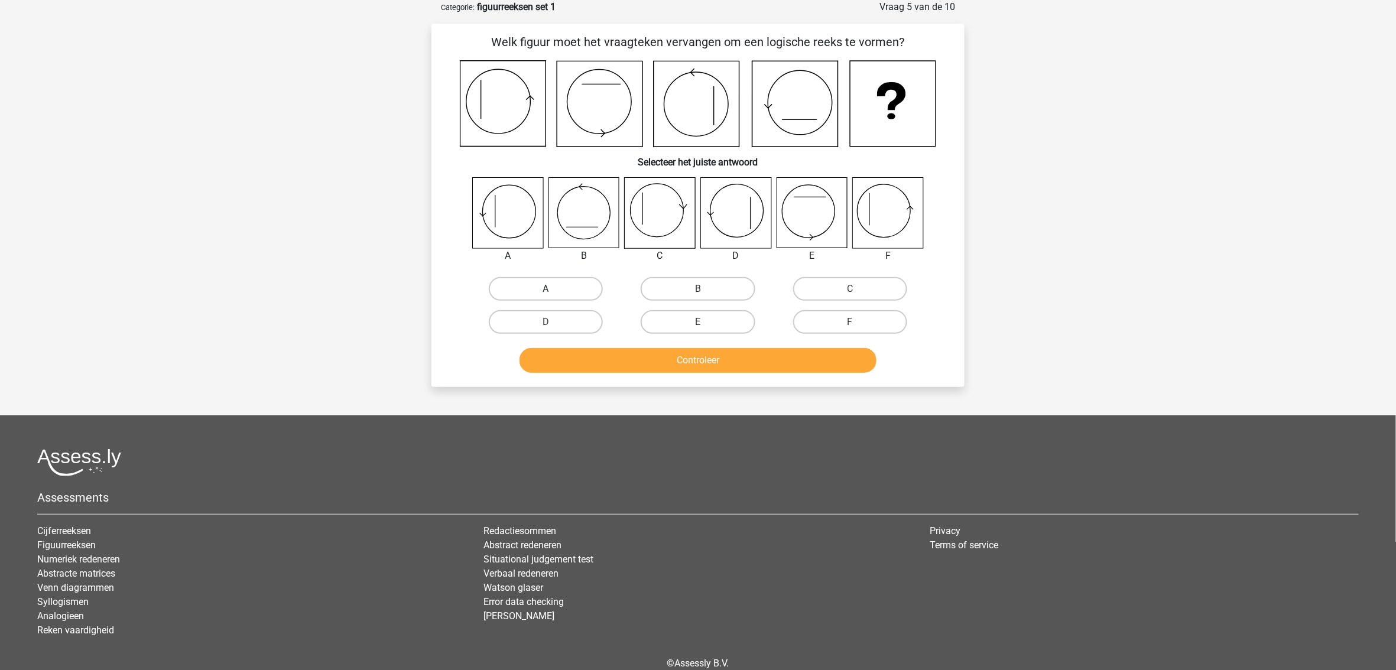
click at [533, 294] on label "A" at bounding box center [546, 289] width 114 height 24
click at [546, 294] on input "A" at bounding box center [550, 293] width 8 height 8
radio input "true"
click at [634, 350] on button "Controleer" at bounding box center [699, 360] width 358 height 25
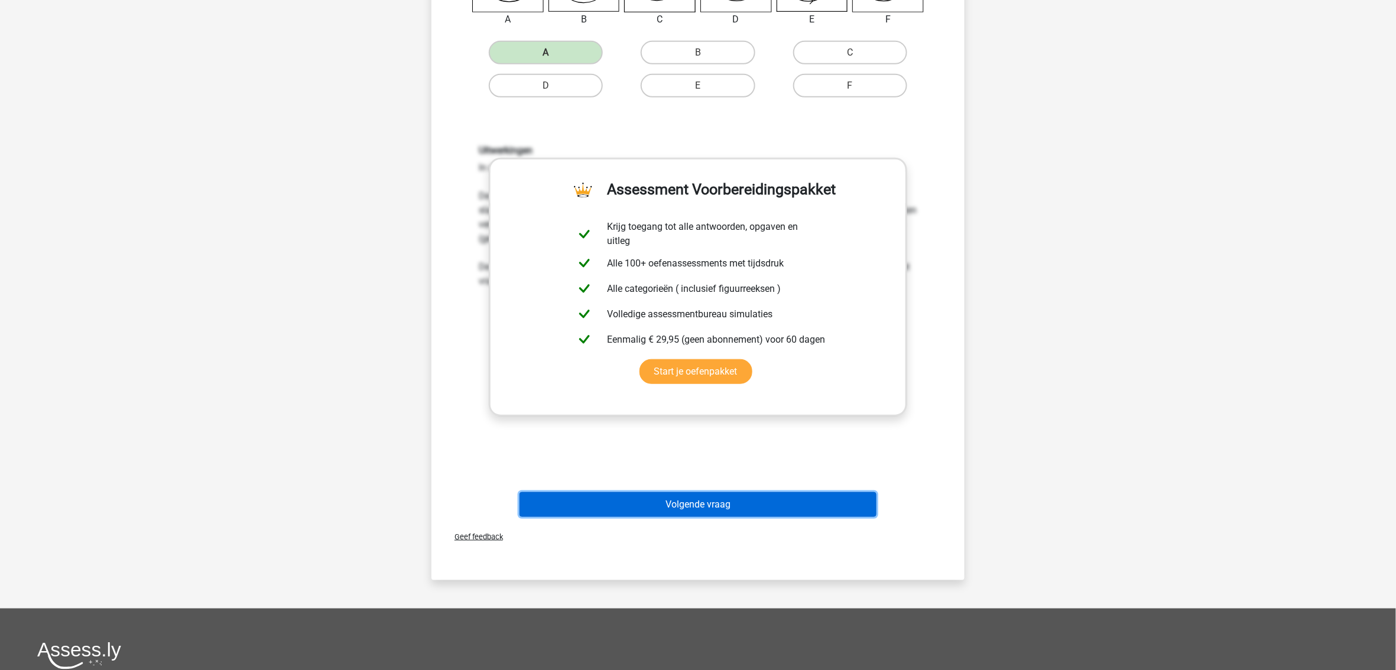
click at [691, 501] on button "Volgende vraag" at bounding box center [699, 504] width 358 height 25
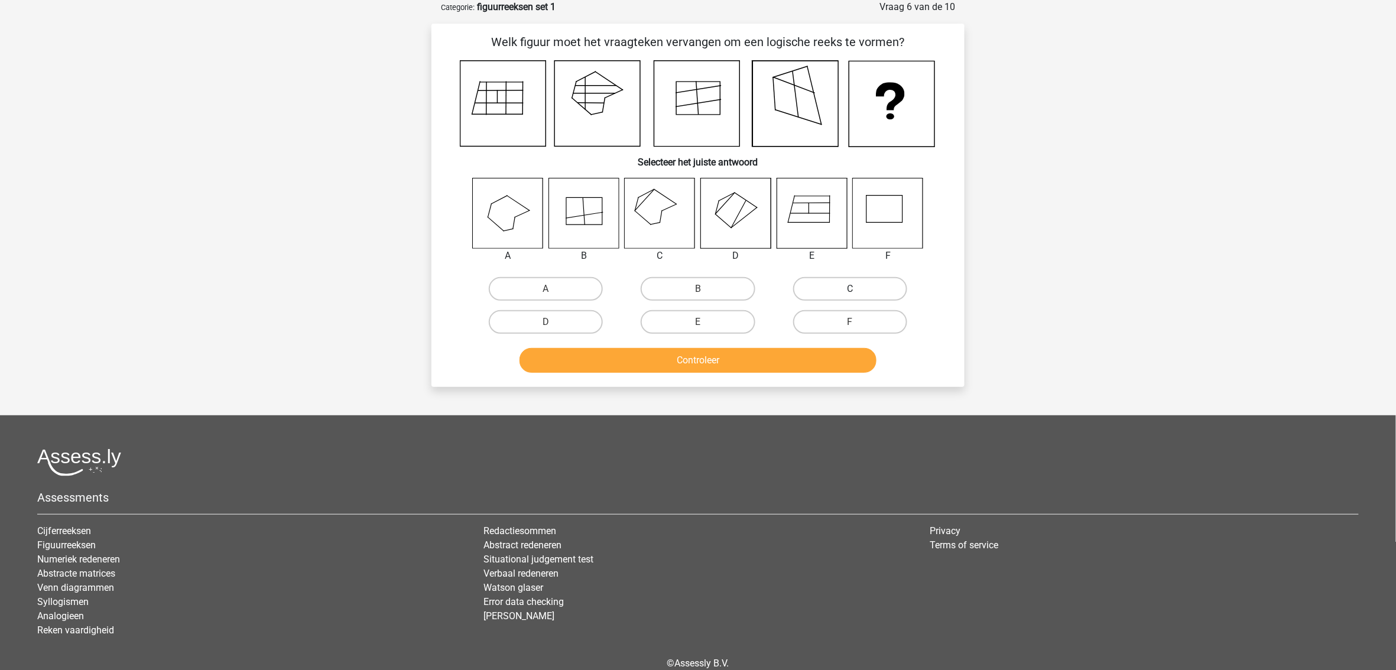
click at [805, 294] on label "C" at bounding box center [850, 289] width 114 height 24
click at [850, 294] on input "C" at bounding box center [854, 293] width 8 height 8
radio input "true"
click at [745, 365] on button "Controleer" at bounding box center [699, 360] width 358 height 25
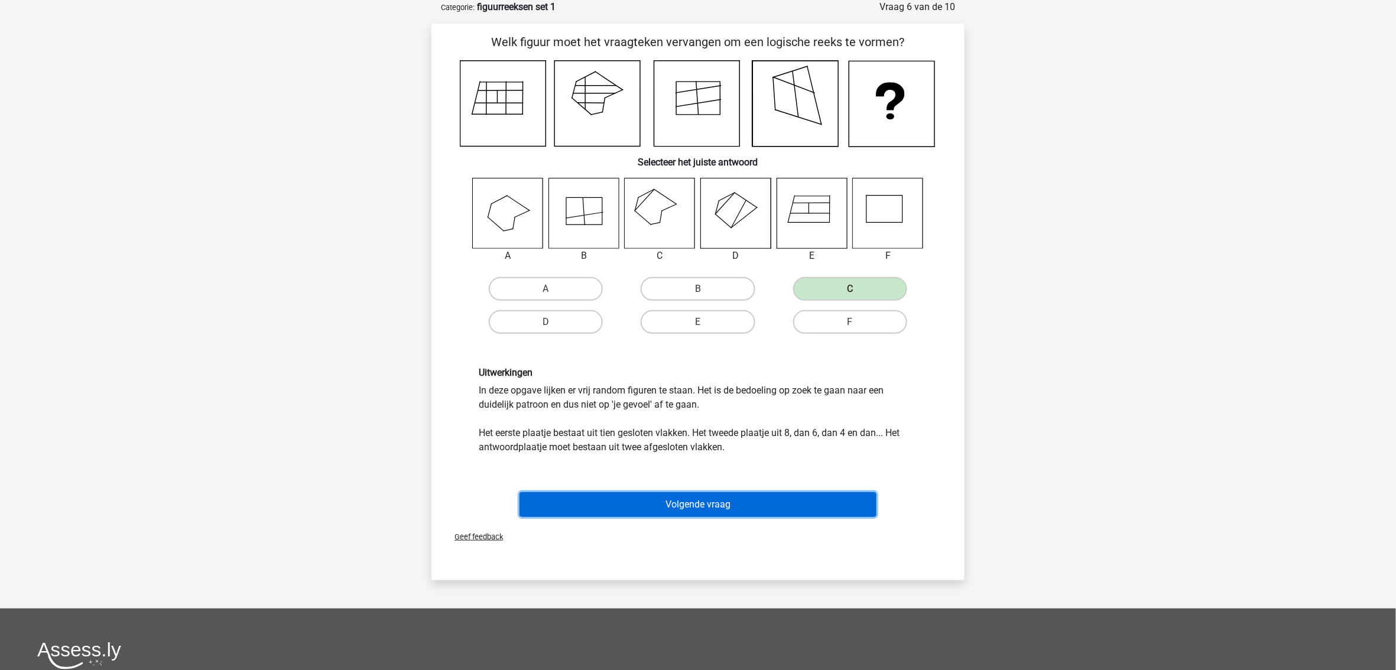
click at [677, 494] on button "Volgende vraag" at bounding box center [699, 504] width 358 height 25
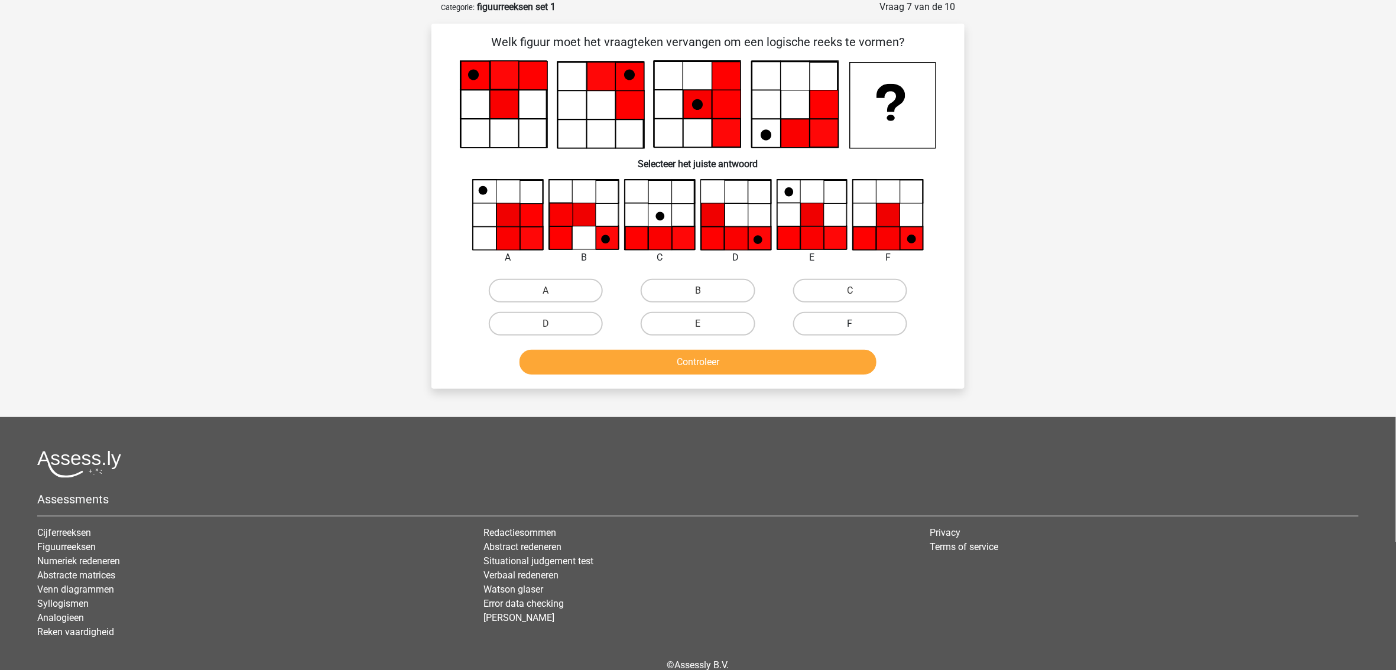
click at [824, 317] on label "F" at bounding box center [850, 324] width 114 height 24
click at [850, 324] on input "F" at bounding box center [854, 328] width 8 height 8
radio input "true"
click at [779, 357] on button "Controleer" at bounding box center [699, 362] width 358 height 25
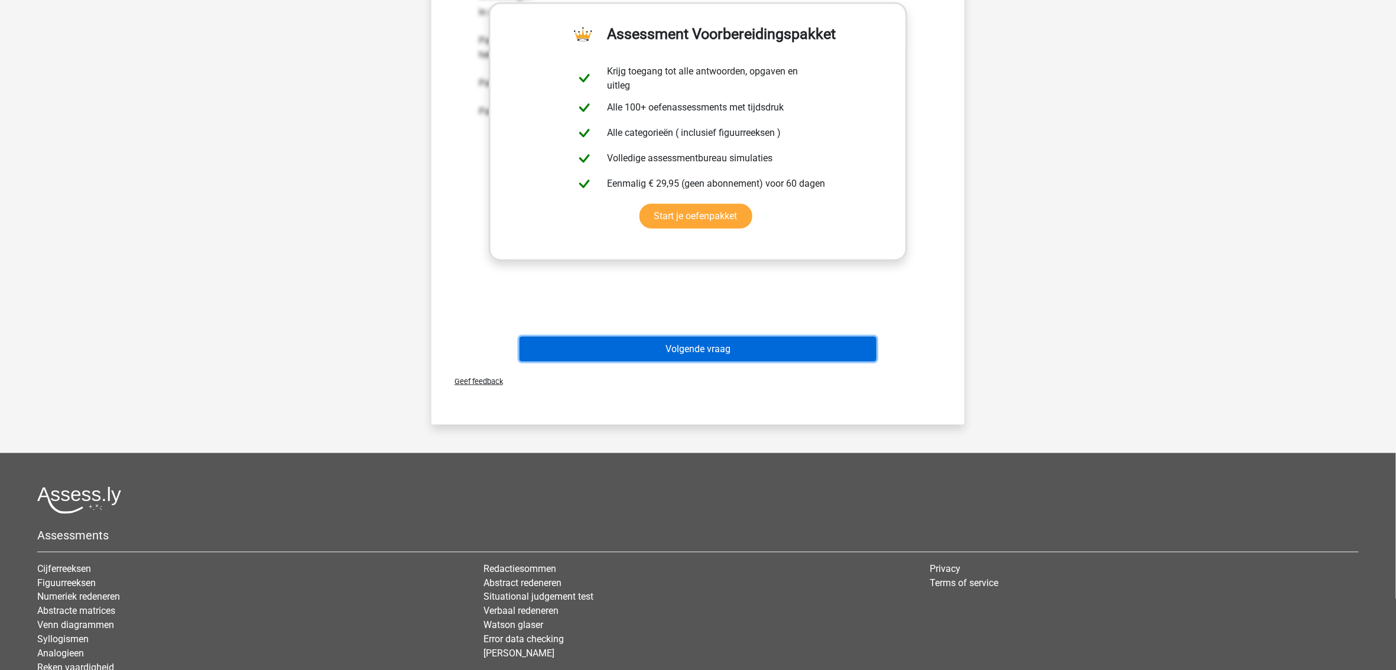
click at [696, 355] on button "Volgende vraag" at bounding box center [699, 349] width 358 height 25
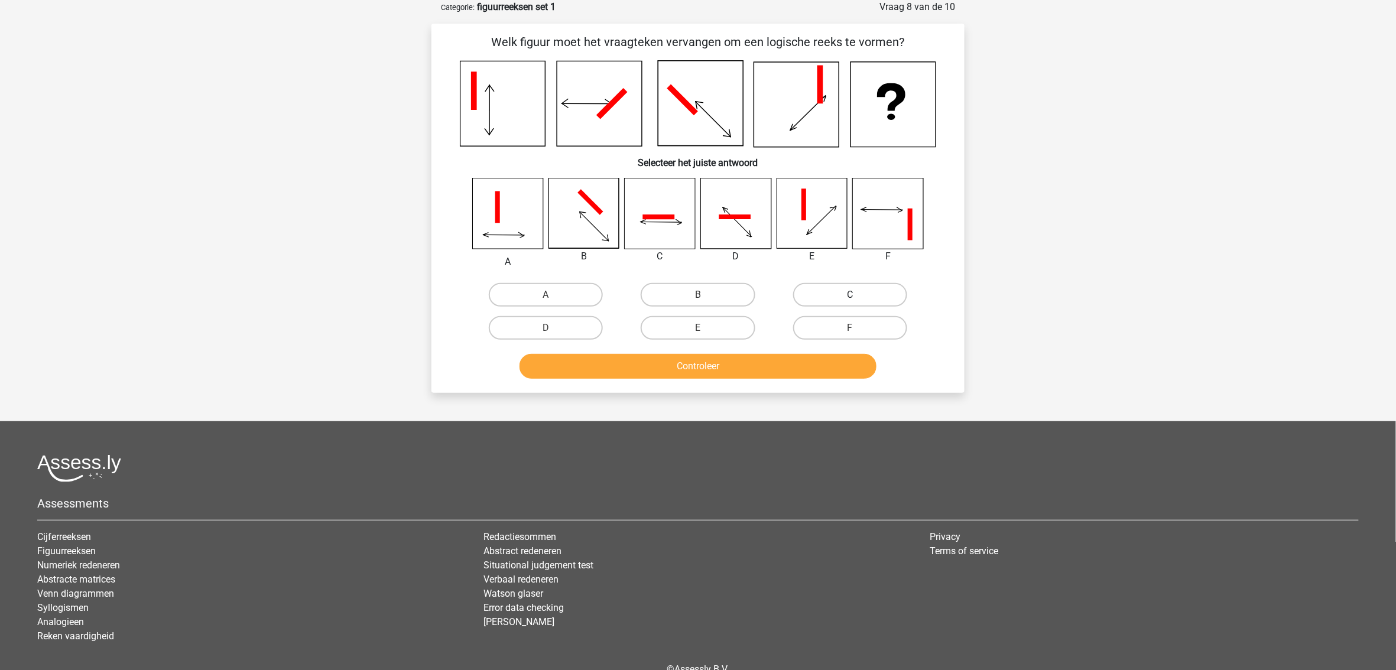
click at [821, 292] on label "C" at bounding box center [850, 295] width 114 height 24
click at [850, 295] on input "C" at bounding box center [854, 299] width 8 height 8
radio input "true"
click at [760, 371] on button "Controleer" at bounding box center [699, 366] width 358 height 25
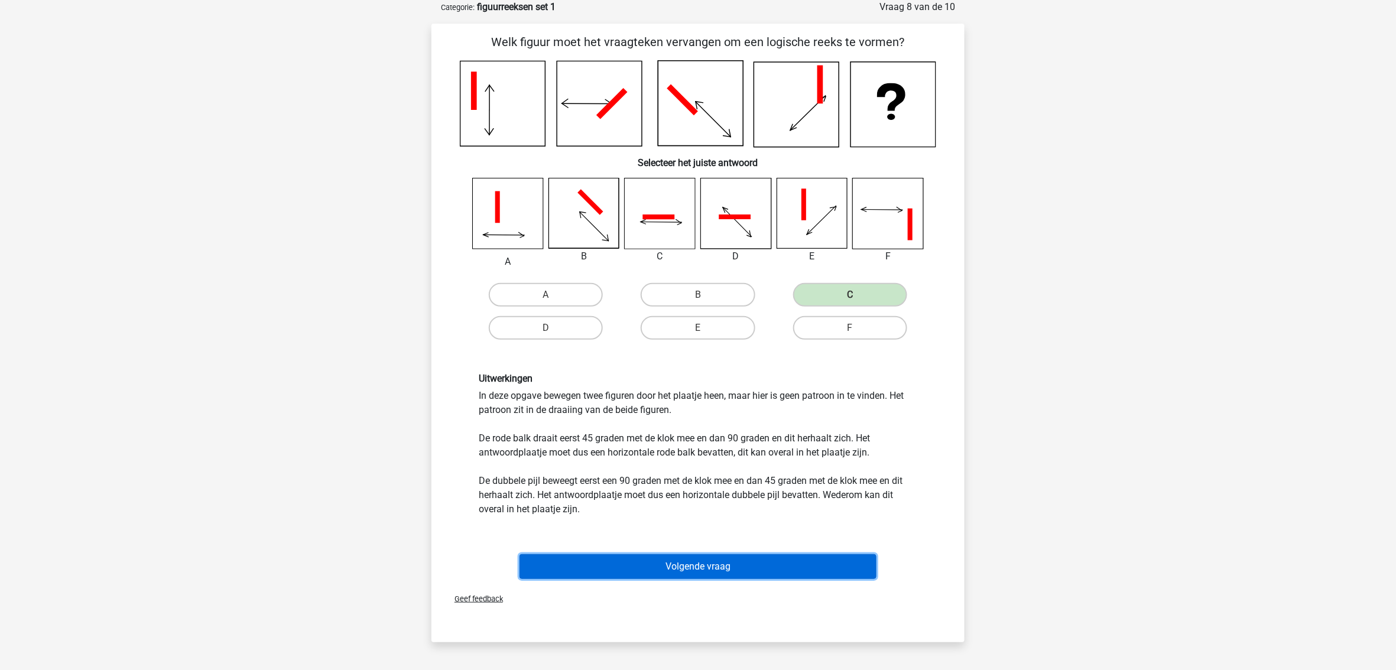
click at [718, 559] on button "Volgende vraag" at bounding box center [699, 567] width 358 height 25
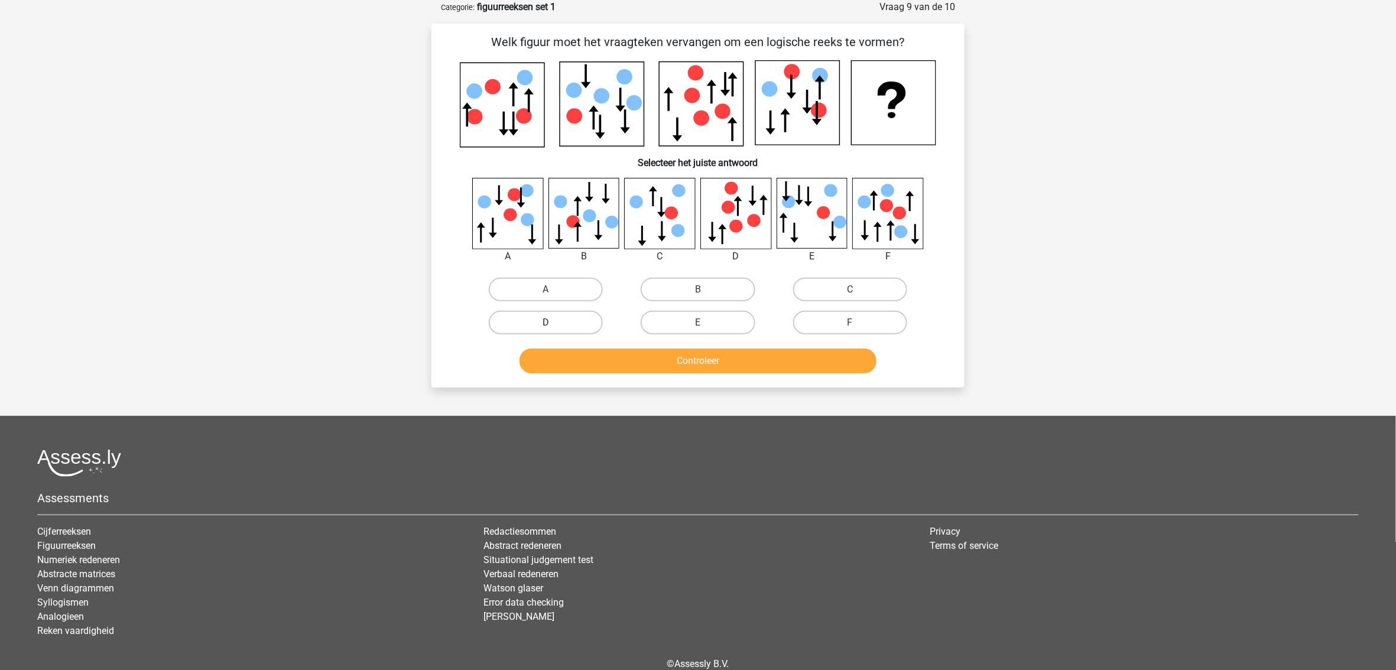
click at [570, 331] on label "D" at bounding box center [546, 323] width 114 height 24
click at [554, 330] on input "D" at bounding box center [550, 327] width 8 height 8
radio input "true"
click at [621, 358] on button "Controleer" at bounding box center [699, 361] width 358 height 25
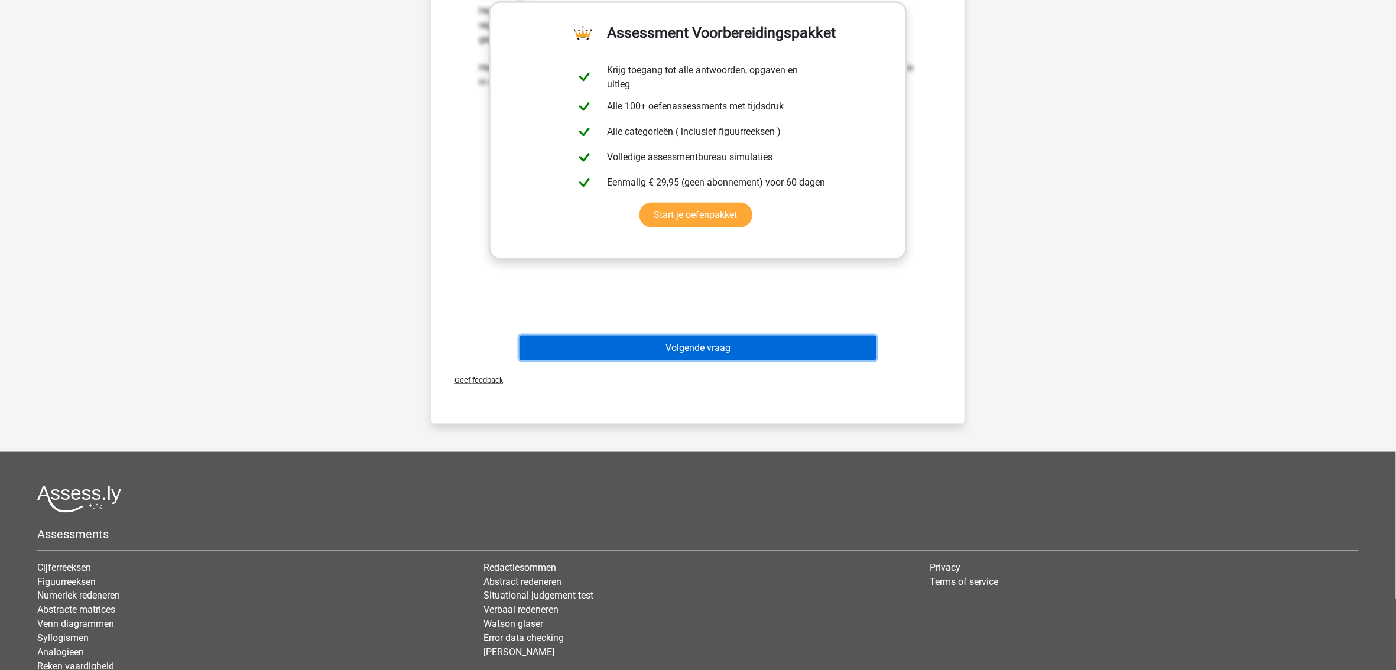
click at [705, 339] on button "Volgende vraag" at bounding box center [699, 348] width 358 height 25
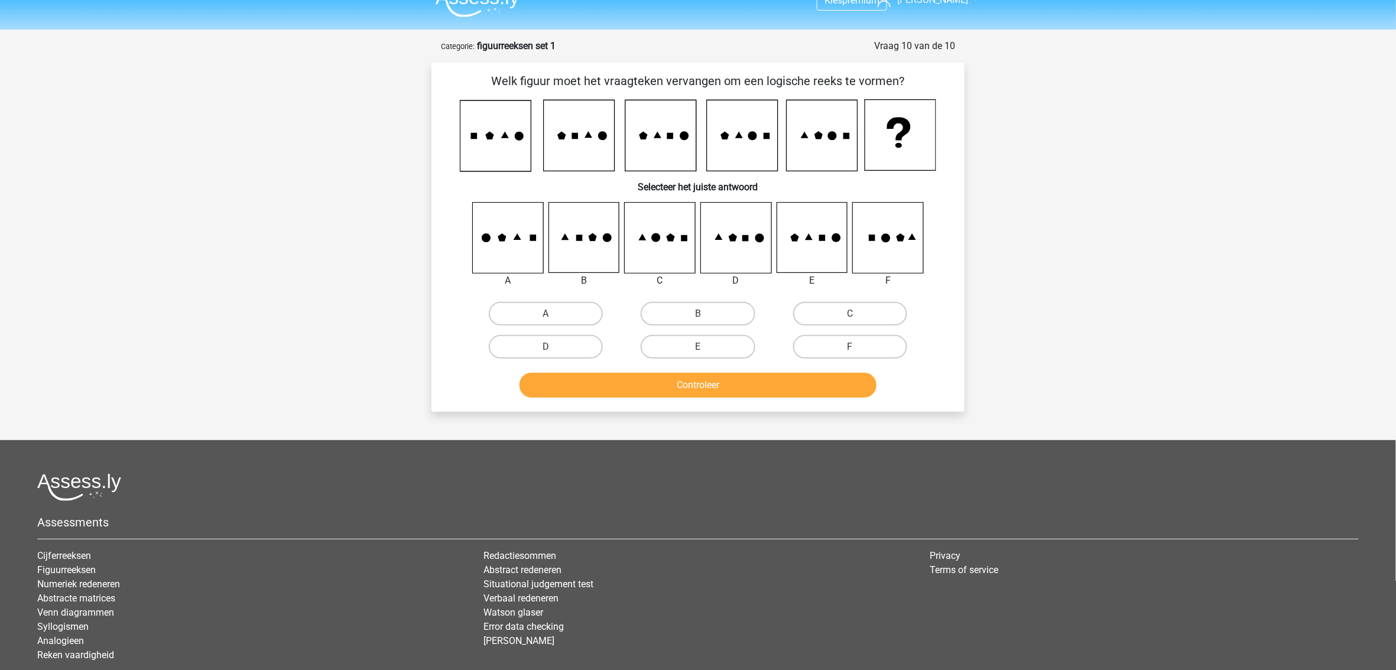
scroll to position [0, 0]
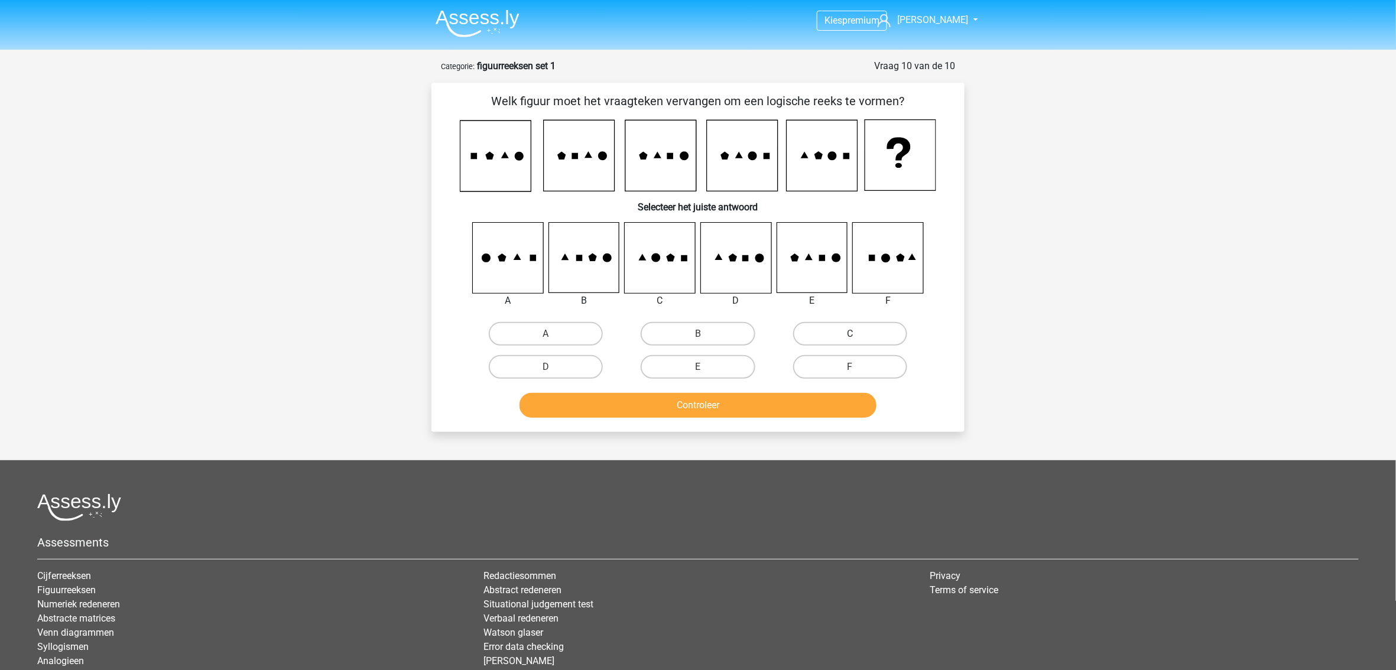
click at [815, 335] on label "C" at bounding box center [850, 334] width 114 height 24
click at [850, 335] on input "C" at bounding box center [854, 338] width 8 height 8
radio input "true"
click at [748, 407] on button "Controleer" at bounding box center [699, 405] width 358 height 25
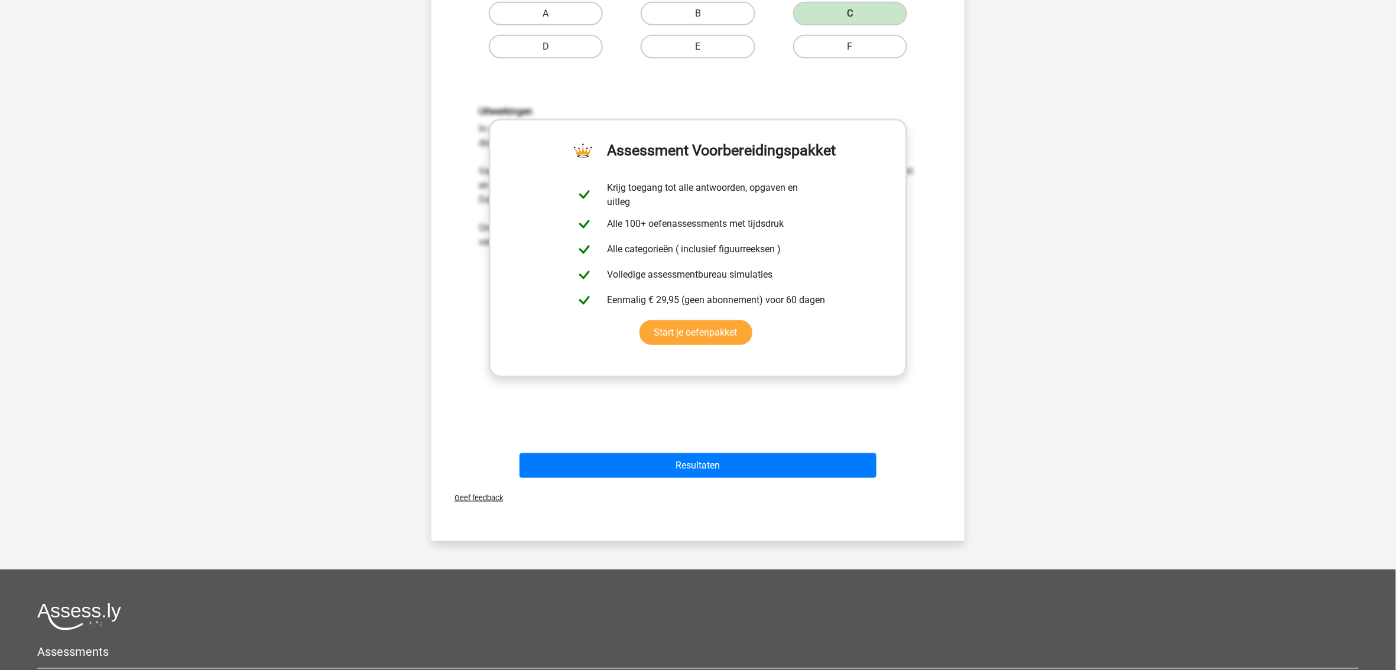
scroll to position [394, 0]
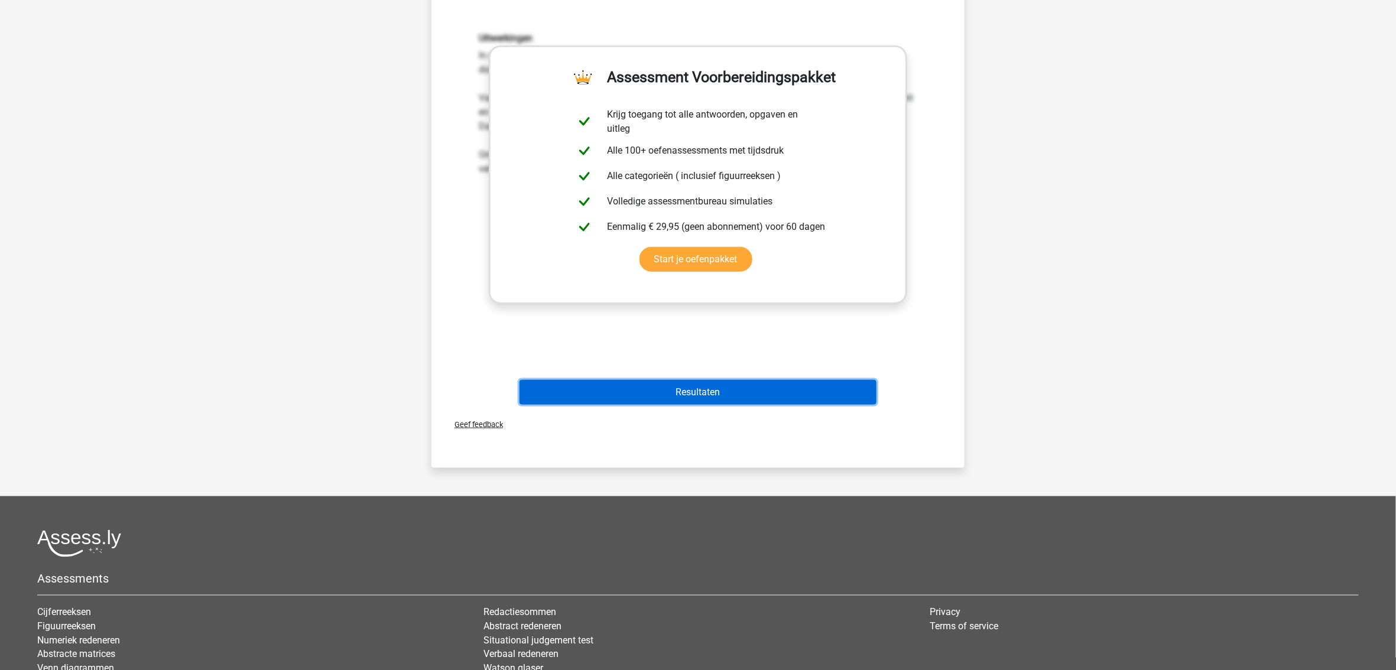
click at [698, 398] on button "Resultaten" at bounding box center [699, 392] width 358 height 25
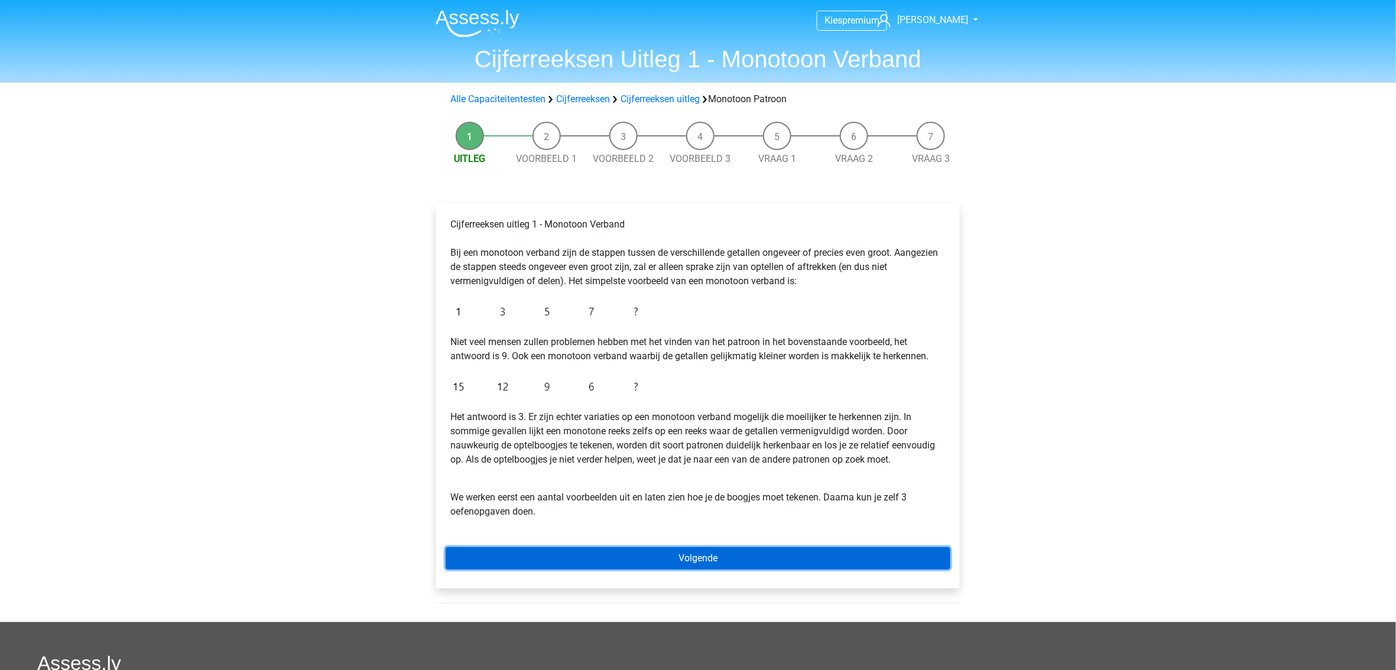
click at [667, 555] on link "Volgende" at bounding box center [698, 558] width 505 height 22
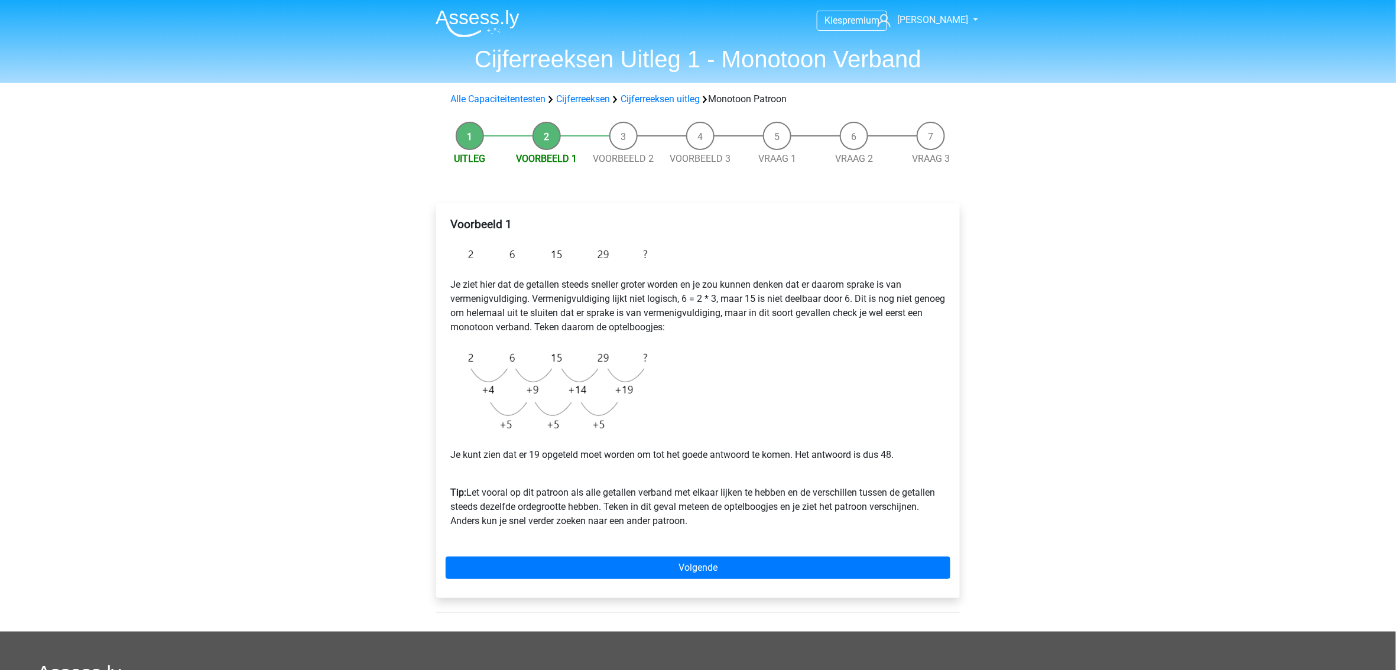
click at [666, 556] on div "Voorbeeld 1 Je ziet hier dat de getallen steeds sneller groter worden en je zou…" at bounding box center [698, 400] width 524 height 395
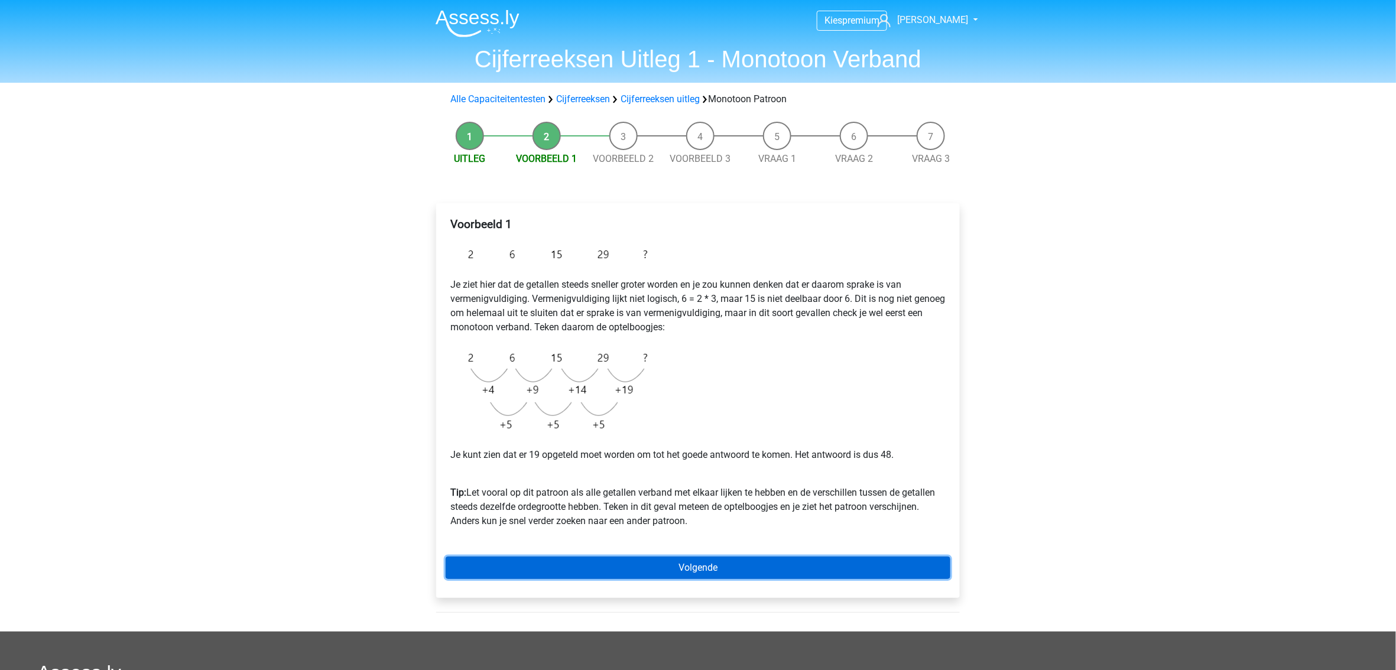
click at [667, 566] on link "Volgende" at bounding box center [698, 568] width 505 height 22
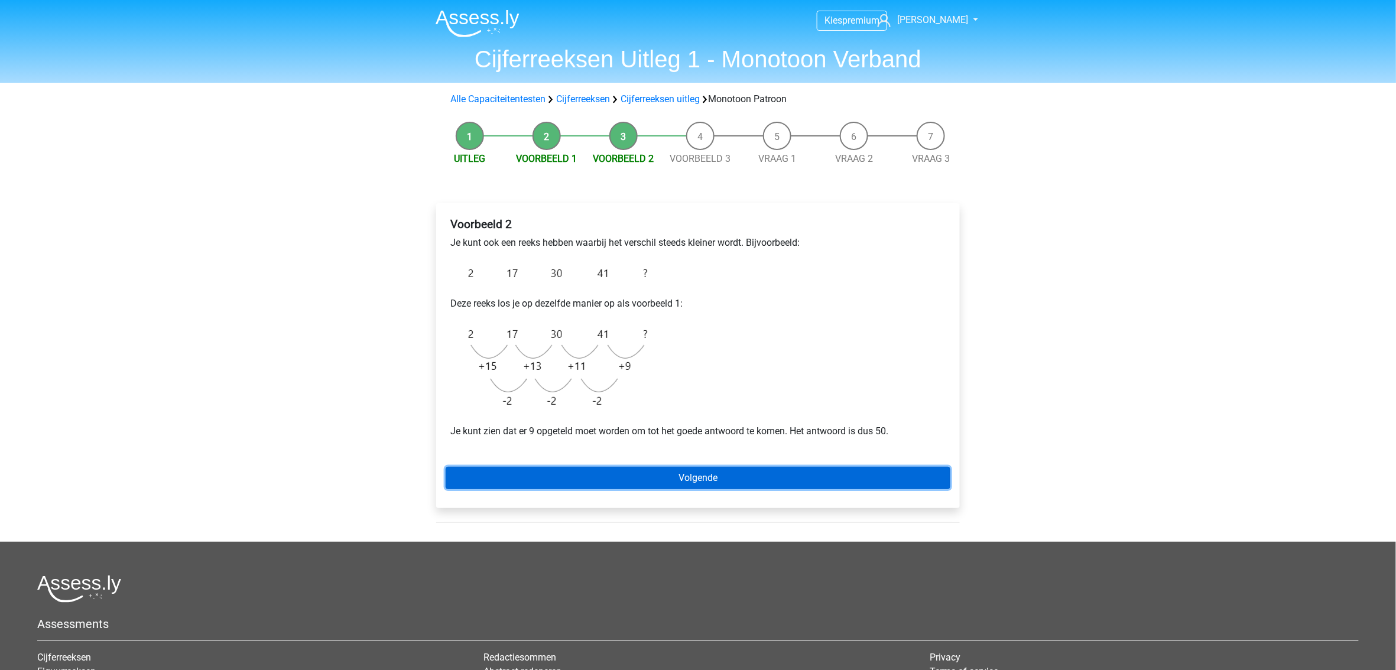
click at [690, 471] on link "Volgende" at bounding box center [698, 478] width 505 height 22
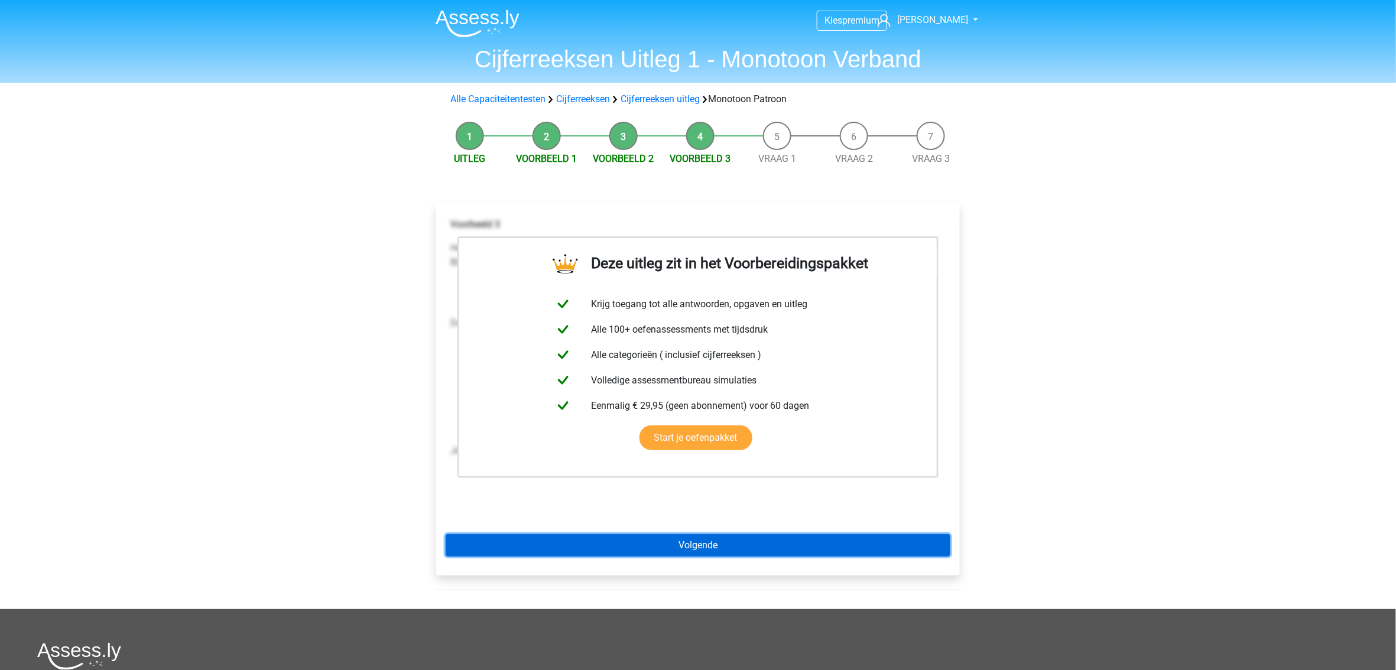
click at [694, 546] on link "Volgende" at bounding box center [698, 545] width 505 height 22
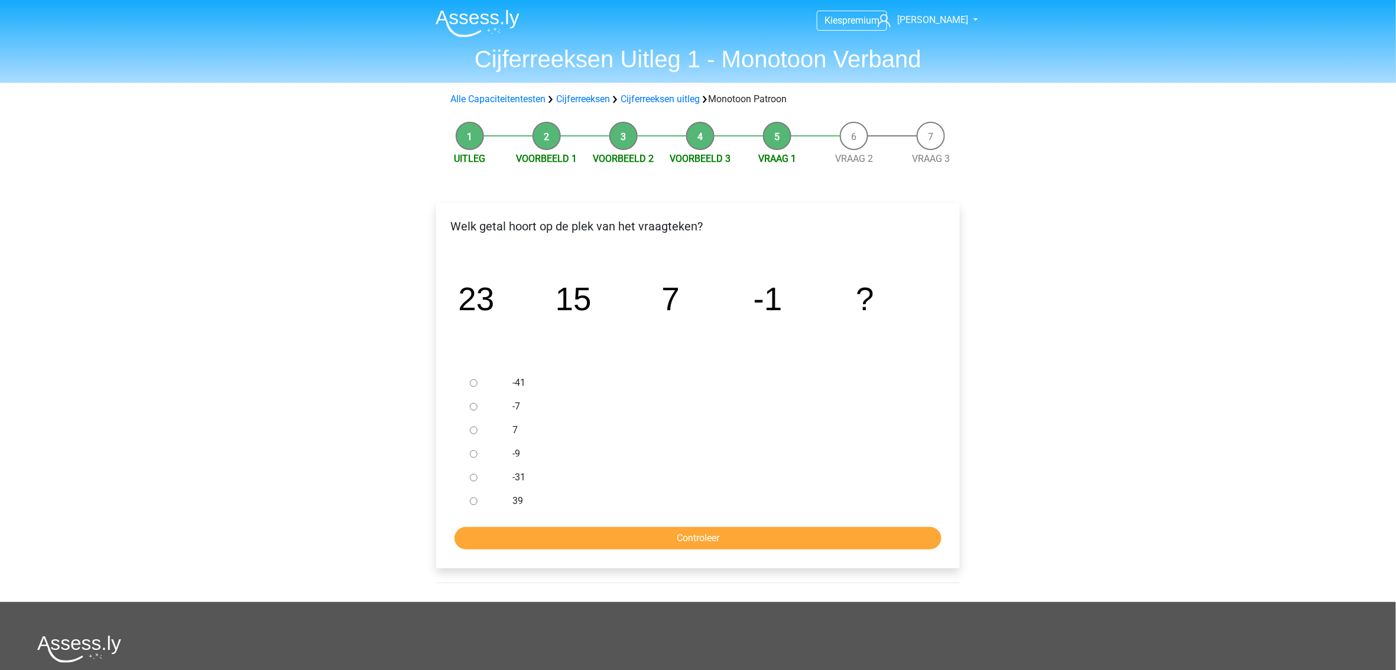
click at [473, 456] on input "-9" at bounding box center [474, 454] width 8 height 8
radio input "true"
click at [568, 540] on input "Controleer" at bounding box center [698, 538] width 487 height 22
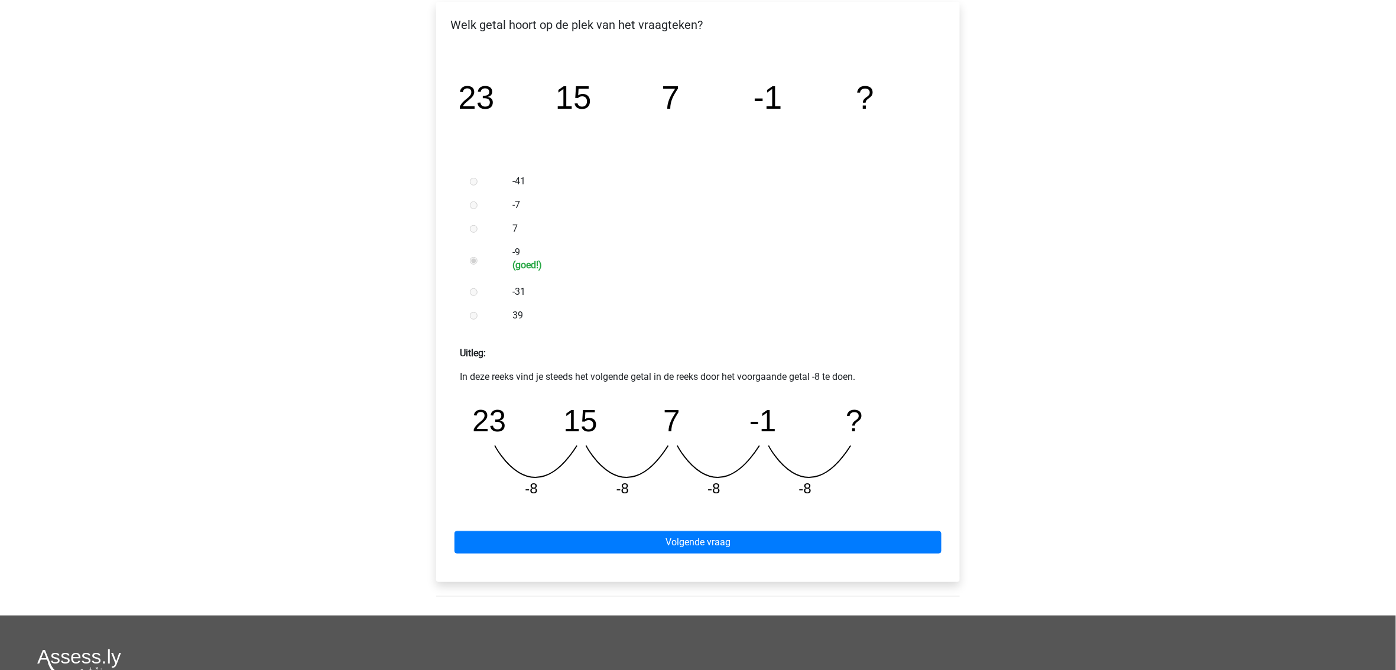
scroll to position [236, 0]
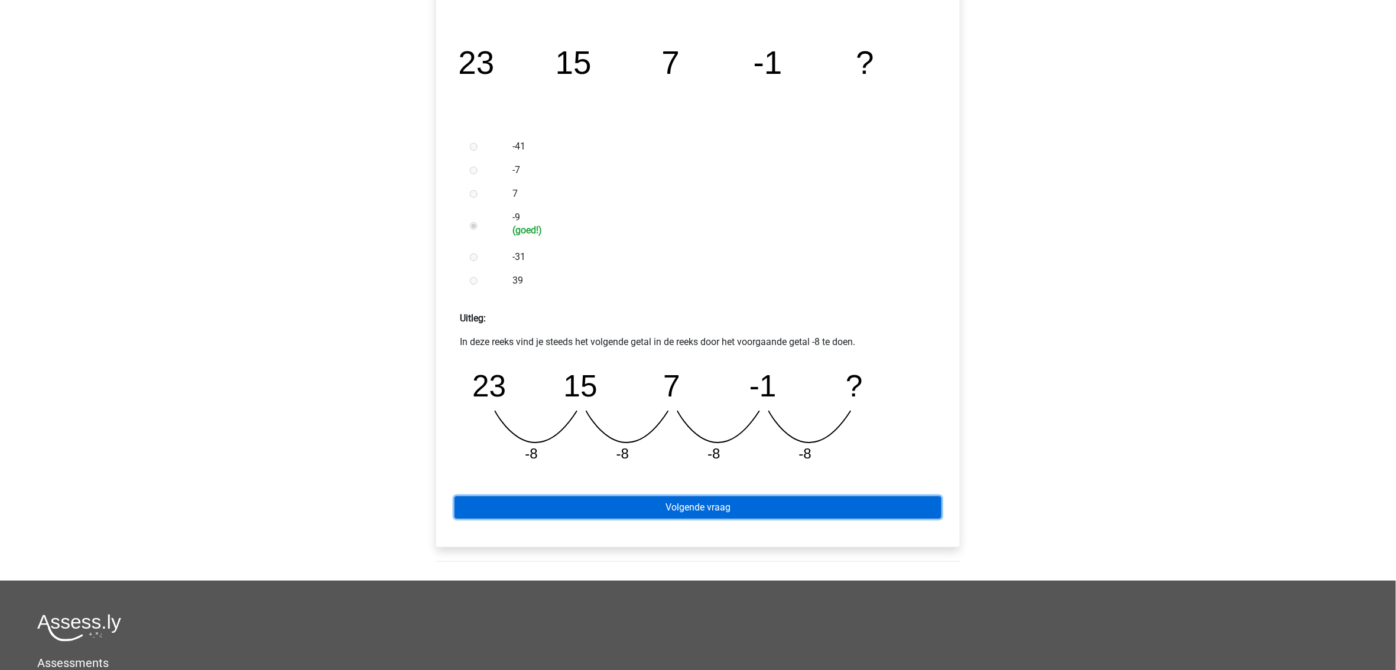
click at [618, 511] on link "Volgende vraag" at bounding box center [698, 508] width 487 height 22
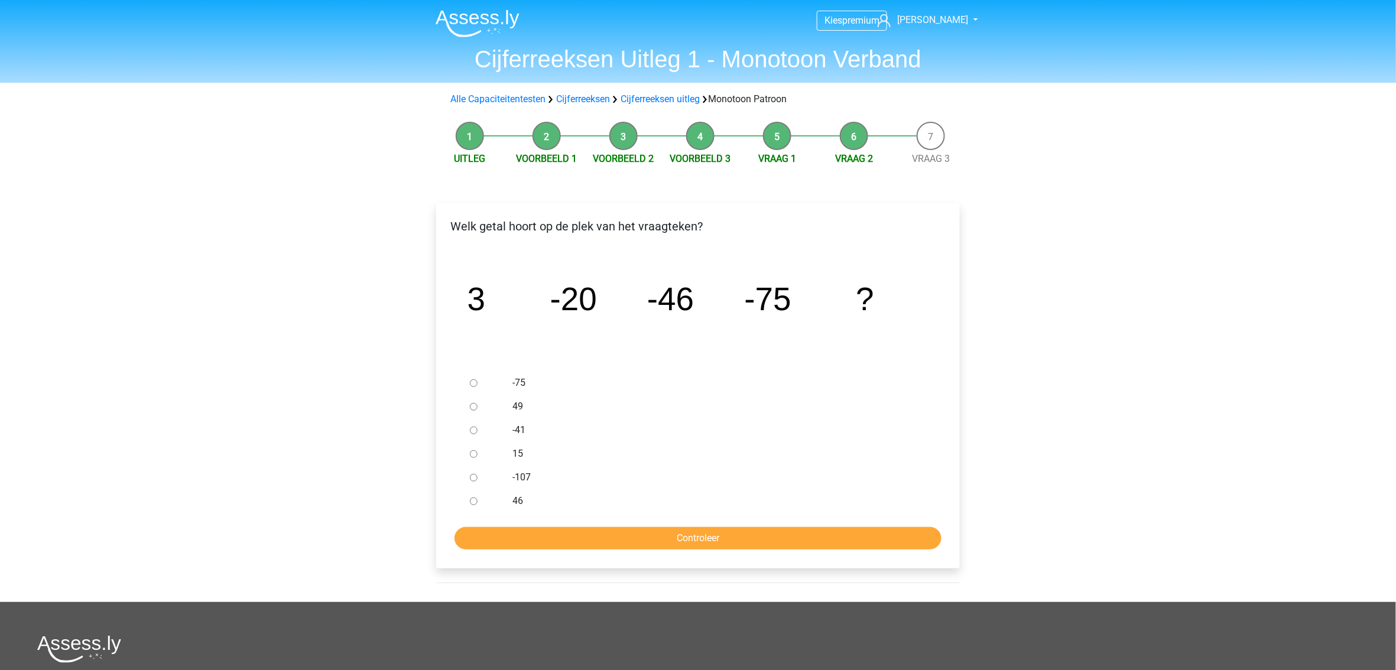
click at [467, 478] on div at bounding box center [484, 478] width 39 height 24
click at [472, 481] on input "-107" at bounding box center [474, 478] width 8 height 8
radio input "true"
click at [582, 546] on input "Controleer" at bounding box center [698, 538] width 487 height 22
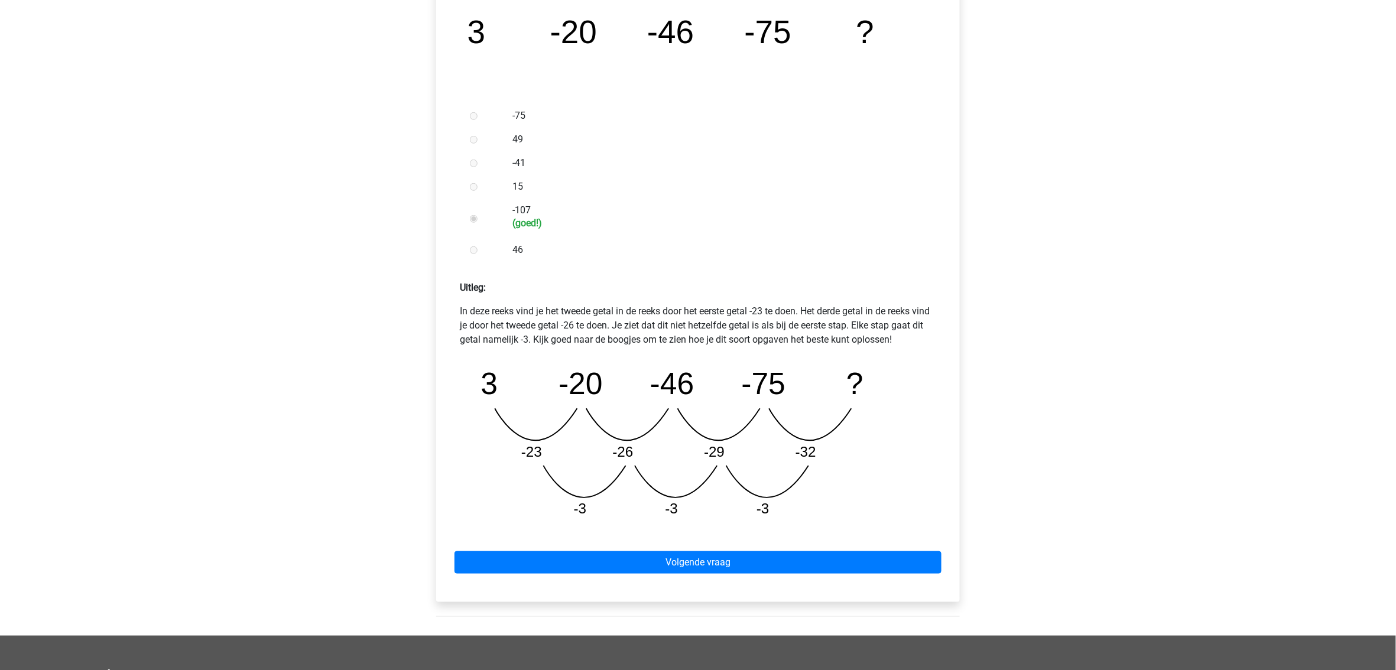
scroll to position [315, 0]
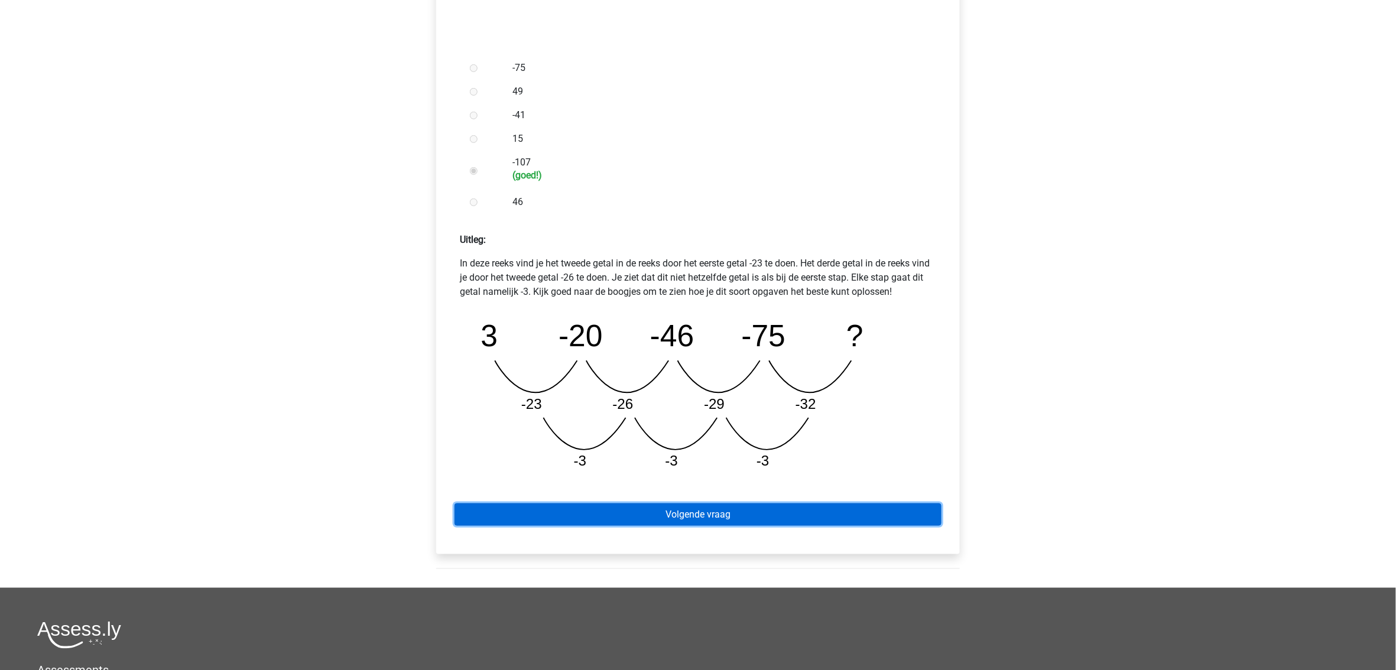
click at [655, 518] on link "Volgende vraag" at bounding box center [698, 515] width 487 height 22
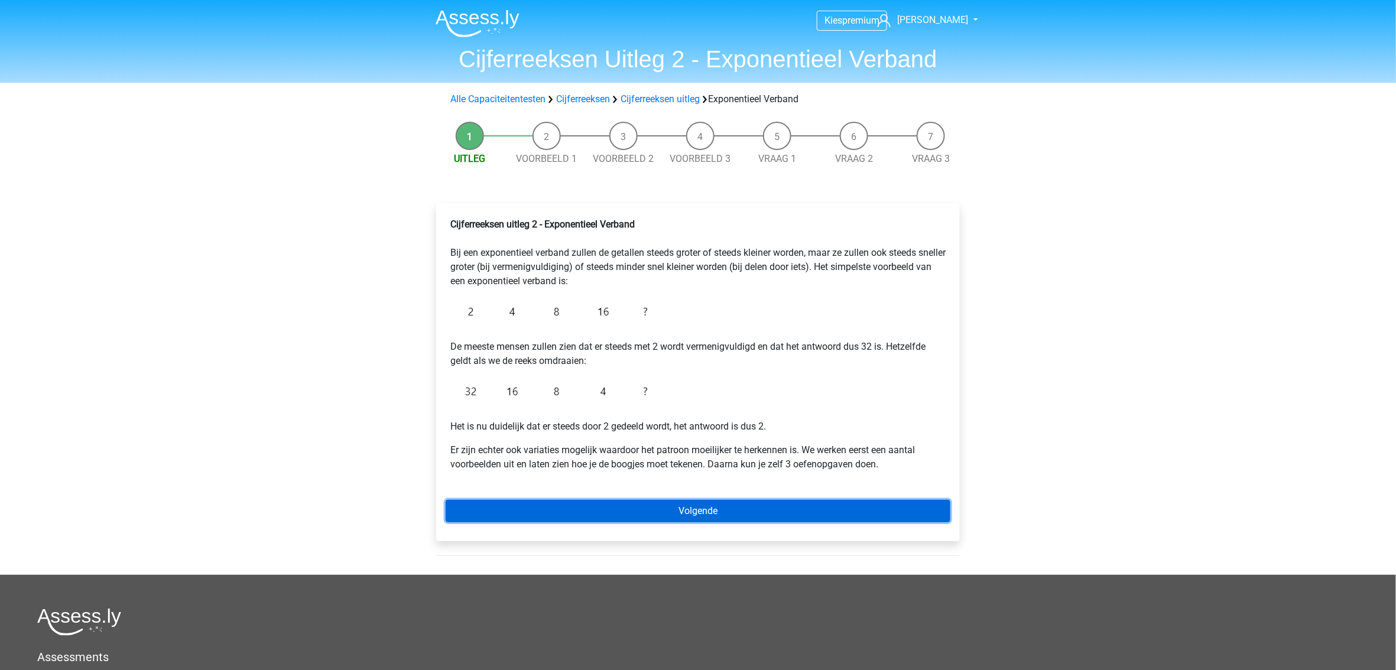
click at [602, 510] on link "Volgende" at bounding box center [698, 511] width 505 height 22
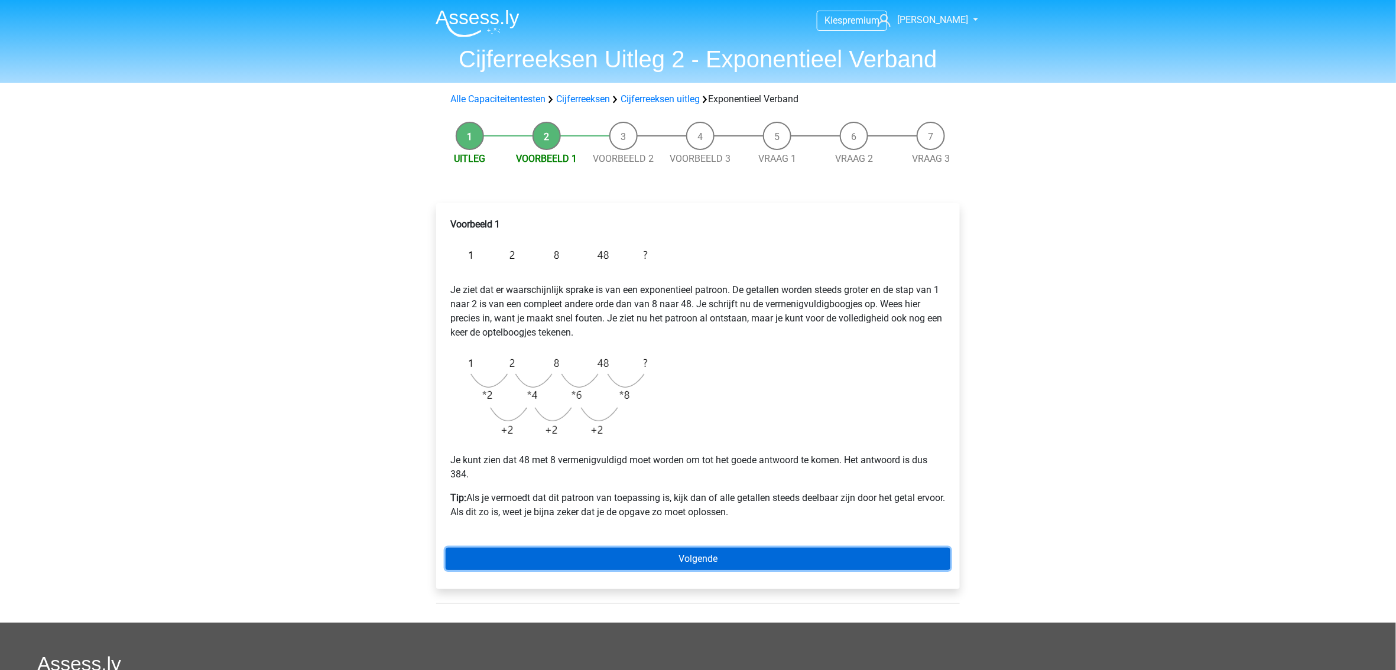
click at [610, 552] on link "Volgende" at bounding box center [698, 559] width 505 height 22
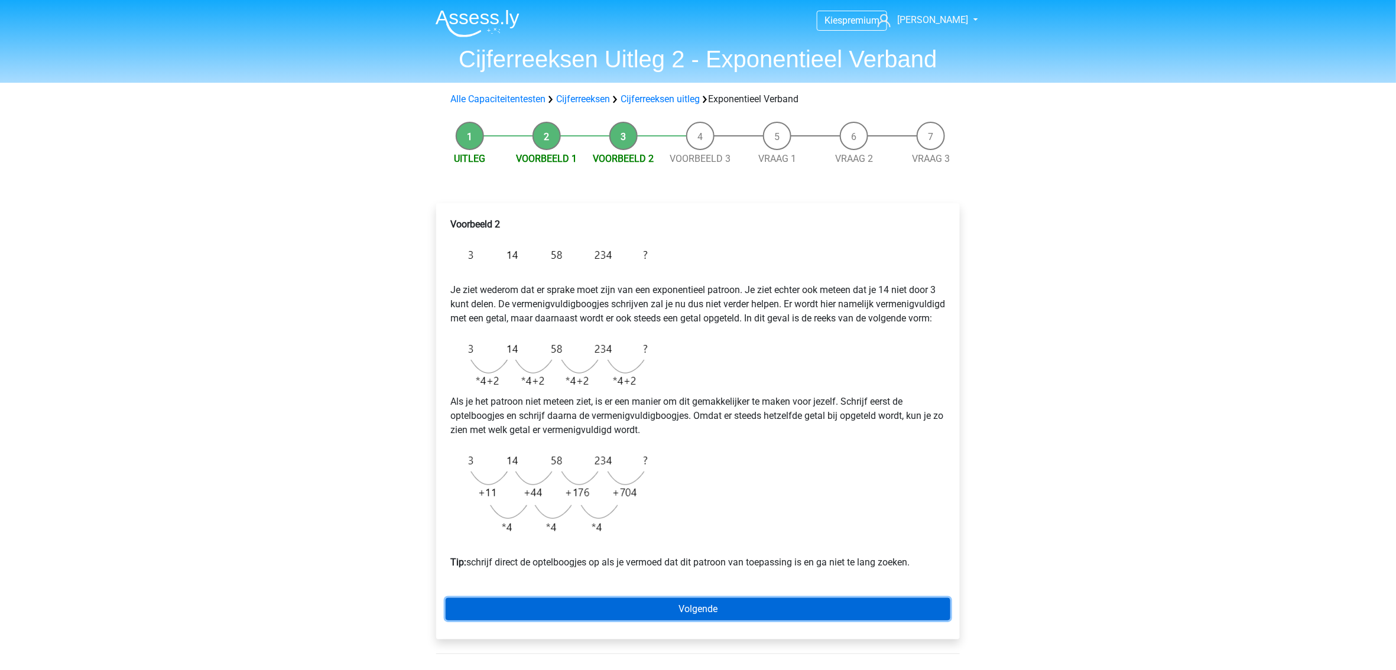
click at [620, 621] on link "Volgende" at bounding box center [698, 609] width 505 height 22
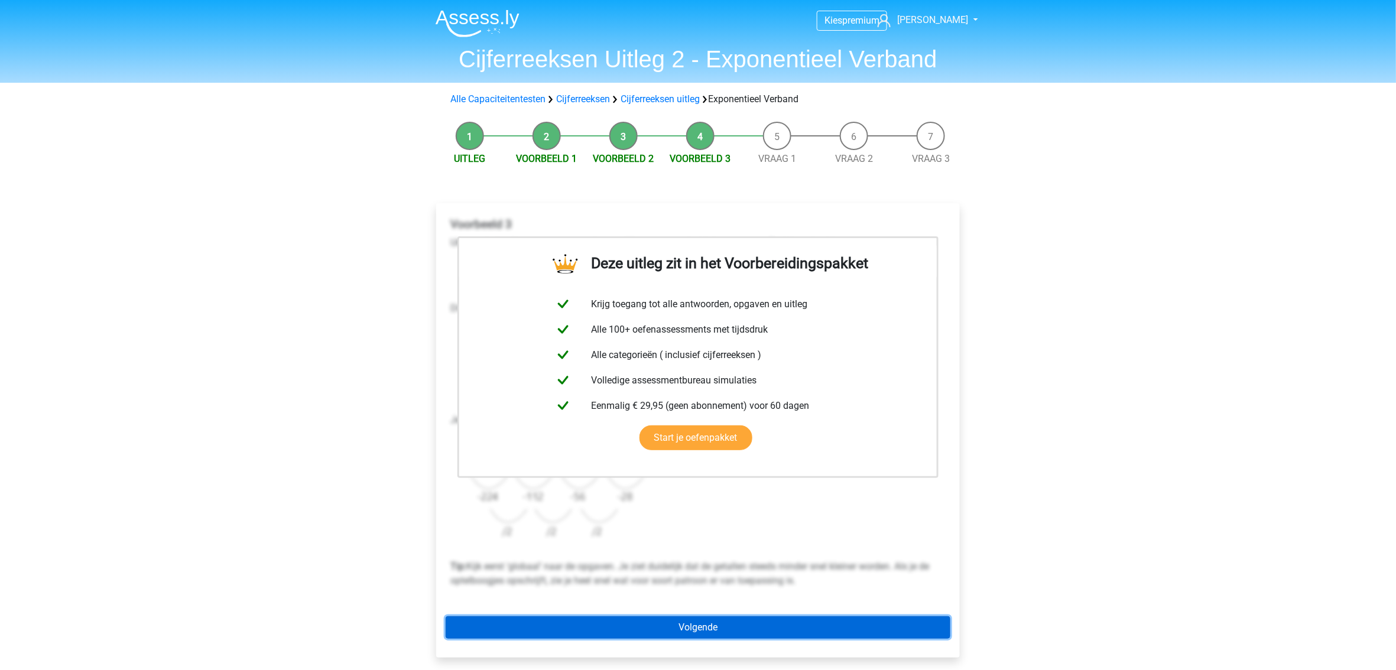
click at [656, 627] on link "Volgende" at bounding box center [698, 628] width 505 height 22
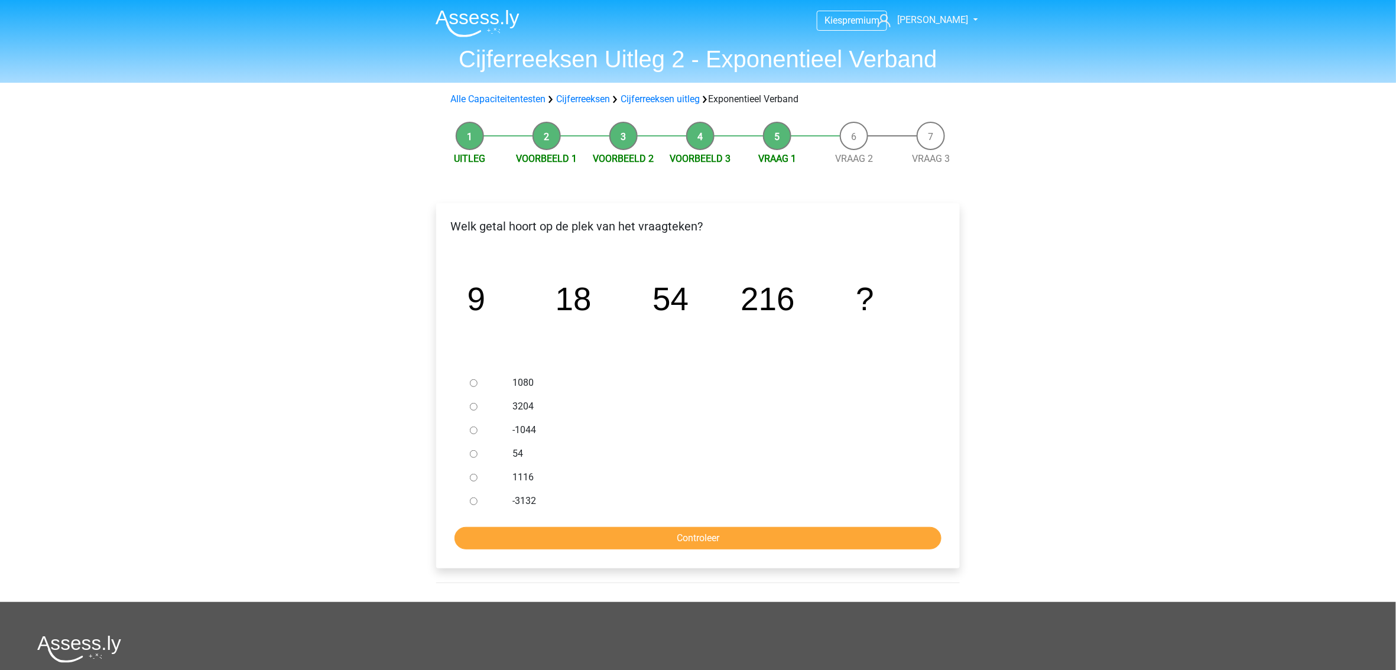
click at [472, 384] on input "1080" at bounding box center [474, 384] width 8 height 8
radio input "true"
click at [564, 542] on input "Controleer" at bounding box center [698, 538] width 487 height 22
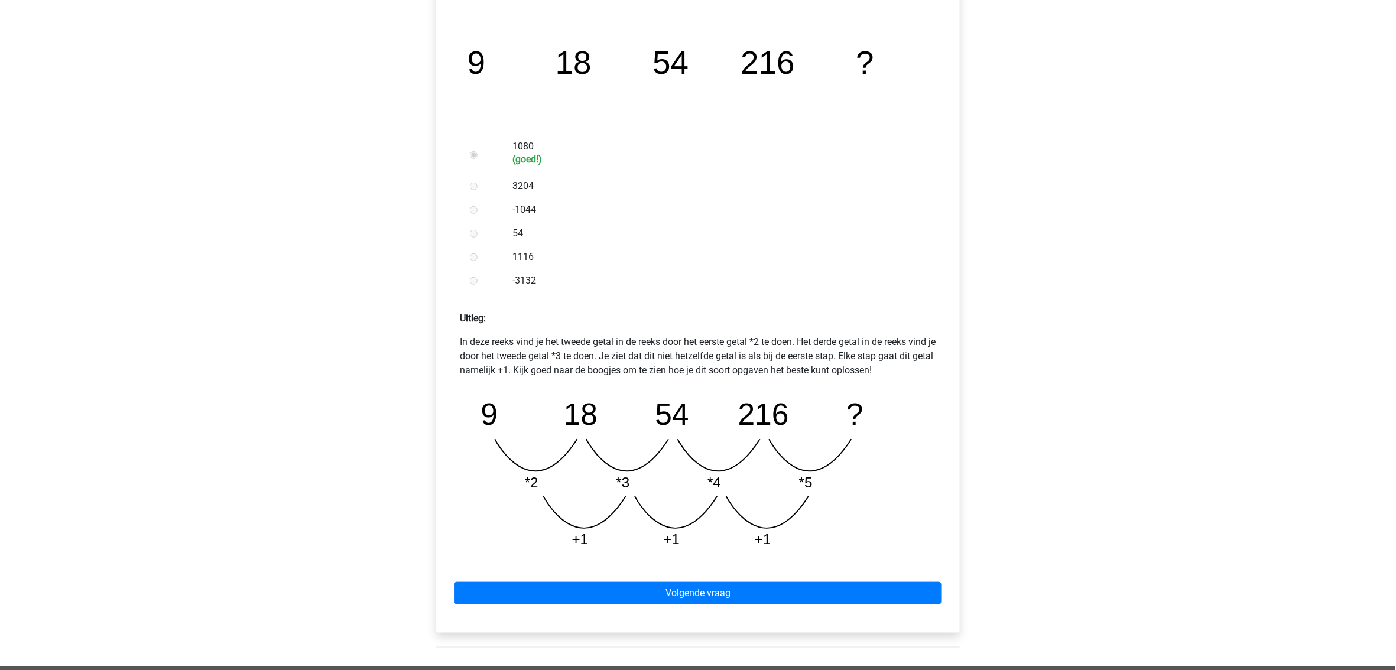
scroll to position [315, 0]
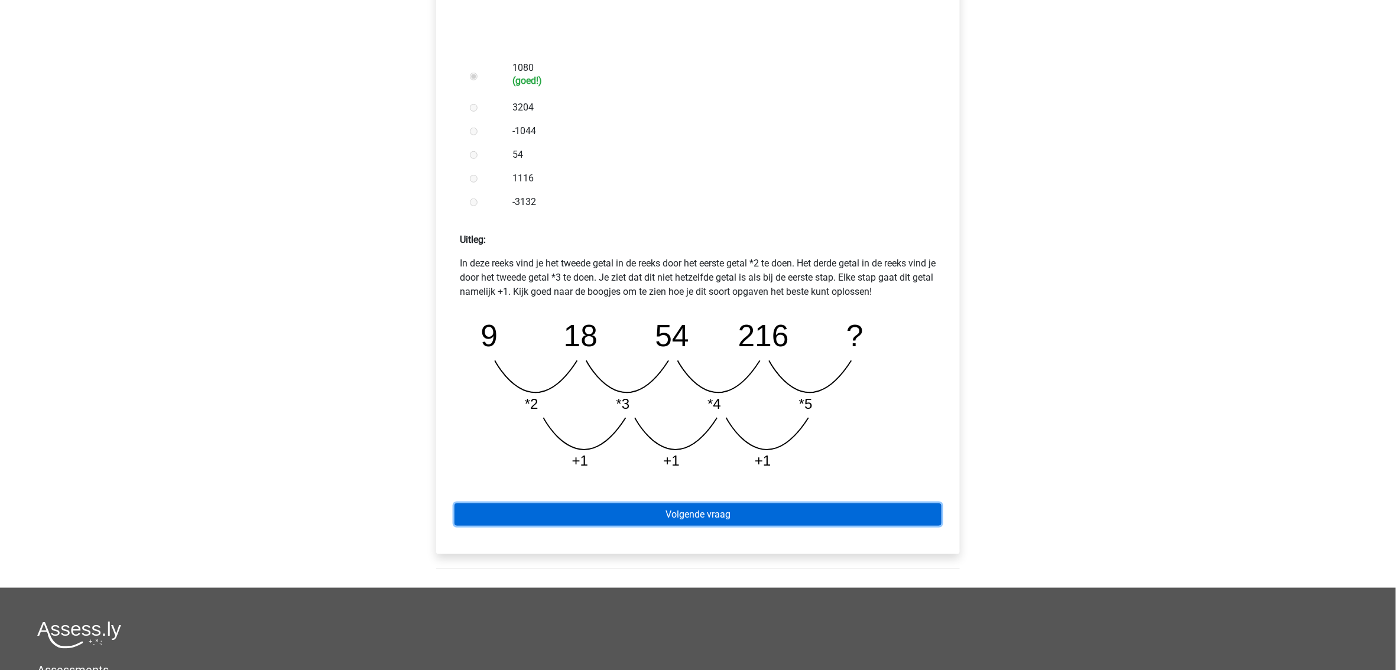
click at [689, 514] on link "Volgende vraag" at bounding box center [698, 515] width 487 height 22
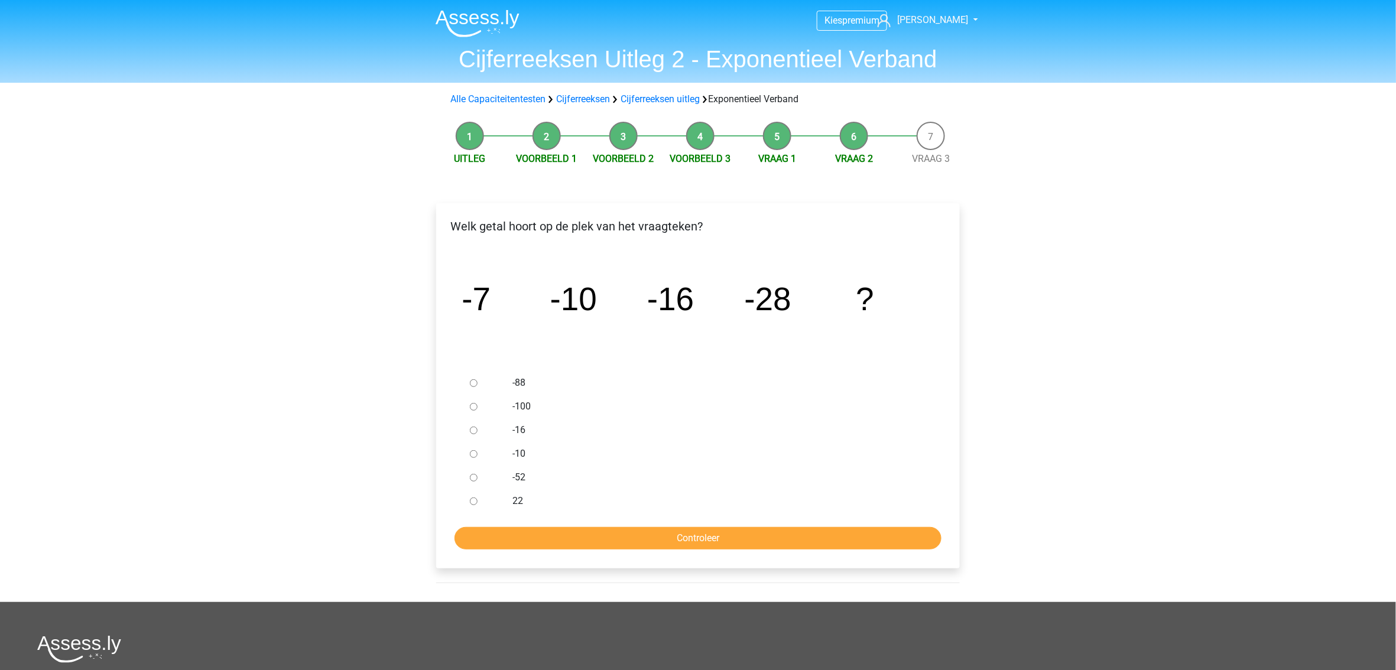
click at [471, 476] on input "-52" at bounding box center [474, 478] width 8 height 8
radio input "true"
click at [569, 533] on input "Controleer" at bounding box center [698, 538] width 487 height 22
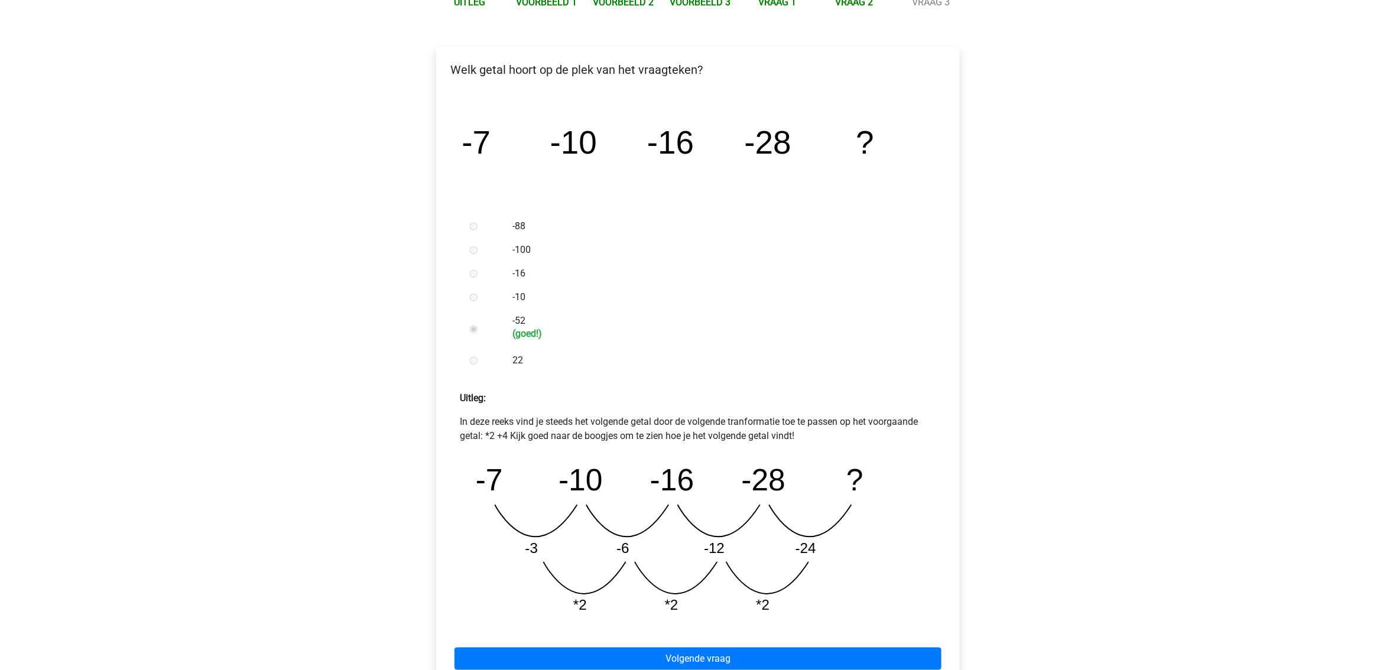
scroll to position [157, 0]
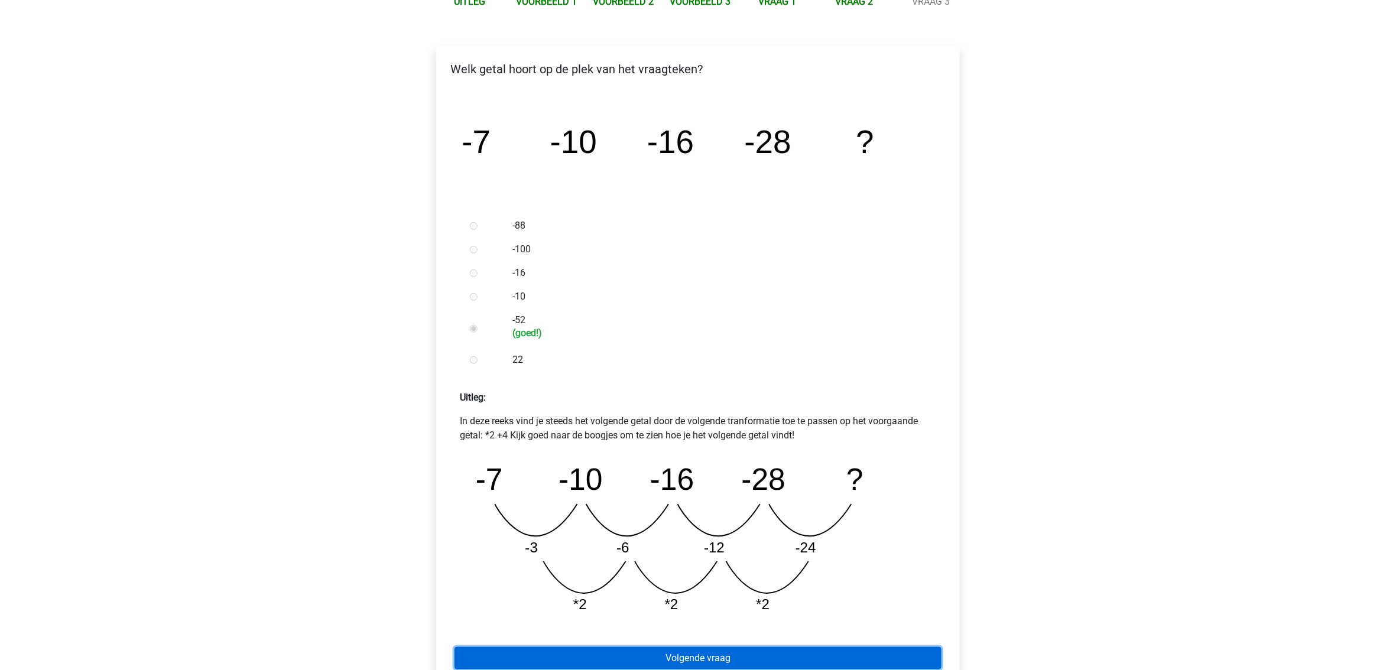
click at [686, 663] on link "Volgende vraag" at bounding box center [698, 658] width 487 height 22
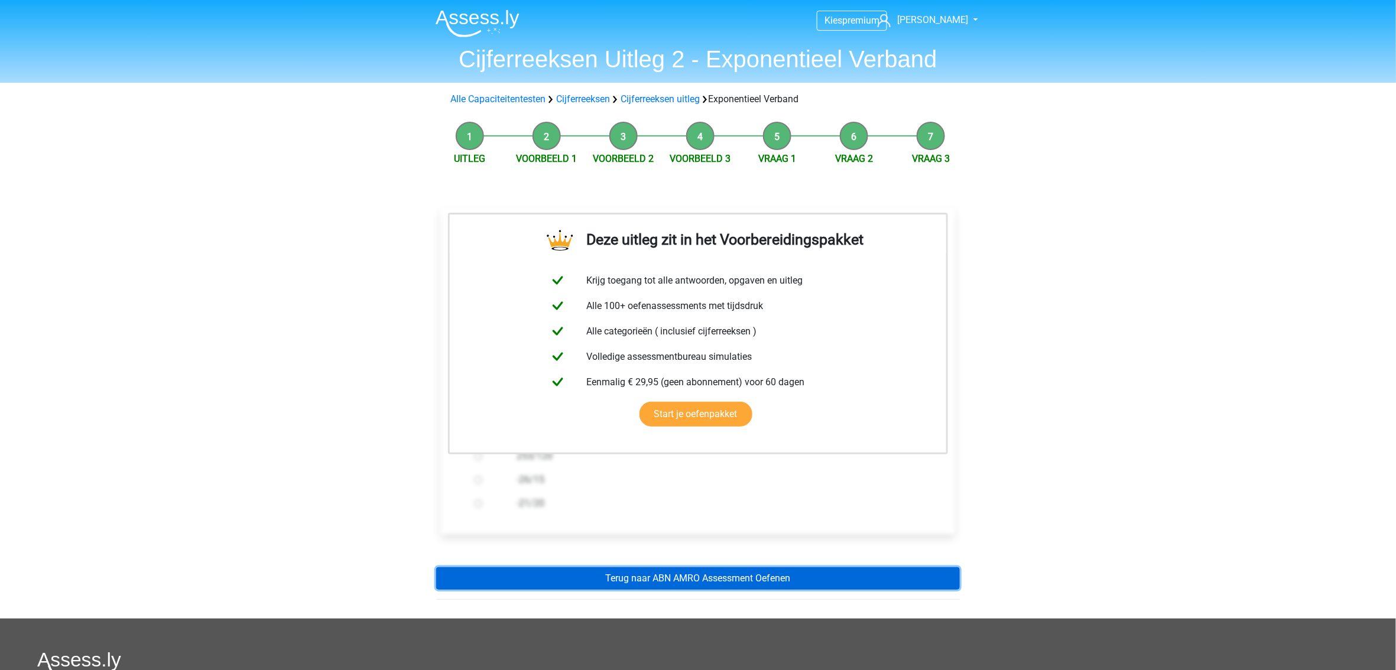
click at [741, 582] on link "Terug naar ABN AMRO Assessment Oefenen" at bounding box center [698, 579] width 524 height 22
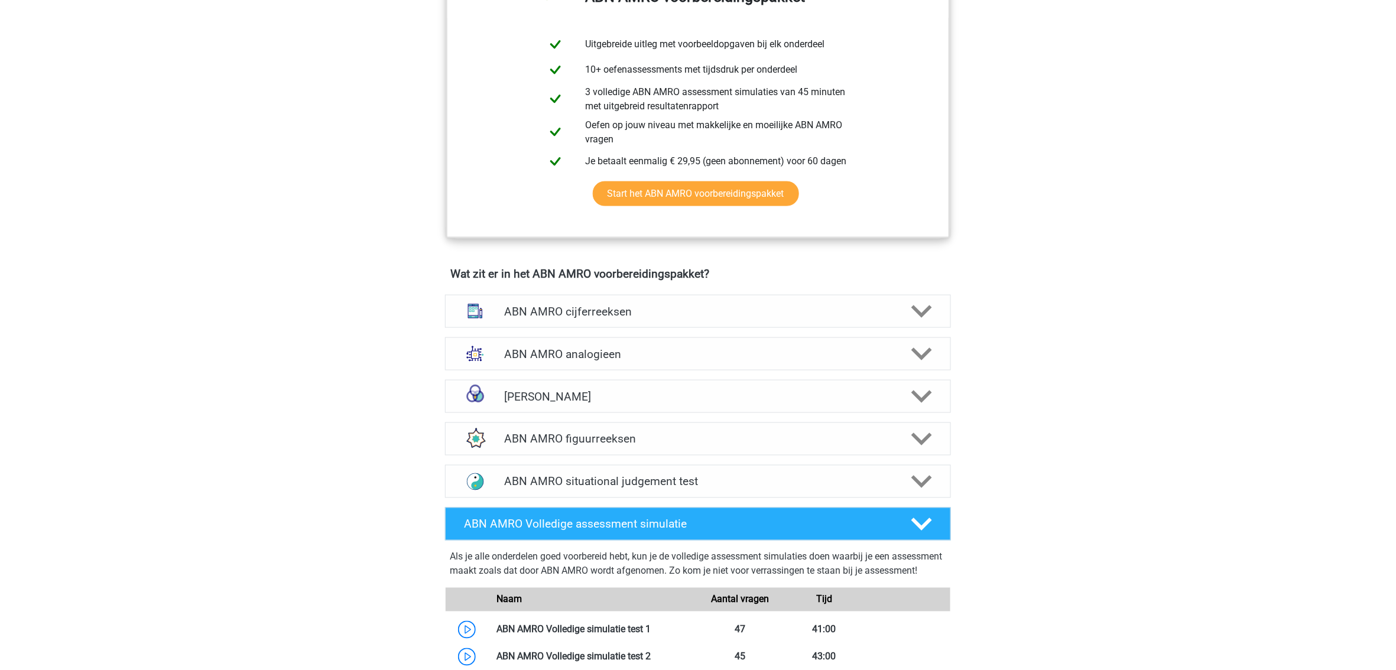
scroll to position [630, 0]
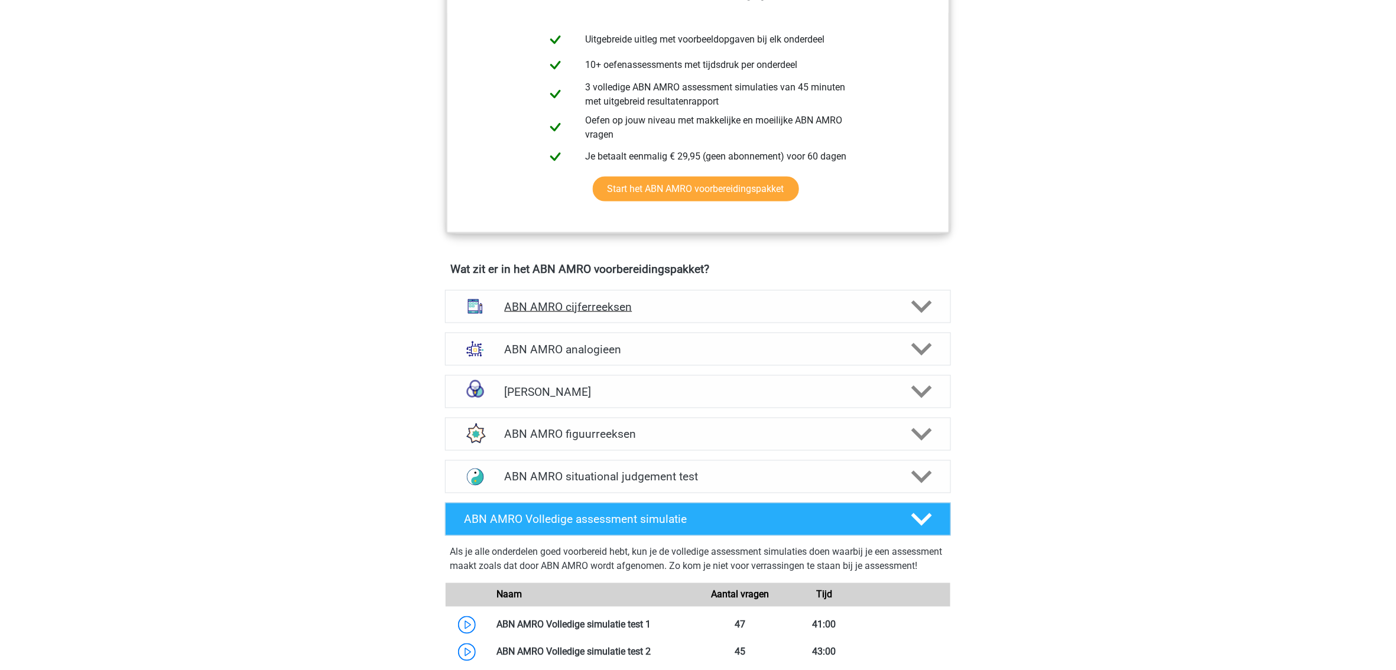
click at [664, 310] on h4 "ABN AMRO cijferreeksen" at bounding box center [697, 307] width 387 height 14
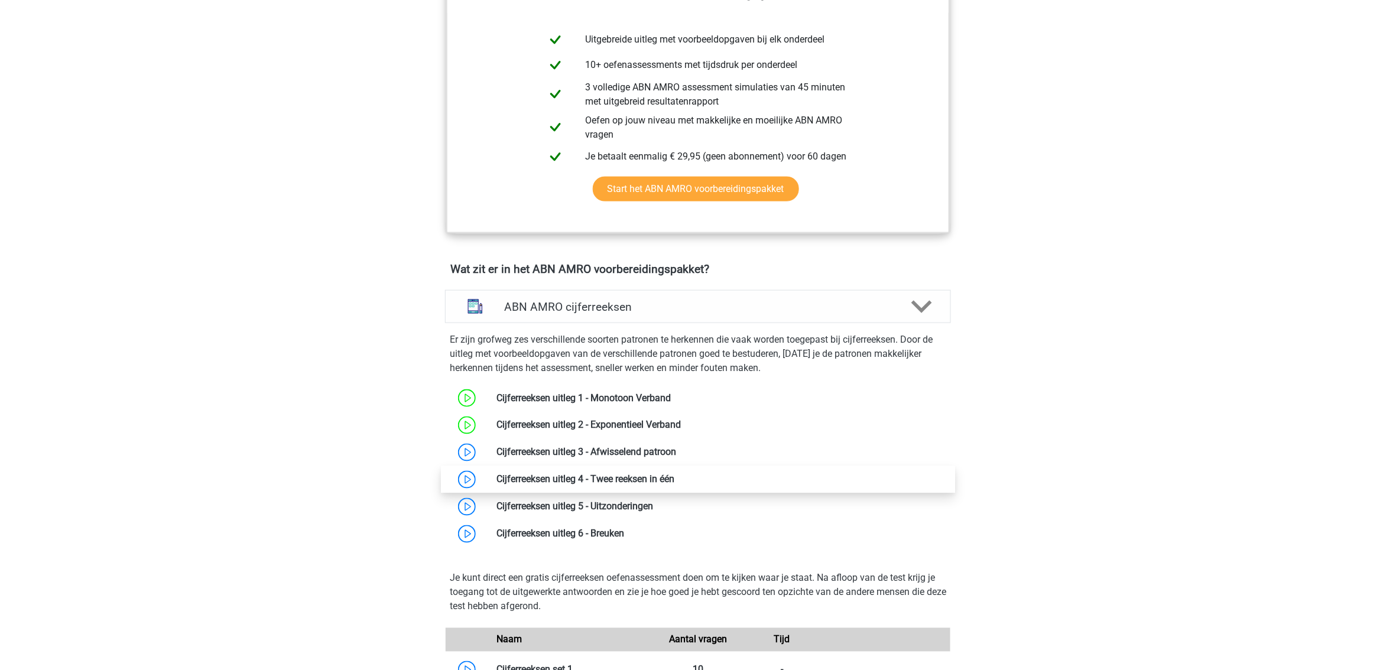
click at [675, 480] on link at bounding box center [675, 479] width 0 height 11
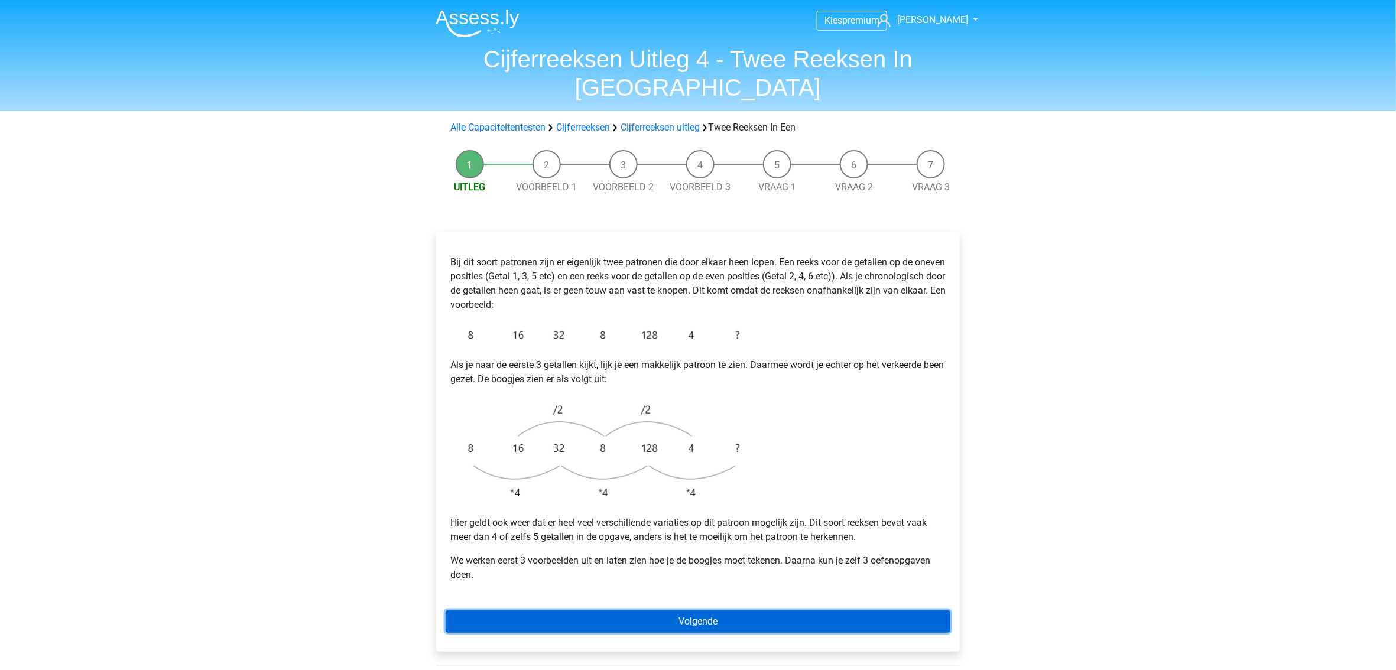
click at [651, 611] on link "Volgende" at bounding box center [698, 622] width 505 height 22
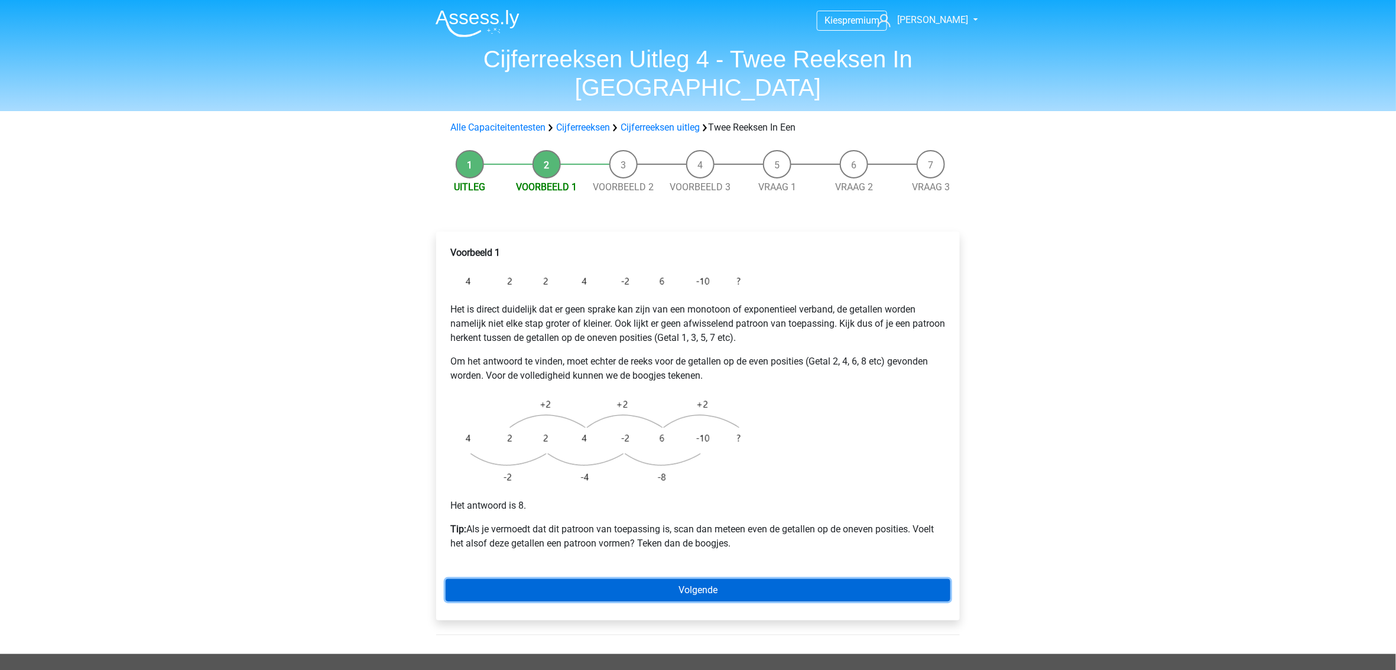
click at [654, 579] on link "Volgende" at bounding box center [698, 590] width 505 height 22
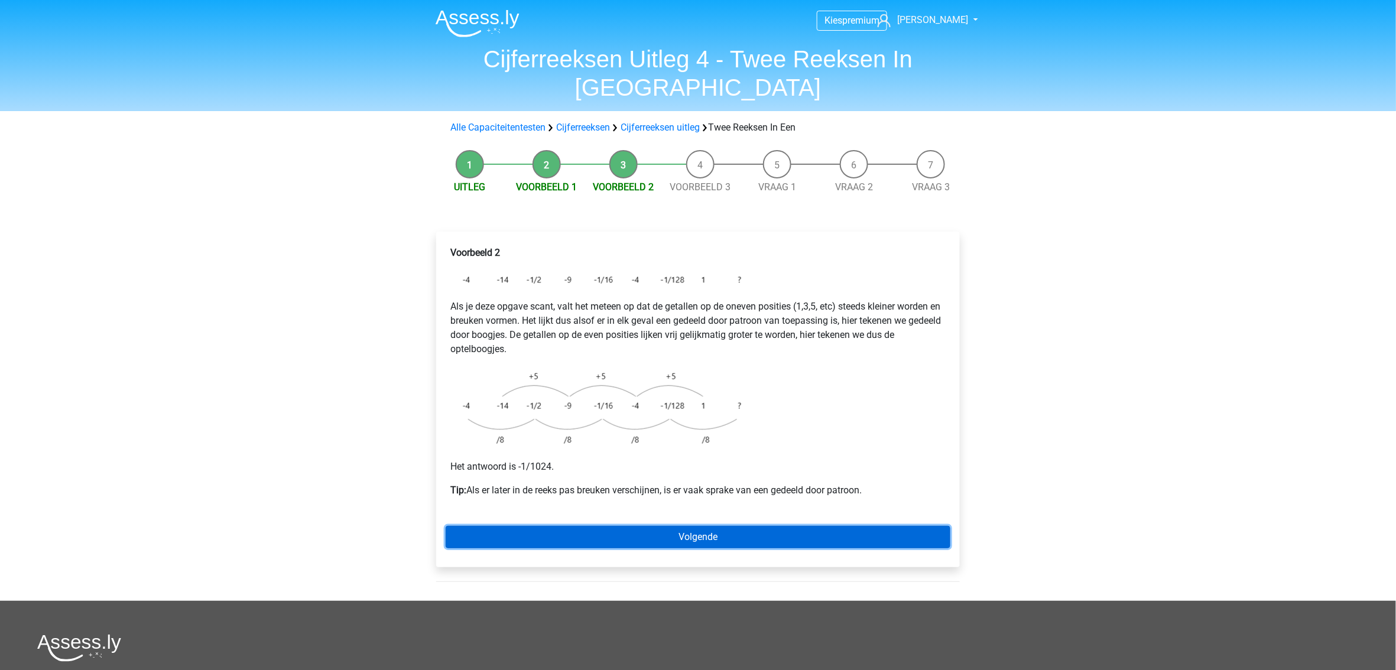
click at [667, 526] on link "Volgende" at bounding box center [698, 537] width 505 height 22
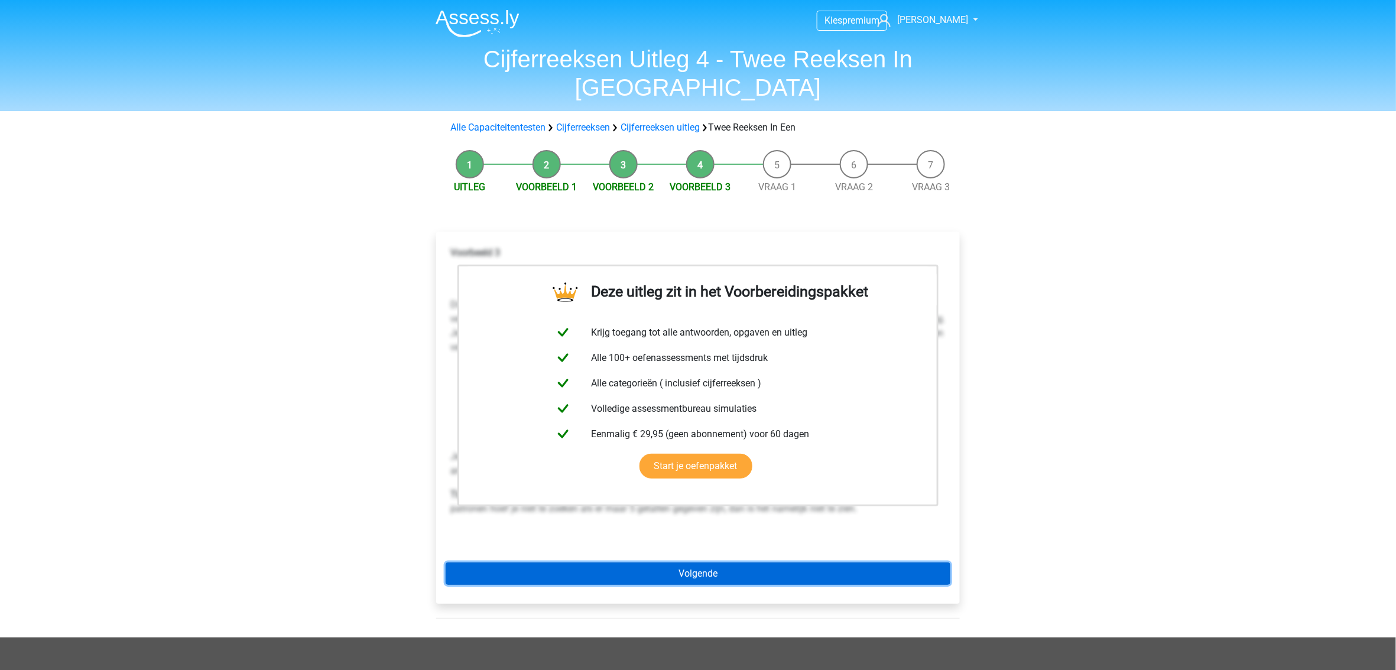
click at [670, 563] on link "Volgende" at bounding box center [698, 574] width 505 height 22
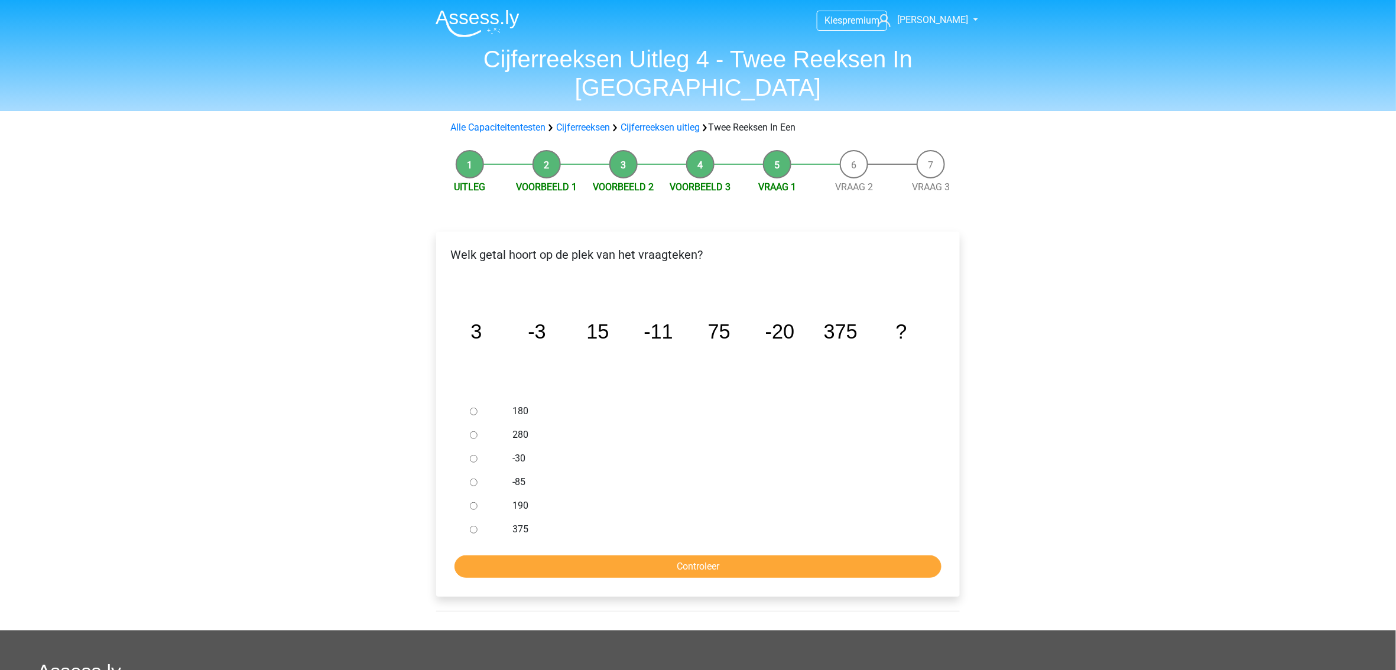
click at [474, 455] on input "-30" at bounding box center [474, 459] width 8 height 8
radio input "true"
click at [601, 556] on input "Controleer" at bounding box center [698, 567] width 487 height 22
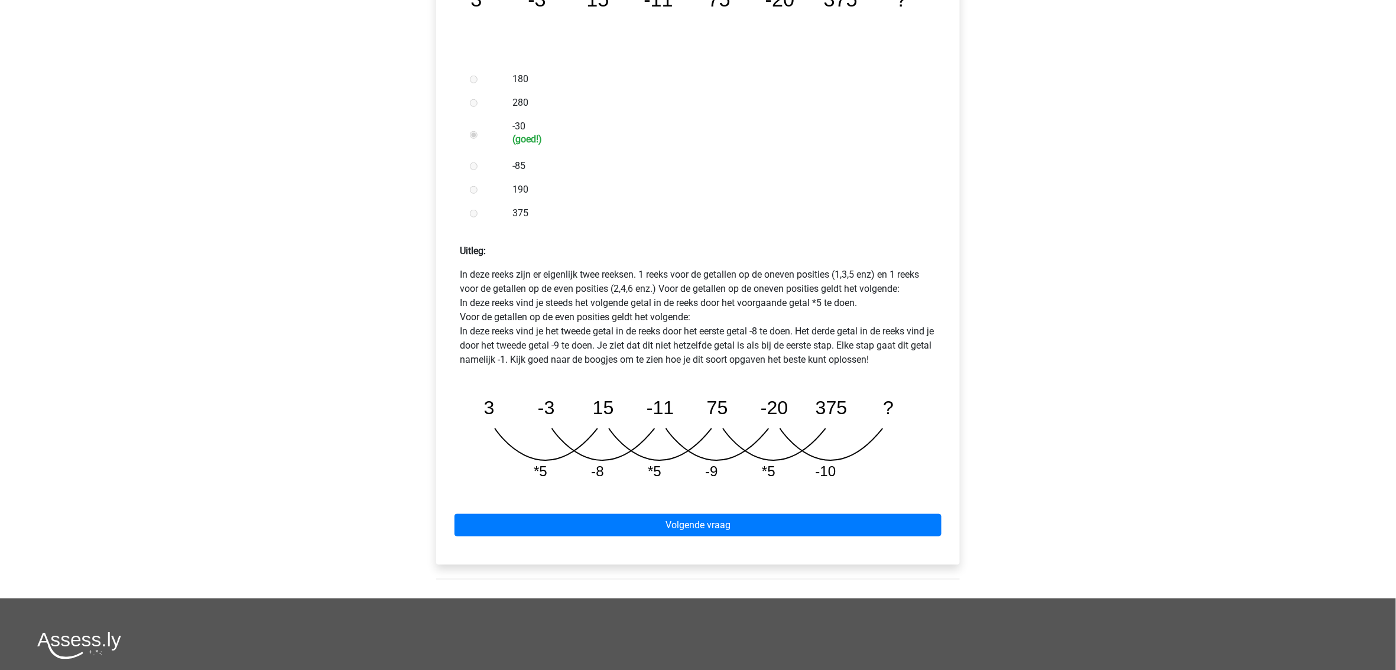
scroll to position [394, 0]
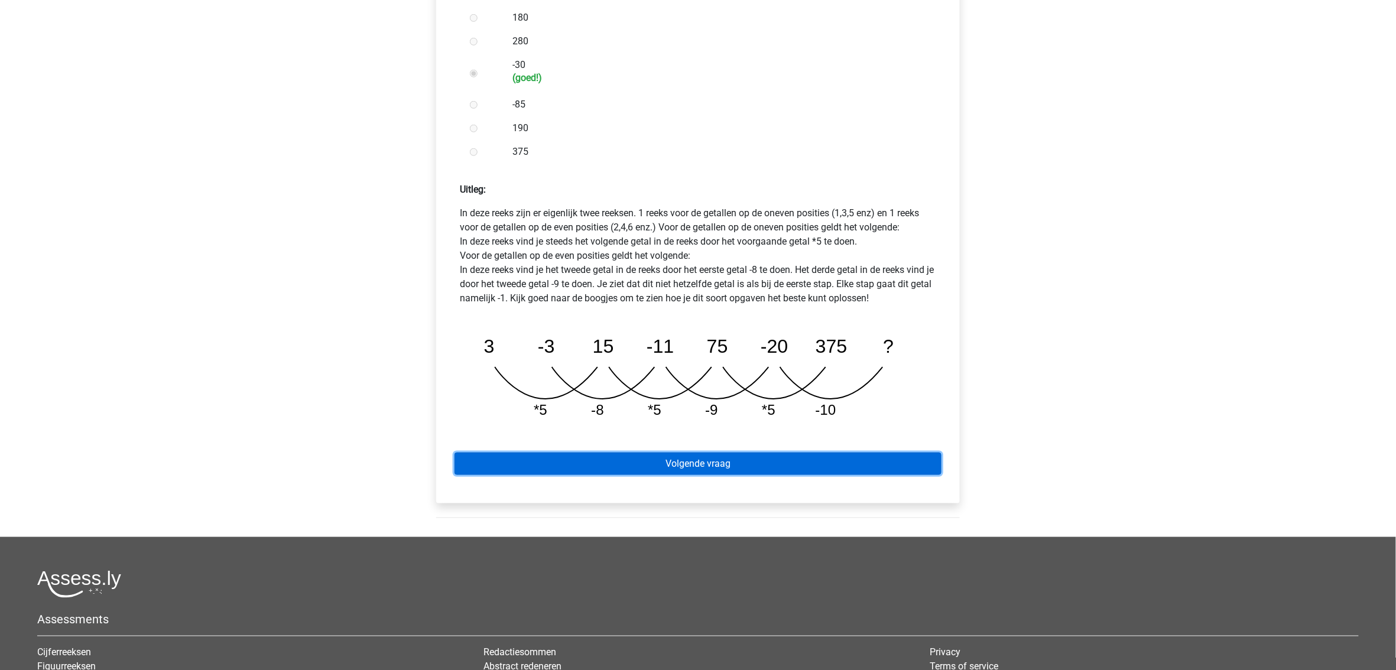
click at [662, 453] on link "Volgende vraag" at bounding box center [698, 464] width 487 height 22
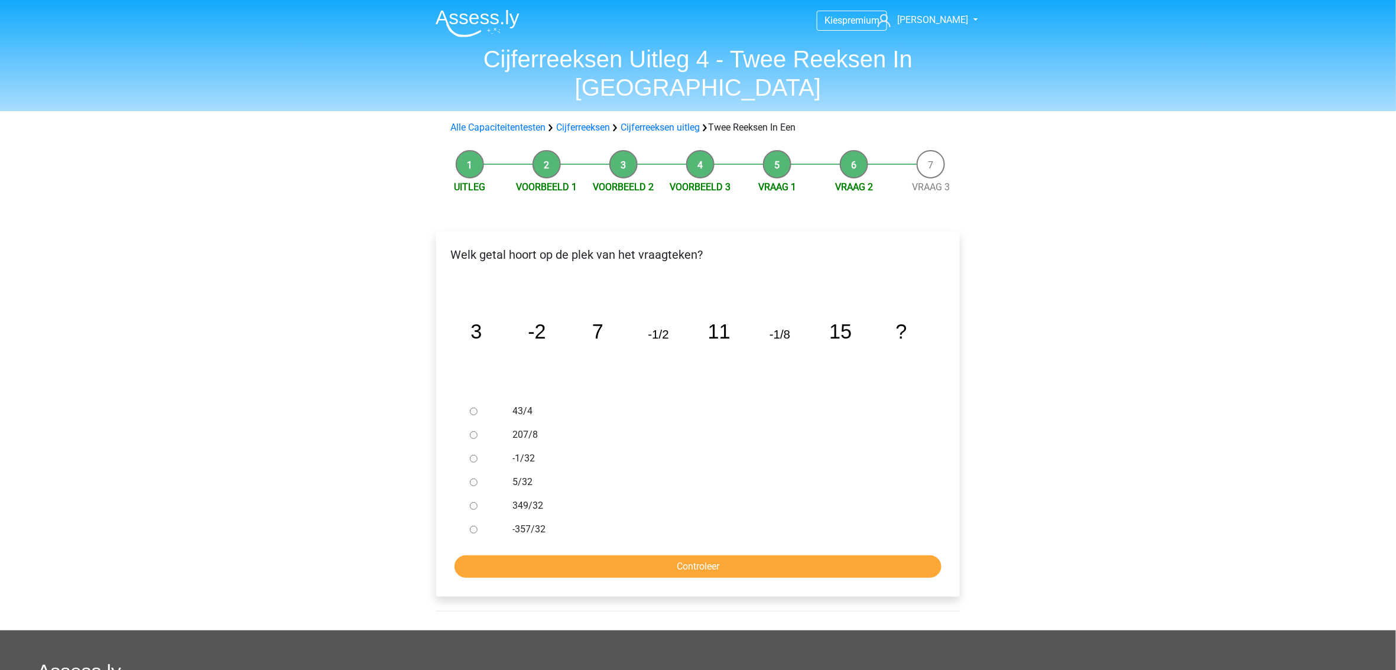
click at [476, 447] on div at bounding box center [484, 459] width 39 height 24
click at [474, 455] on input "-1/32" at bounding box center [474, 459] width 8 height 8
radio input "true"
click at [563, 556] on input "Controleer" at bounding box center [698, 567] width 487 height 22
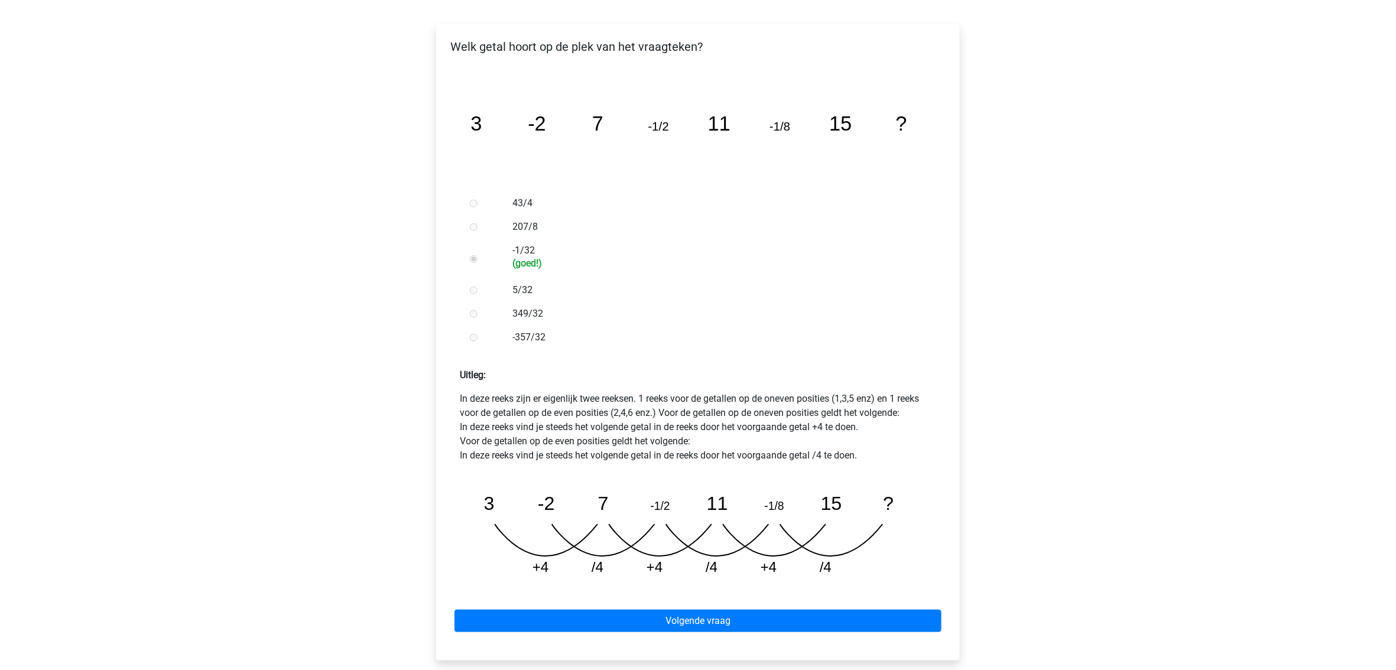
scroll to position [236, 0]
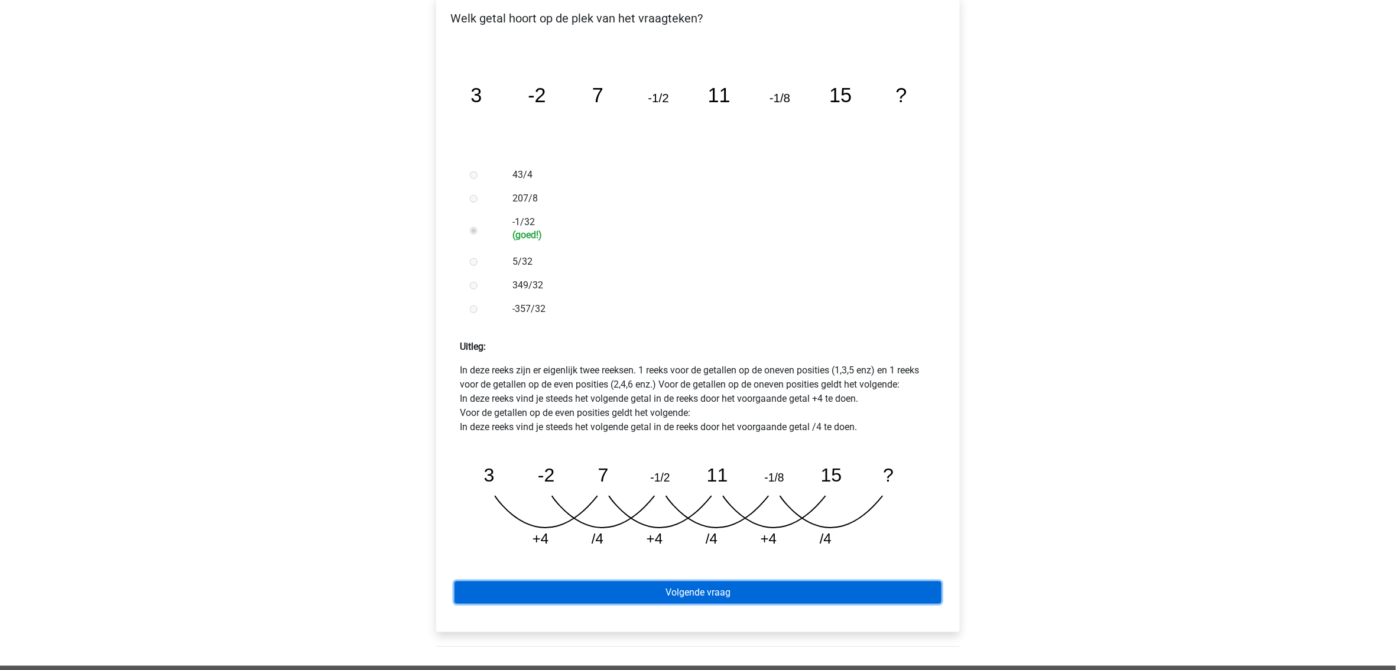
click at [786, 582] on link "Volgende vraag" at bounding box center [698, 593] width 487 height 22
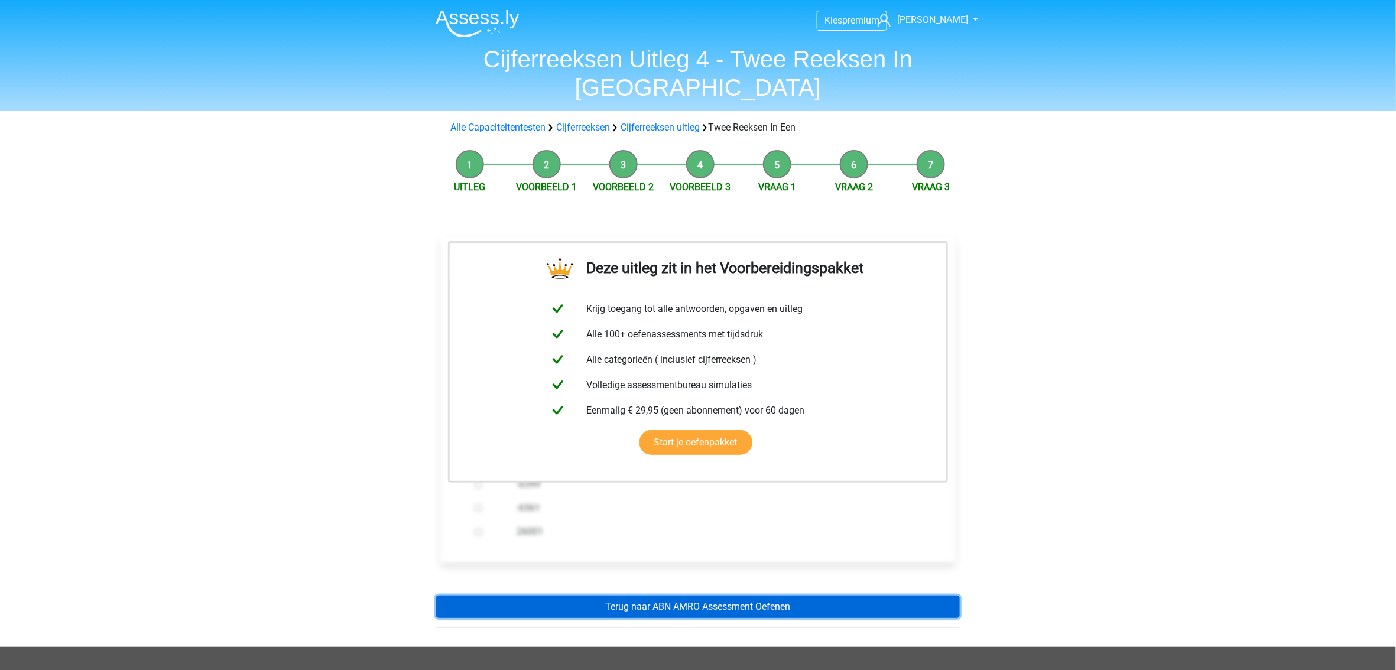
click at [715, 596] on link "Terug naar ABN AMRO Assessment Oefenen" at bounding box center [698, 607] width 524 height 22
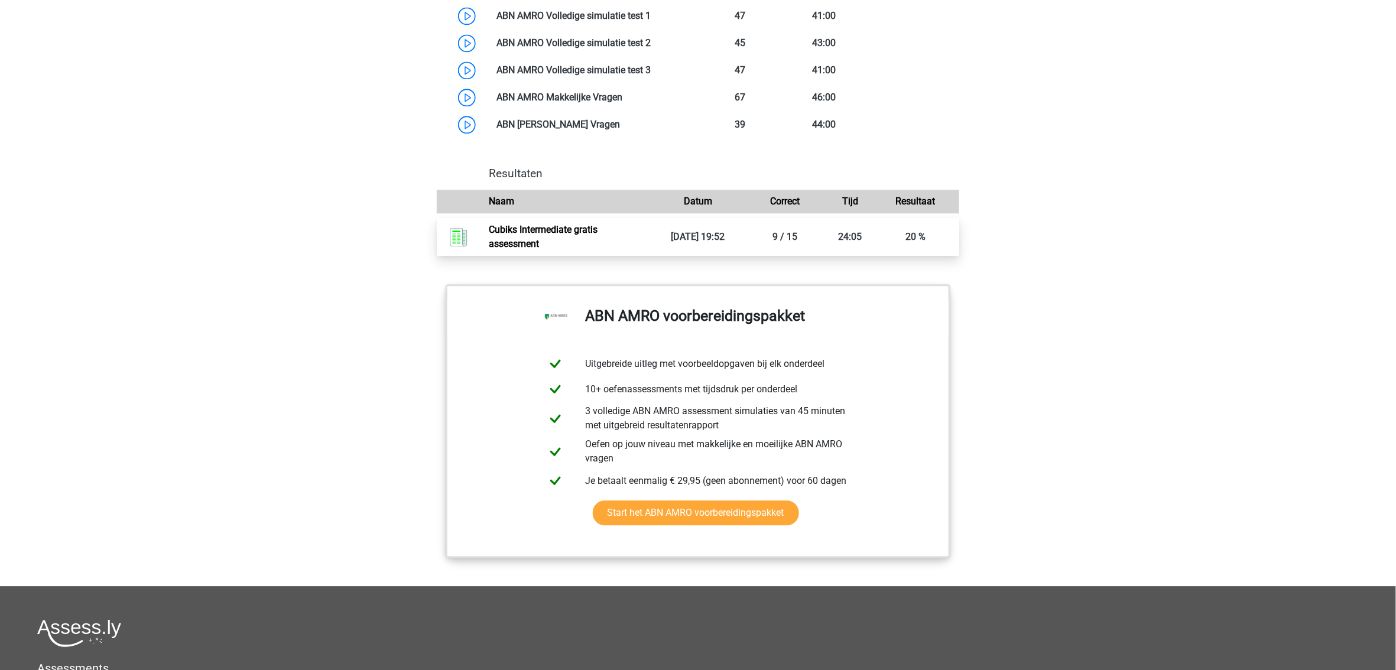
scroll to position [1025, 0]
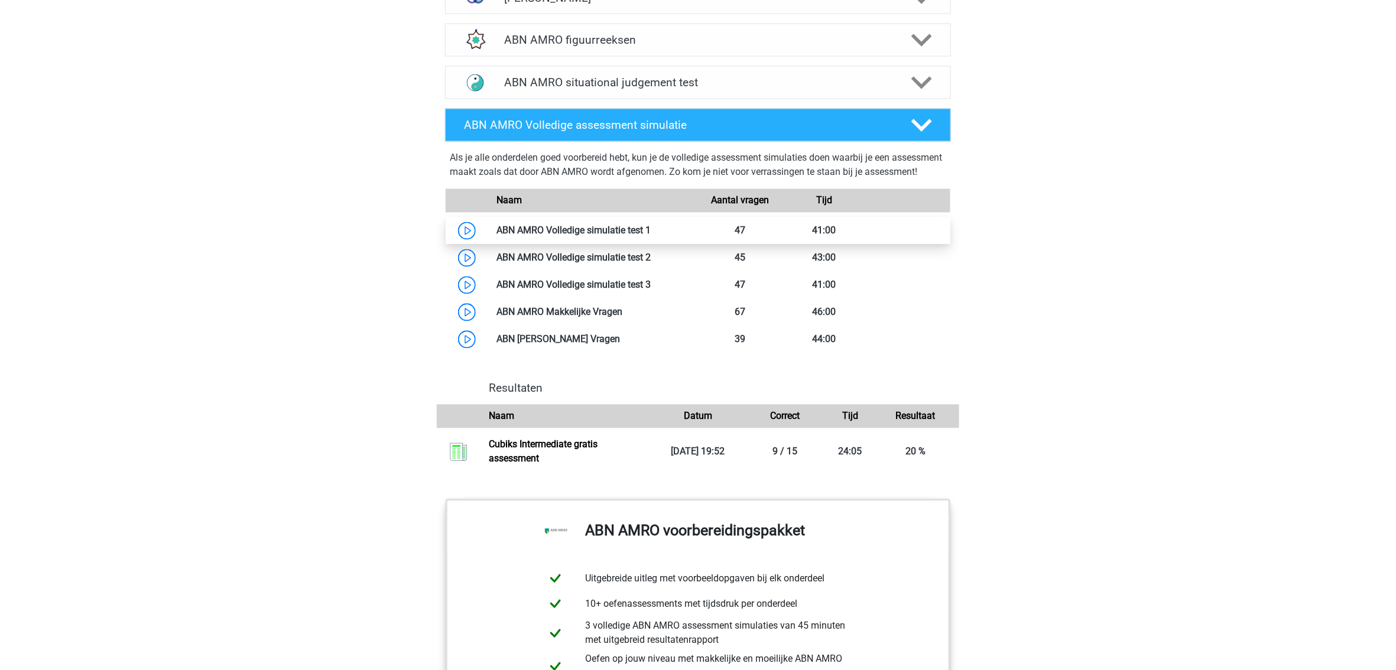
click at [651, 236] on link at bounding box center [651, 230] width 0 height 11
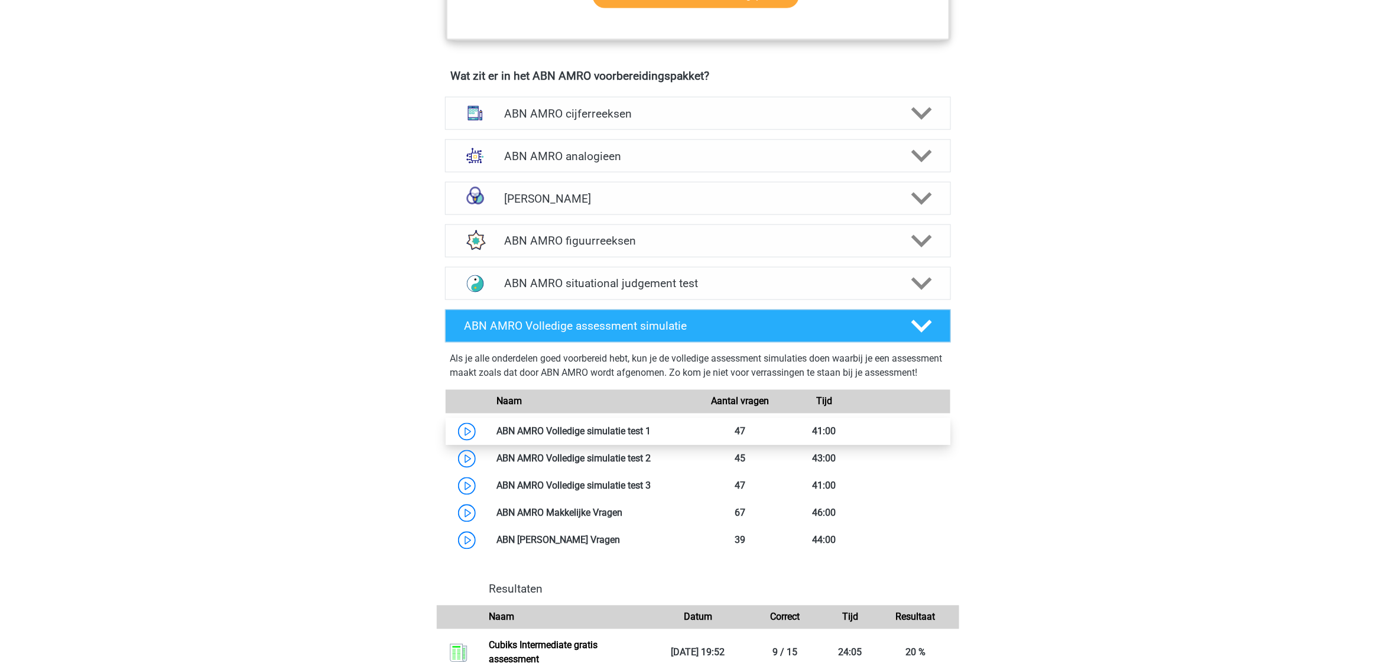
scroll to position [788, 0]
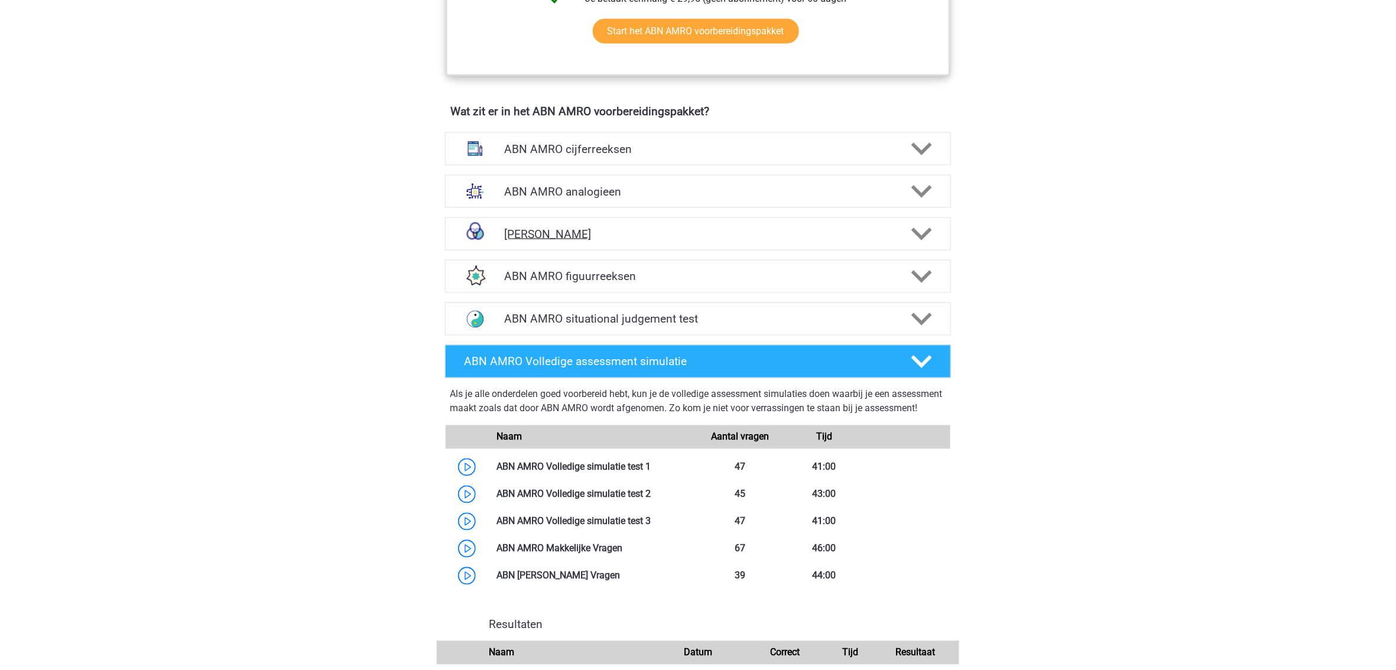
click at [916, 231] on icon at bounding box center [922, 234] width 21 height 21
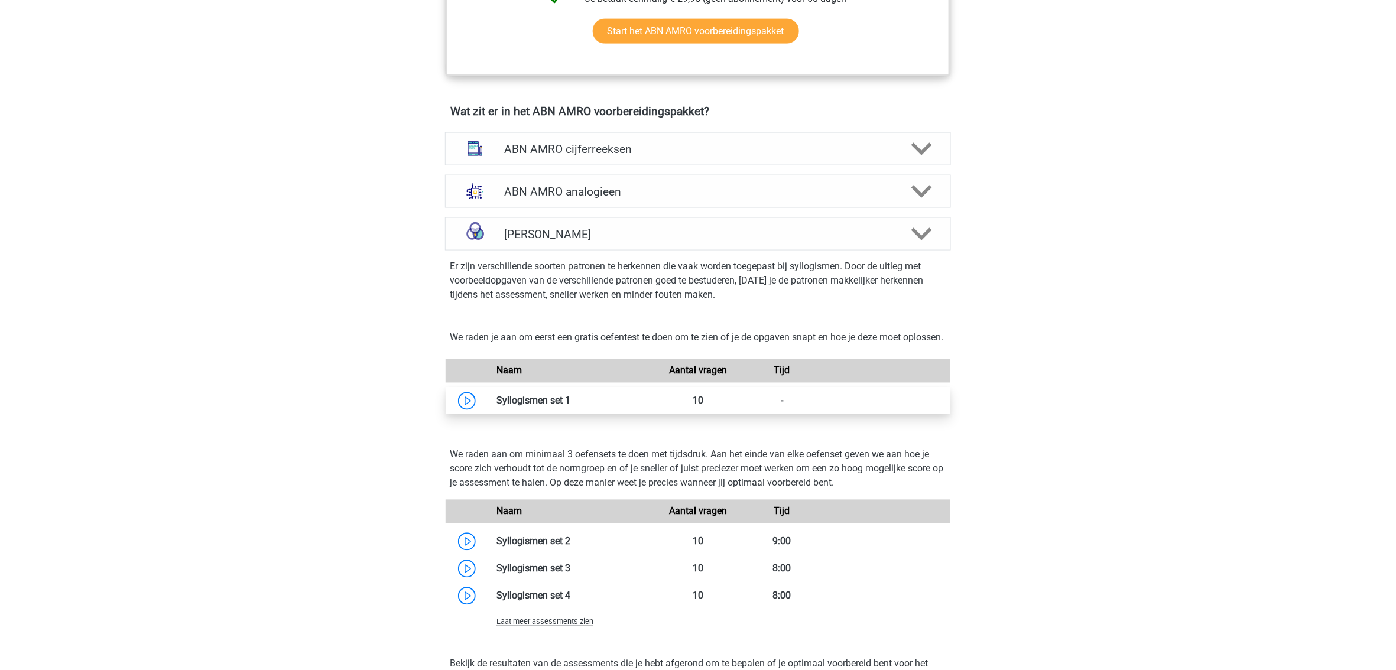
click at [570, 407] on link at bounding box center [570, 400] width 0 height 11
click at [916, 188] on polygon at bounding box center [922, 191] width 21 height 13
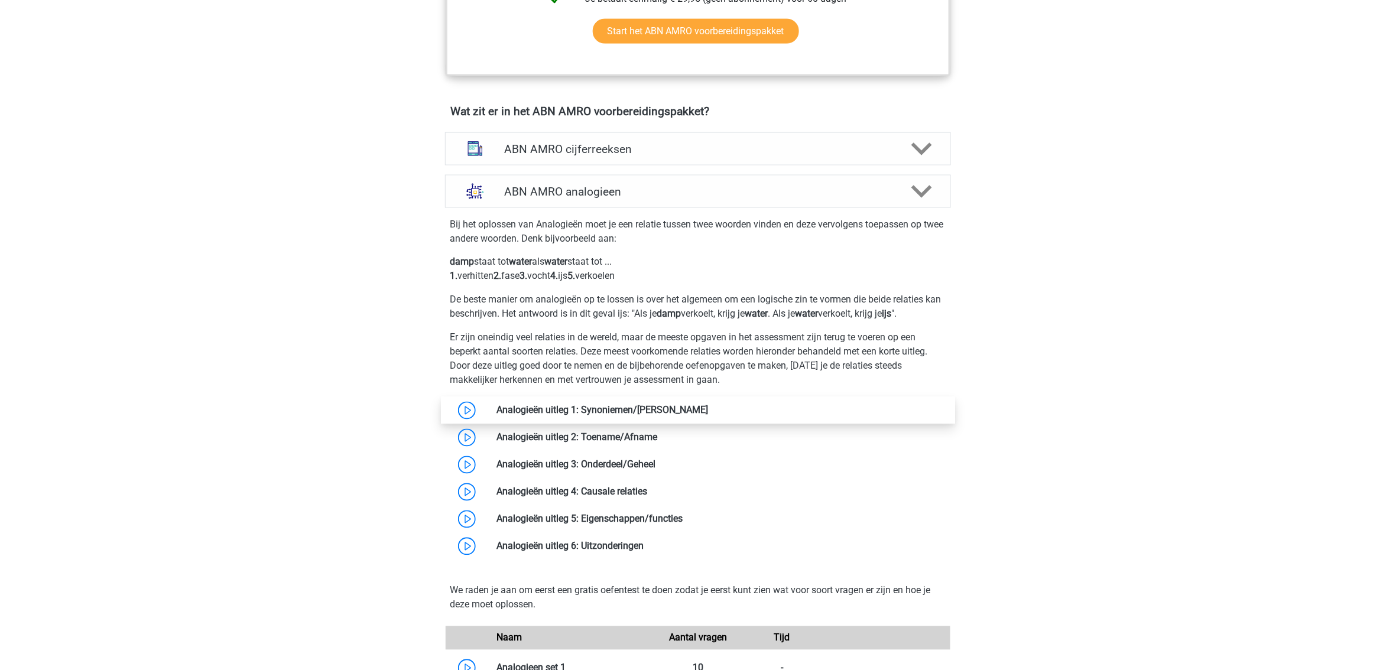
click at [708, 410] on link at bounding box center [708, 410] width 0 height 11
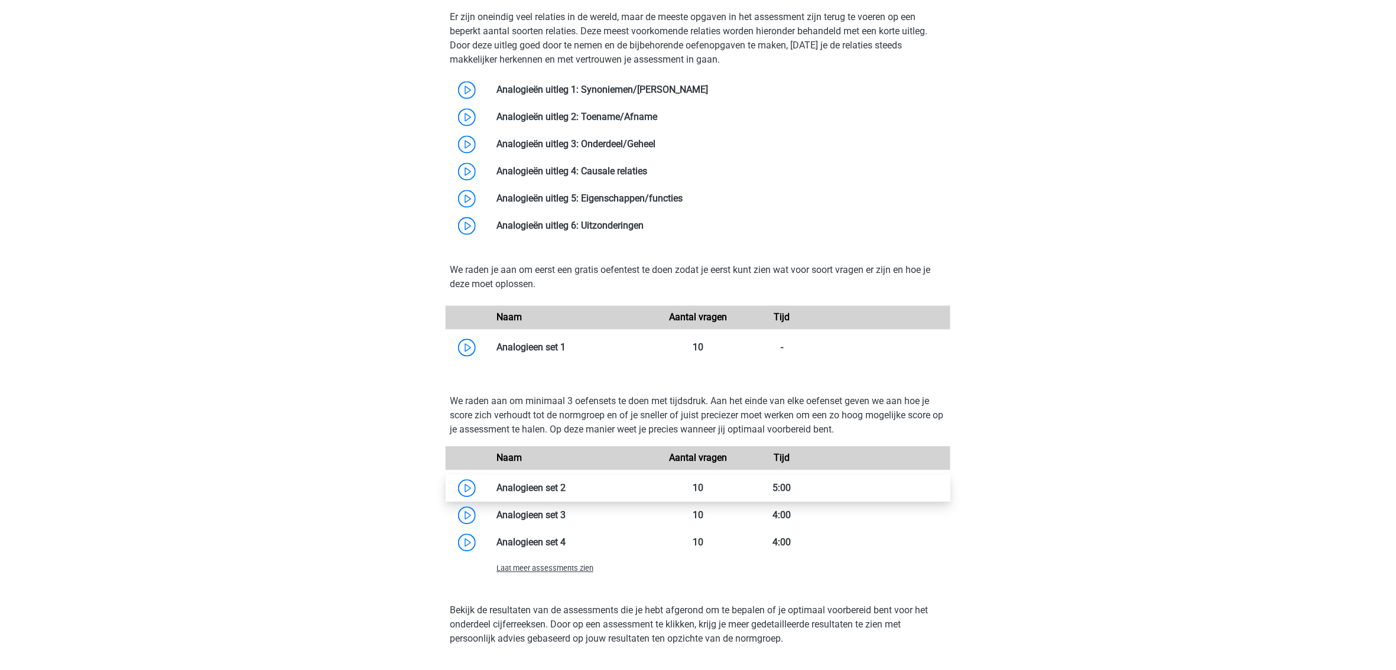
scroll to position [1103, 0]
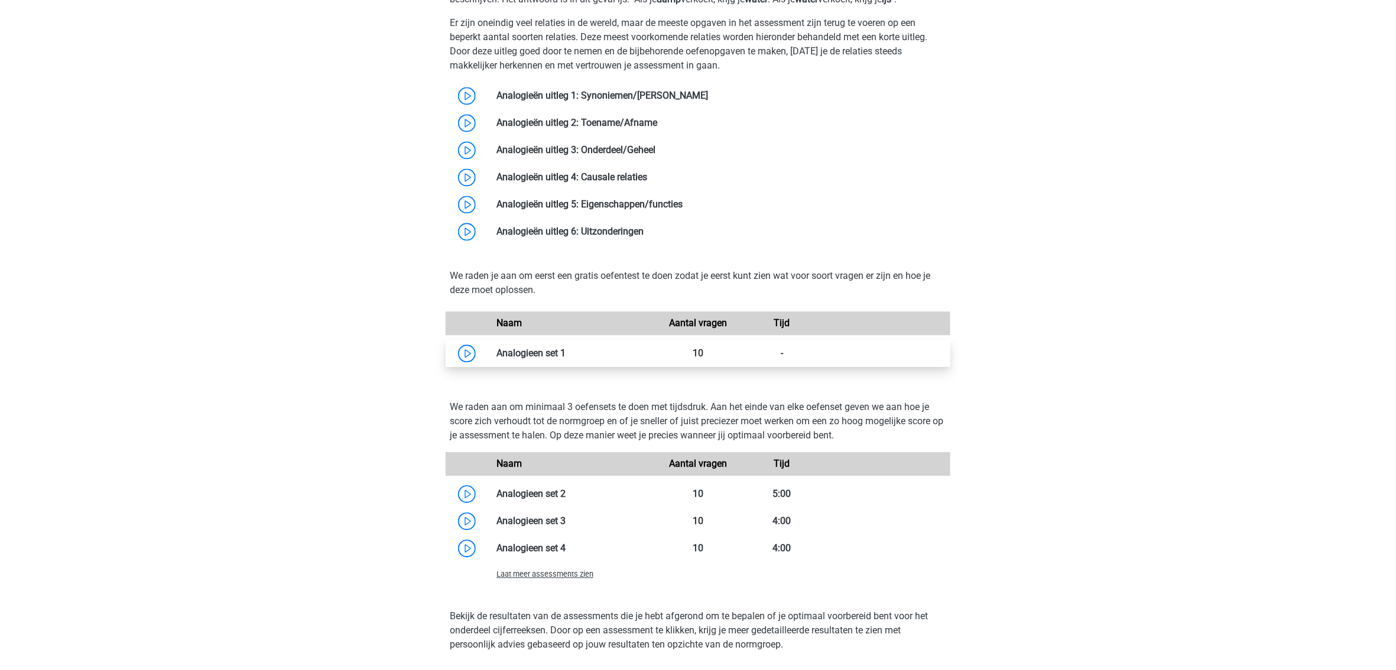
click at [566, 358] on link at bounding box center [566, 353] width 0 height 11
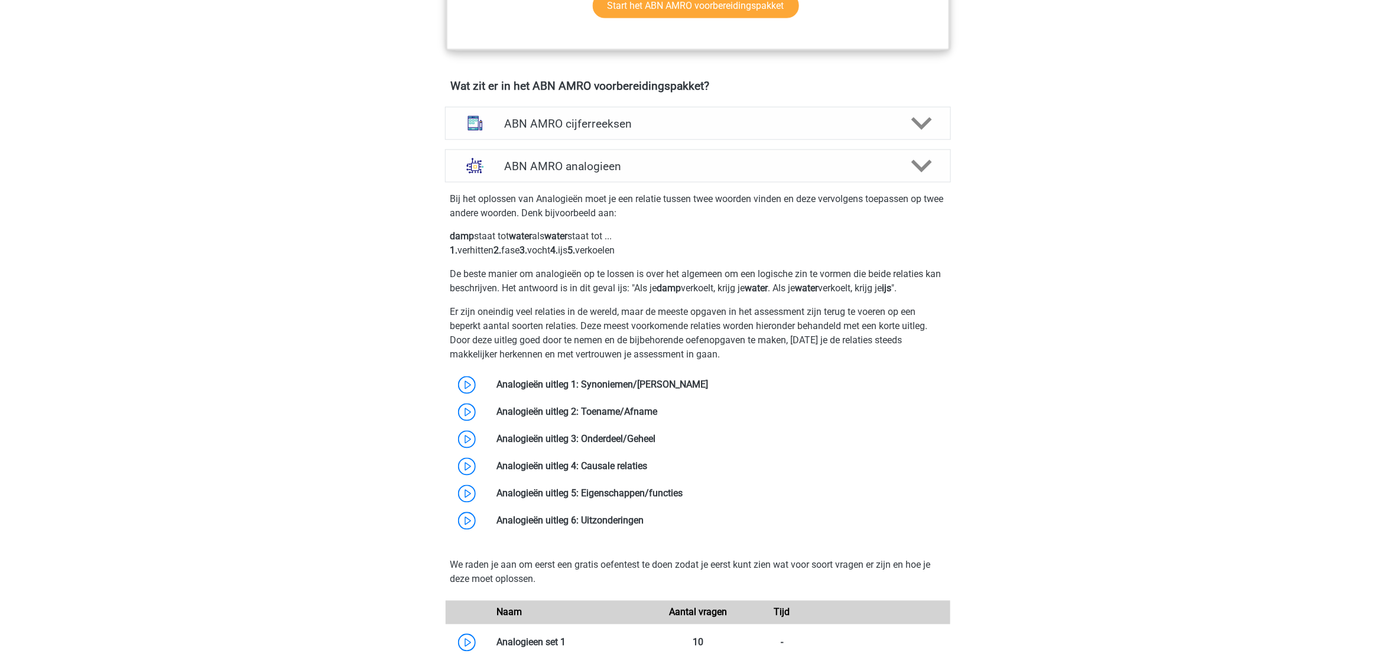
scroll to position [788, 0]
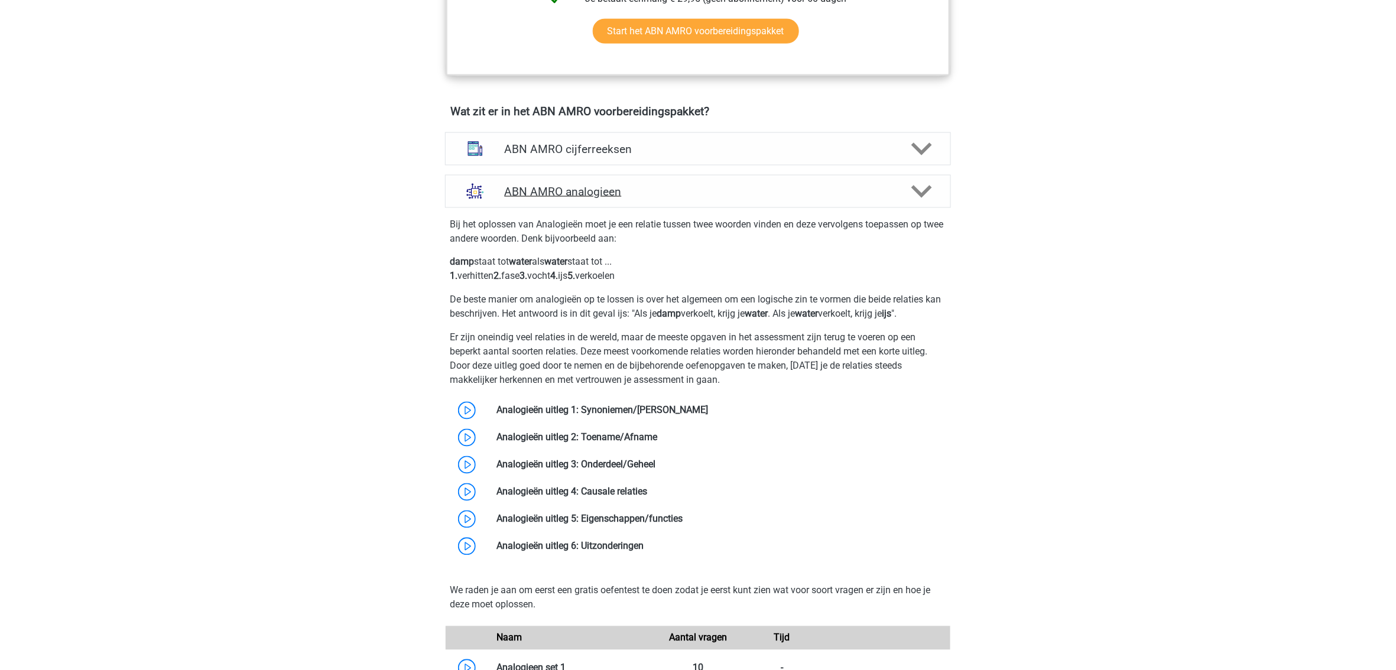
click at [920, 193] on polygon at bounding box center [922, 191] width 21 height 13
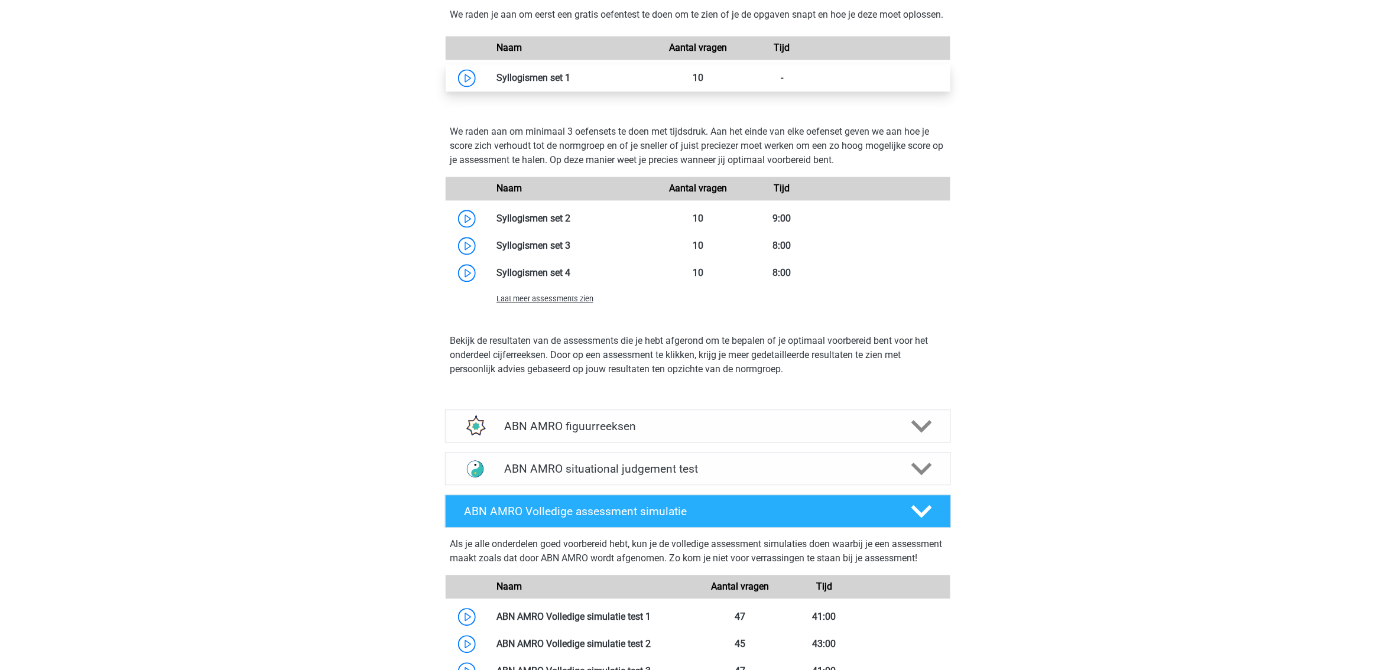
scroll to position [1182, 0]
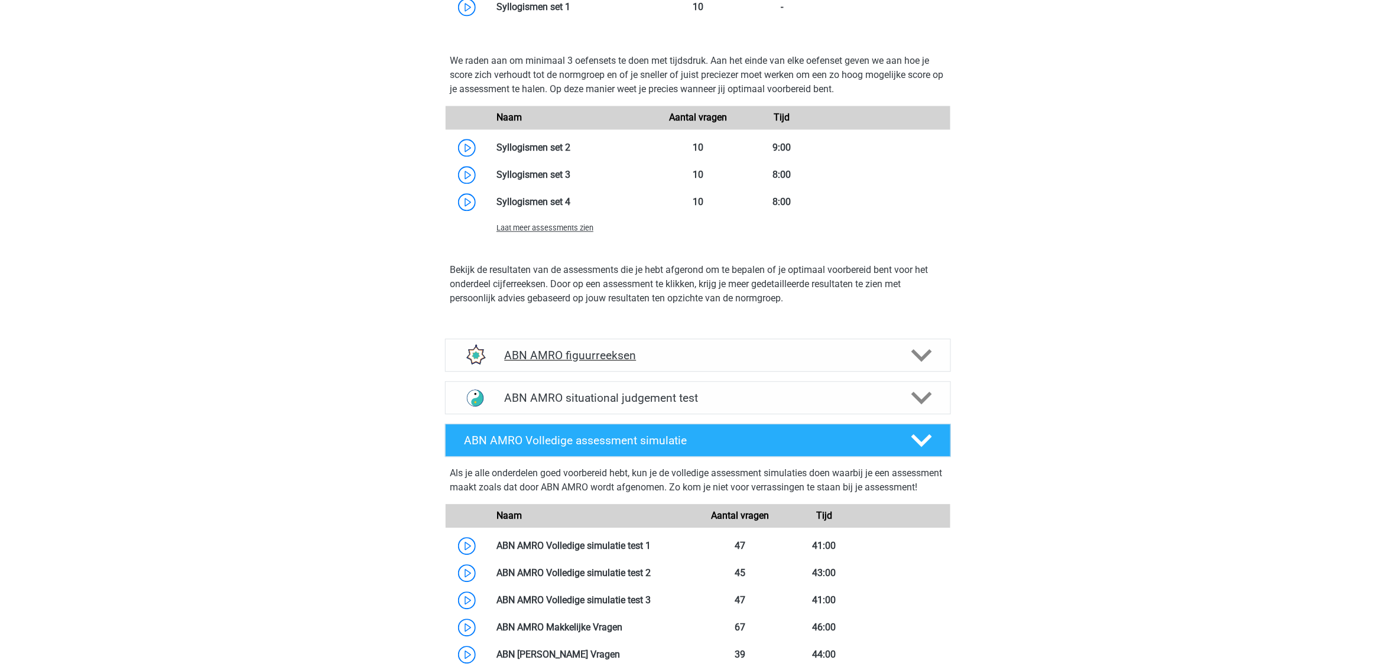
click at [715, 362] on h4 "ABN AMRO figuurreeksen" at bounding box center [697, 356] width 387 height 14
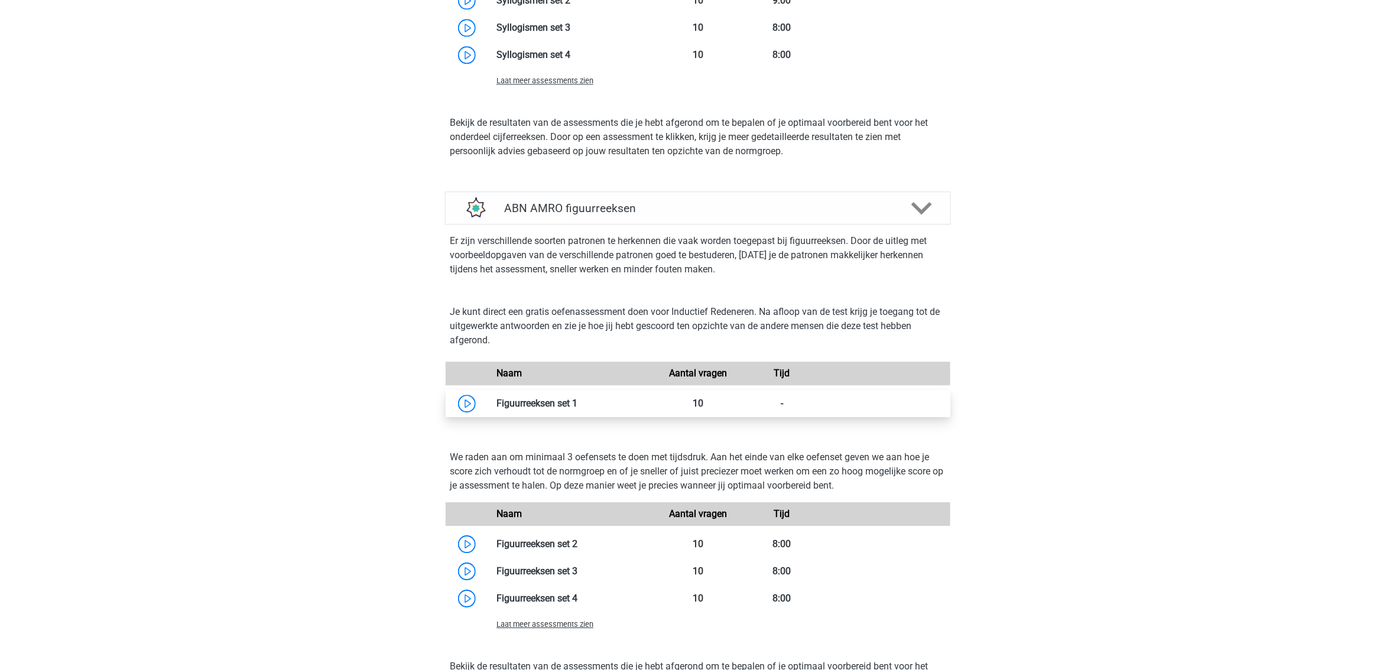
scroll to position [1340, 0]
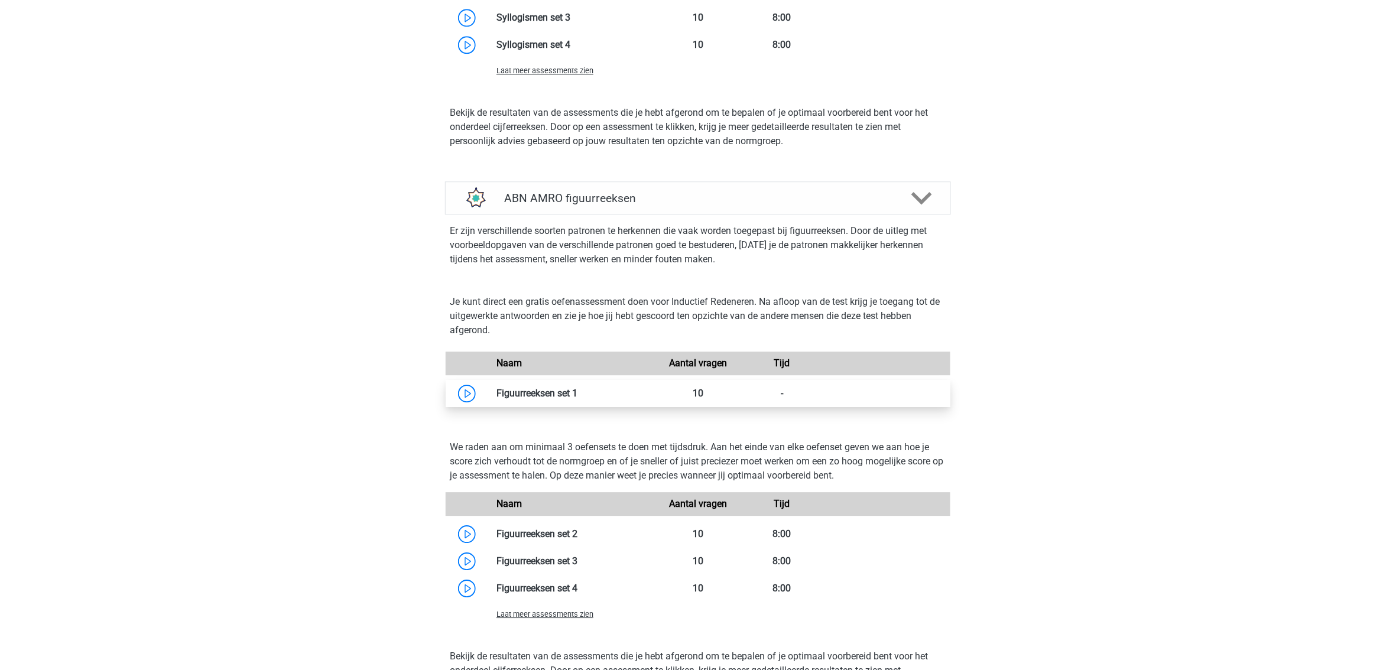
click at [578, 399] on link at bounding box center [578, 393] width 0 height 11
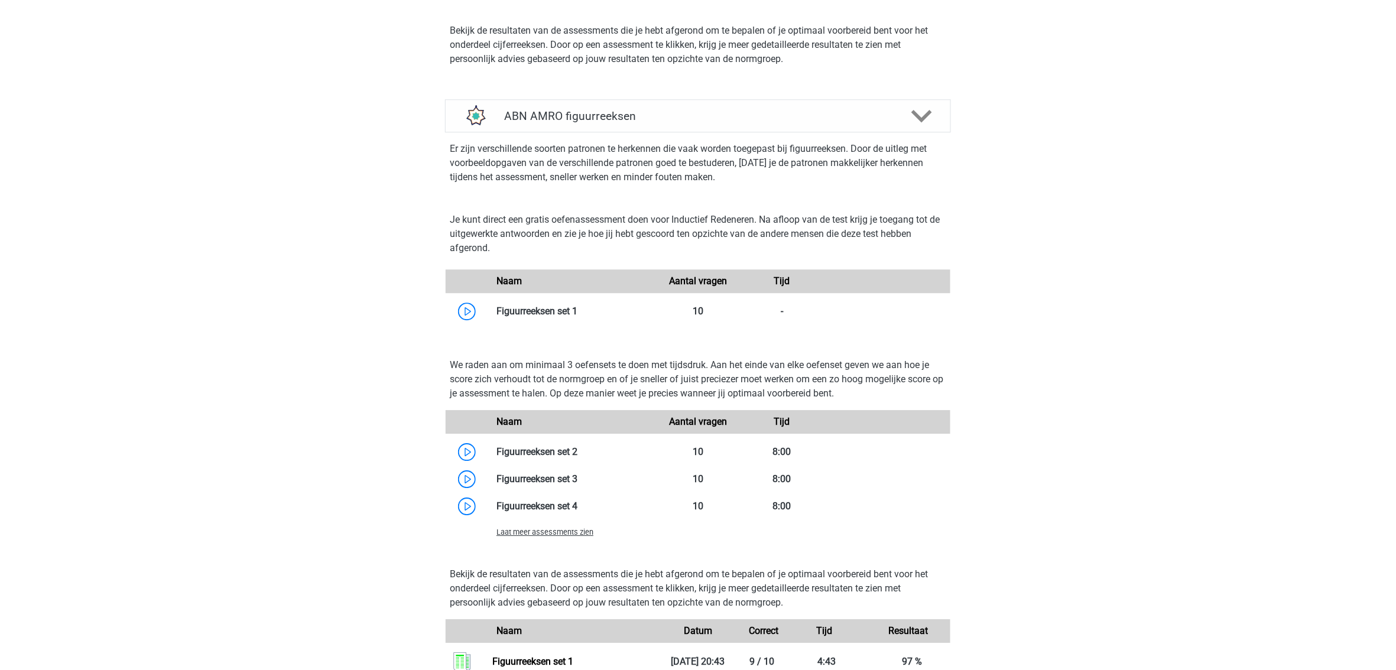
scroll to position [1655, 0]
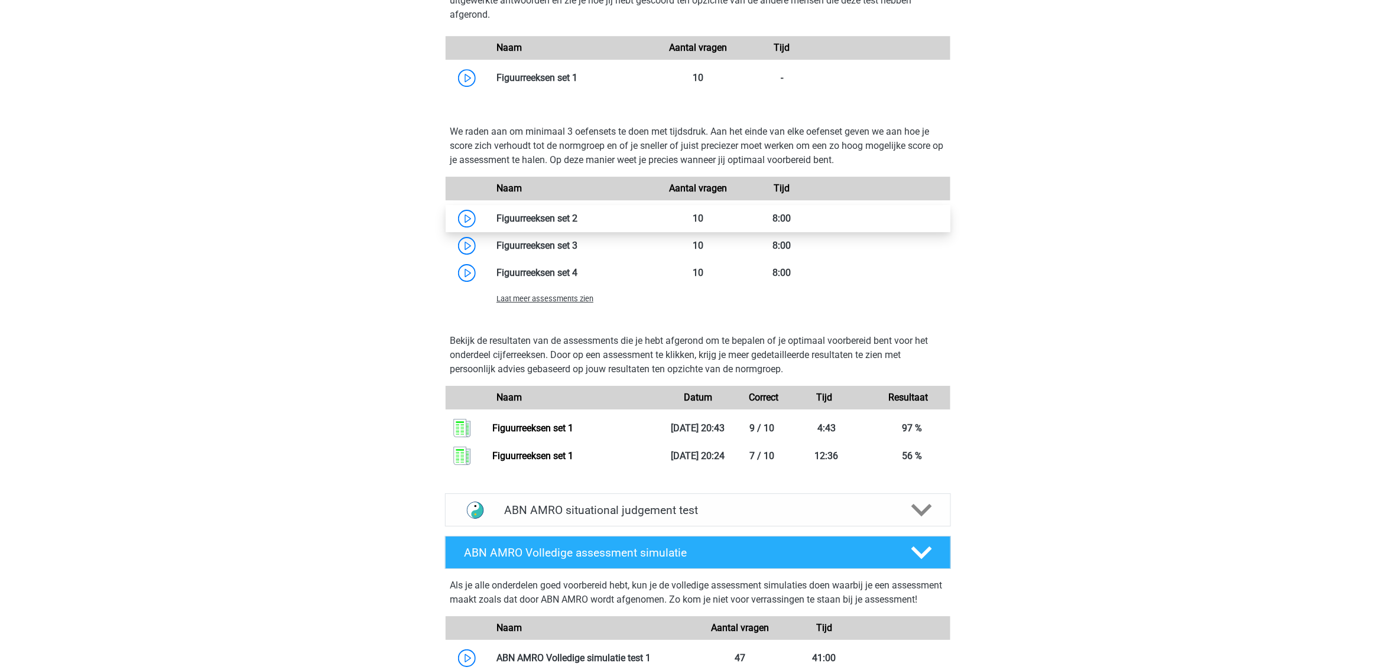
click at [578, 224] on link at bounding box center [578, 218] width 0 height 11
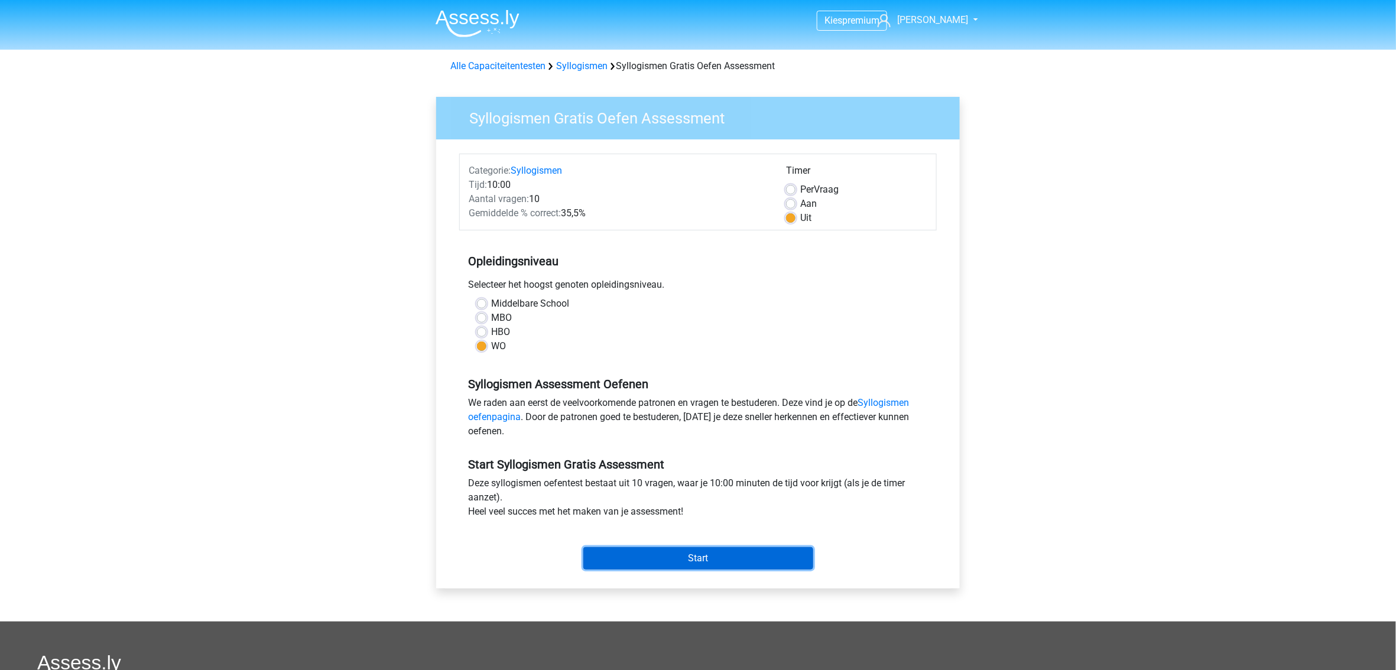
click at [665, 554] on input "Start" at bounding box center [698, 558] width 230 height 22
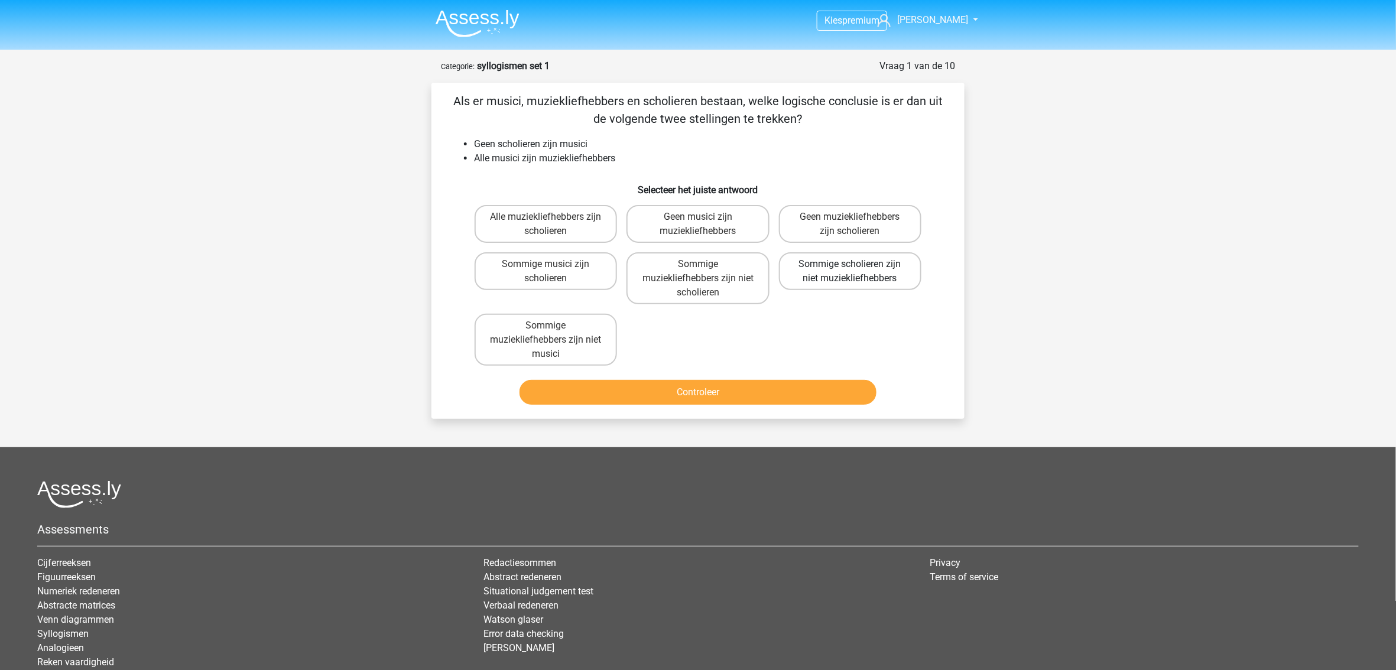
click at [857, 273] on label "Sommige scholieren zijn niet muziekliefhebbers" at bounding box center [850, 271] width 142 height 38
click at [857, 272] on input "Sommige scholieren zijn niet muziekliefhebbers" at bounding box center [854, 268] width 8 height 8
radio input "true"
click at [789, 391] on button "Controleer" at bounding box center [699, 392] width 358 height 25
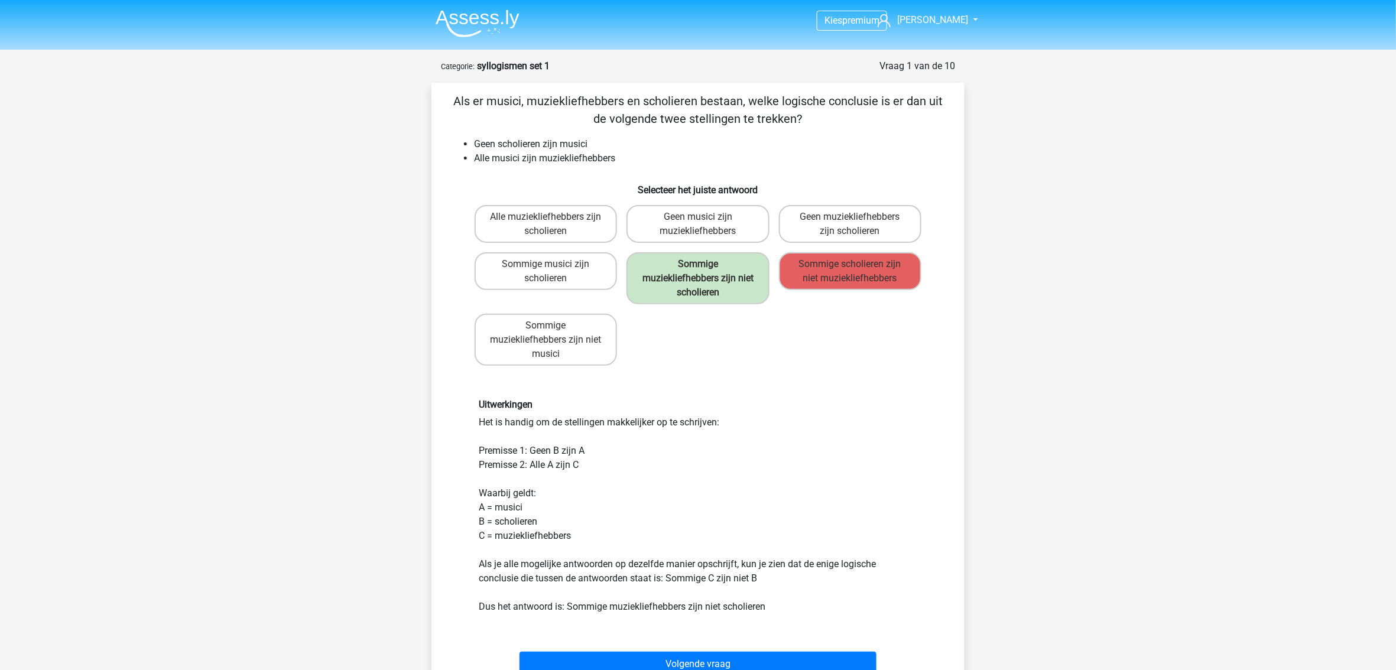
scroll to position [79, 0]
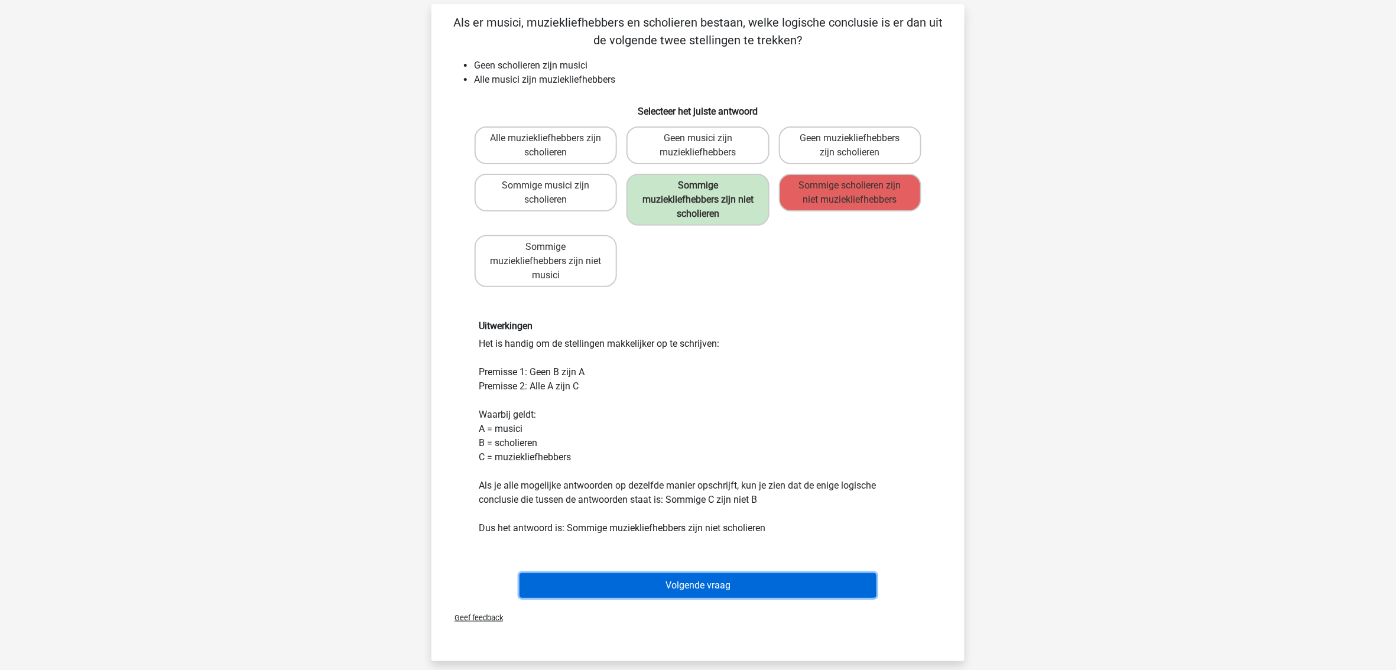
click at [614, 579] on button "Volgende vraag" at bounding box center [699, 585] width 358 height 25
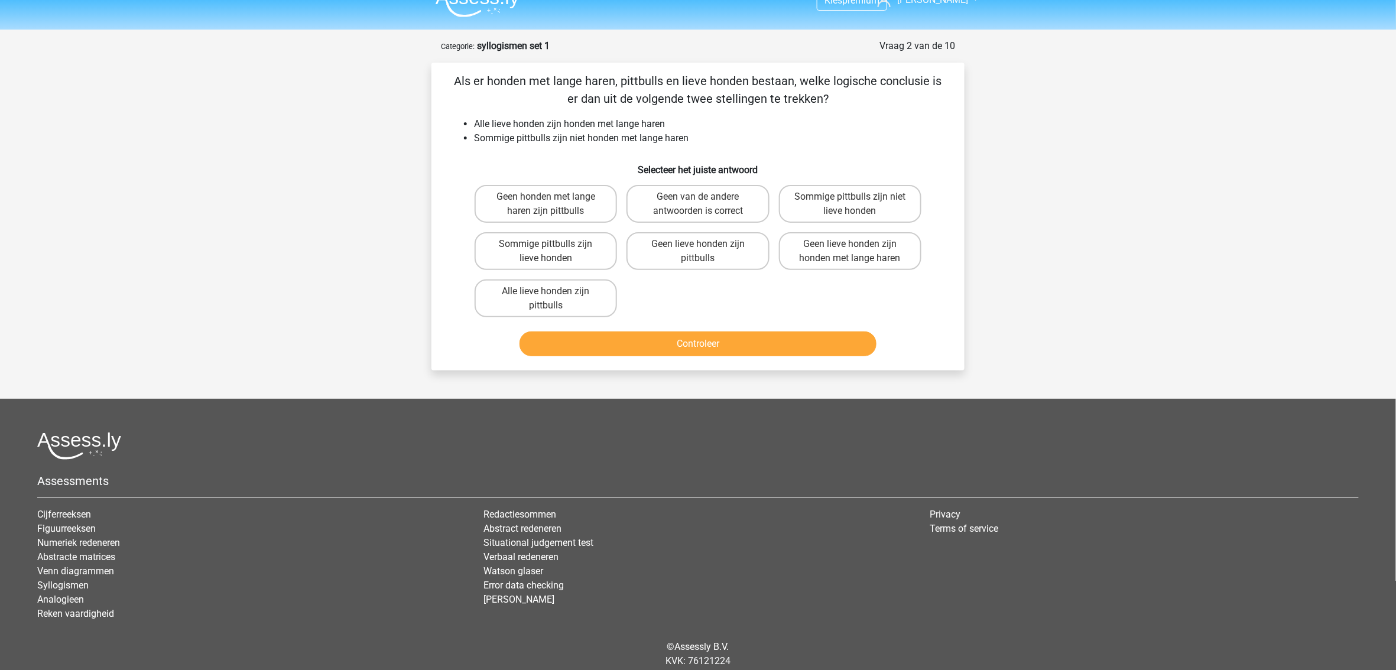
scroll to position [0, 0]
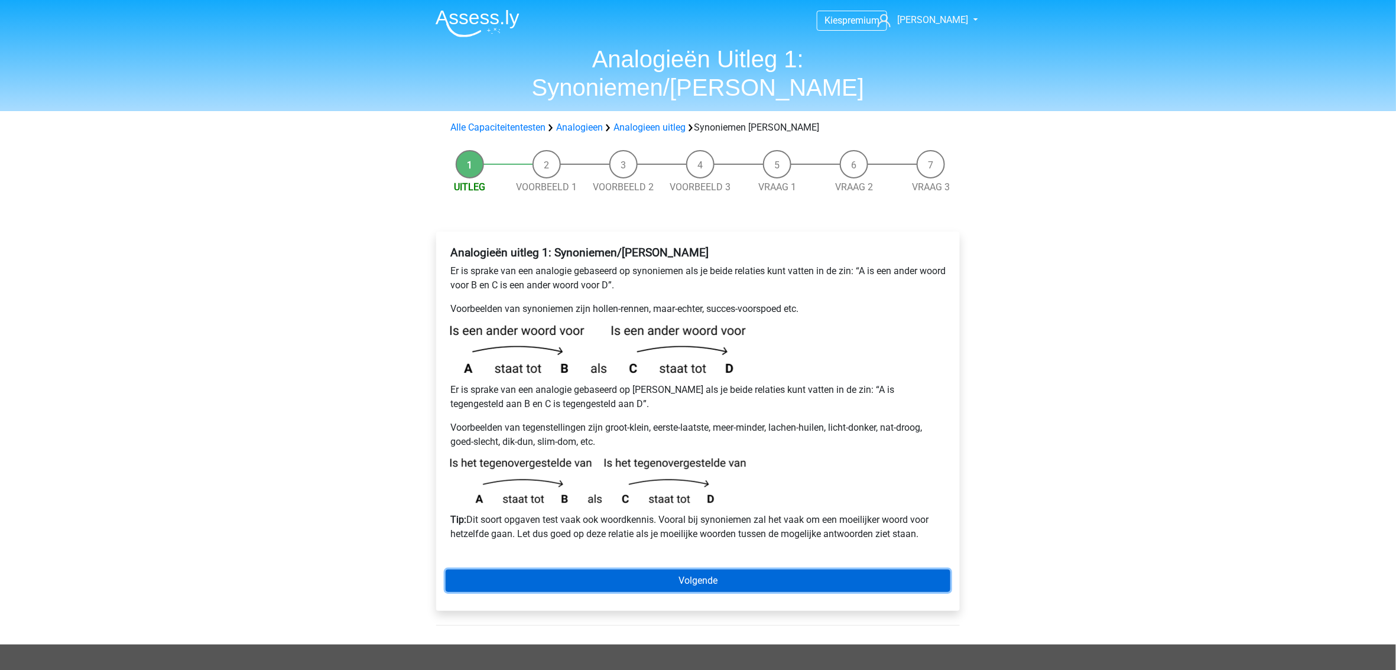
click at [699, 570] on link "Volgende" at bounding box center [698, 581] width 505 height 22
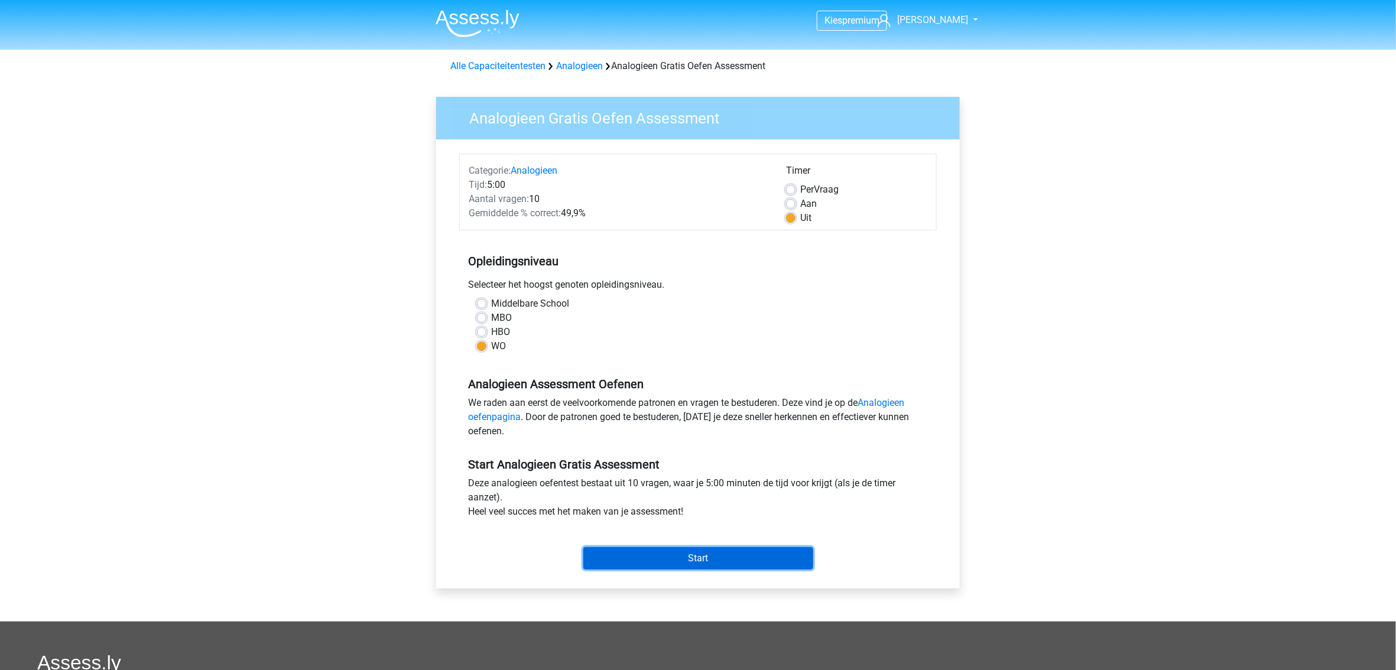
click at [664, 554] on input "Start" at bounding box center [698, 558] width 230 height 22
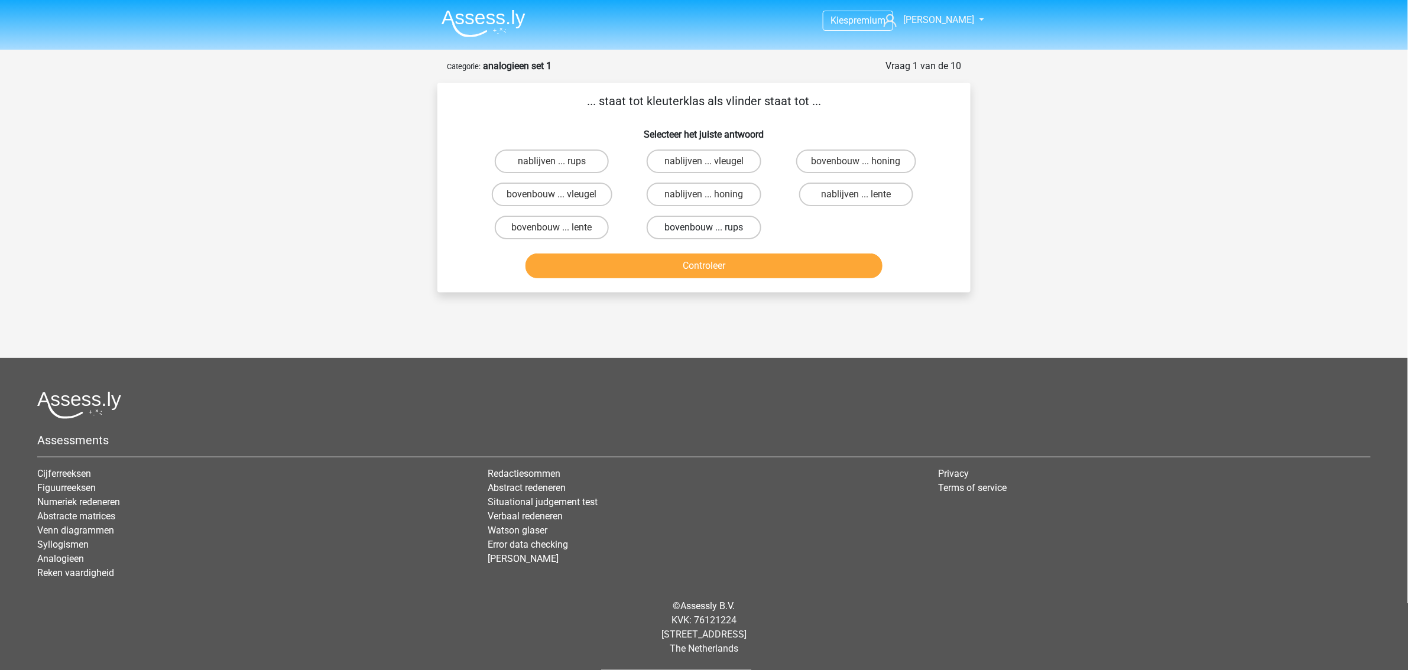
click at [686, 225] on label "bovenbouw ... rups" at bounding box center [704, 228] width 114 height 24
click at [704, 228] on input "bovenbouw ... rups" at bounding box center [708, 232] width 8 height 8
radio input "true"
click at [668, 264] on button "Controleer" at bounding box center [705, 266] width 358 height 25
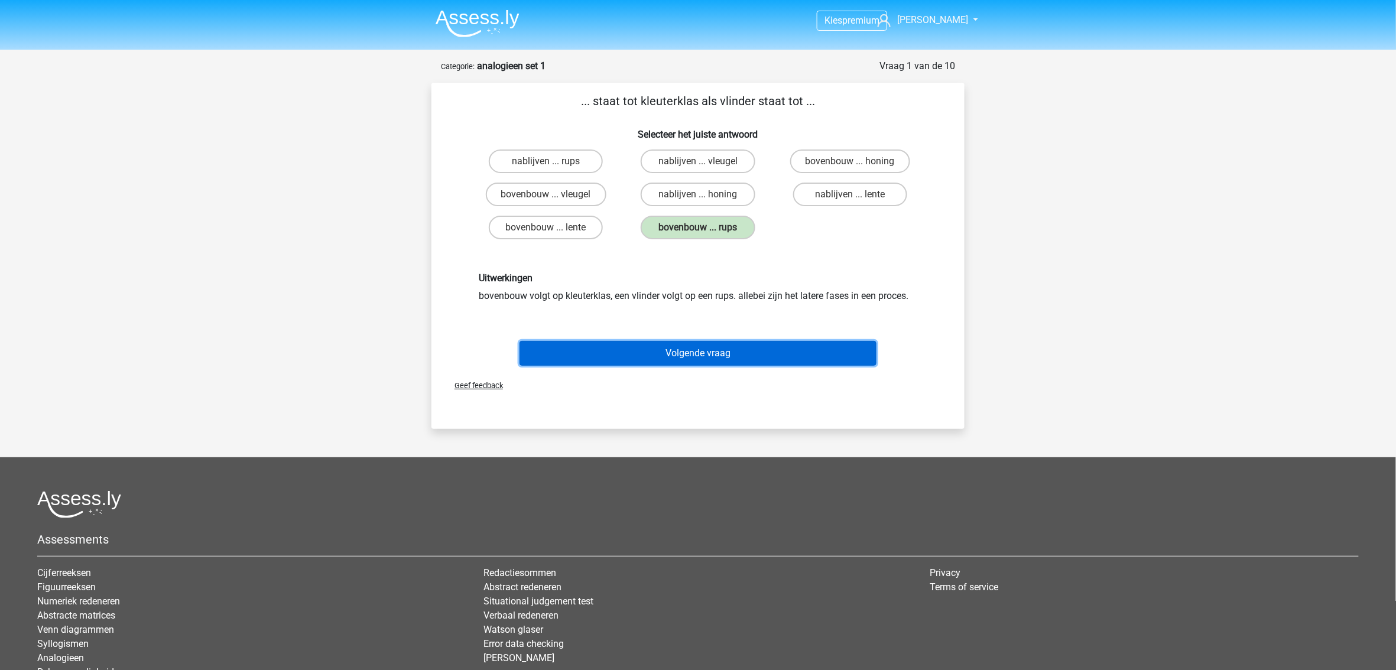
click at [687, 349] on button "Volgende vraag" at bounding box center [699, 353] width 358 height 25
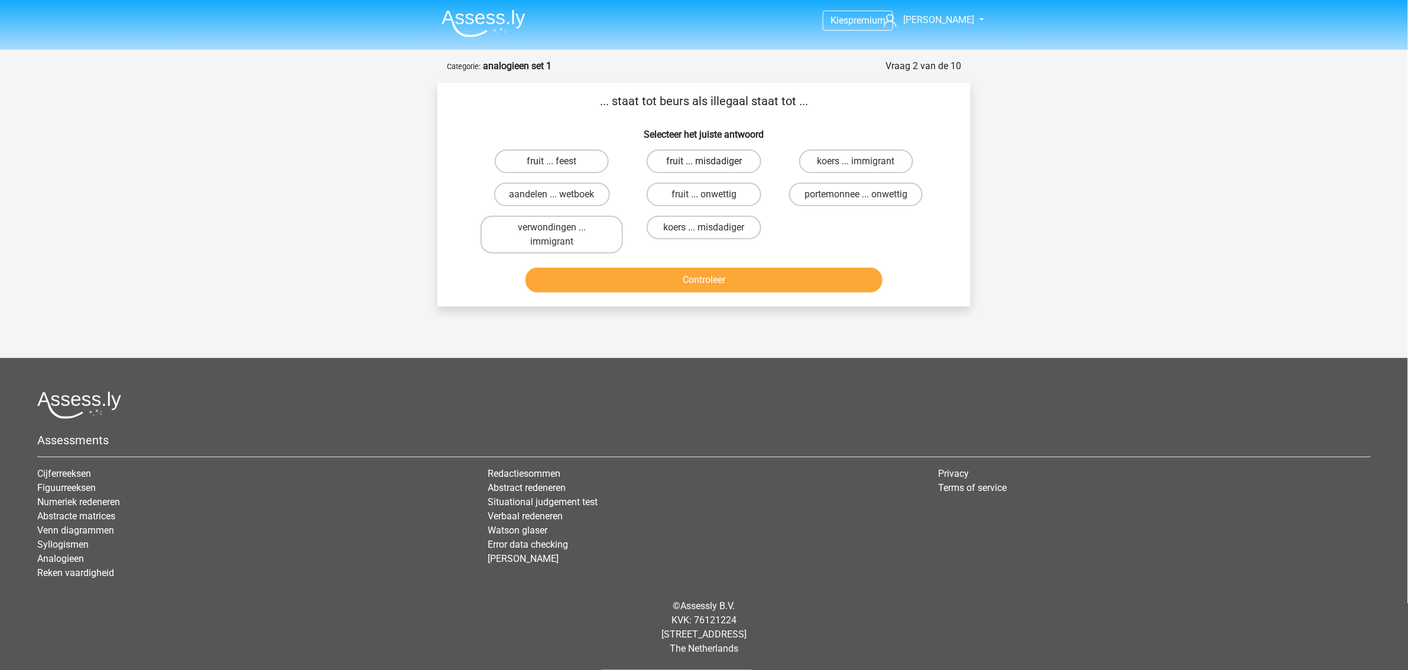
click at [715, 163] on label "fruit ... misdadiger" at bounding box center [704, 162] width 114 height 24
click at [712, 163] on input "fruit ... misdadiger" at bounding box center [708, 165] width 8 height 8
radio input "true"
click at [725, 284] on button "Controleer" at bounding box center [705, 280] width 358 height 25
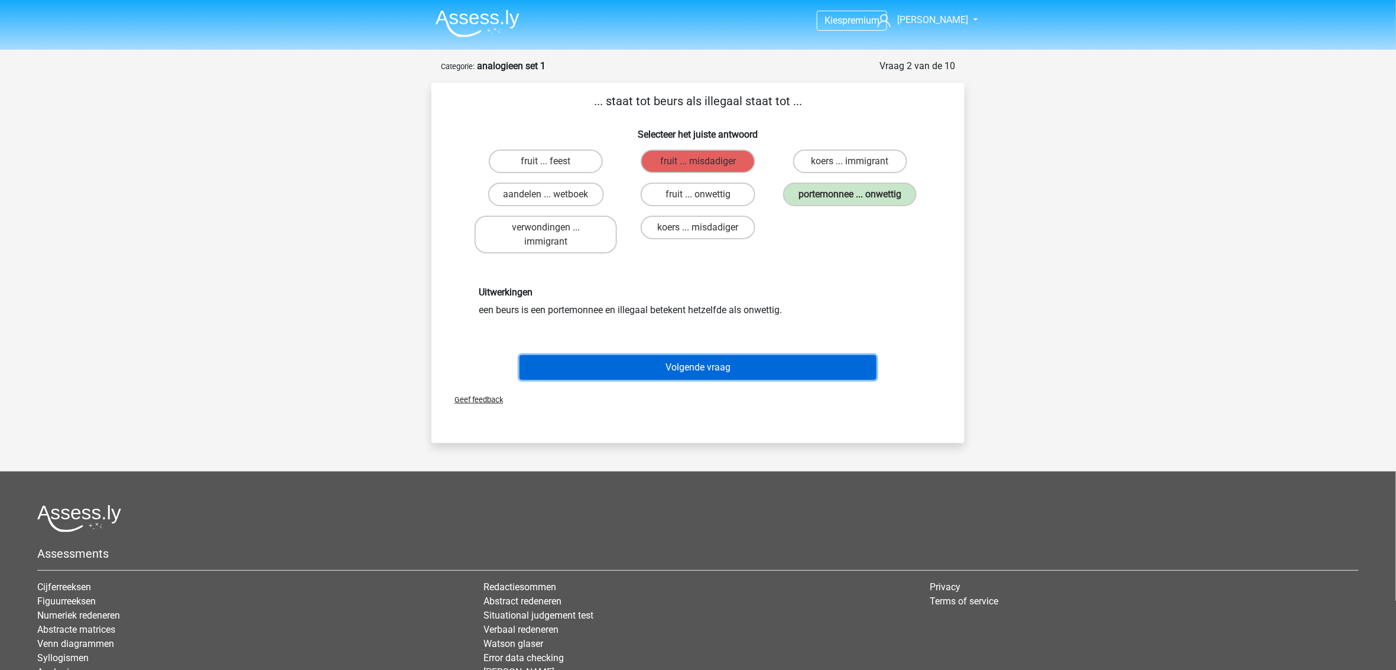
click at [717, 365] on button "Volgende vraag" at bounding box center [699, 367] width 358 height 25
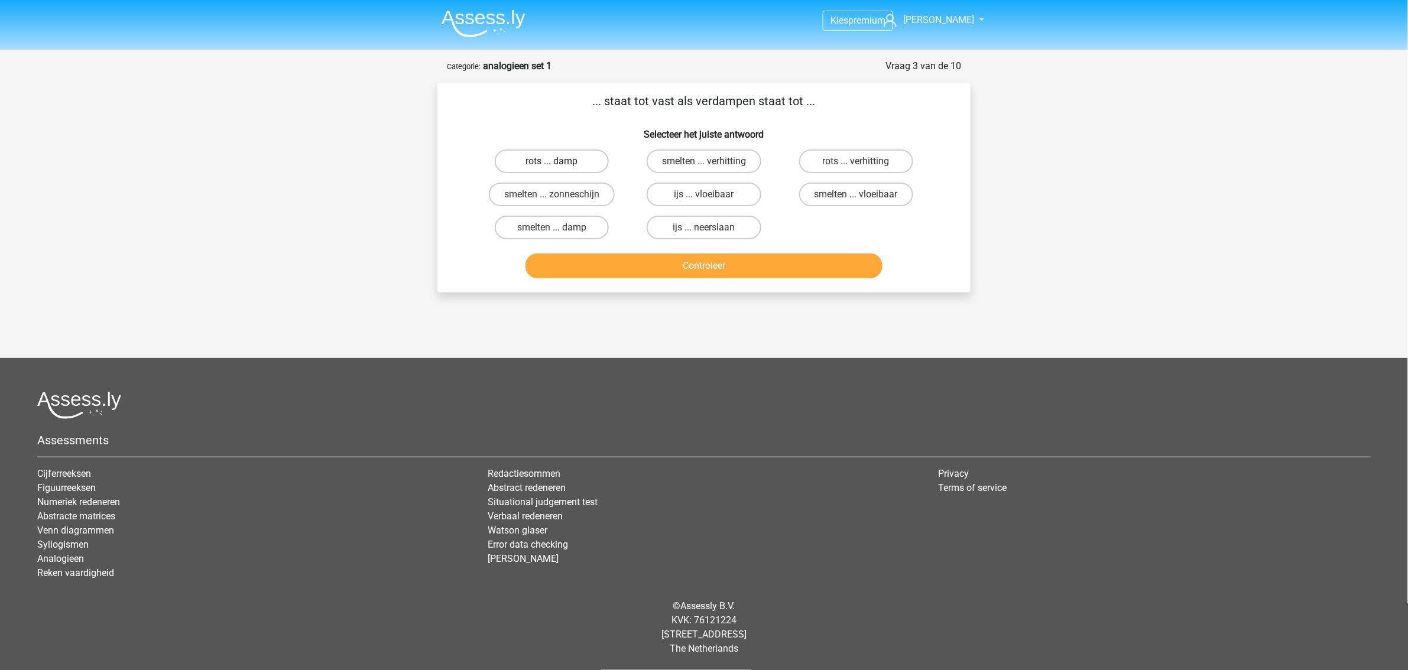
click at [588, 167] on label "rots ... damp" at bounding box center [552, 162] width 114 height 24
click at [560, 167] on input "rots ... damp" at bounding box center [556, 165] width 8 height 8
radio input "true"
click at [831, 161] on label "rots ... verhitting" at bounding box center [856, 162] width 114 height 24
click at [856, 161] on input "rots ... verhitting" at bounding box center [860, 165] width 8 height 8
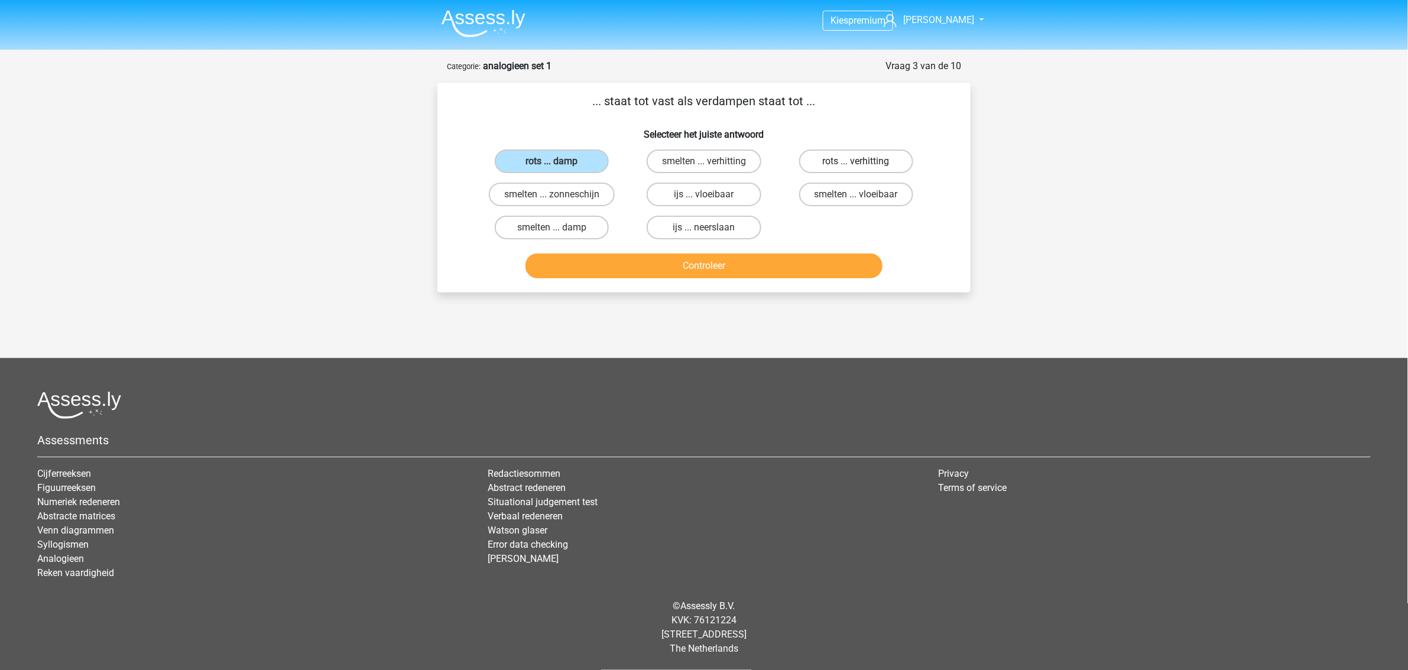
radio input "true"
click at [759, 265] on button "Controleer" at bounding box center [705, 266] width 358 height 25
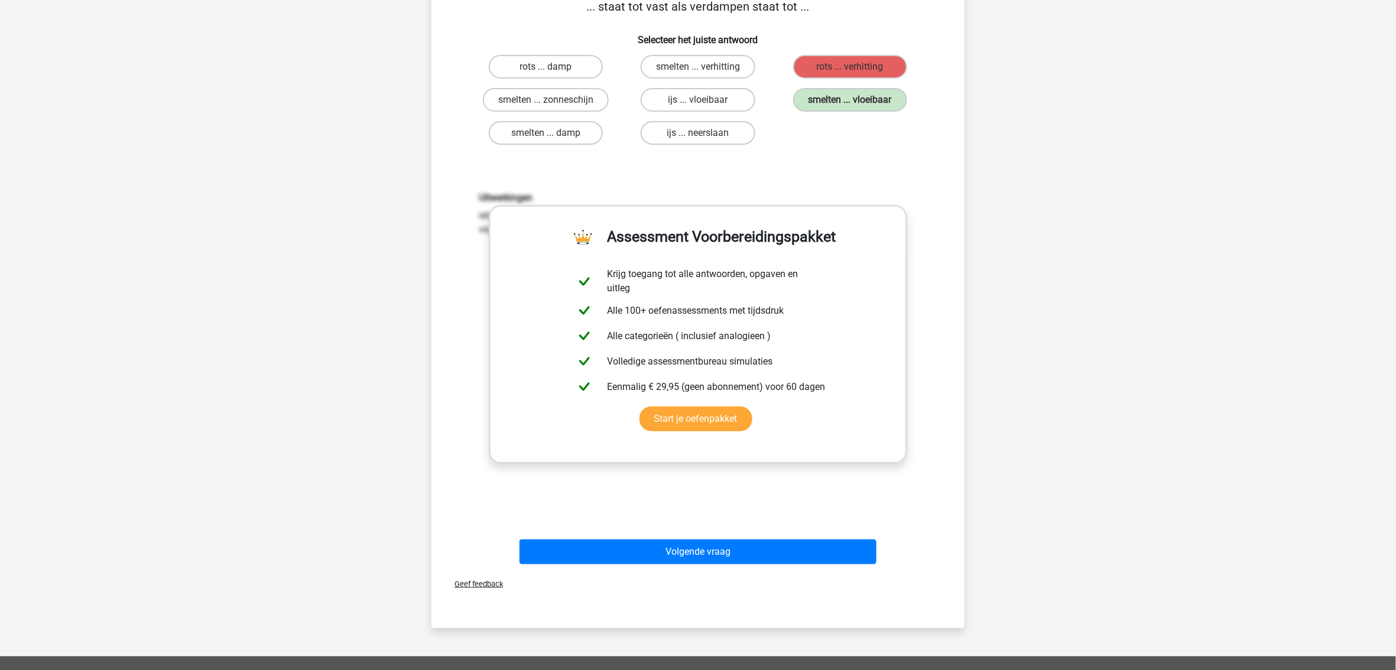
scroll to position [236, 0]
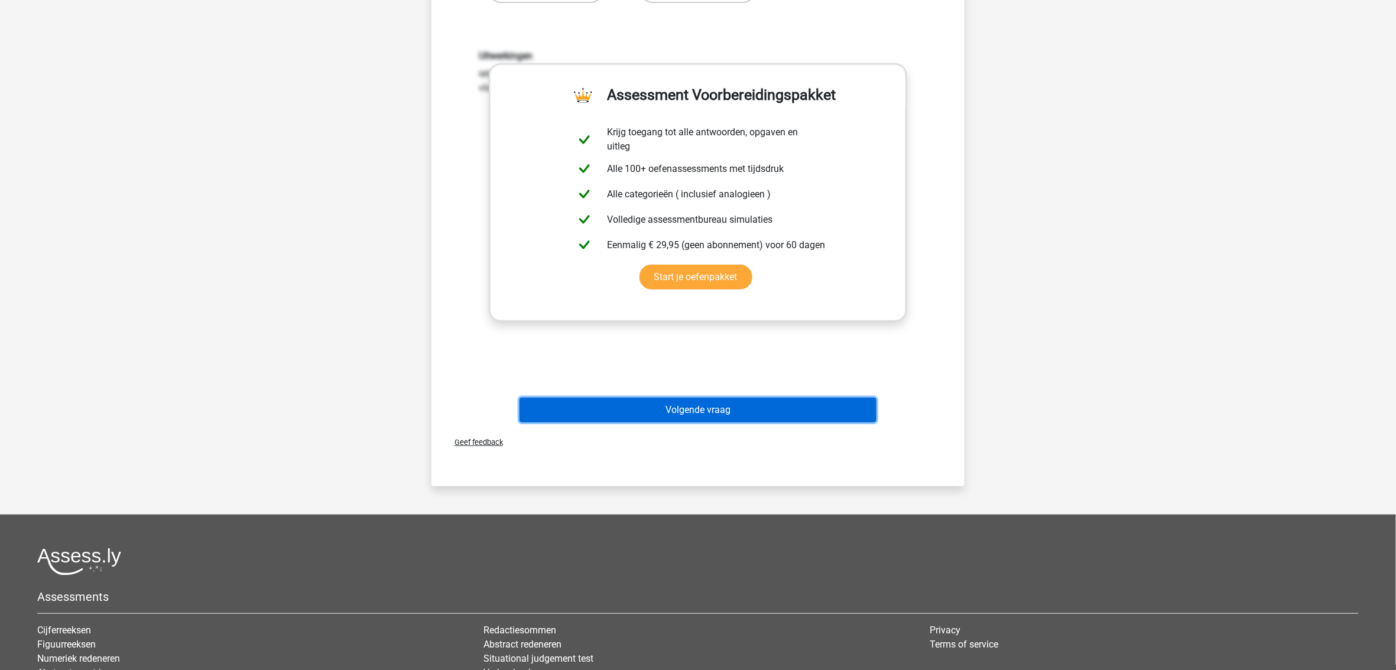
click at [772, 412] on button "Volgende vraag" at bounding box center [699, 410] width 358 height 25
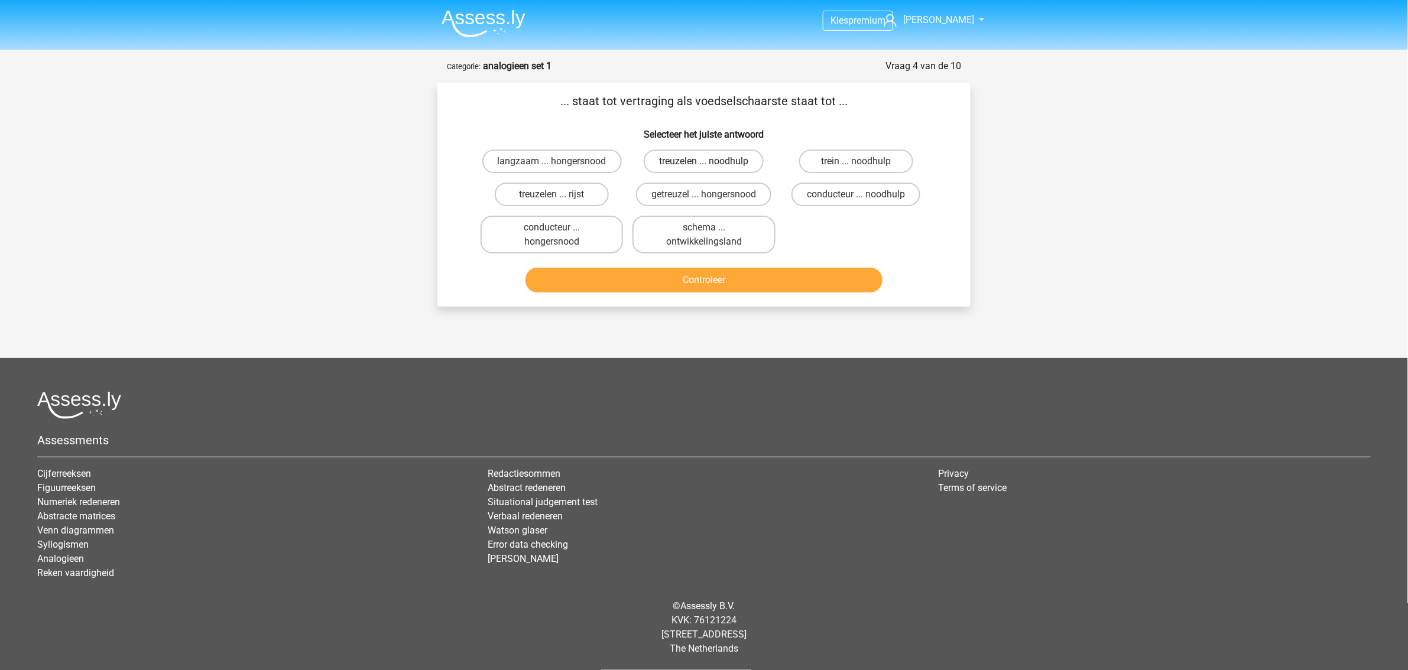
click at [713, 162] on label "treuzelen ... noodhulp" at bounding box center [704, 162] width 120 height 24
click at [712, 162] on input "treuzelen ... noodhulp" at bounding box center [708, 165] width 8 height 8
radio input "true"
click at [719, 194] on label "getreuzel ... hongersnood" at bounding box center [703, 195] width 135 height 24
click at [712, 194] on input "getreuzel ... hongersnood" at bounding box center [708, 198] width 8 height 8
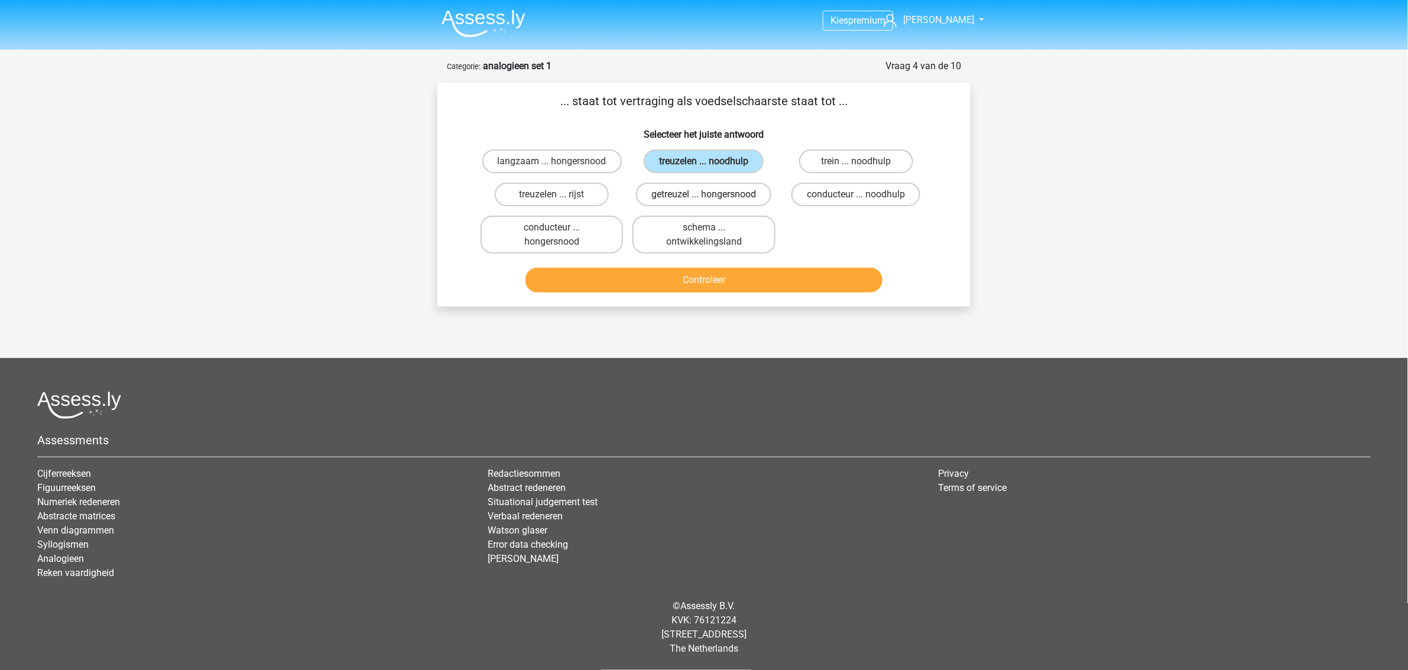
radio input "true"
click at [718, 275] on button "Controleer" at bounding box center [705, 280] width 358 height 25
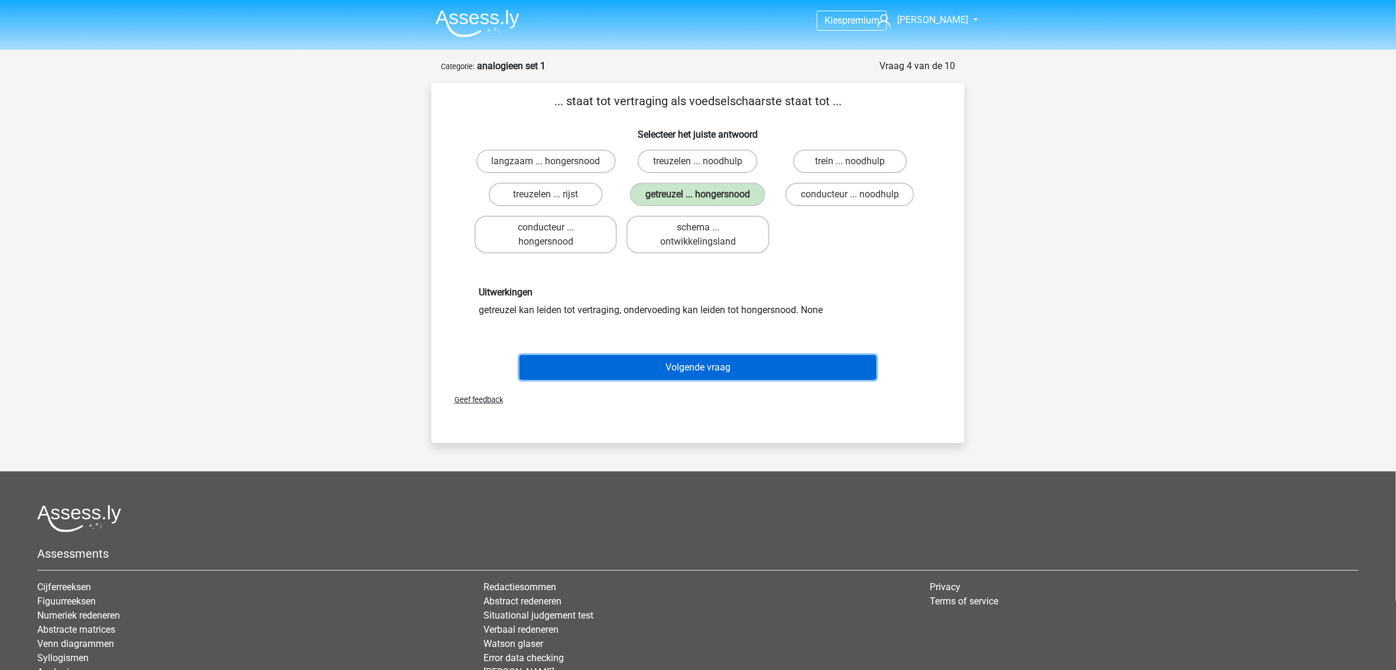
click at [713, 358] on button "Volgende vraag" at bounding box center [699, 367] width 358 height 25
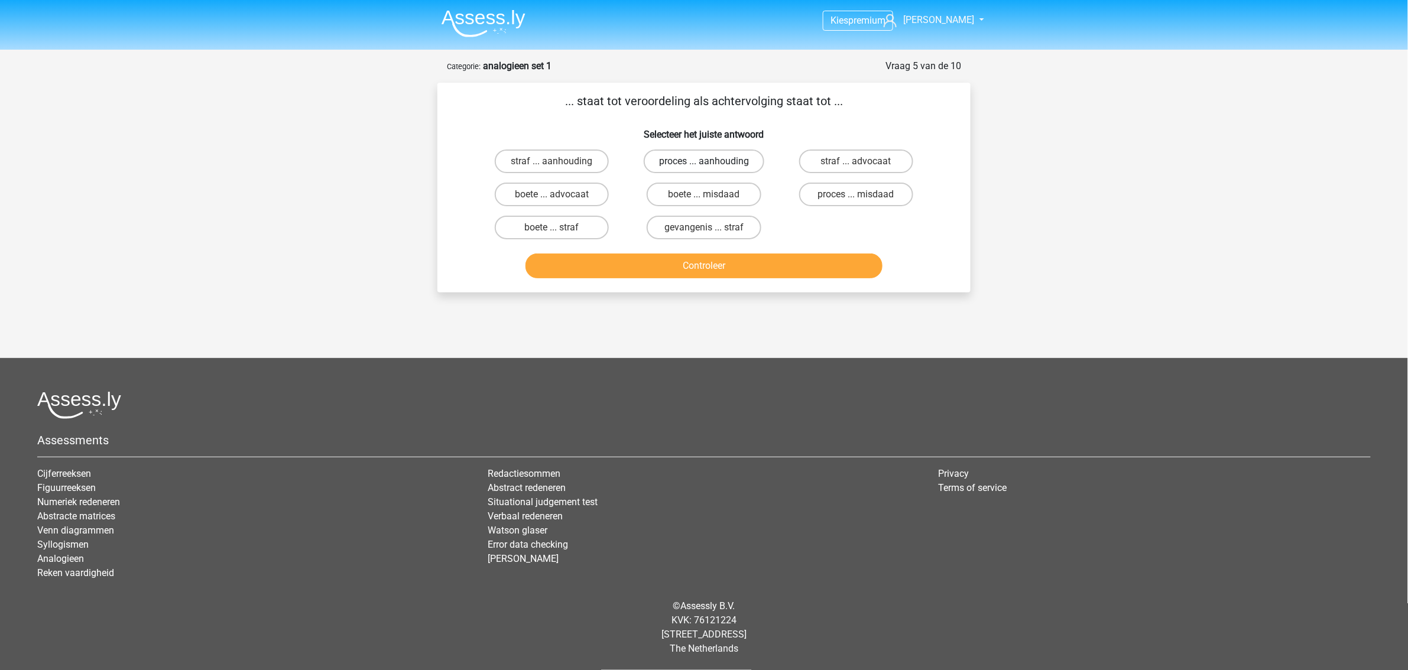
drag, startPoint x: 713, startPoint y: 153, endPoint x: 713, endPoint y: 180, distance: 27.8
click at [713, 154] on label "proces ... aanhouding" at bounding box center [704, 162] width 121 height 24
click at [712, 161] on input "proces ... aanhouding" at bounding box center [708, 165] width 8 height 8
radio input "true"
click at [713, 260] on button "Controleer" at bounding box center [705, 266] width 358 height 25
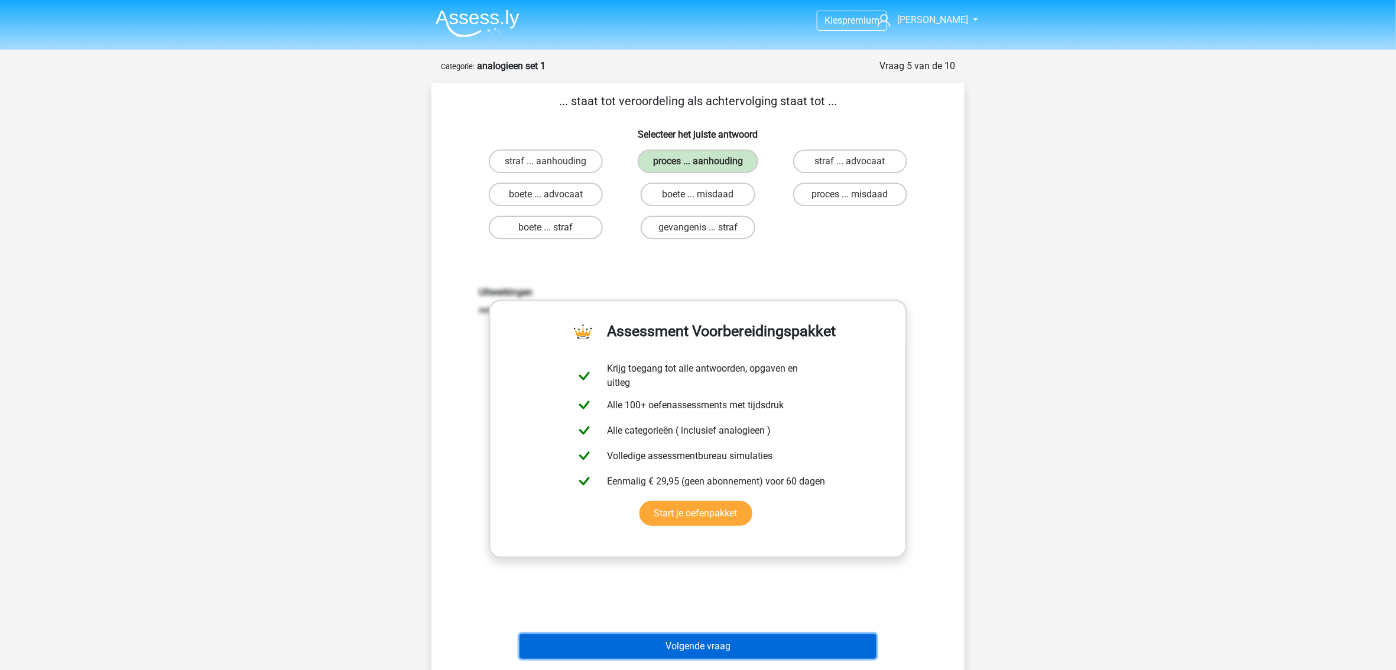
click at [712, 644] on button "Volgende vraag" at bounding box center [699, 646] width 358 height 25
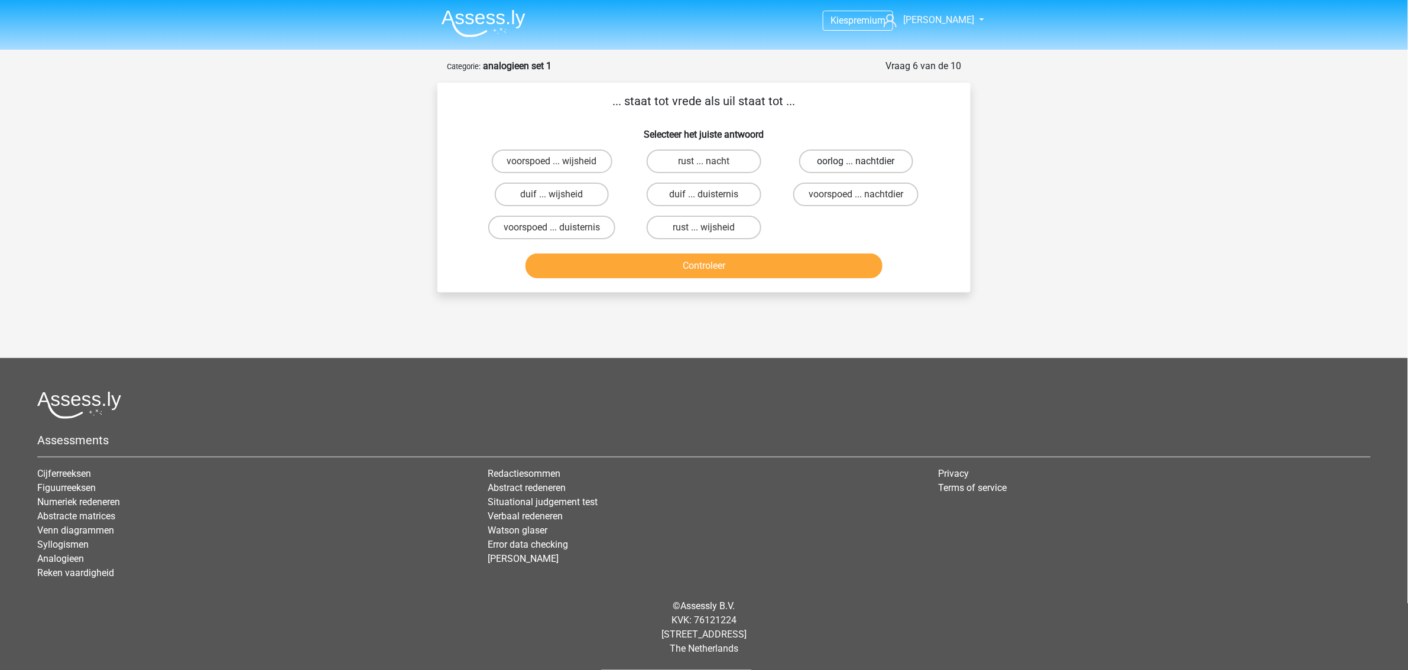
click at [842, 158] on label "oorlog ... nachtdier" at bounding box center [856, 162] width 114 height 24
click at [856, 161] on input "oorlog ... nachtdier" at bounding box center [860, 165] width 8 height 8
radio input "true"
click at [829, 265] on button "Controleer" at bounding box center [705, 266] width 358 height 25
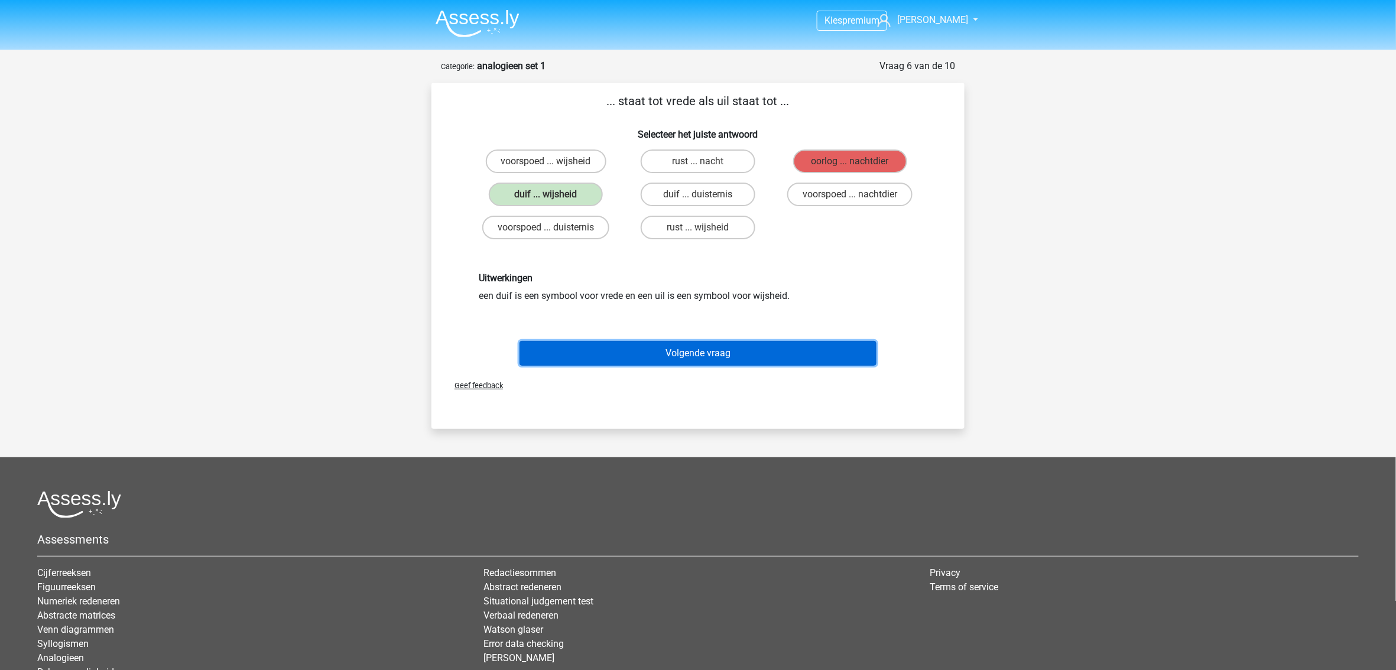
click at [755, 353] on button "Volgende vraag" at bounding box center [699, 353] width 358 height 25
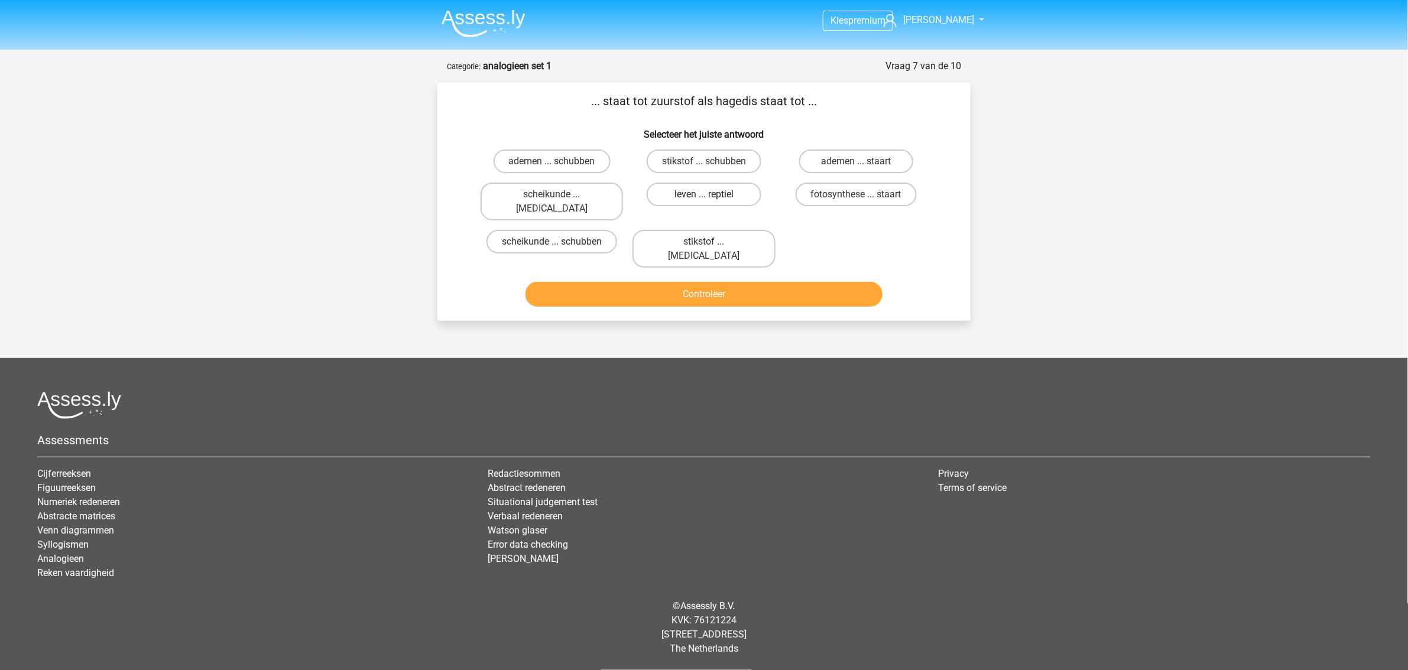
click at [681, 194] on label "leven ... reptiel" at bounding box center [704, 195] width 114 height 24
click at [704, 194] on input "leven ... reptiel" at bounding box center [708, 198] width 8 height 8
radio input "true"
click at [722, 232] on label "stikstof ... krokodil" at bounding box center [704, 249] width 142 height 38
click at [712, 242] on input "stikstof ... krokodil" at bounding box center [708, 246] width 8 height 8
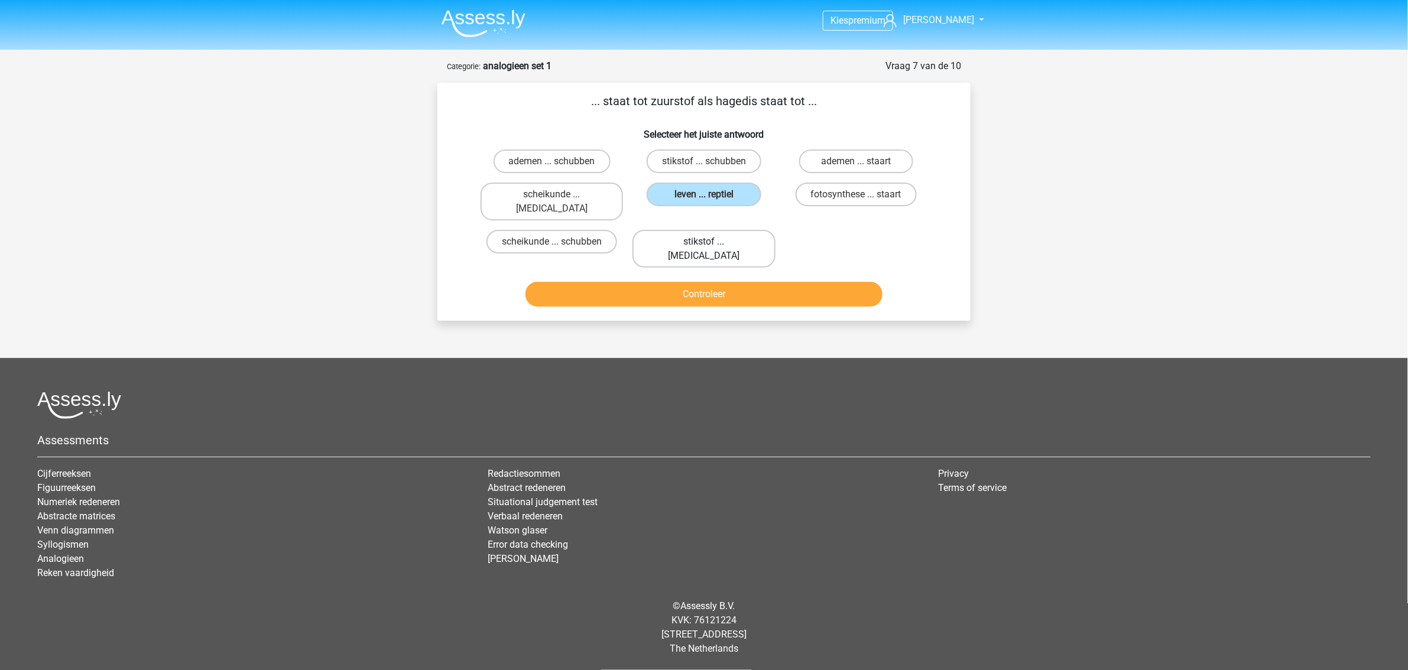
radio input "true"
click at [719, 282] on button "Controleer" at bounding box center [705, 294] width 358 height 25
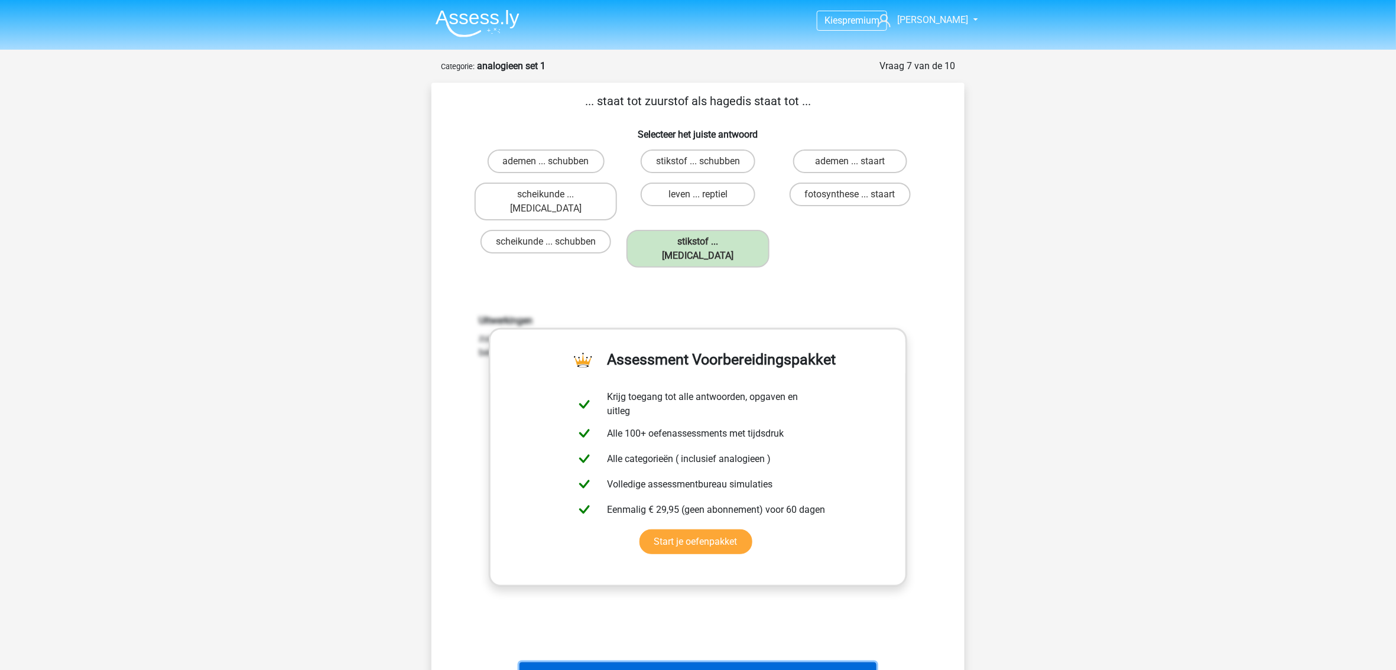
click at [731, 663] on button "Volgende vraag" at bounding box center [699, 675] width 358 height 25
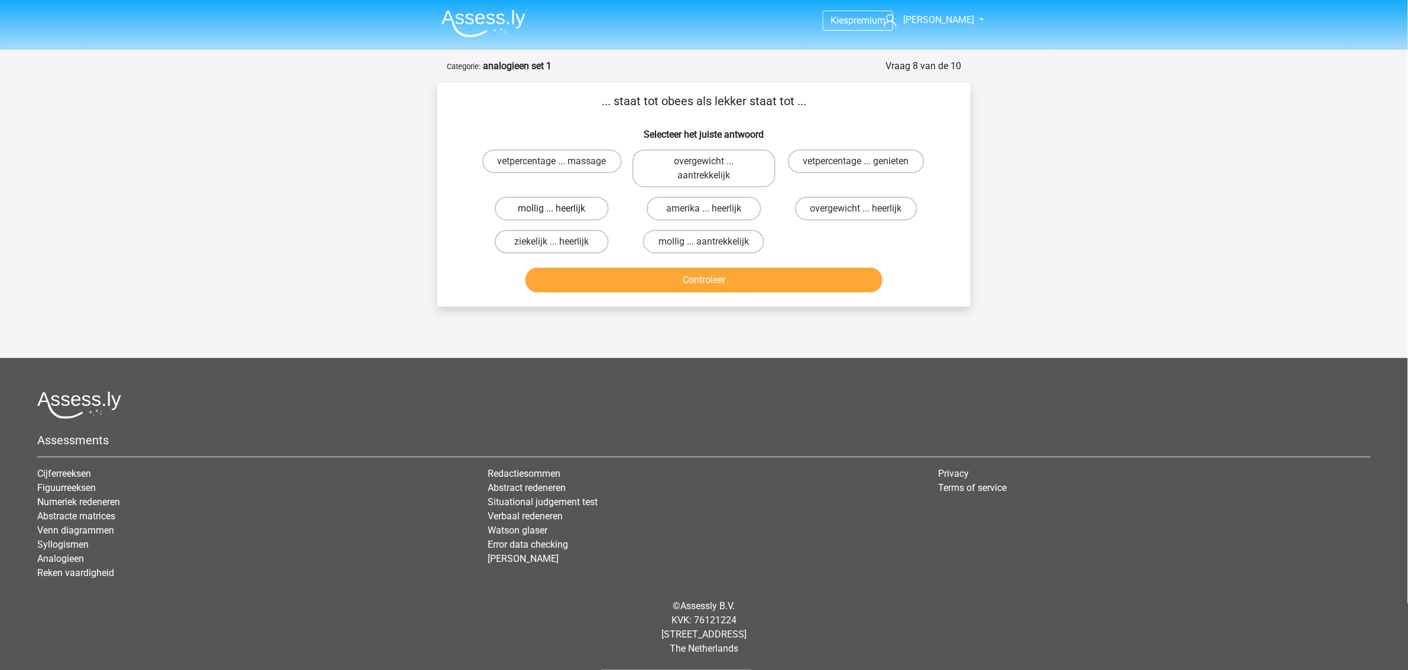
click at [584, 206] on label "mollig ... heerlijk" at bounding box center [552, 209] width 114 height 24
click at [560, 209] on input "mollig ... heerlijk" at bounding box center [556, 213] width 8 height 8
radio input "true"
click at [771, 278] on button "Controleer" at bounding box center [705, 280] width 358 height 25
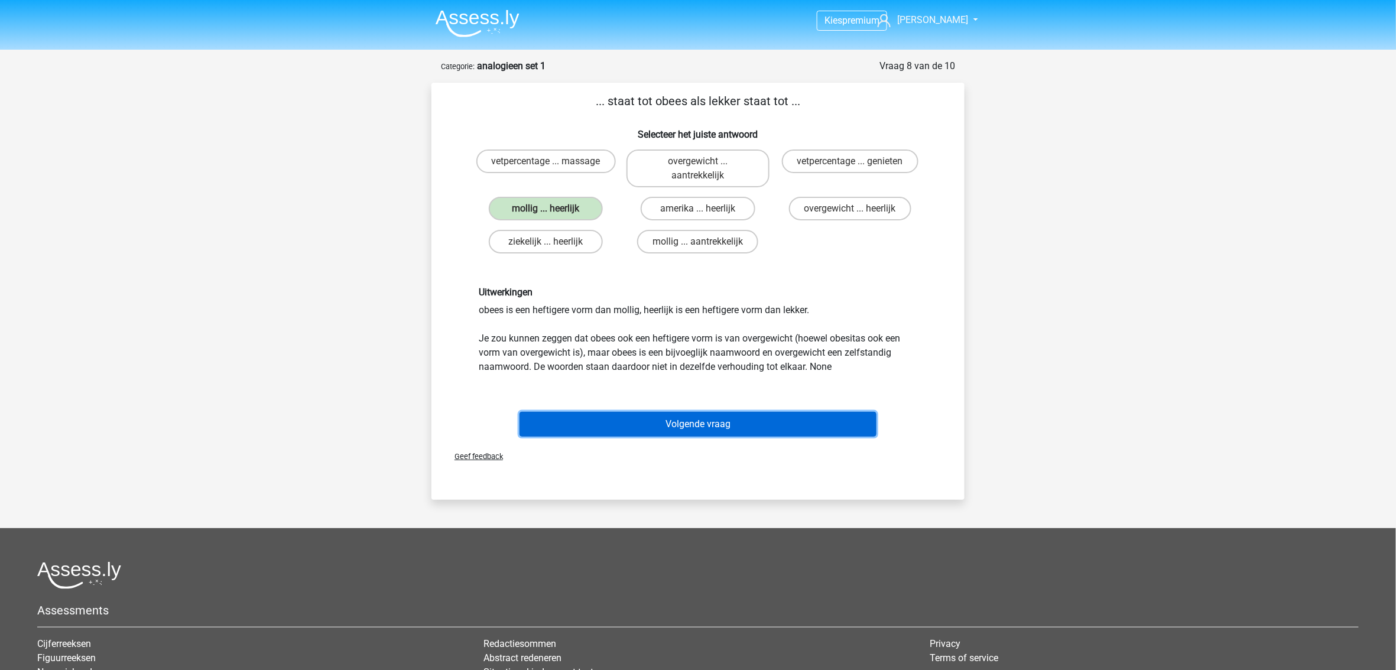
click at [725, 422] on button "Volgende vraag" at bounding box center [699, 424] width 358 height 25
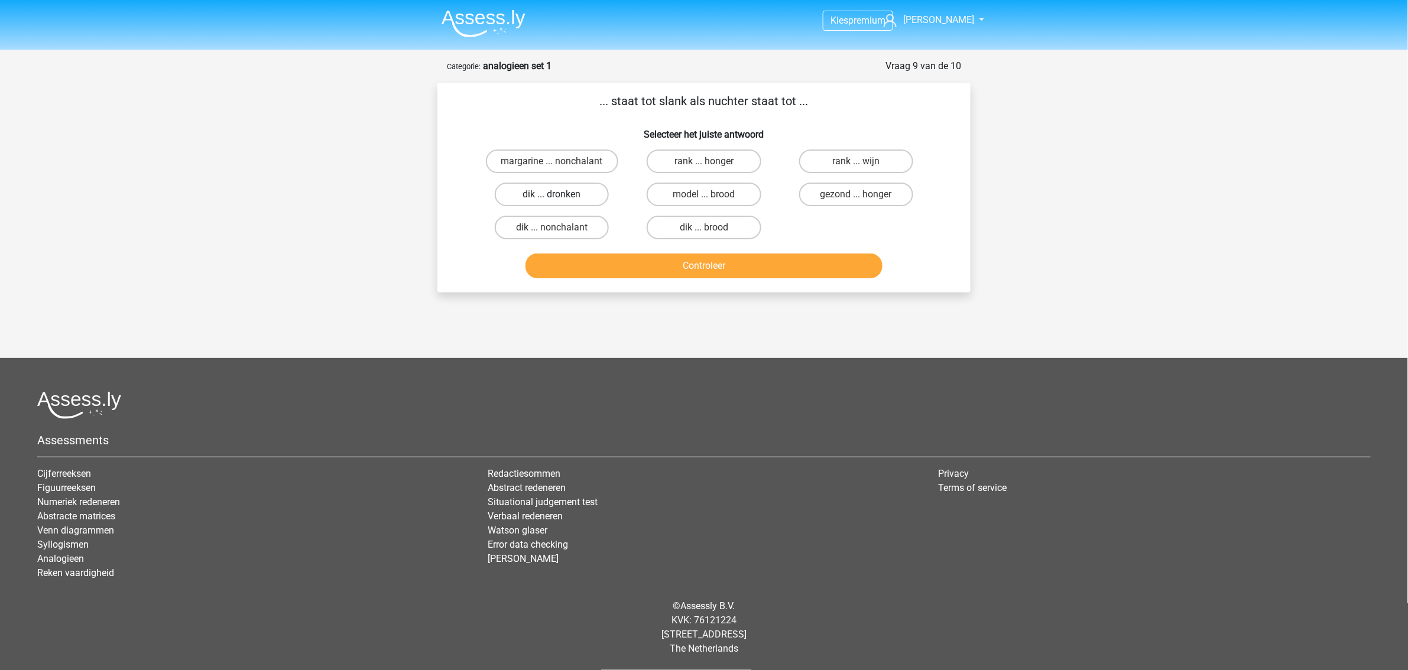
click at [564, 195] on label "dik ... dronken" at bounding box center [552, 195] width 114 height 24
click at [560, 195] on input "dik ... dronken" at bounding box center [556, 198] width 8 height 8
radio input "true"
click at [628, 254] on button "Controleer" at bounding box center [705, 266] width 358 height 25
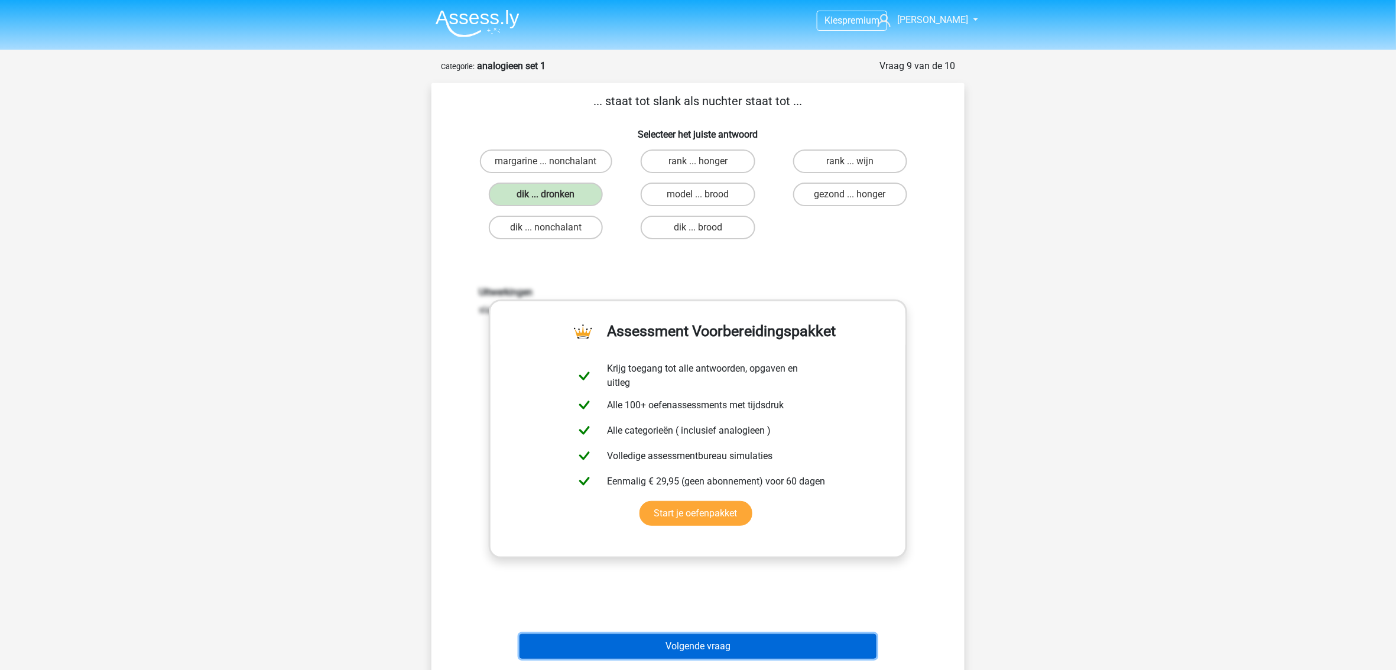
click at [745, 648] on button "Volgende vraag" at bounding box center [699, 646] width 358 height 25
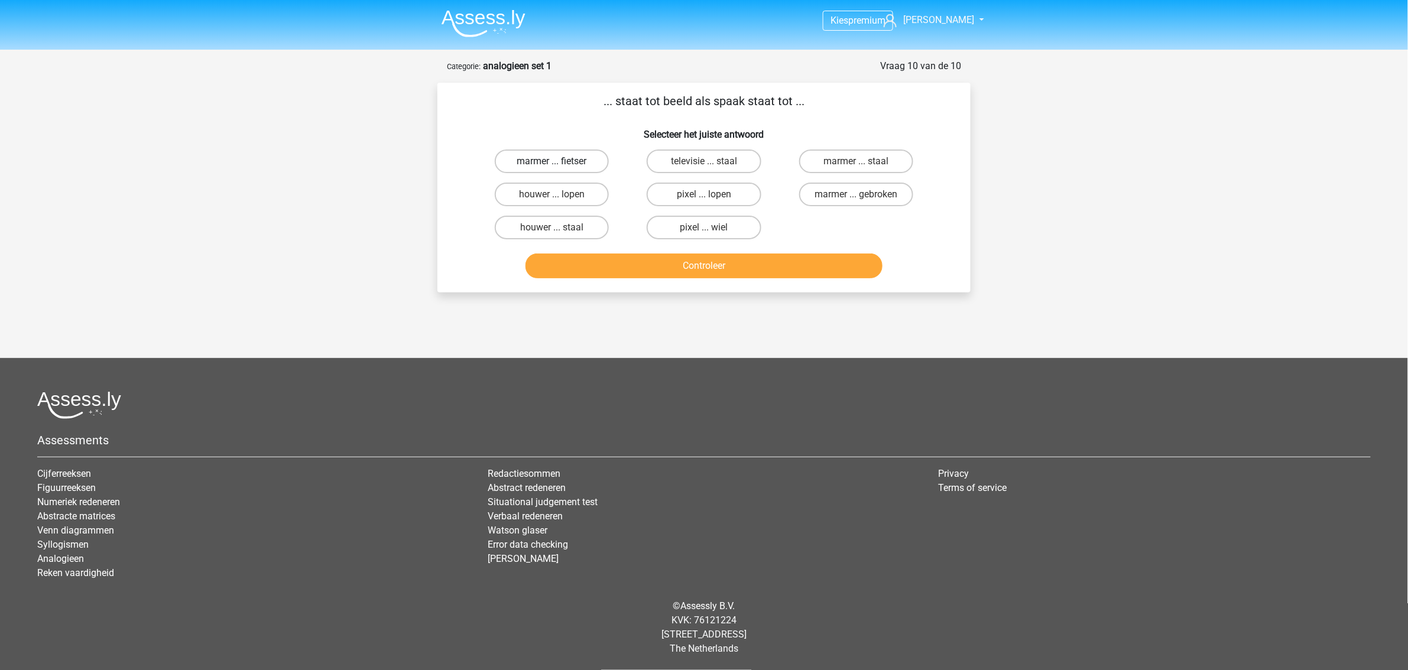
click at [586, 157] on label "marmer ... fietser" at bounding box center [552, 162] width 114 height 24
click at [560, 161] on input "marmer ... fietser" at bounding box center [556, 165] width 8 height 8
radio input "true"
click at [722, 231] on label "pixel ... wiel" at bounding box center [704, 228] width 114 height 24
click at [712, 231] on input "pixel ... wiel" at bounding box center [708, 232] width 8 height 8
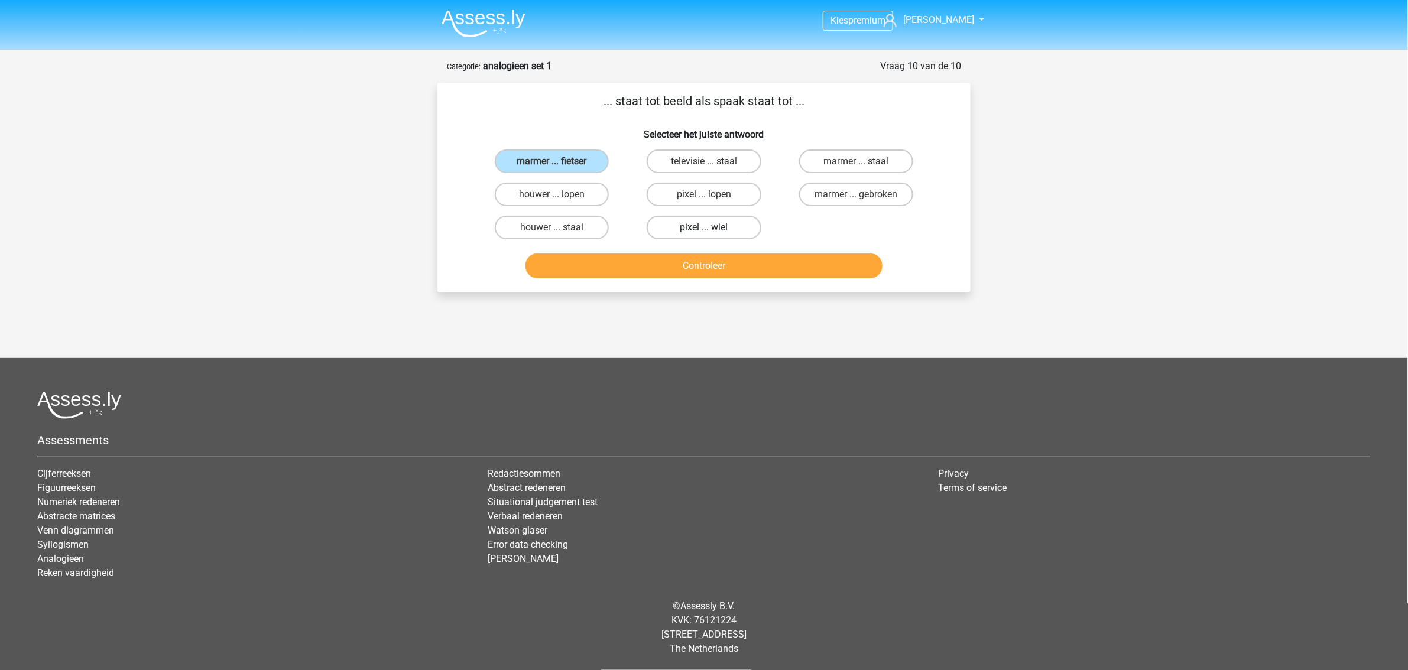
radio input "true"
click at [884, 164] on label "marmer ... staal" at bounding box center [856, 162] width 114 height 24
click at [864, 164] on input "marmer ... staal" at bounding box center [860, 165] width 8 height 8
radio input "true"
click at [833, 260] on button "Controleer" at bounding box center [705, 266] width 358 height 25
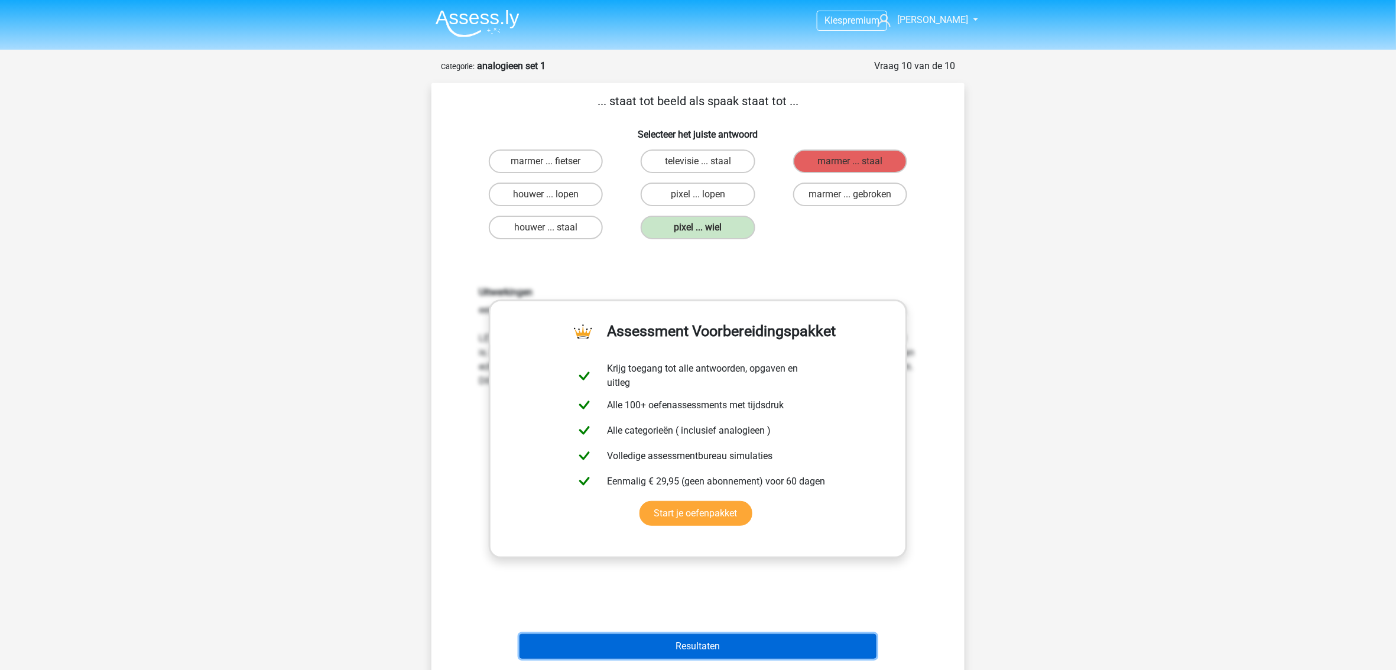
click at [690, 646] on button "Resultaten" at bounding box center [699, 646] width 358 height 25
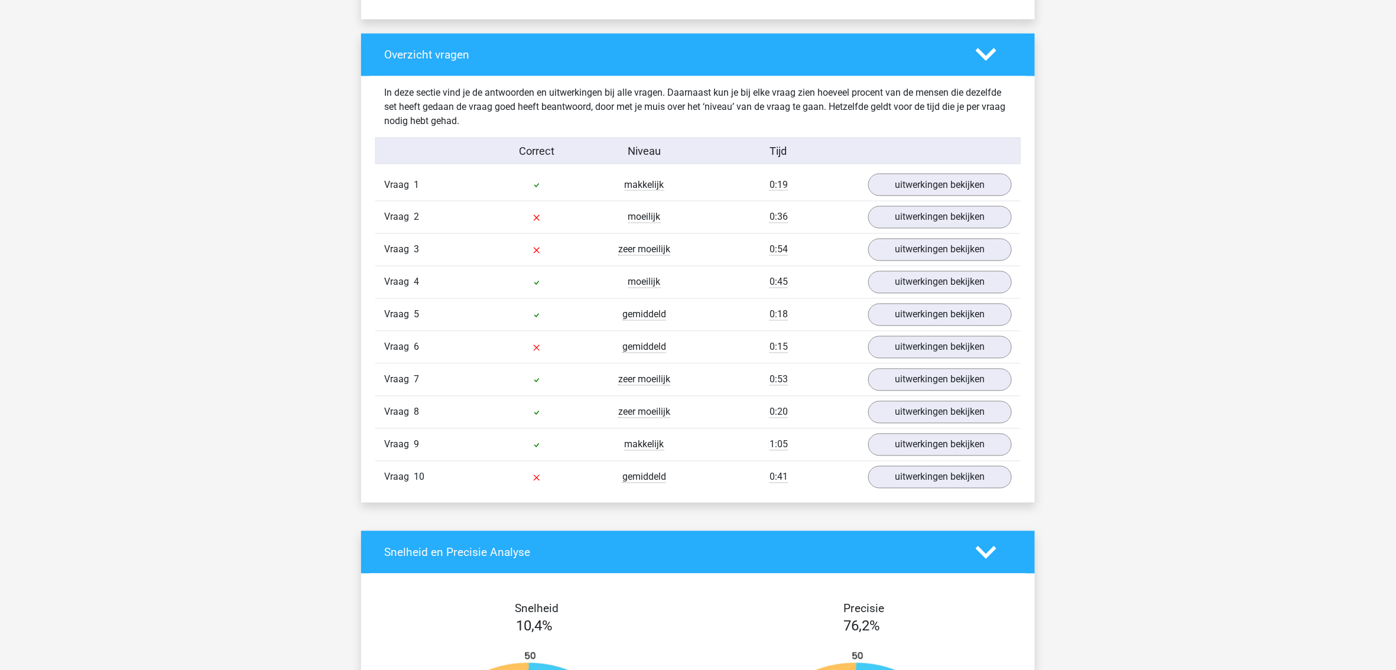
scroll to position [867, 0]
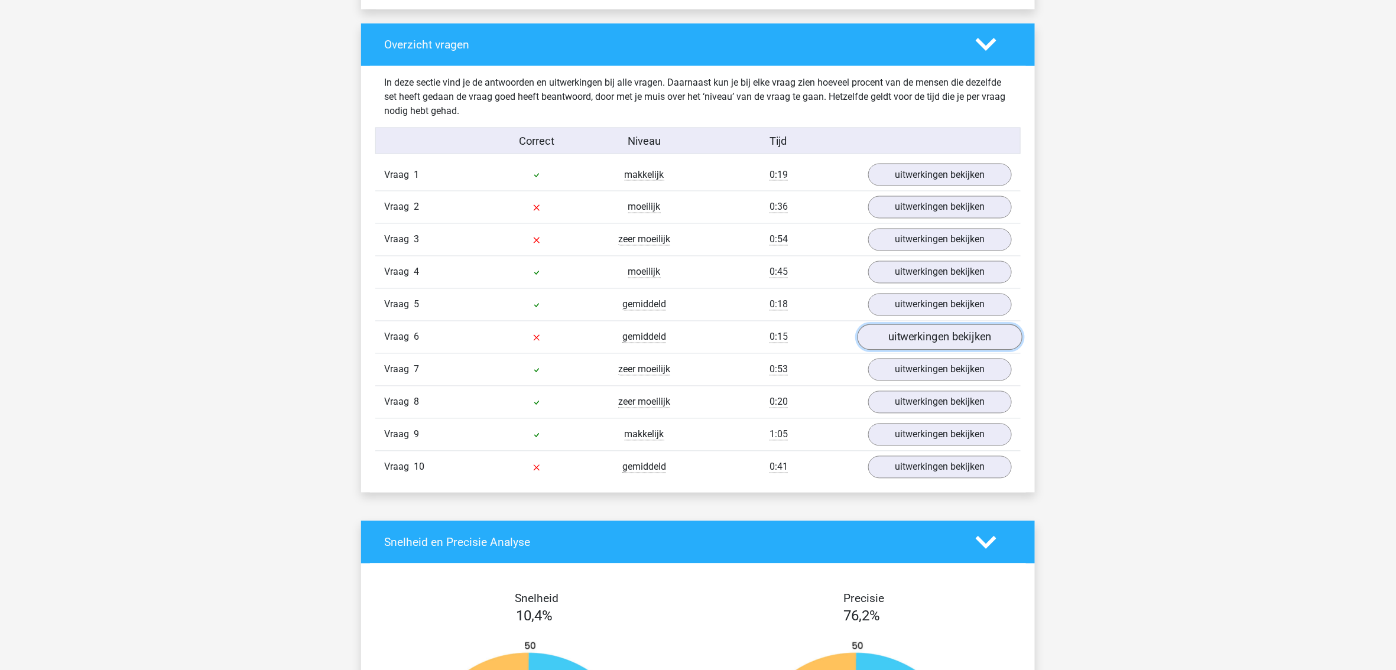
click at [910, 341] on link "uitwerkingen bekijken" at bounding box center [940, 338] width 165 height 26
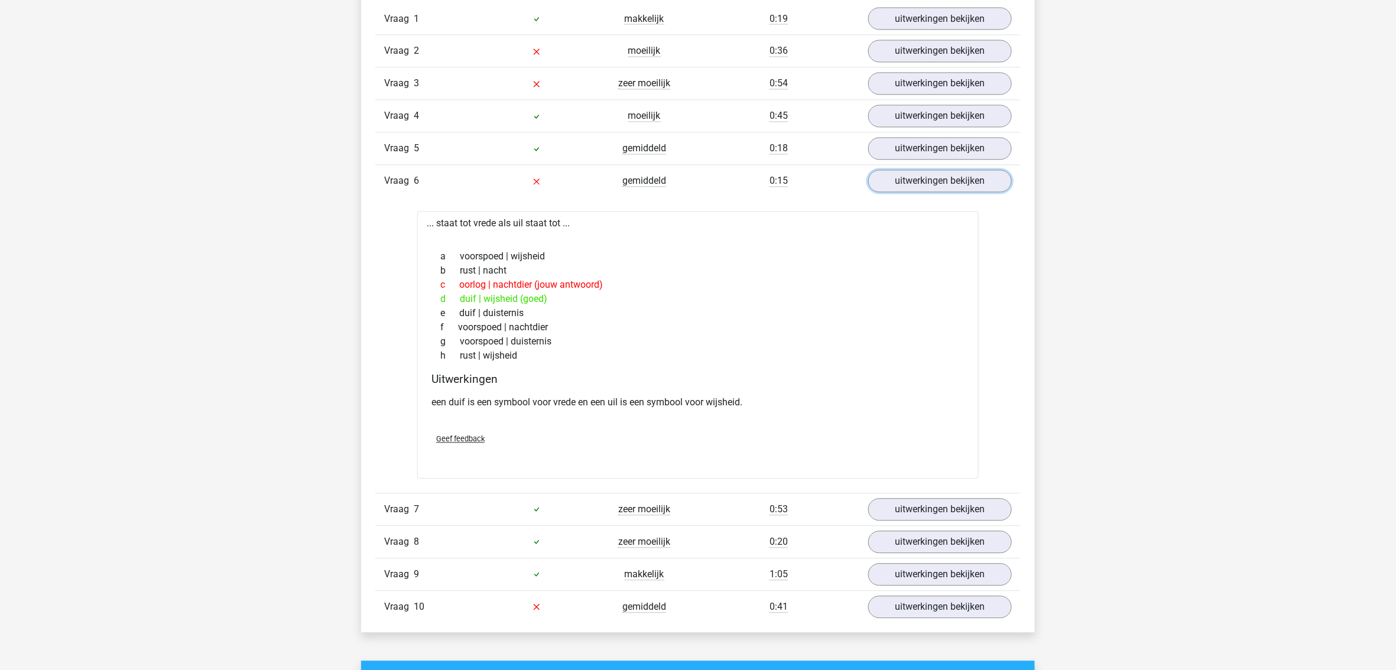
scroll to position [1025, 0]
click at [931, 182] on link "uitwerkingen bekijken" at bounding box center [940, 180] width 165 height 26
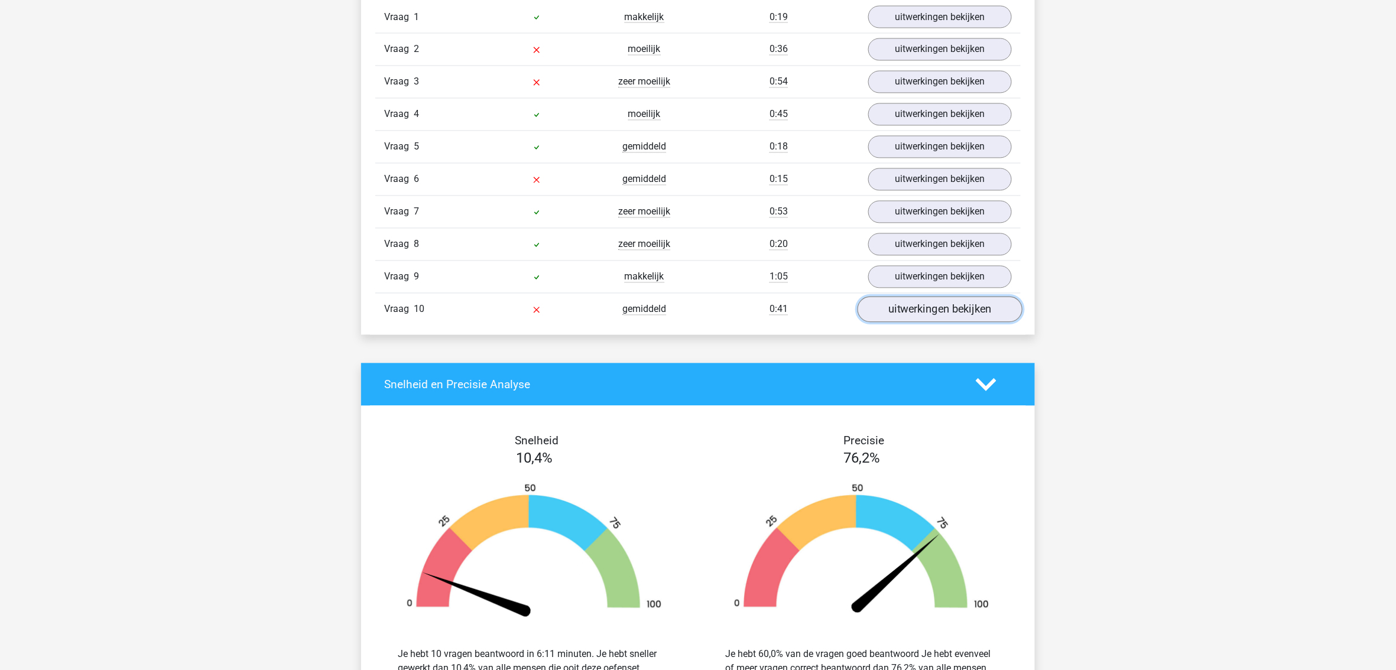
click at [925, 323] on link "uitwerkingen bekijken" at bounding box center [940, 310] width 165 height 26
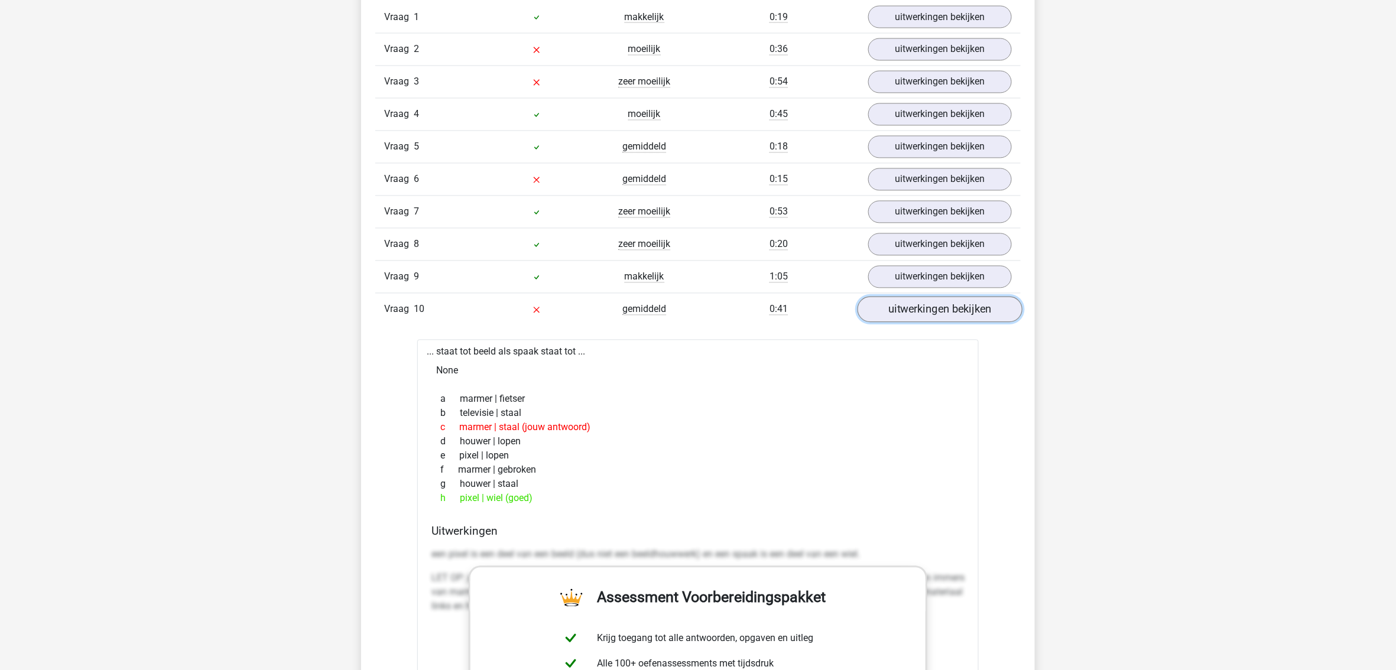
click at [925, 323] on link "uitwerkingen bekijken" at bounding box center [940, 310] width 165 height 26
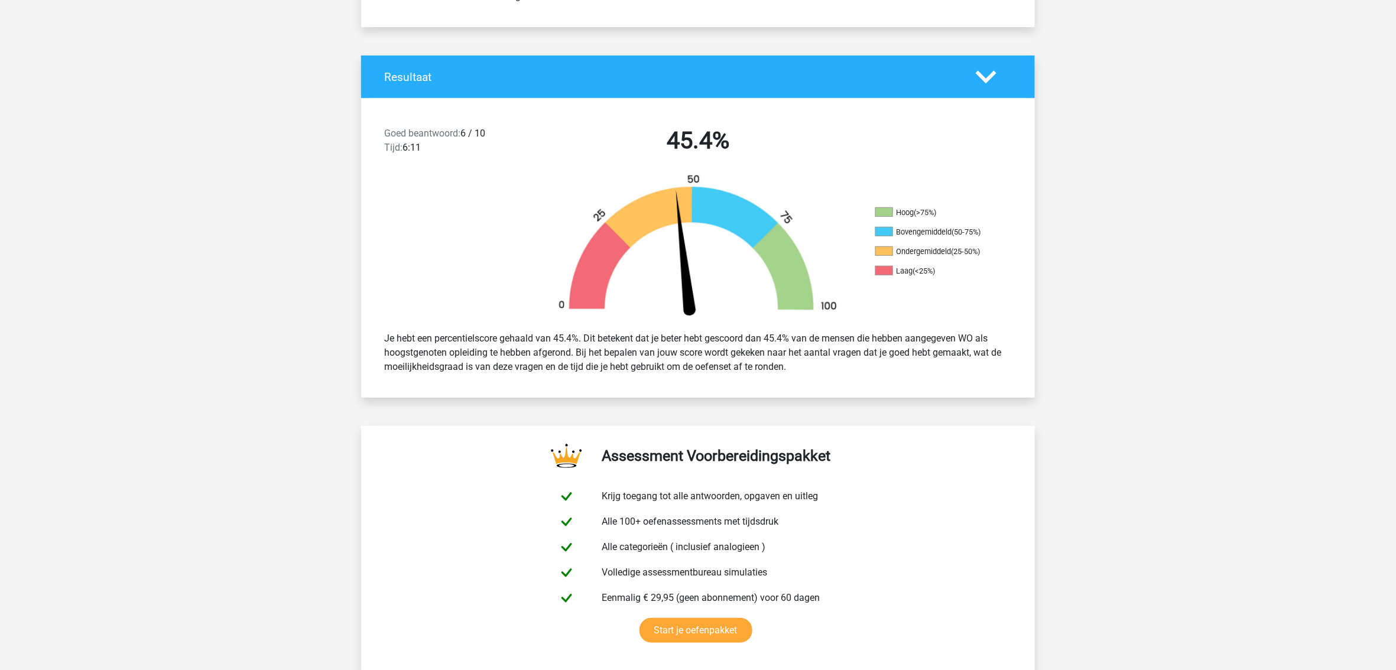
scroll to position [394, 0]
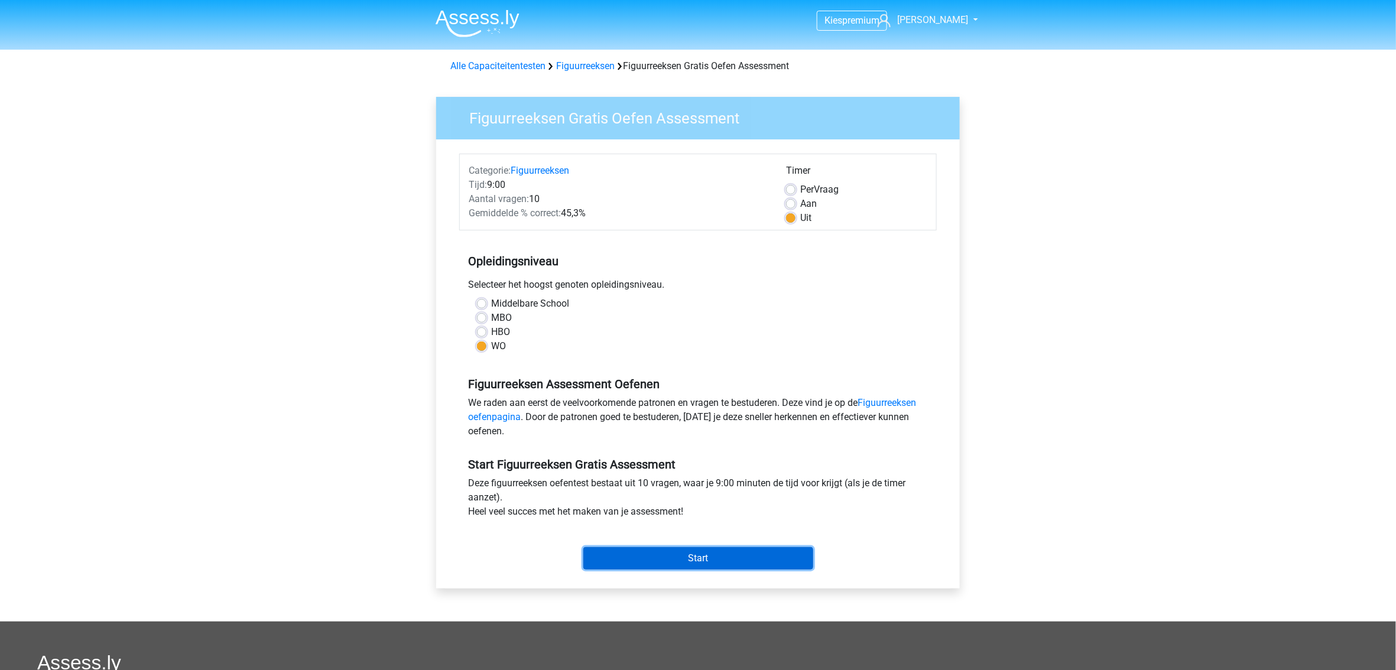
click at [691, 558] on input "Start" at bounding box center [698, 558] width 230 height 22
click at [643, 553] on input "Start" at bounding box center [698, 558] width 230 height 22
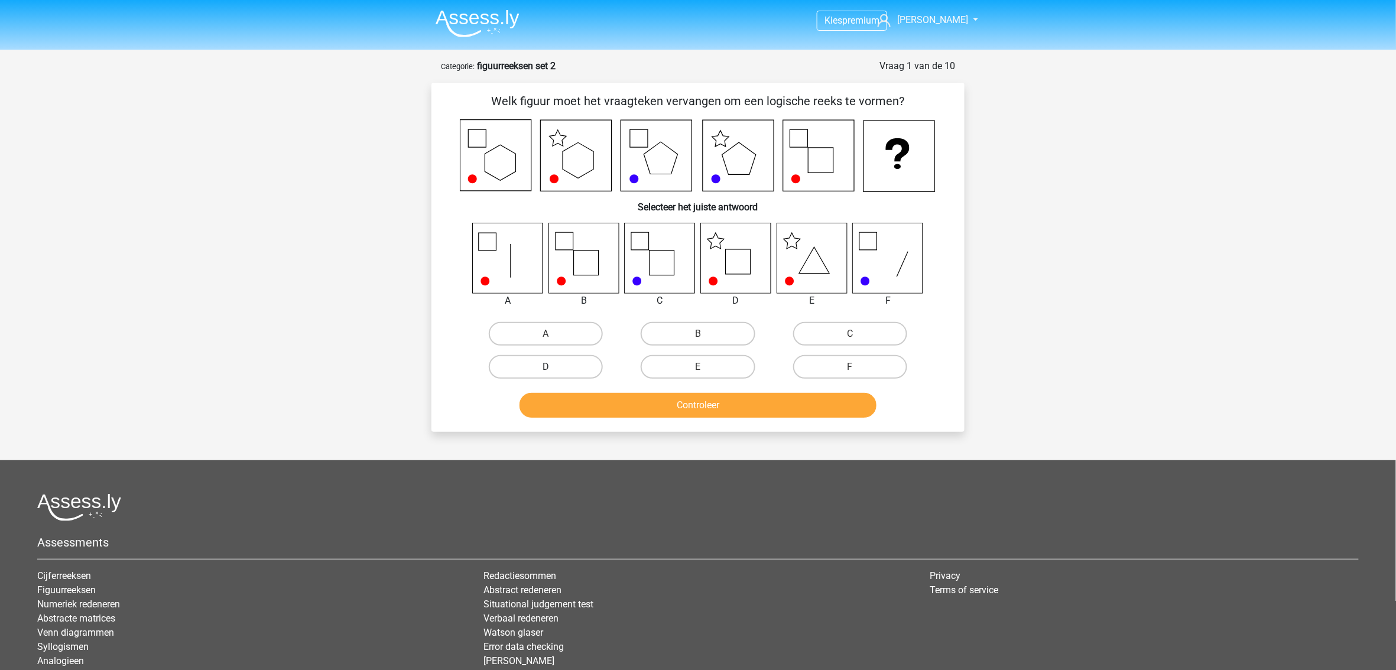
click at [557, 365] on label "D" at bounding box center [546, 367] width 114 height 24
click at [554, 367] on input "D" at bounding box center [550, 371] width 8 height 8
radio input "true"
click at [630, 396] on button "Controleer" at bounding box center [699, 405] width 358 height 25
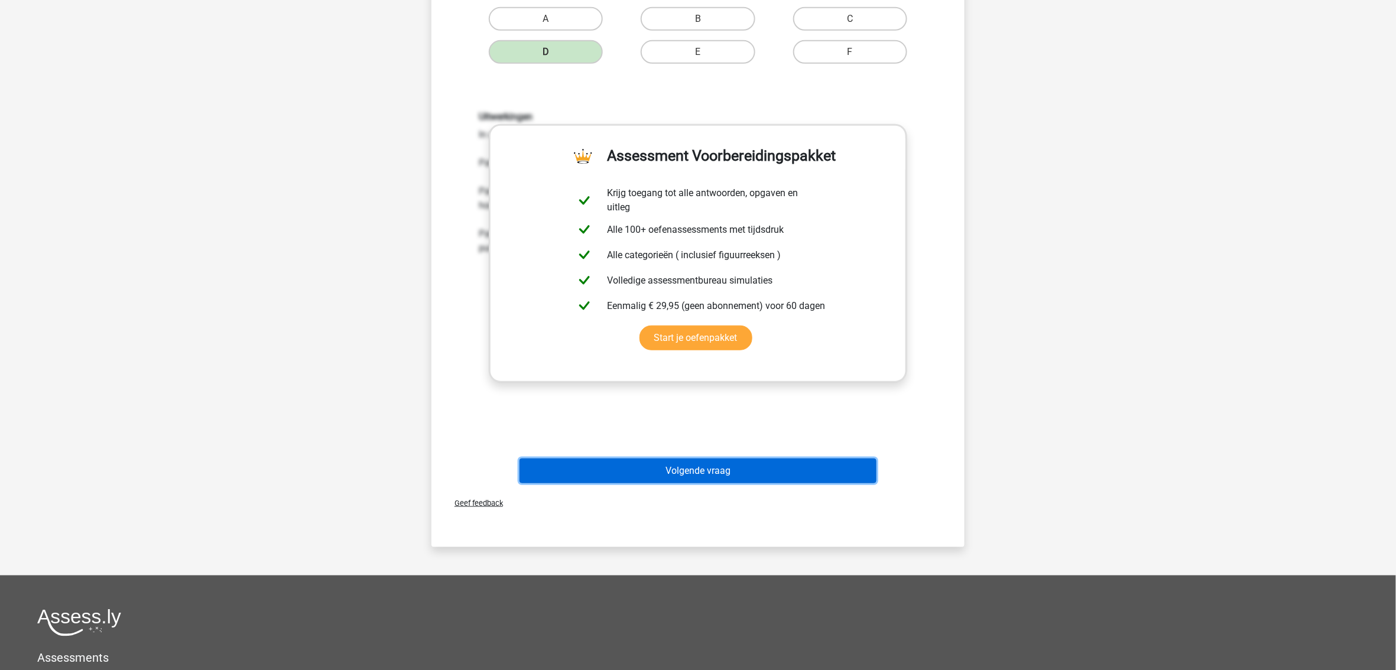
click at [689, 474] on button "Volgende vraag" at bounding box center [699, 471] width 358 height 25
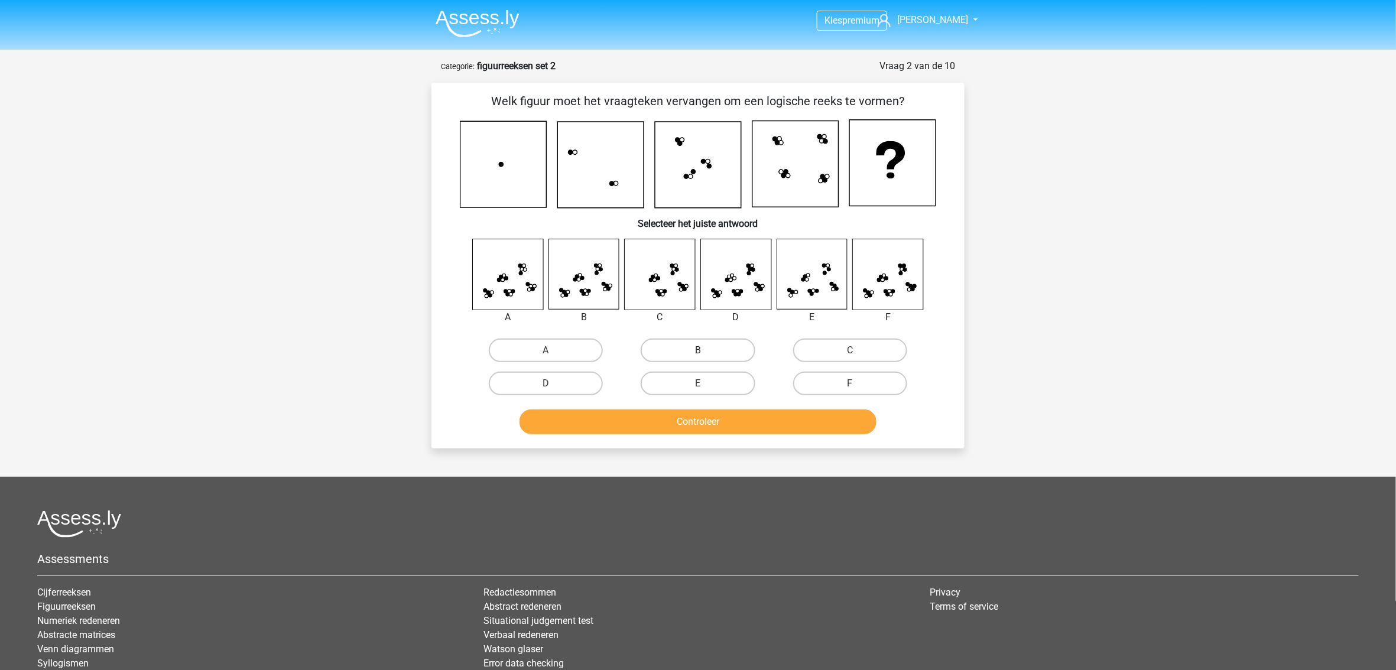
click at [694, 346] on label "B" at bounding box center [698, 351] width 114 height 24
click at [698, 351] on input "B" at bounding box center [702, 355] width 8 height 8
radio input "true"
click at [689, 419] on button "Controleer" at bounding box center [699, 422] width 358 height 25
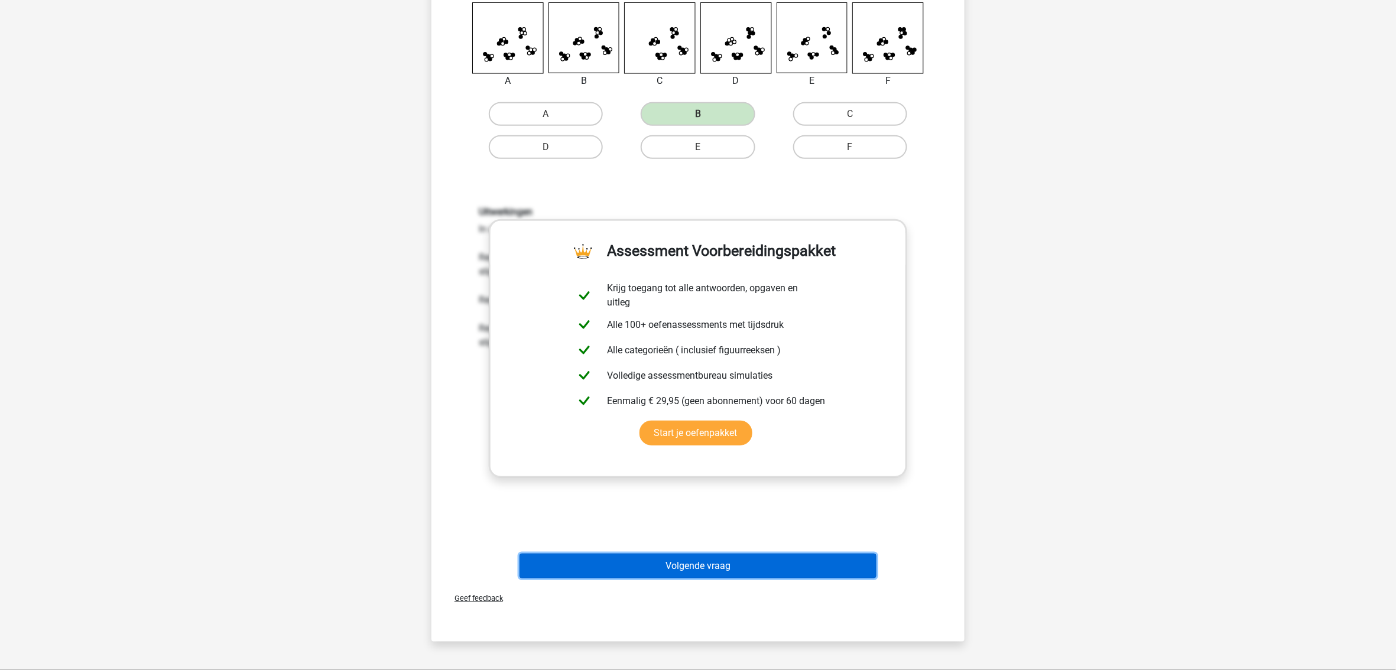
click at [705, 572] on button "Volgende vraag" at bounding box center [699, 566] width 358 height 25
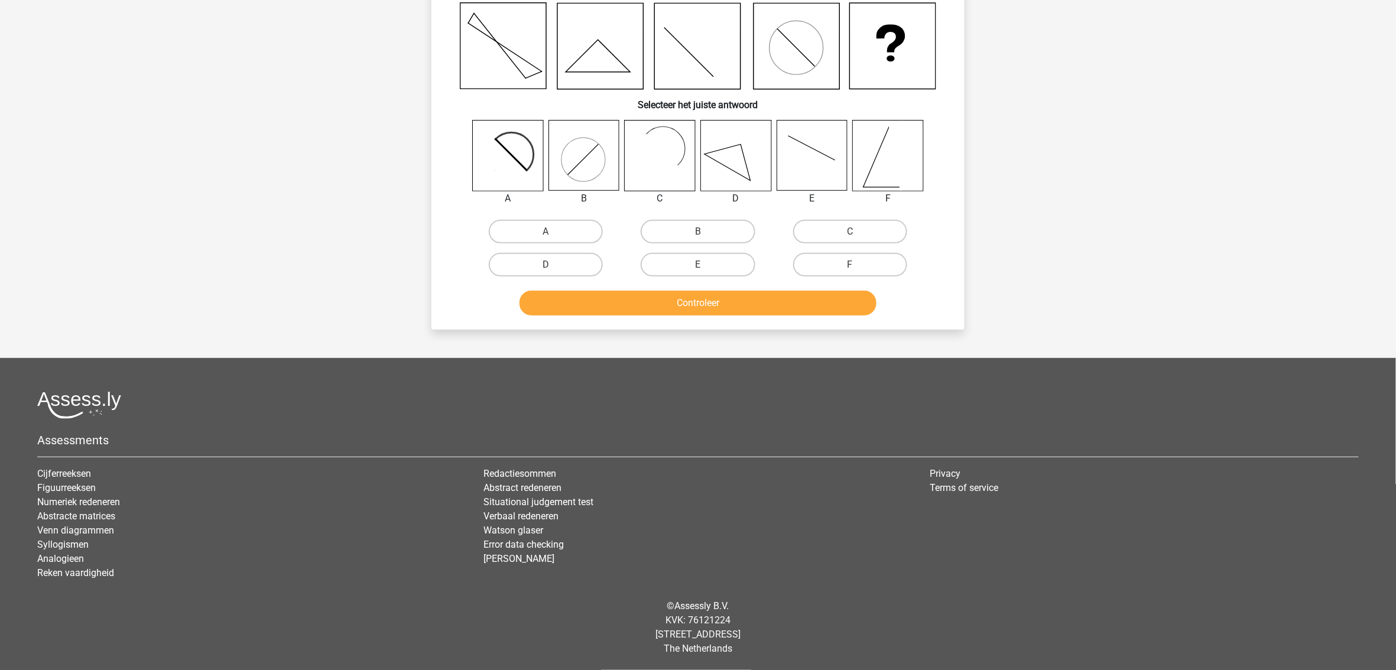
scroll to position [59, 0]
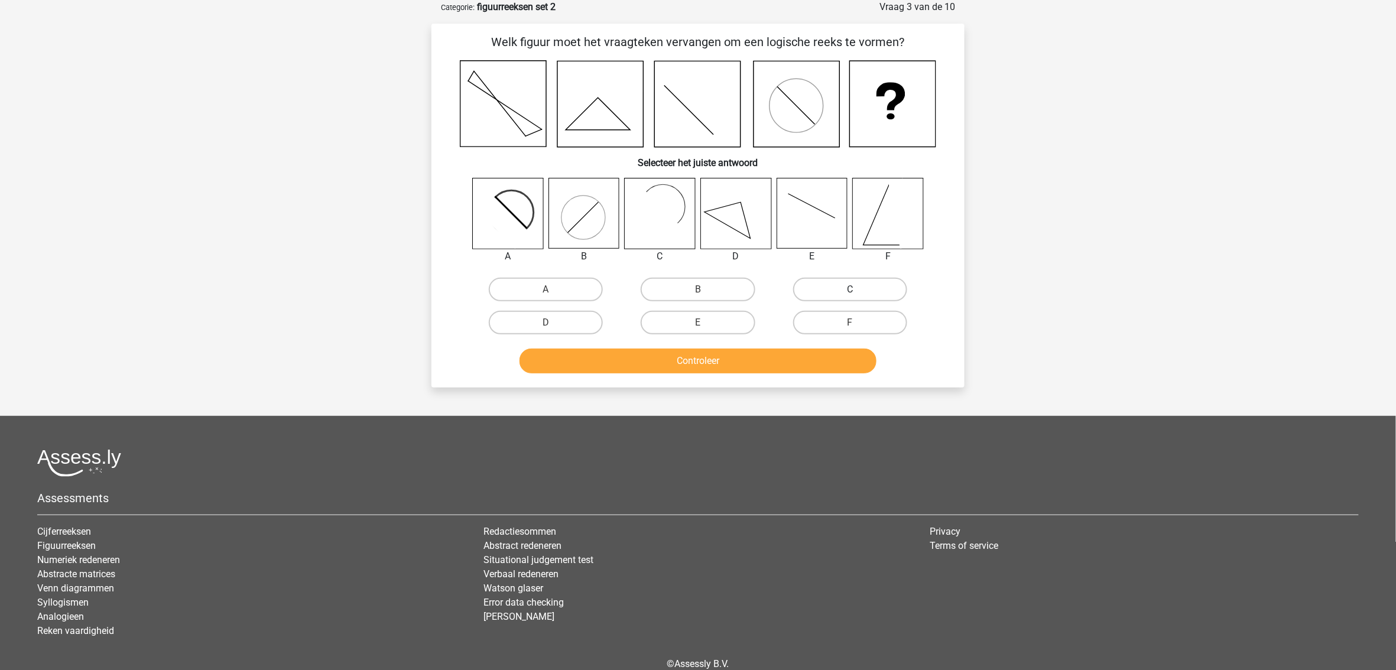
click at [832, 286] on label "C" at bounding box center [850, 290] width 114 height 24
click at [850, 290] on input "C" at bounding box center [854, 294] width 8 height 8
radio input "true"
click at [743, 358] on button "Controleer" at bounding box center [699, 361] width 358 height 25
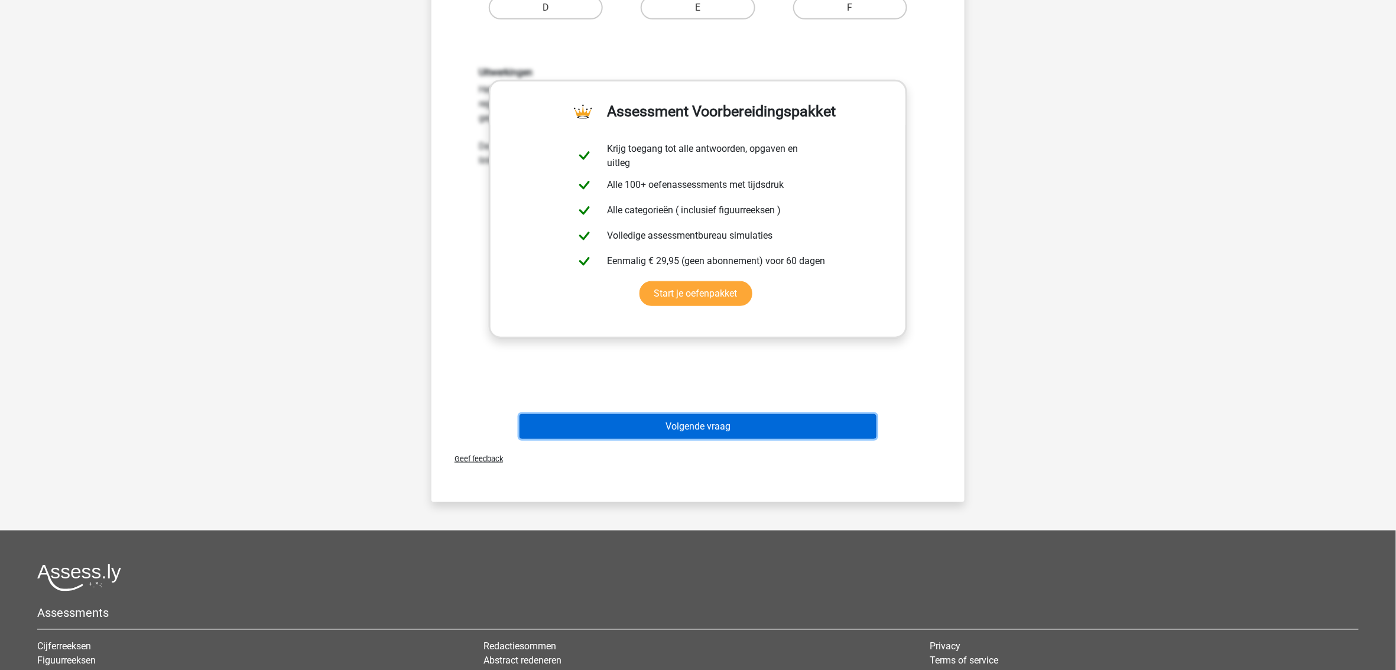
click at [699, 420] on button "Volgende vraag" at bounding box center [699, 426] width 358 height 25
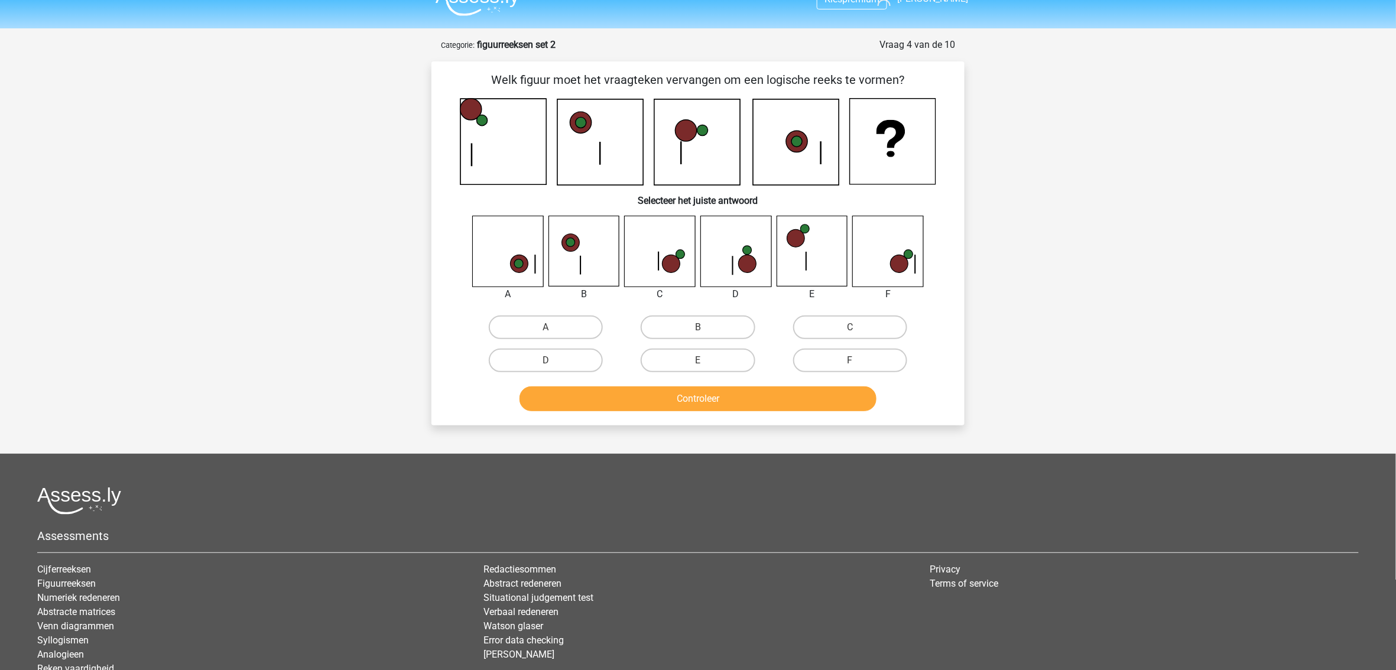
scroll to position [0, 0]
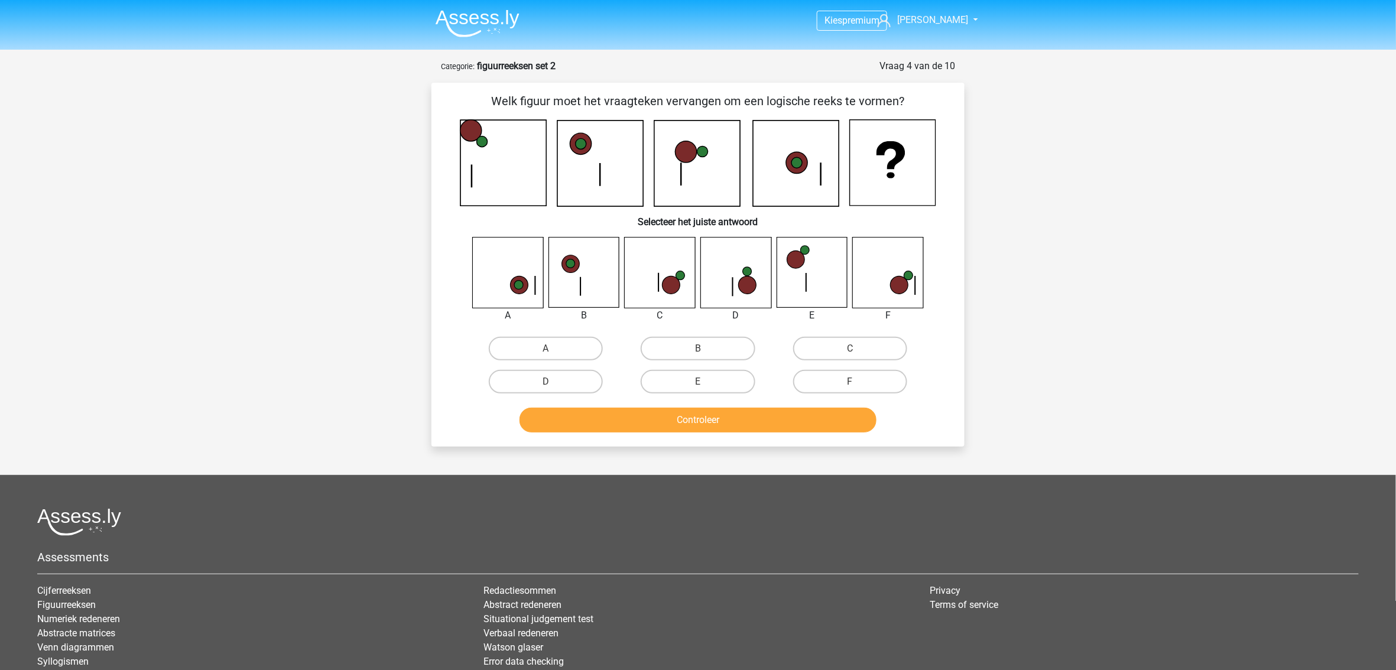
click at [850, 382] on input "F" at bounding box center [854, 386] width 8 height 8
radio input "true"
click at [777, 420] on button "Controleer" at bounding box center [699, 420] width 358 height 25
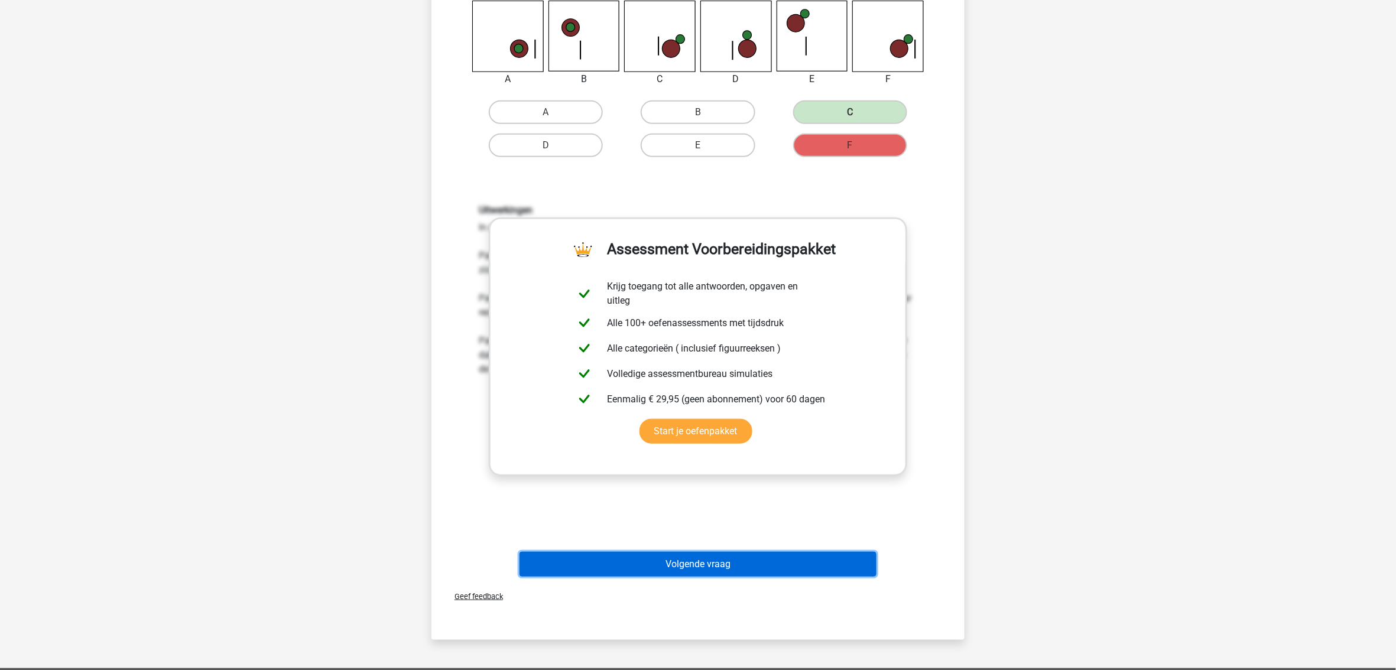
click at [711, 565] on button "Volgende vraag" at bounding box center [699, 564] width 358 height 25
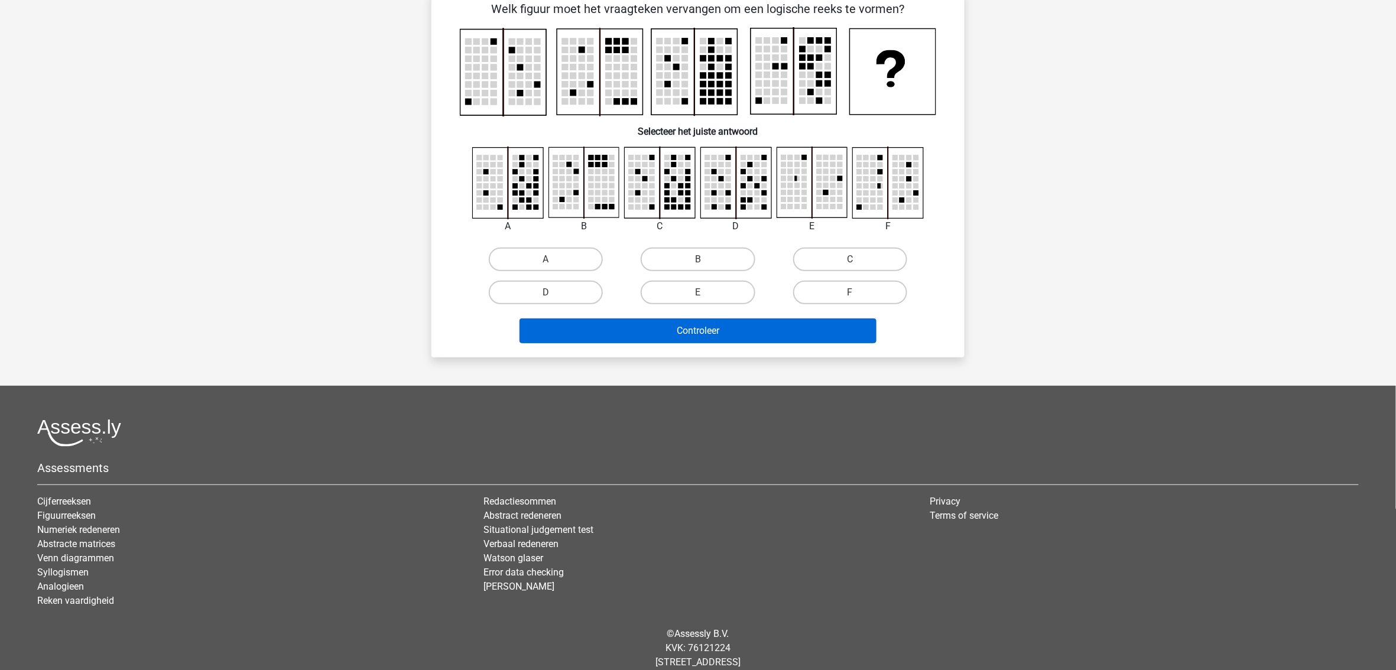
scroll to position [59, 0]
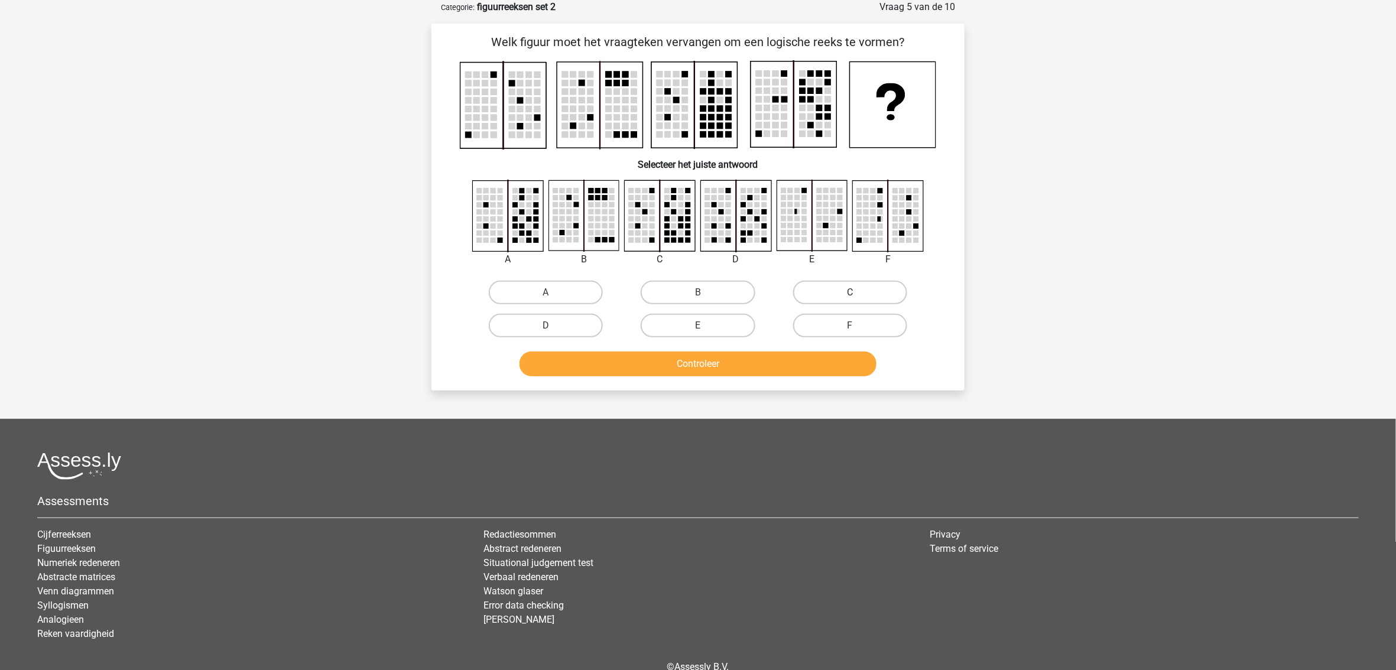
click at [809, 291] on label "C" at bounding box center [850, 293] width 114 height 24
click at [850, 293] on input "C" at bounding box center [854, 297] width 8 height 8
radio input "true"
click at [758, 360] on button "Controleer" at bounding box center [699, 364] width 358 height 25
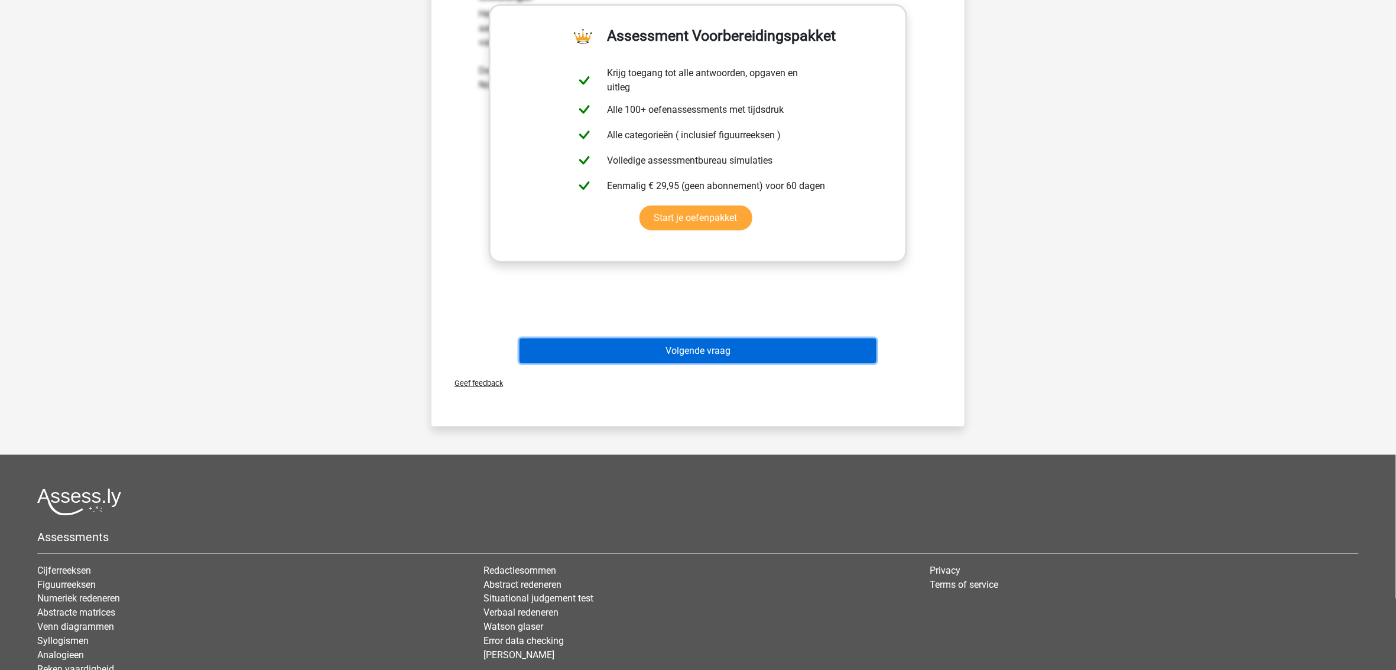
click at [695, 348] on button "Volgende vraag" at bounding box center [699, 351] width 358 height 25
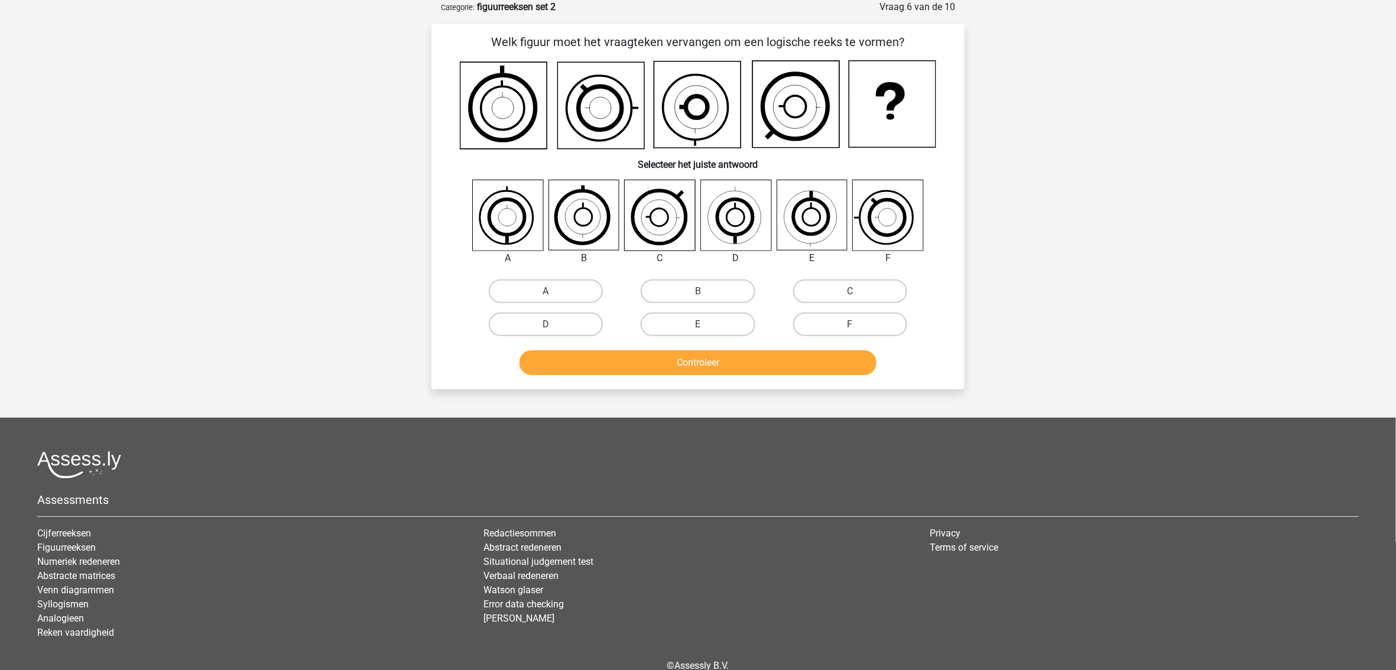
scroll to position [0, 0]
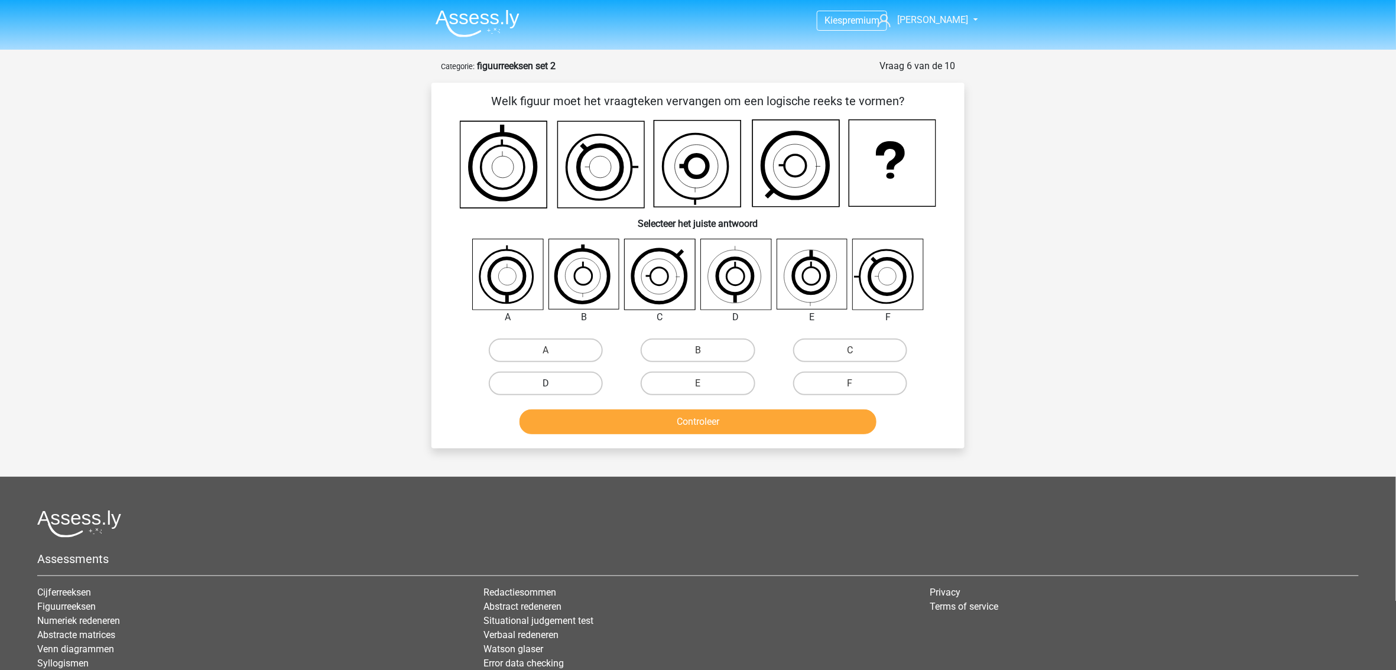
click at [578, 386] on label "D" at bounding box center [546, 384] width 114 height 24
click at [554, 386] on input "D" at bounding box center [550, 388] width 8 height 8
radio input "true"
click at [599, 421] on button "Controleer" at bounding box center [699, 422] width 358 height 25
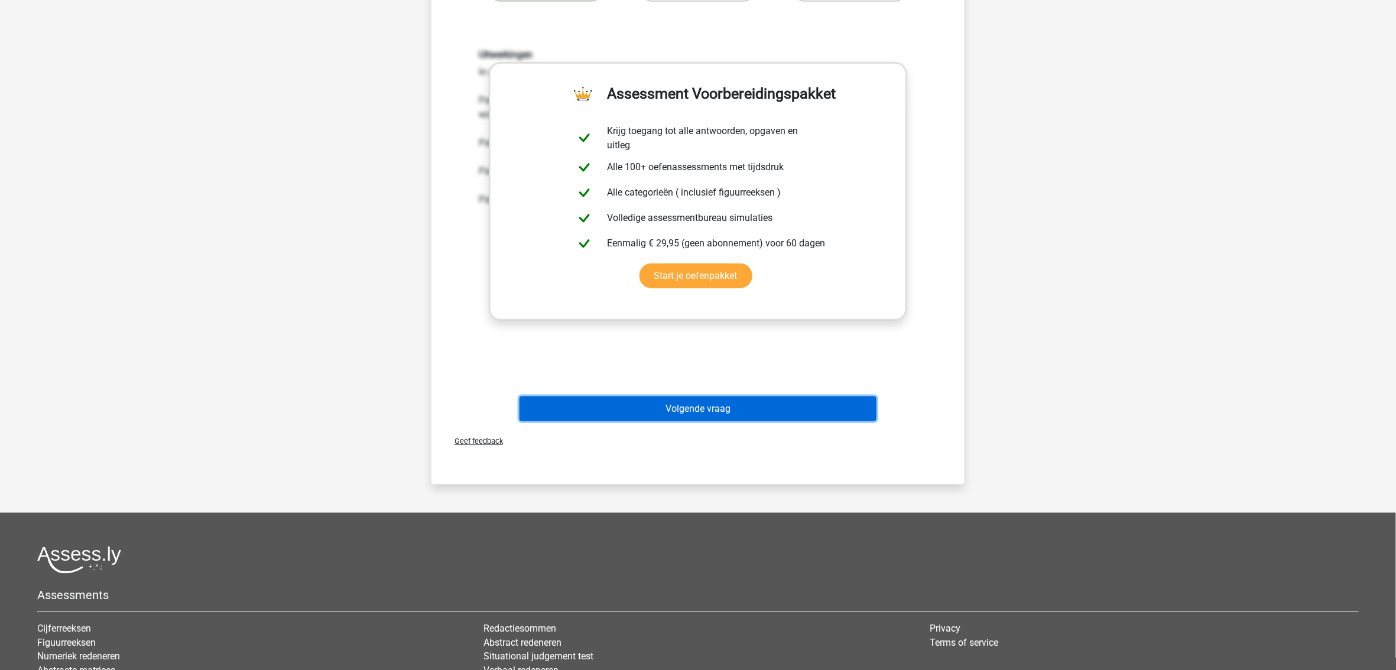
click at [677, 408] on button "Volgende vraag" at bounding box center [699, 409] width 358 height 25
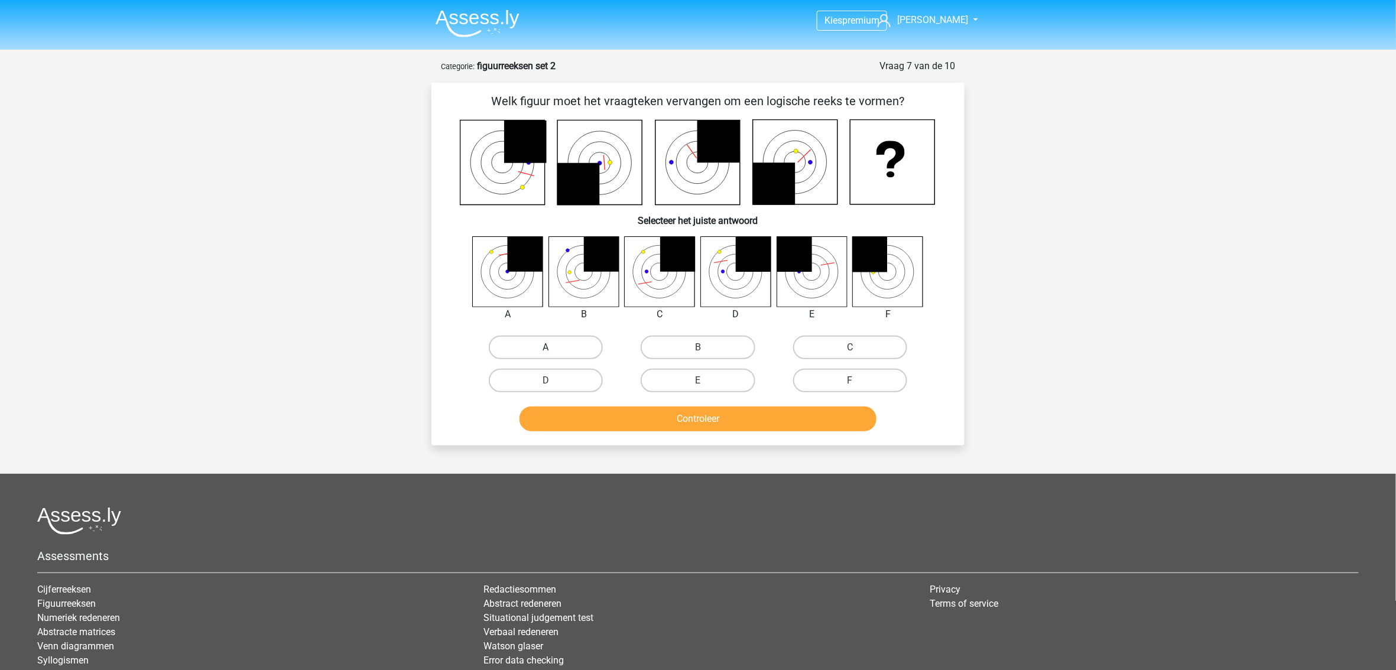
click at [549, 345] on label "A" at bounding box center [546, 348] width 114 height 24
click at [549, 348] on input "A" at bounding box center [550, 352] width 8 height 8
radio input "true"
click at [633, 411] on button "Controleer" at bounding box center [699, 419] width 358 height 25
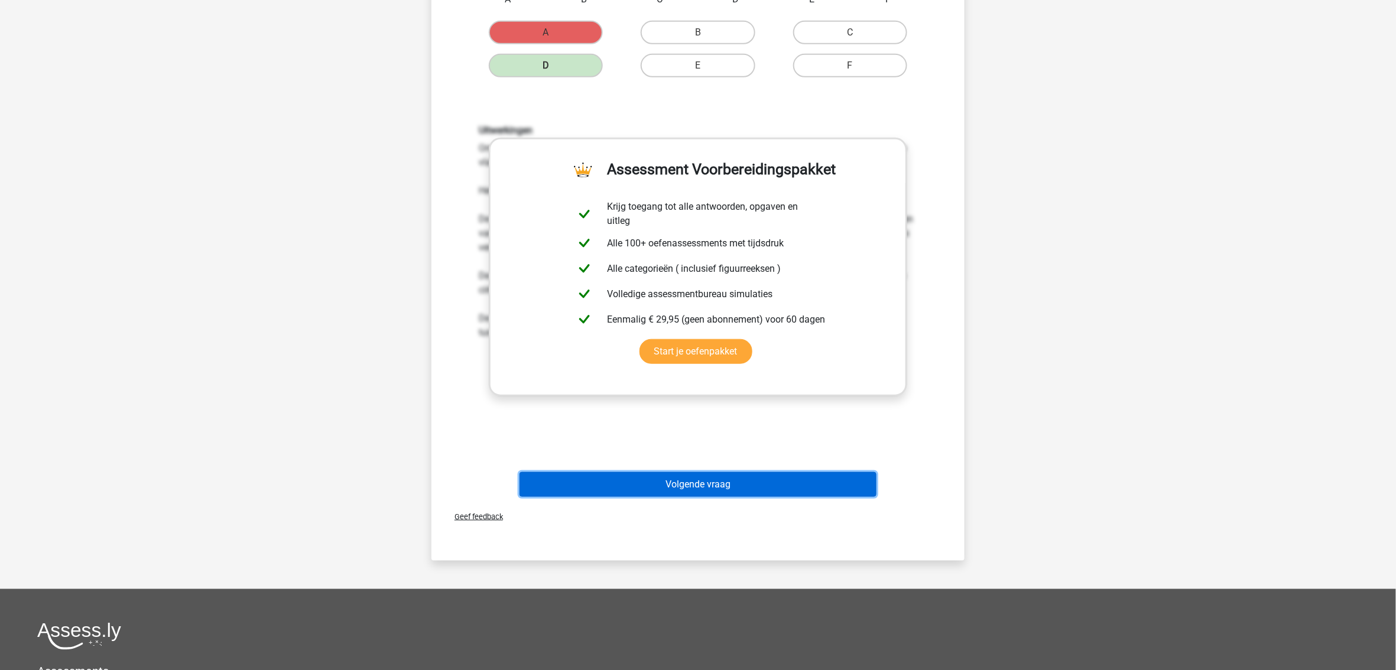
click at [730, 485] on button "Volgende vraag" at bounding box center [699, 484] width 358 height 25
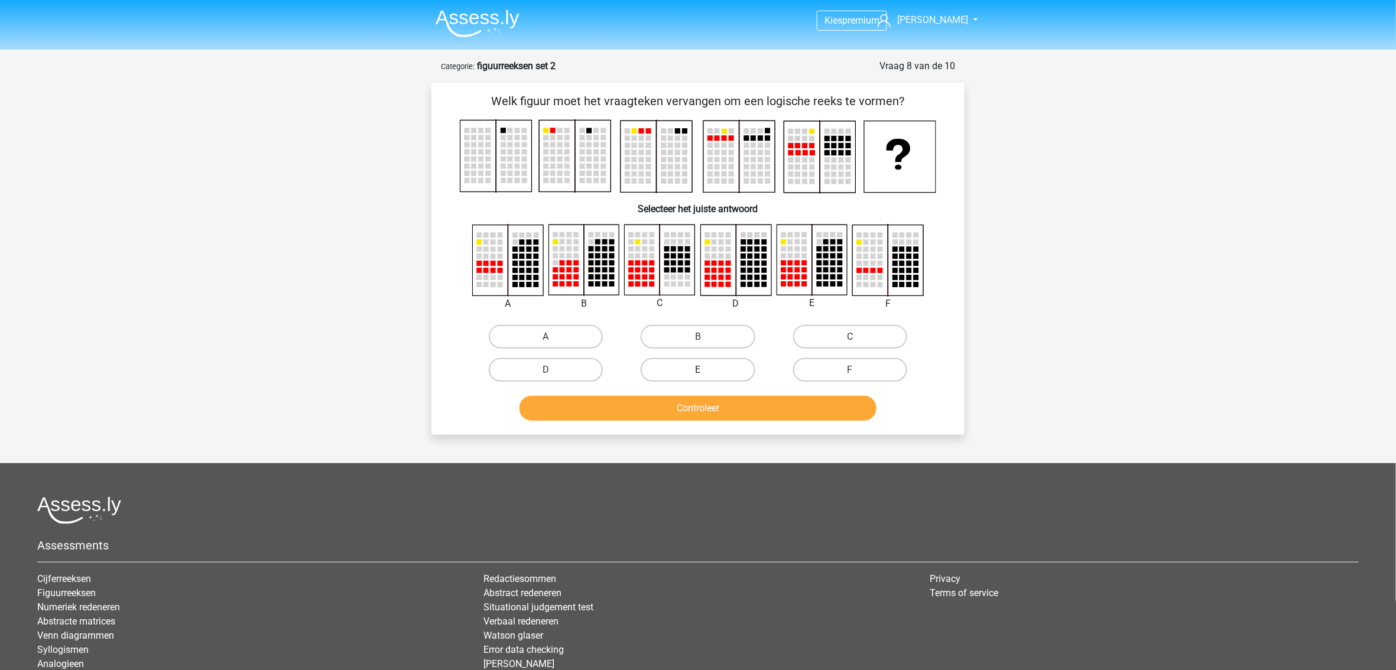
click at [691, 367] on label "E" at bounding box center [698, 370] width 114 height 24
click at [698, 370] on input "E" at bounding box center [702, 374] width 8 height 8
radio input "true"
click at [686, 398] on button "Controleer" at bounding box center [699, 408] width 358 height 25
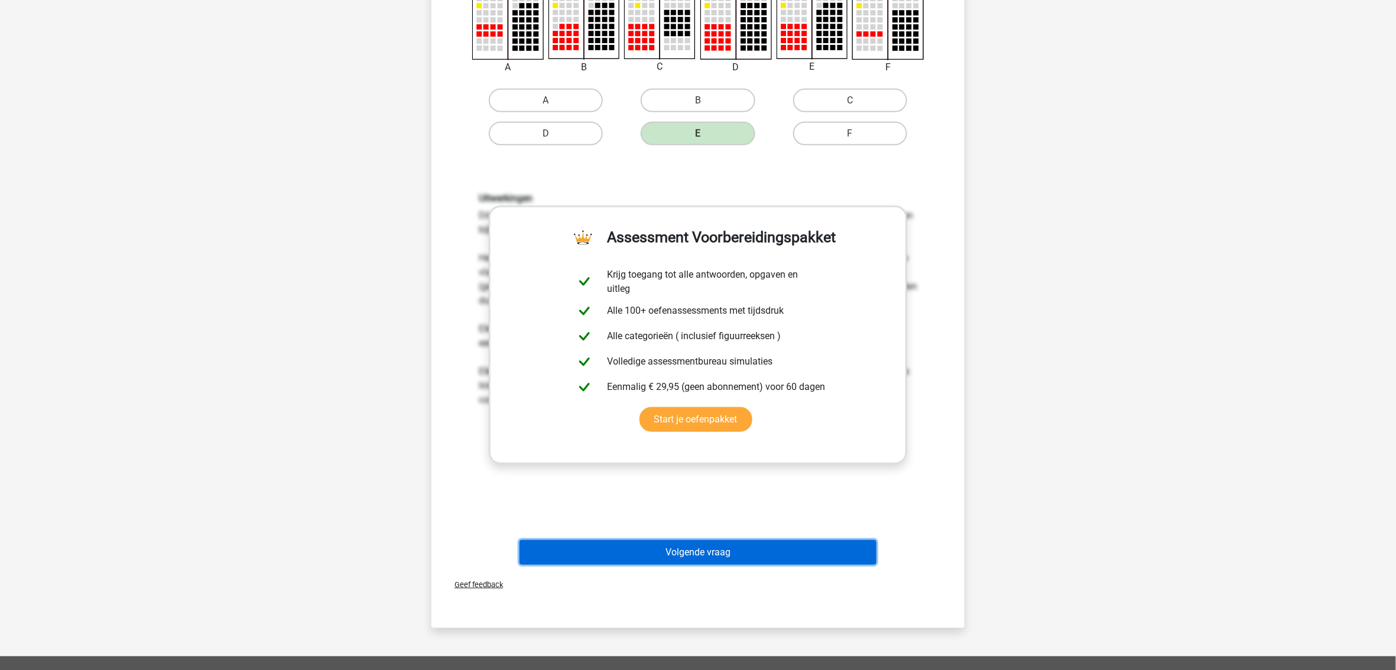
click at [698, 554] on button "Volgende vraag" at bounding box center [699, 552] width 358 height 25
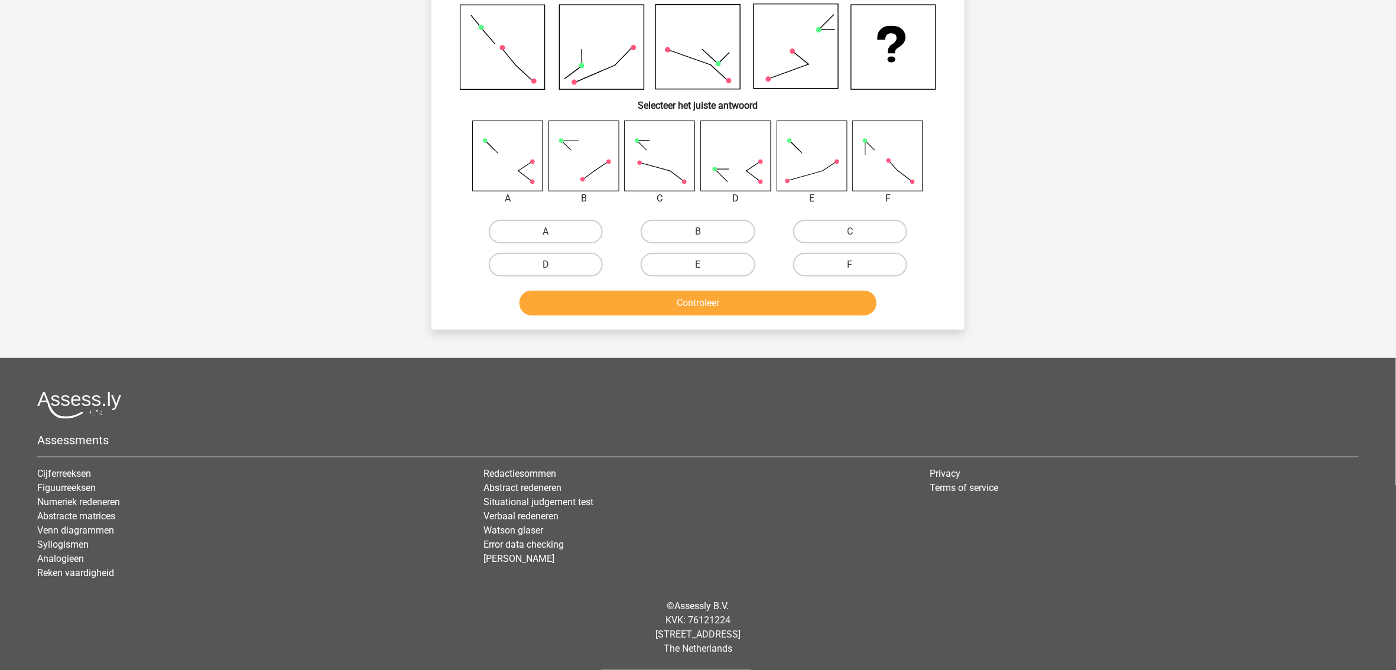
scroll to position [59, 0]
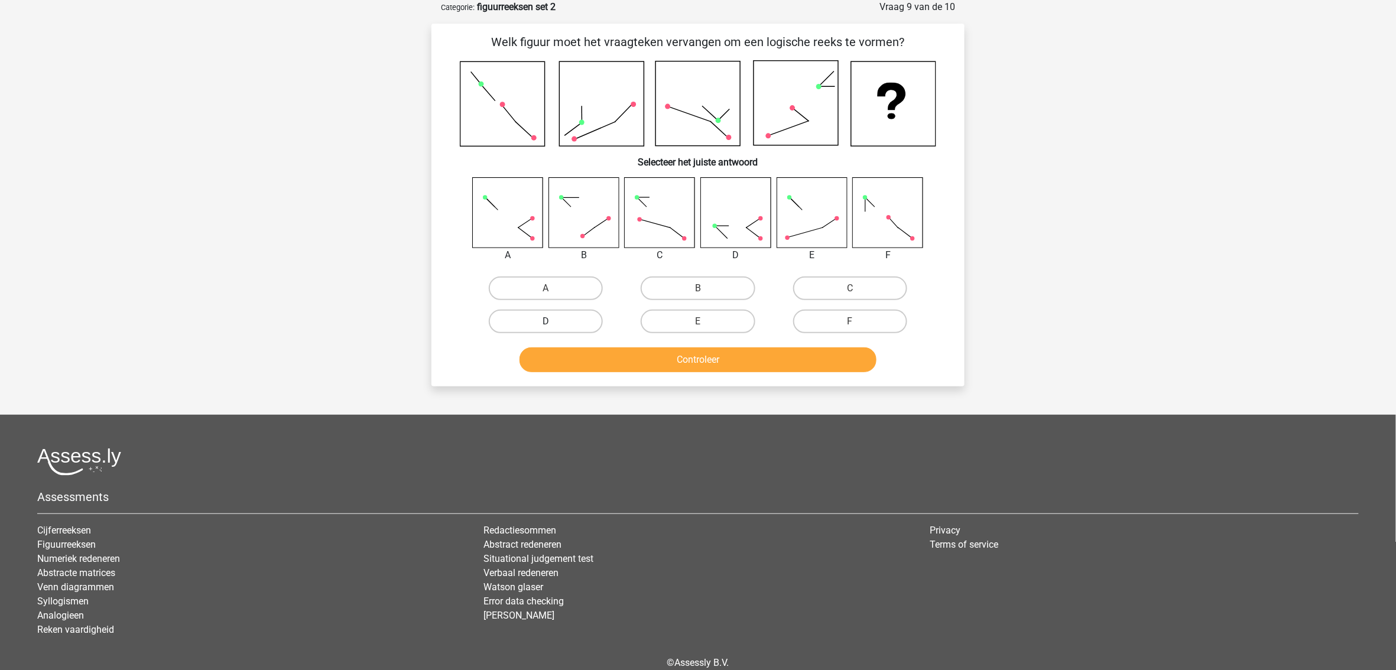
click at [573, 317] on label "D" at bounding box center [546, 322] width 114 height 24
click at [554, 322] on input "D" at bounding box center [550, 326] width 8 height 8
radio input "true"
click at [611, 362] on button "Controleer" at bounding box center [699, 360] width 358 height 25
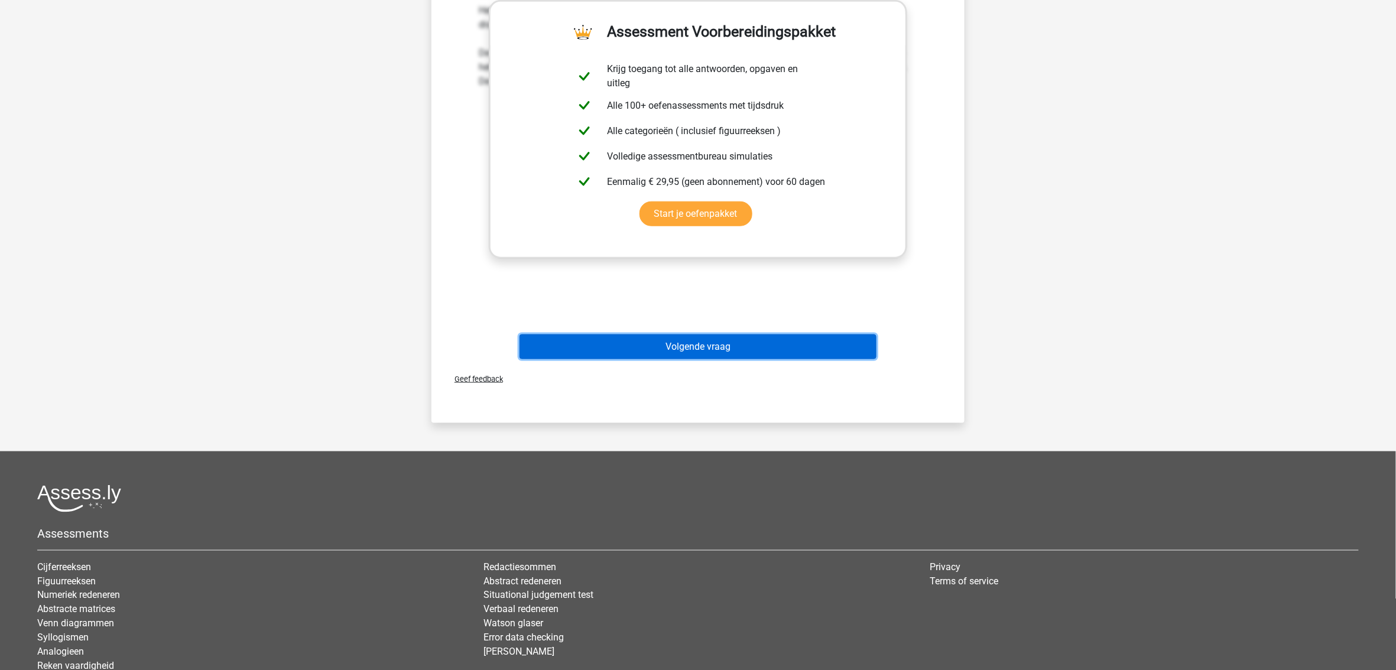
click at [711, 343] on button "Volgende vraag" at bounding box center [699, 347] width 358 height 25
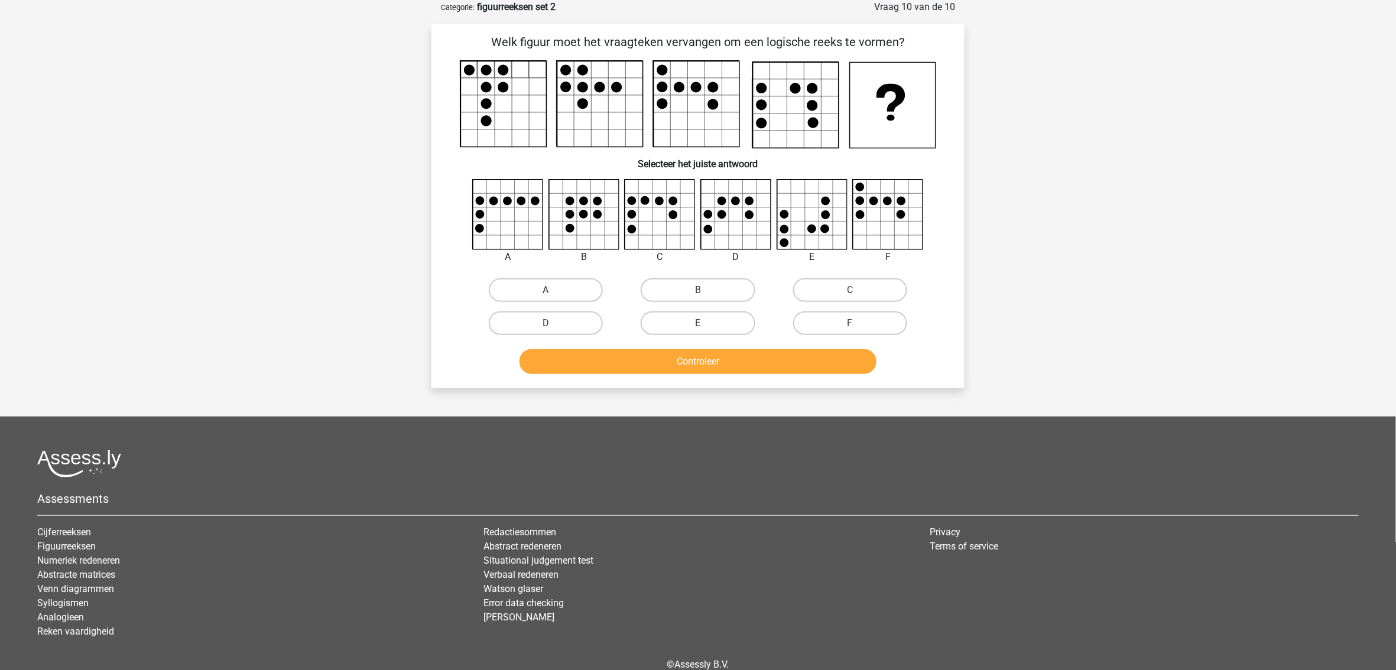
scroll to position [0, 0]
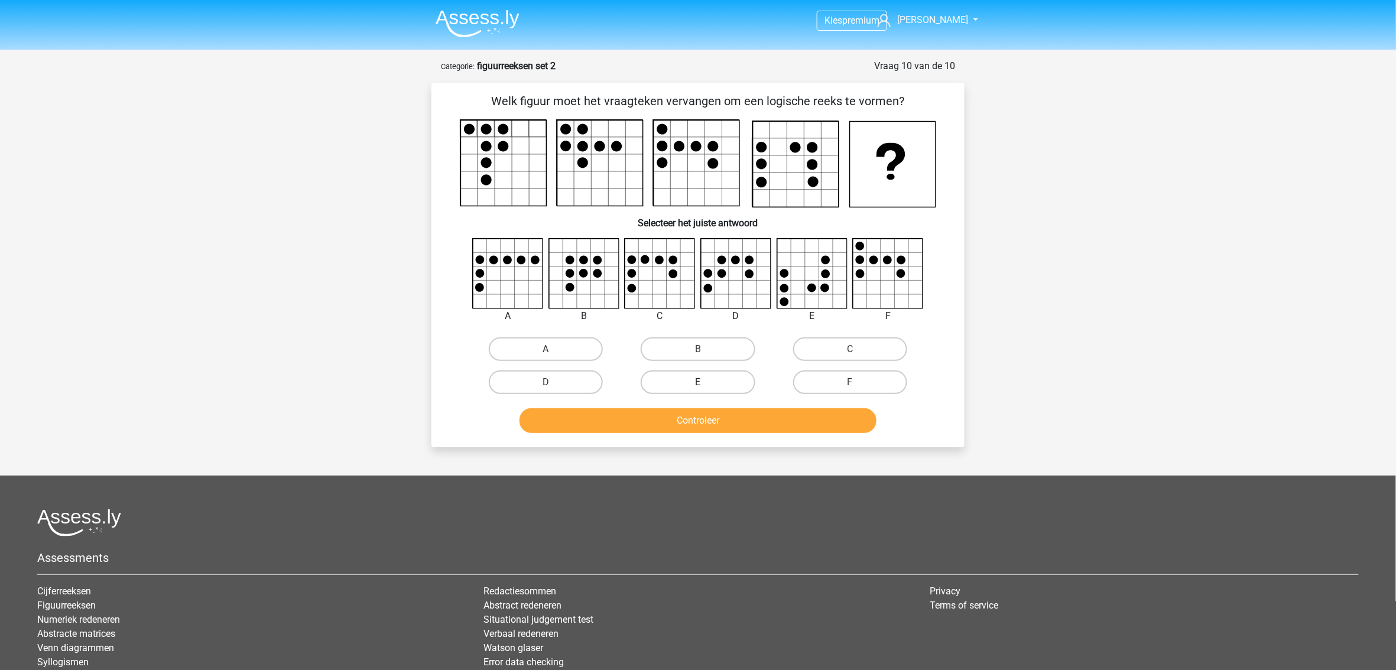
click at [705, 375] on label "E" at bounding box center [698, 383] width 114 height 24
click at [705, 382] on input "E" at bounding box center [702, 386] width 8 height 8
radio input "true"
click at [699, 421] on button "Controleer" at bounding box center [699, 421] width 358 height 25
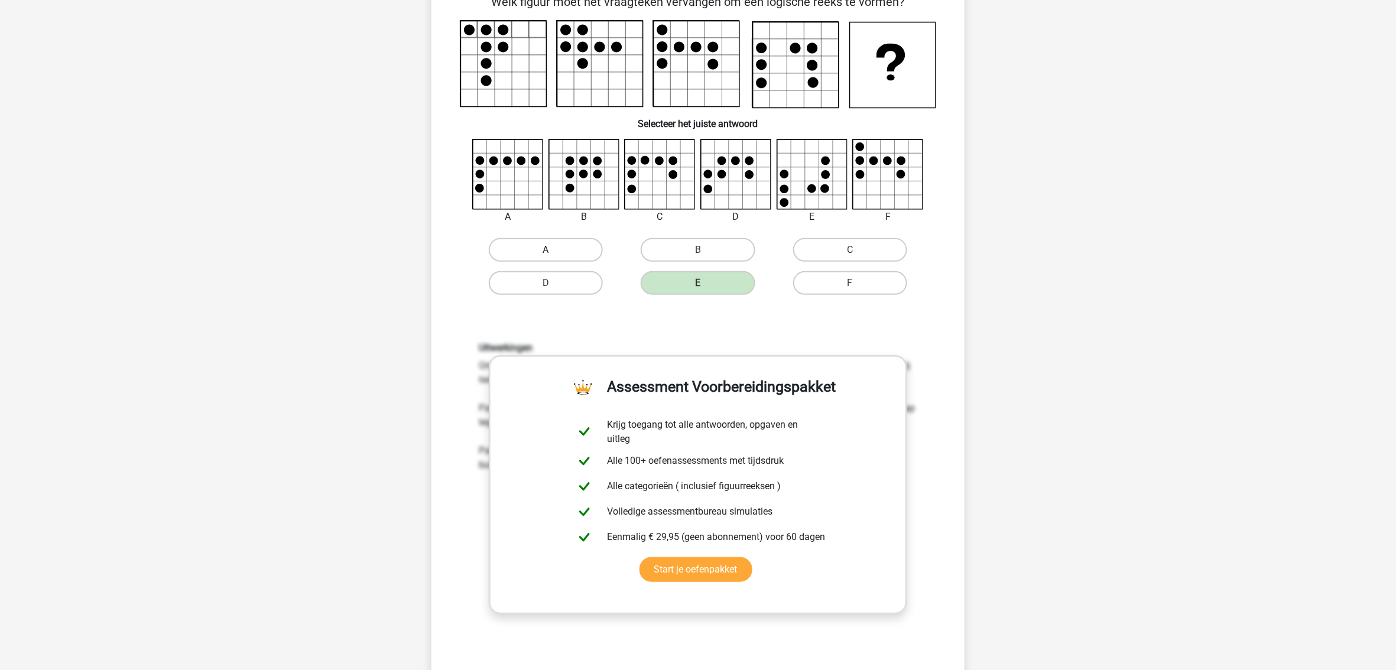
scroll to position [394, 0]
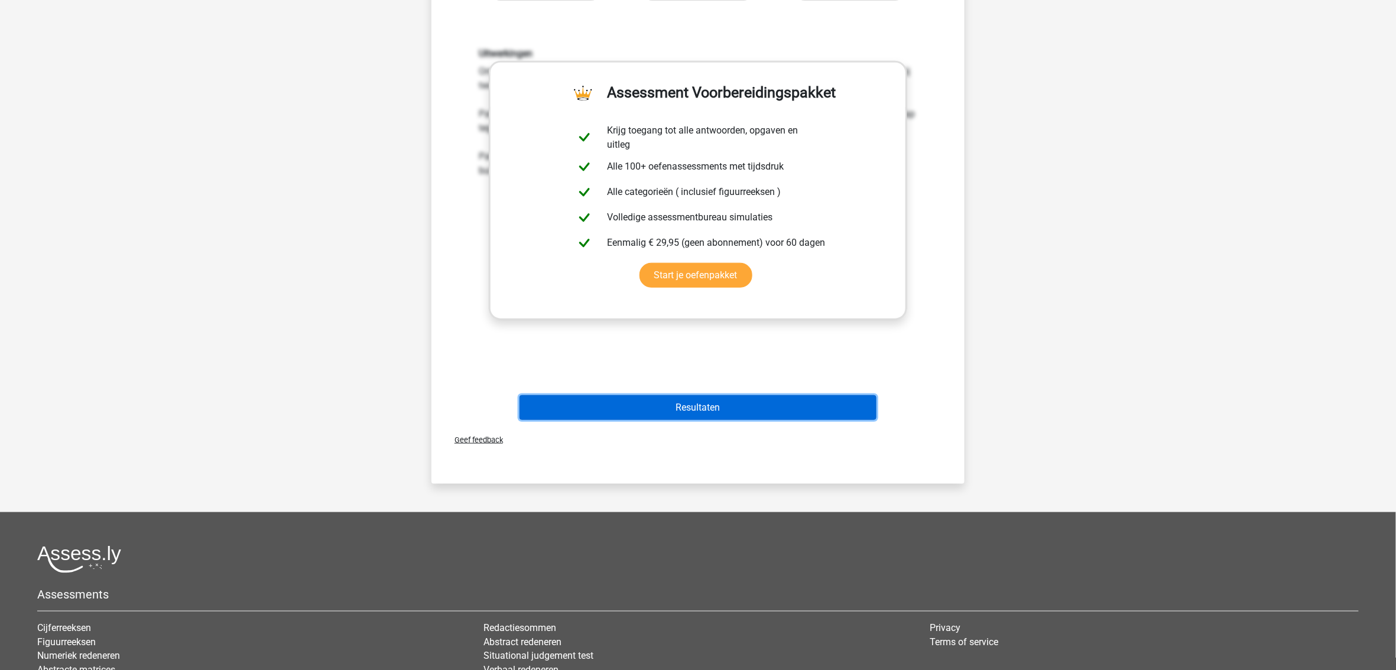
click at [675, 409] on button "Resultaten" at bounding box center [699, 407] width 358 height 25
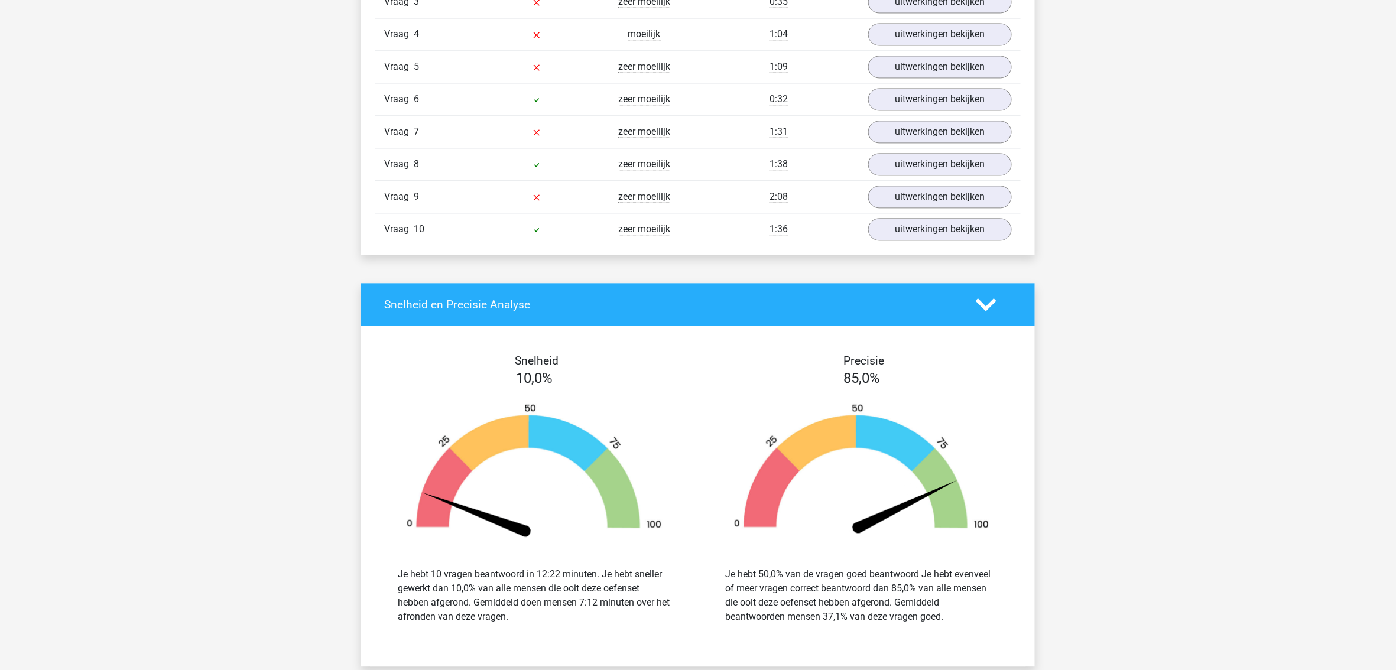
scroll to position [1103, 0]
